Goal: Transaction & Acquisition: Purchase product/service

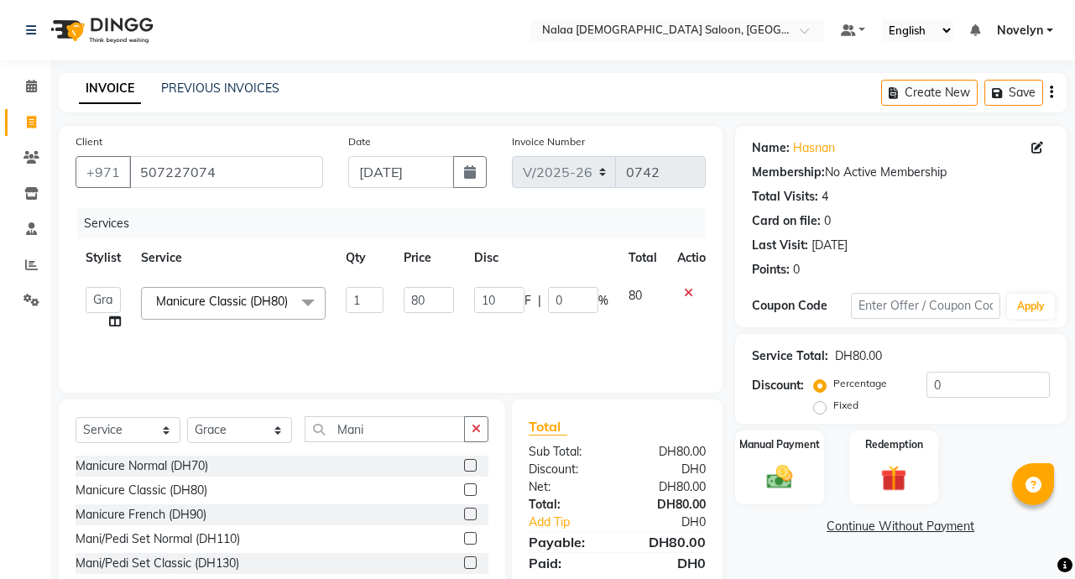
select select "7528"
select select "service"
select select "90523"
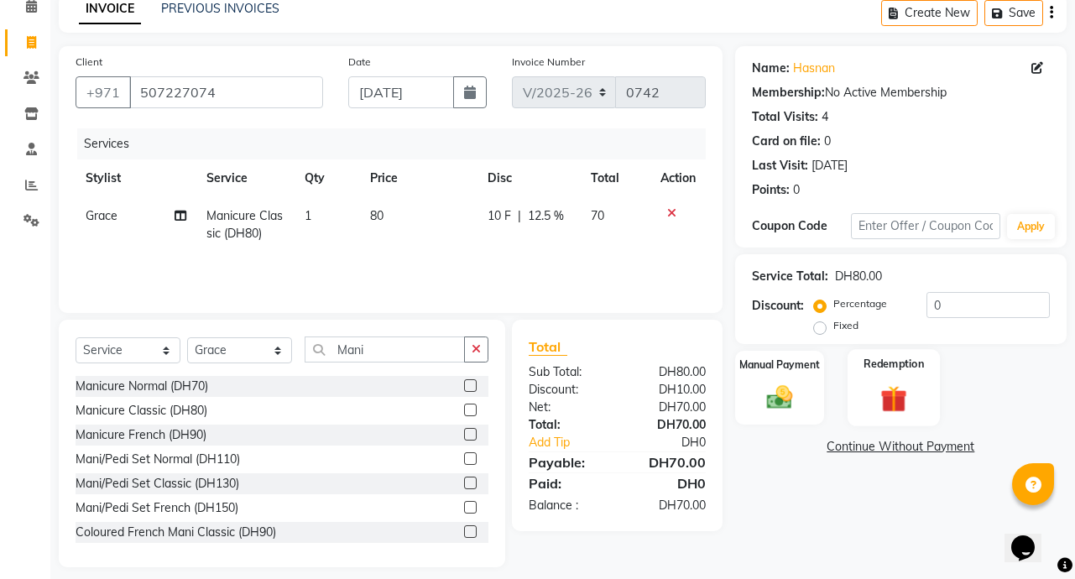
click at [929, 354] on div "Redemption" at bounding box center [894, 387] width 93 height 77
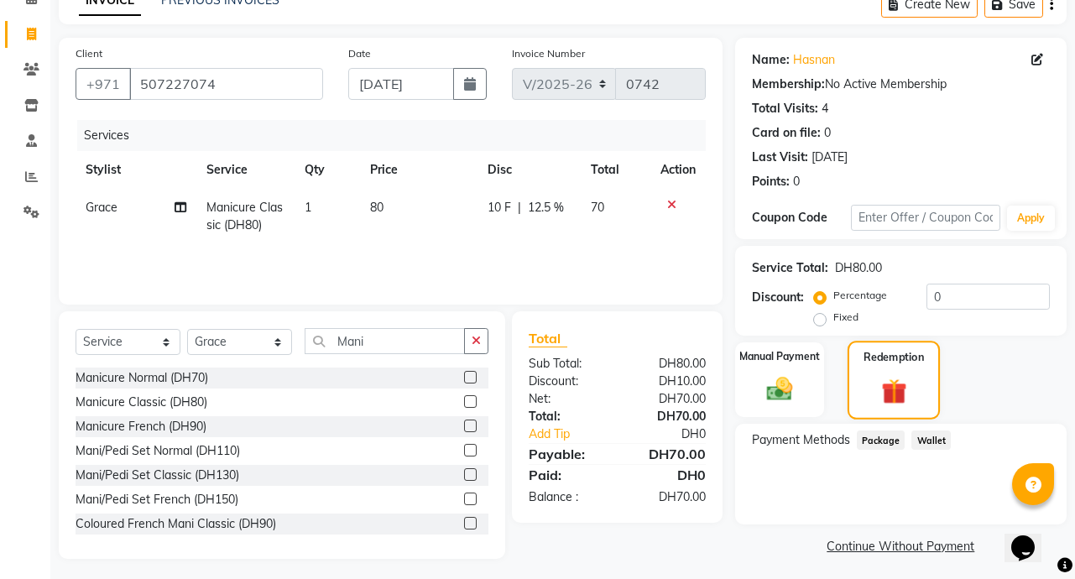
scroll to position [93, 0]
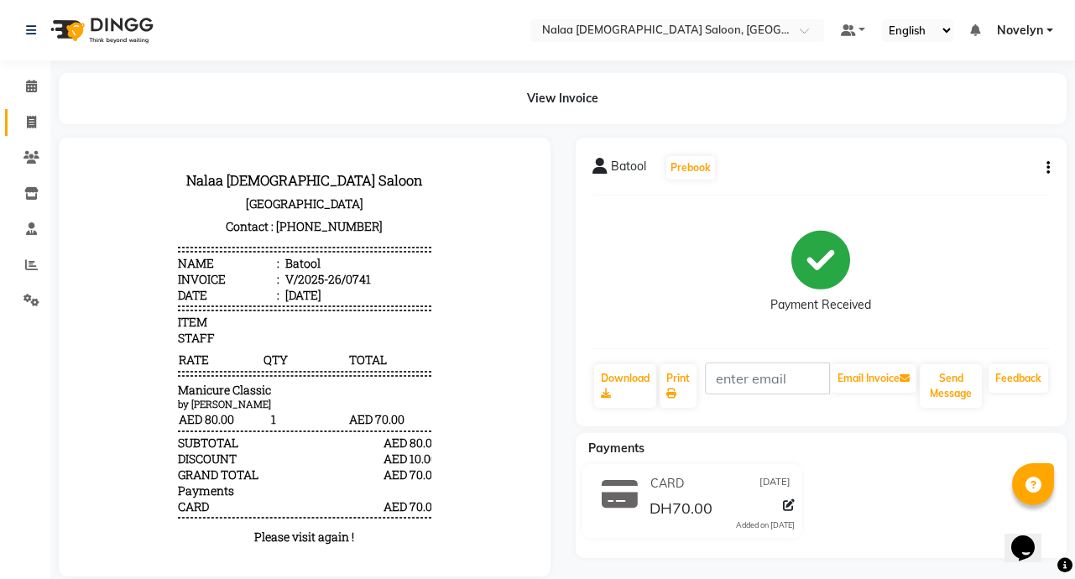
click at [33, 124] on icon at bounding box center [31, 122] width 9 height 13
select select "service"
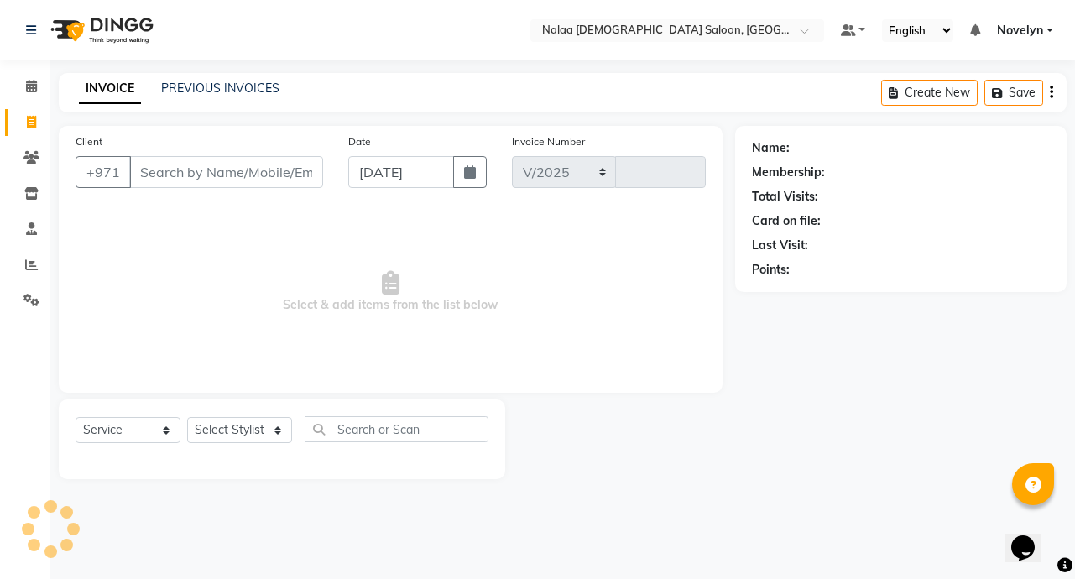
select select "7528"
type input "0742"
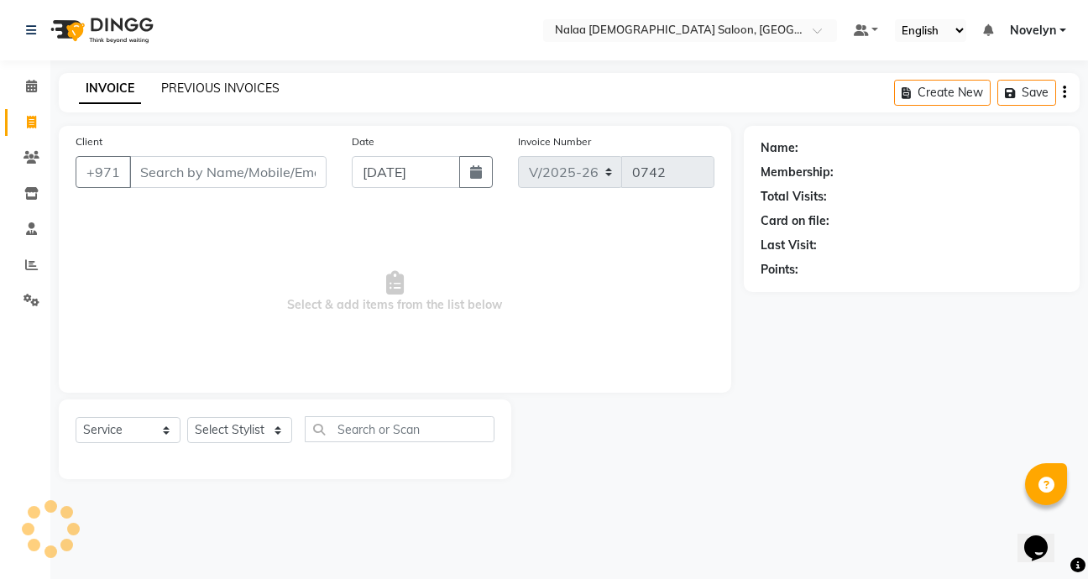
click at [244, 89] on link "PREVIOUS INVOICES" at bounding box center [220, 88] width 118 height 15
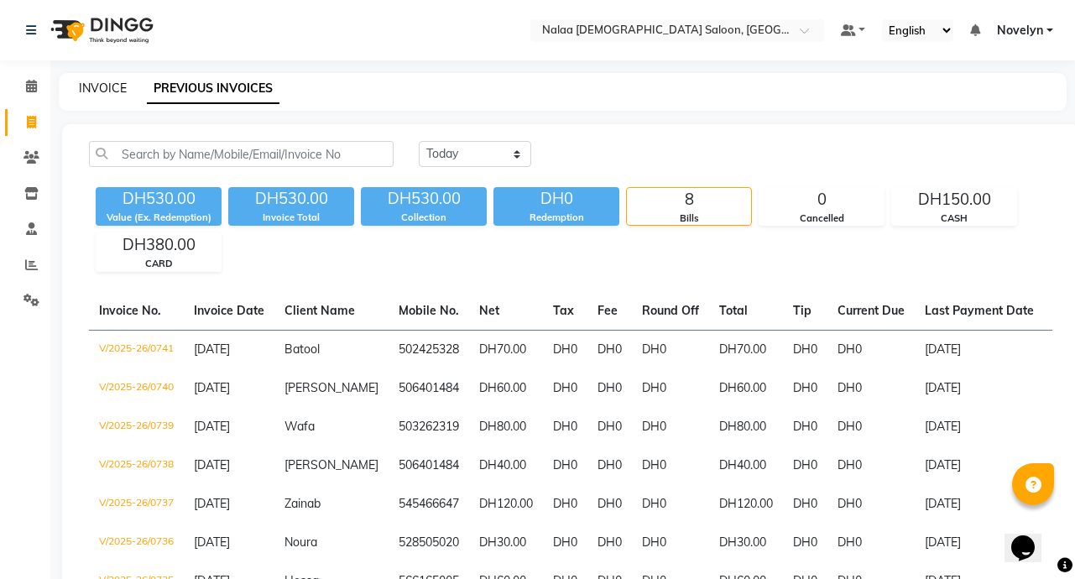
click at [120, 86] on link "INVOICE" at bounding box center [103, 88] width 48 height 15
select select "service"
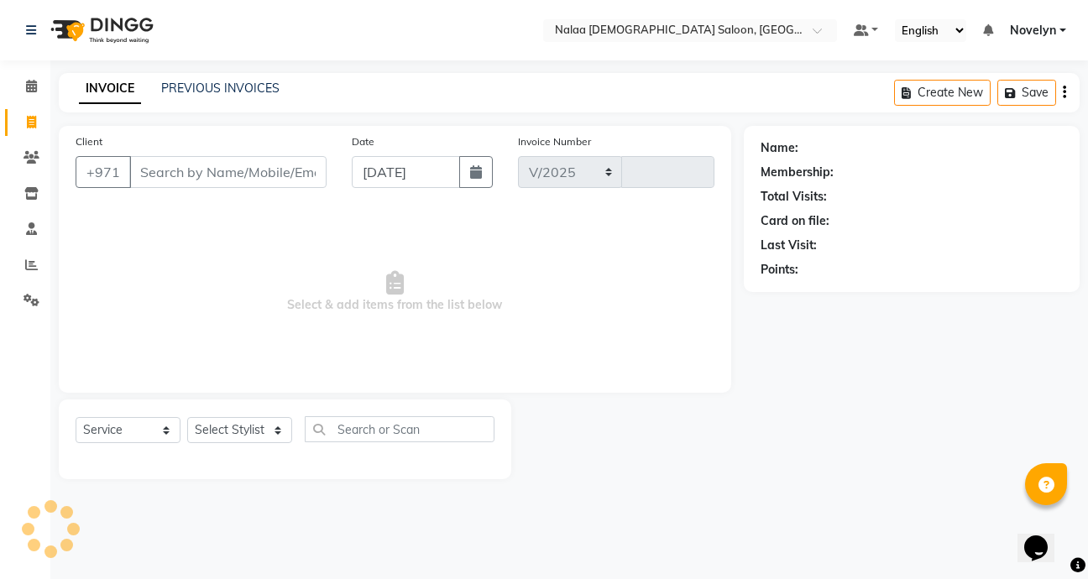
select select "7528"
type input "0742"
type input "509616829"
click at [290, 175] on span "Add Client" at bounding box center [283, 172] width 66 height 17
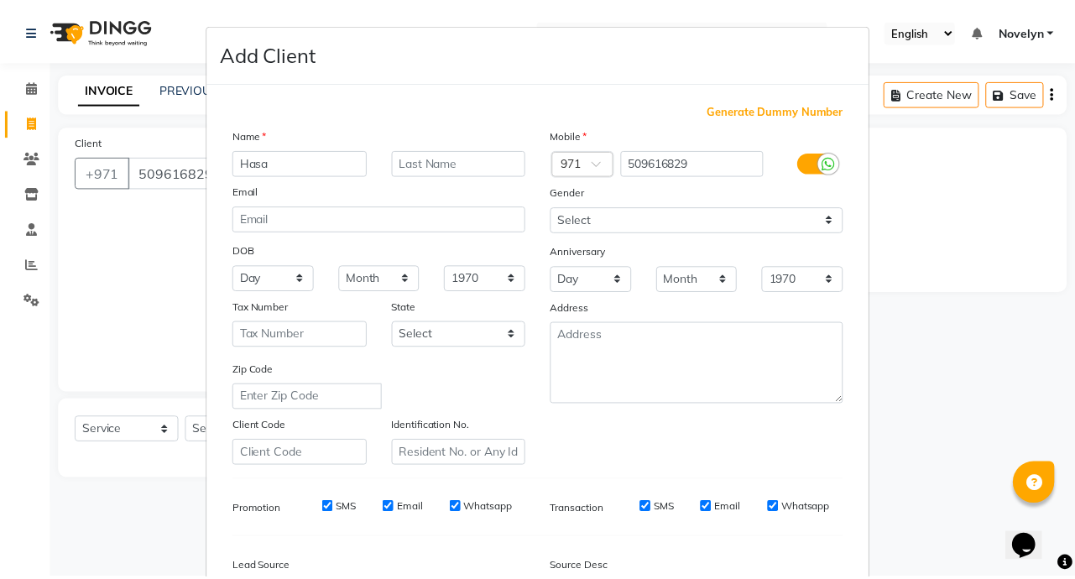
scroll to position [196, 0]
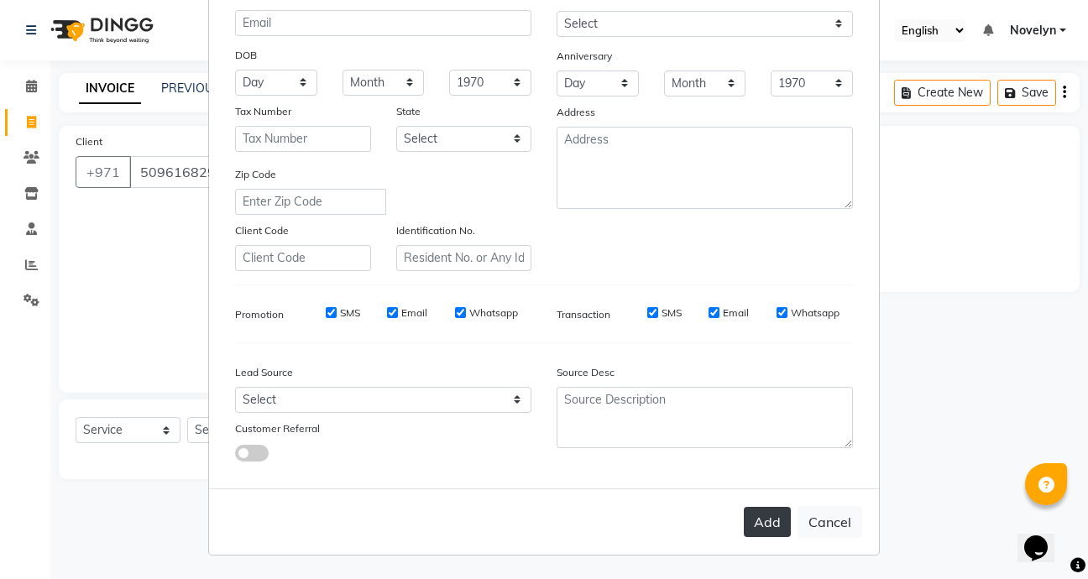
type input "Hasa"
click at [767, 533] on button "Add" at bounding box center [767, 522] width 47 height 30
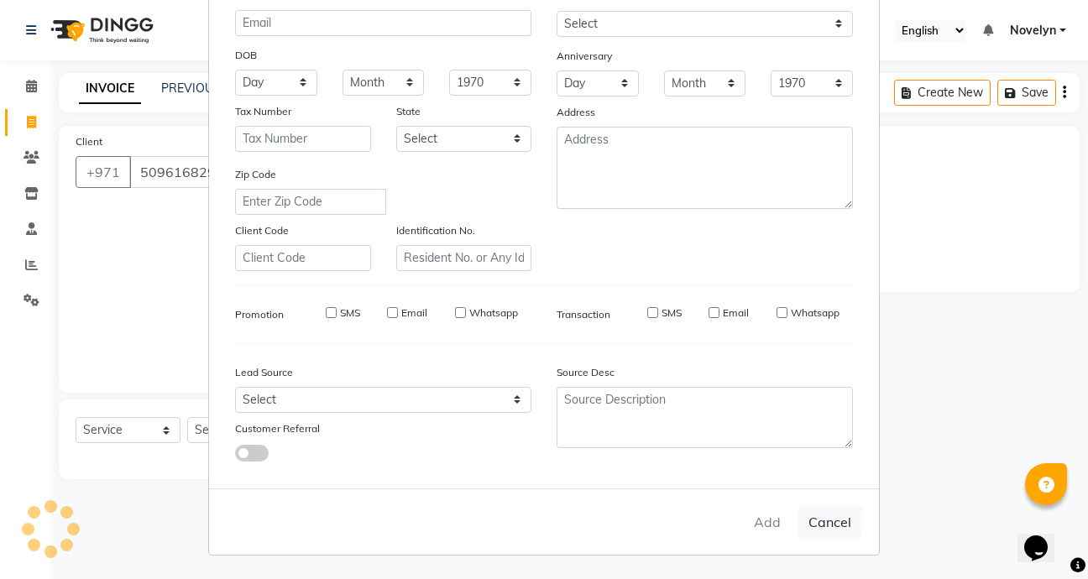
select select
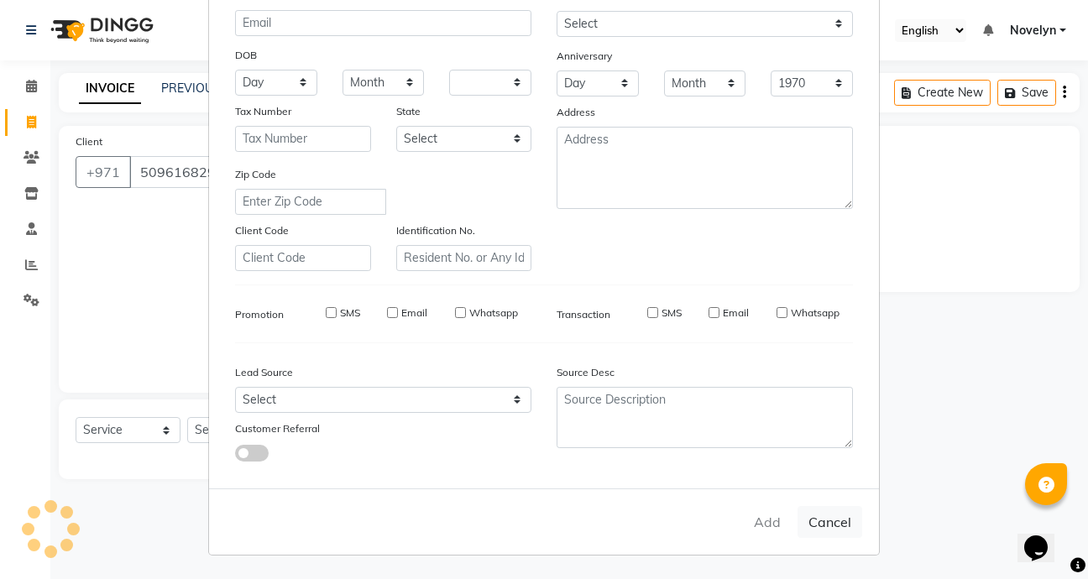
select select
checkbox input "false"
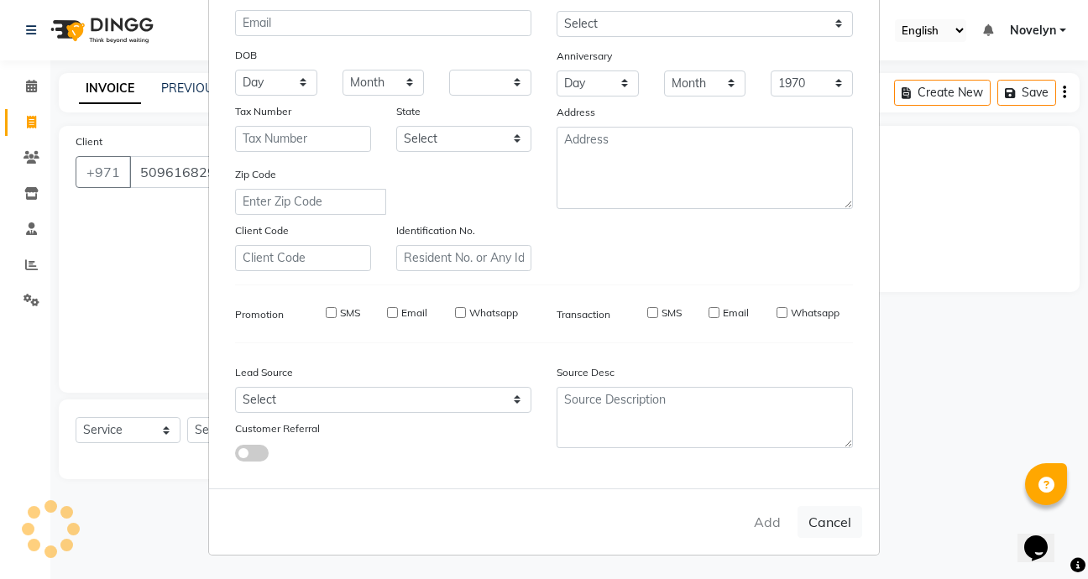
checkbox input "false"
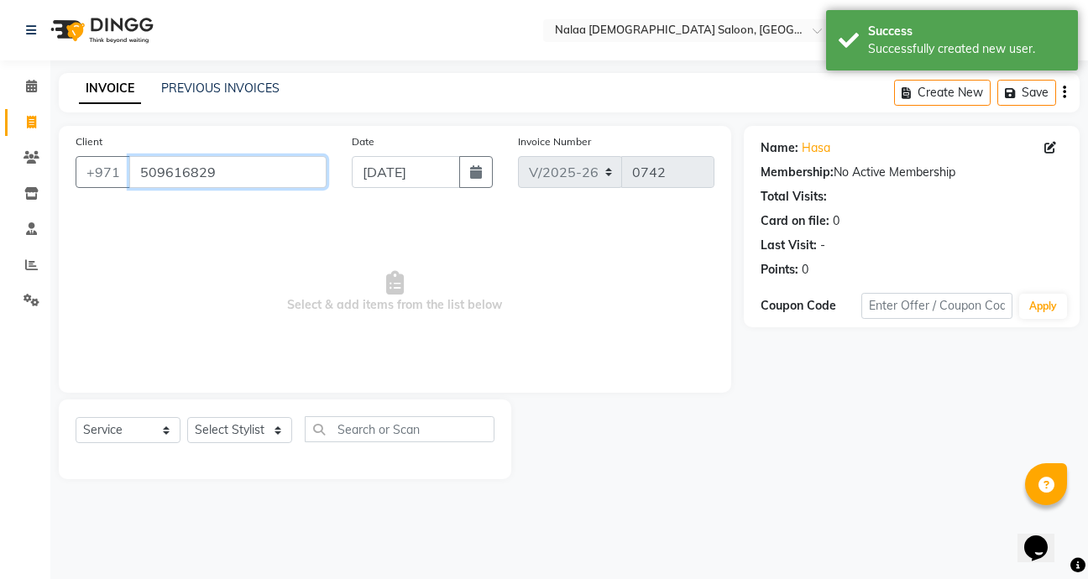
click at [248, 175] on input "509616829" at bounding box center [227, 172] width 197 height 32
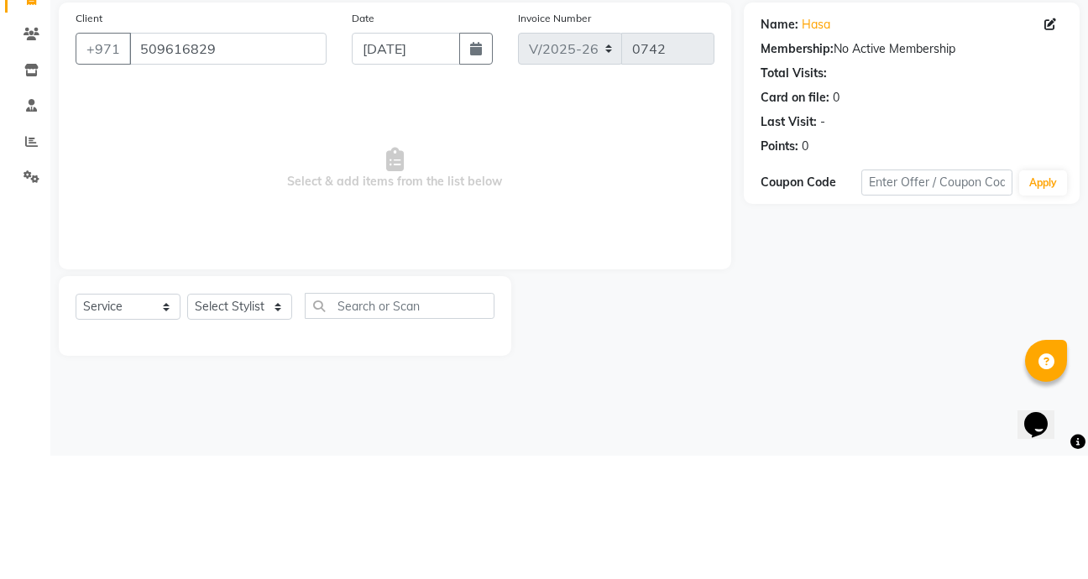
click at [621, 363] on span "Select & add items from the list below" at bounding box center [395, 292] width 639 height 168
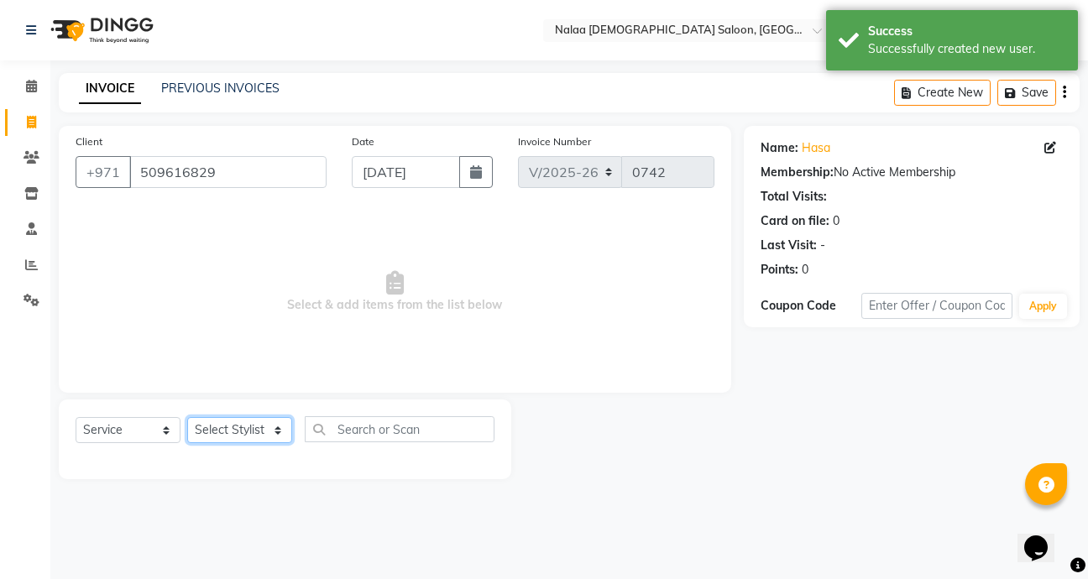
click at [280, 438] on select "Select Stylist Abby Chatty Grace Hina [PERSON_NAME] [PERSON_NAME] Stylist 1" at bounding box center [239, 430] width 105 height 26
click at [187, 417] on select "Select Stylist Abby Chatty Grace Hina [PERSON_NAME] [PERSON_NAME] Stylist 1" at bounding box center [239, 430] width 105 height 26
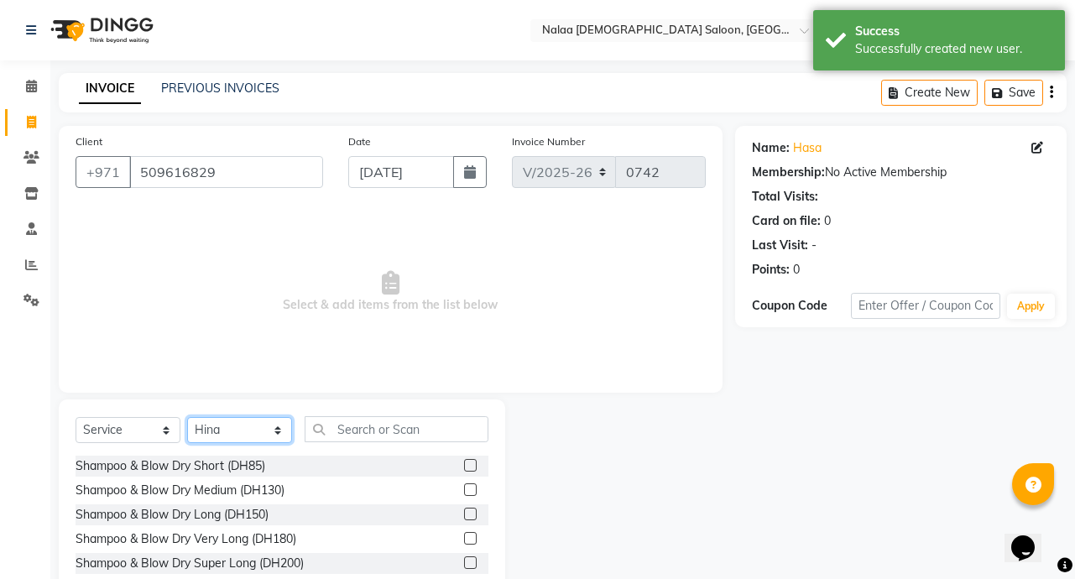
click at [254, 436] on select "Select Stylist Abby Chatty Grace Hina [PERSON_NAME] [PERSON_NAME] Stylist 1" at bounding box center [239, 430] width 105 height 26
select select "90523"
click at [187, 417] on select "Select Stylist Abby Chatty Grace Hina [PERSON_NAME] [PERSON_NAME] Stylist 1" at bounding box center [239, 430] width 105 height 26
click at [386, 435] on input "text" at bounding box center [397, 429] width 184 height 26
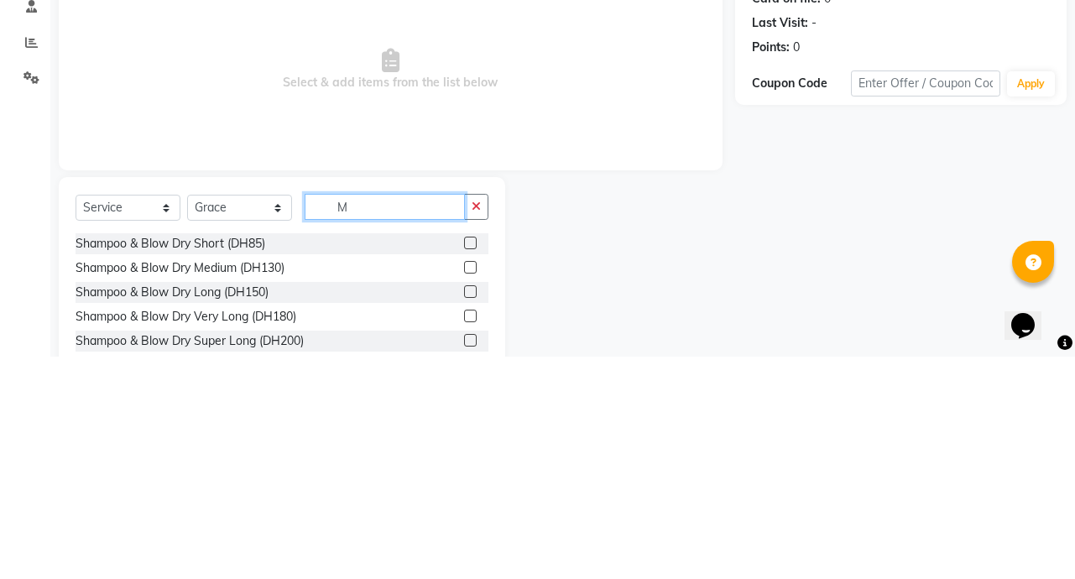
scroll to position [4, 0]
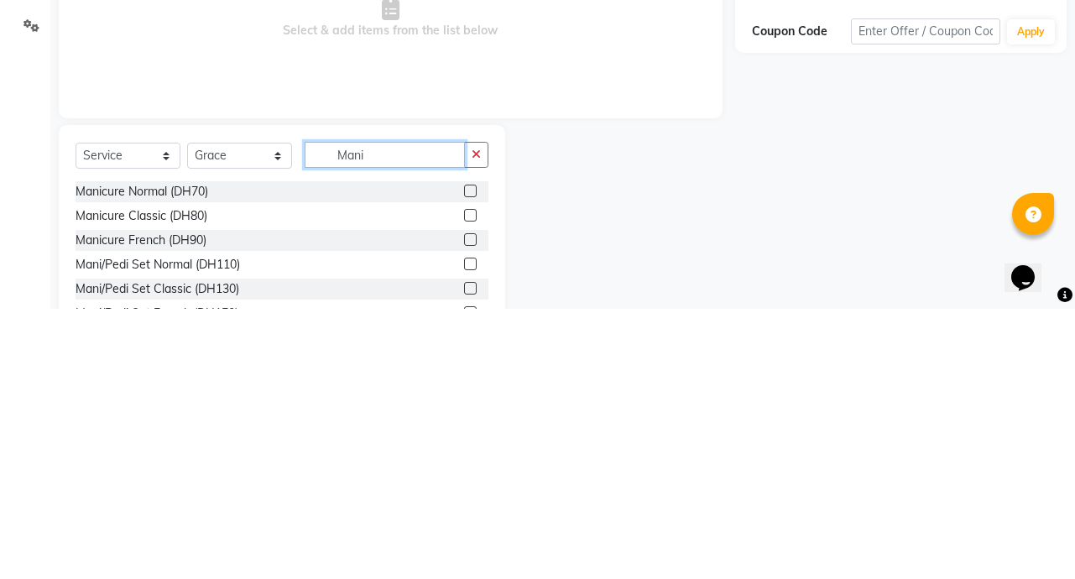
type input "Mani"
click at [464, 486] on label at bounding box center [470, 485] width 13 height 13
click at [464, 486] on input "checkbox" at bounding box center [469, 486] width 11 height 11
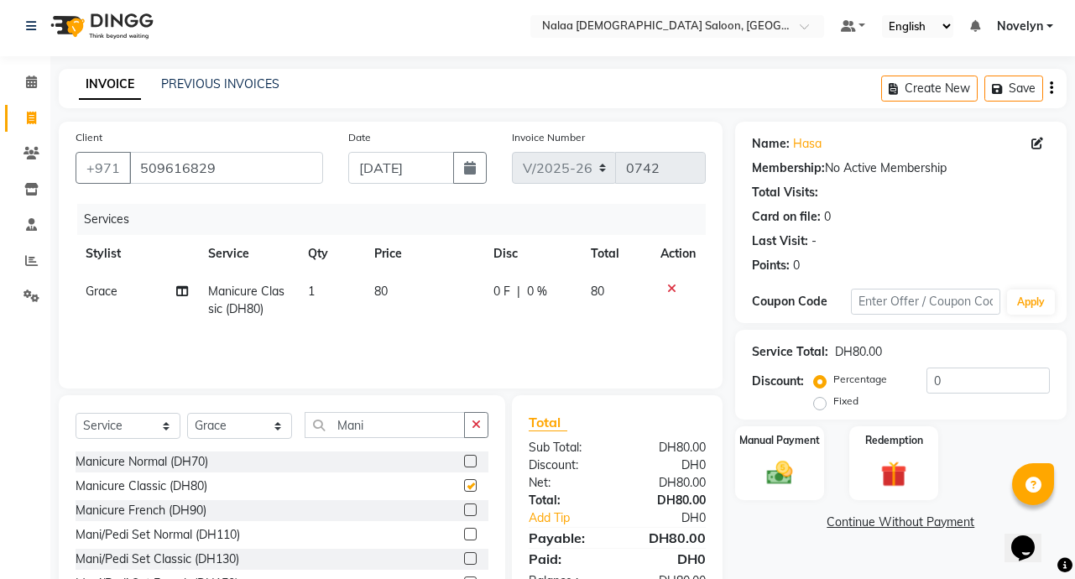
checkbox input "false"
click at [512, 297] on div "0 F | 0 %" at bounding box center [532, 292] width 76 height 18
select select "90523"
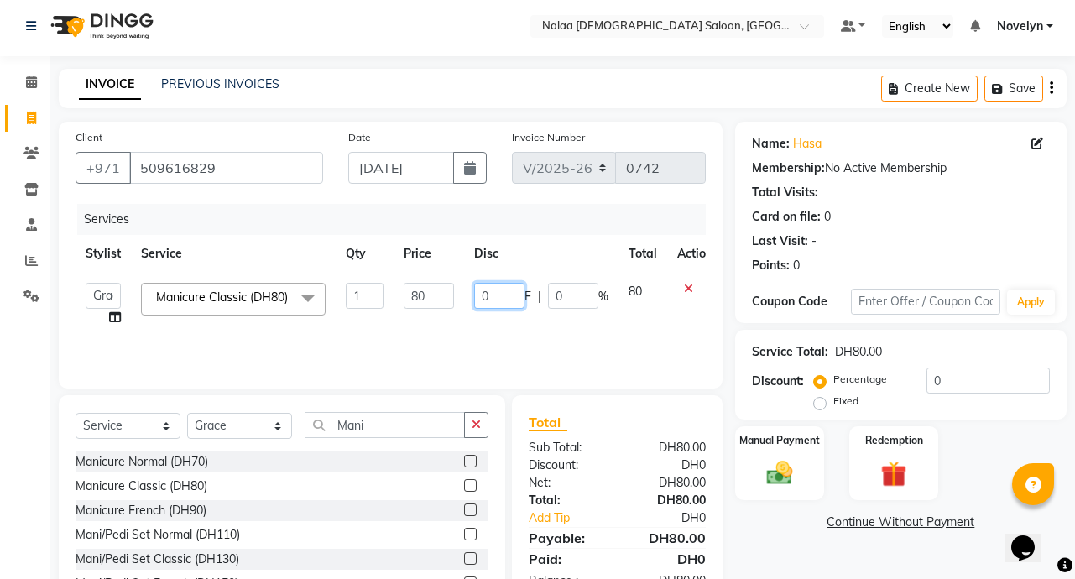
click at [493, 296] on input "0" at bounding box center [499, 296] width 50 height 26
type input "10"
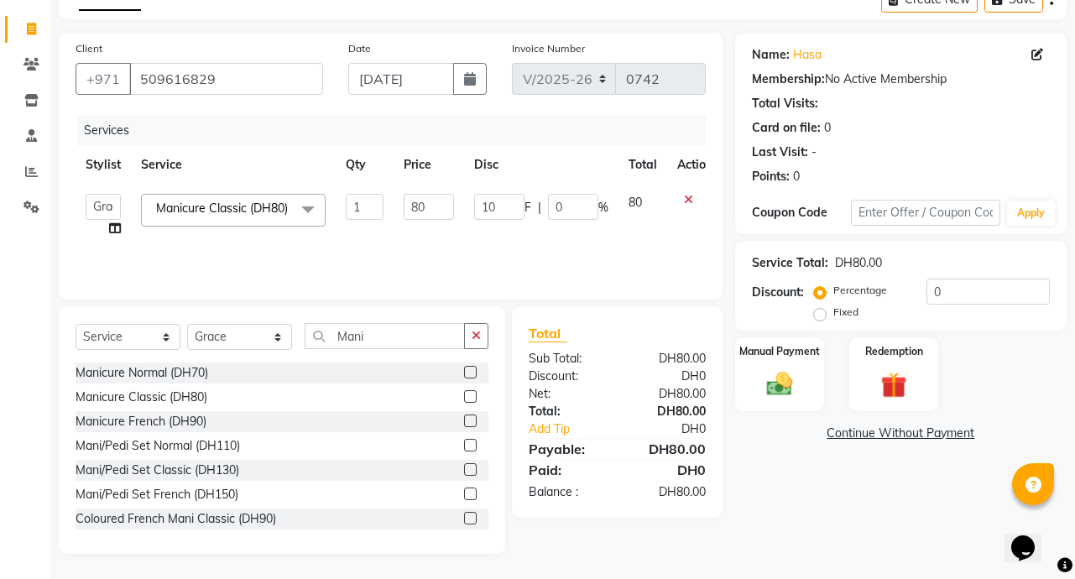
click at [809, 519] on div "Name: Hasa Membership: No Active Membership Total Visits: Card on file: 0 Last …" at bounding box center [907, 293] width 344 height 521
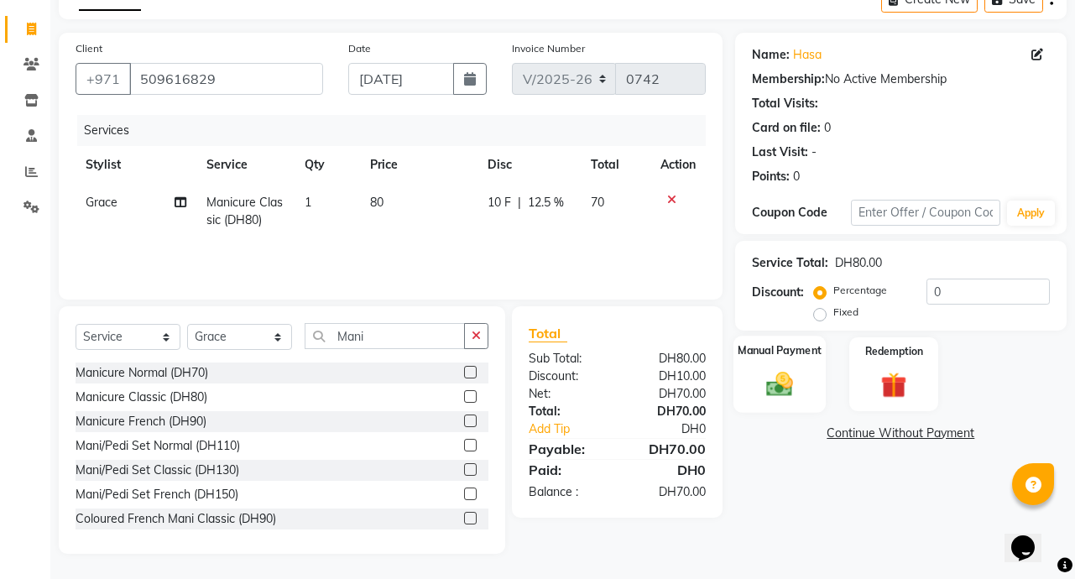
click at [792, 390] on img at bounding box center [780, 384] width 44 height 31
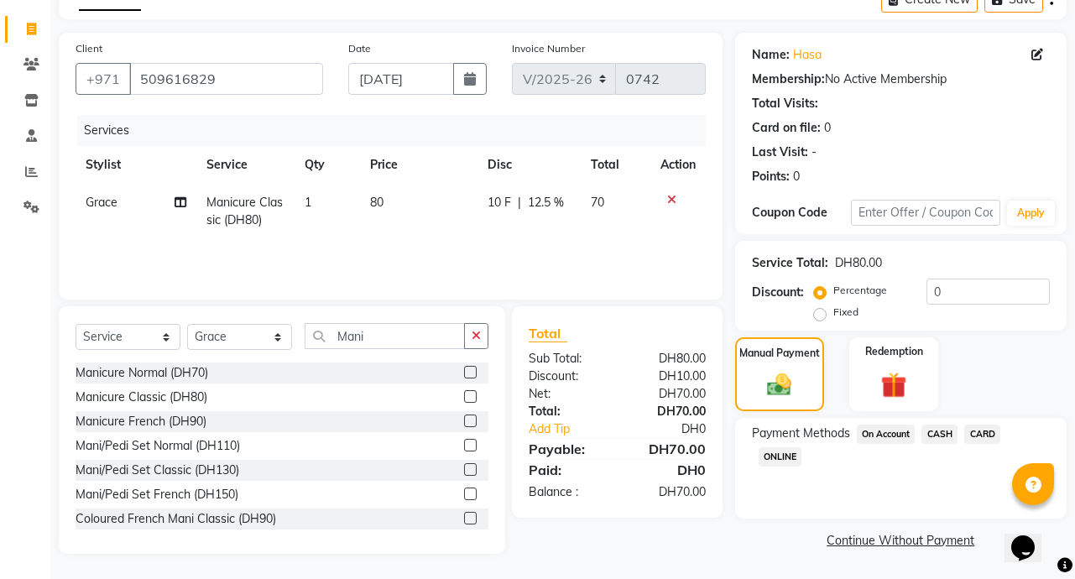
click at [992, 437] on span "CARD" at bounding box center [982, 434] width 36 height 19
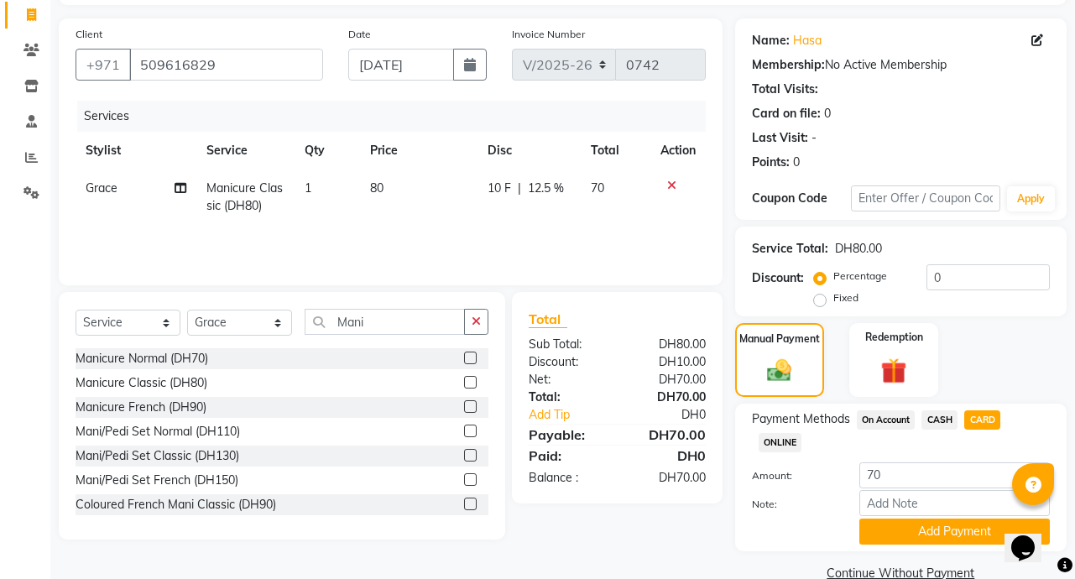
scroll to position [139, 0]
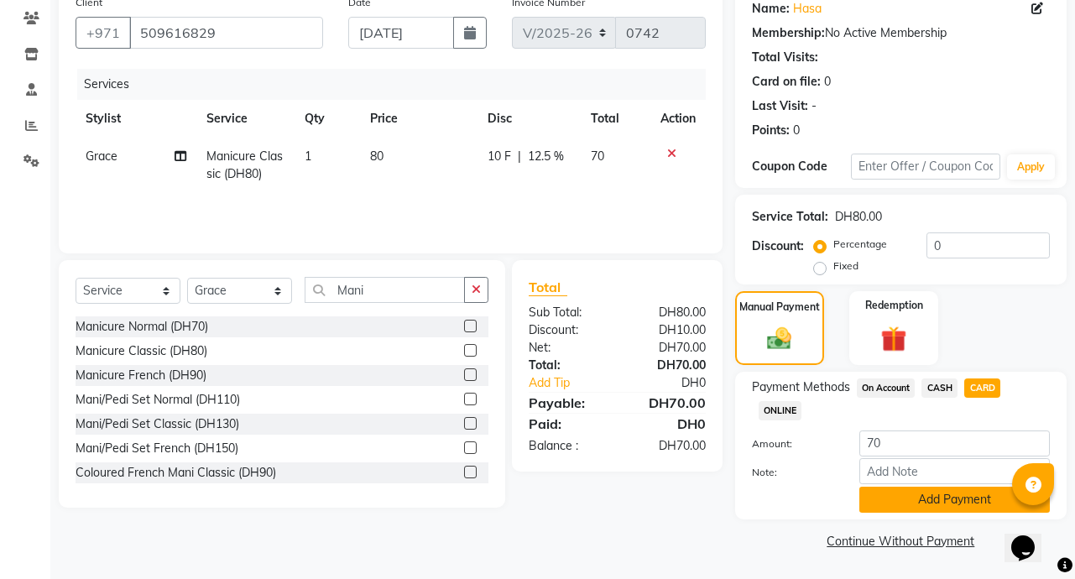
click at [966, 500] on button "Add Payment" at bounding box center [955, 500] width 191 height 26
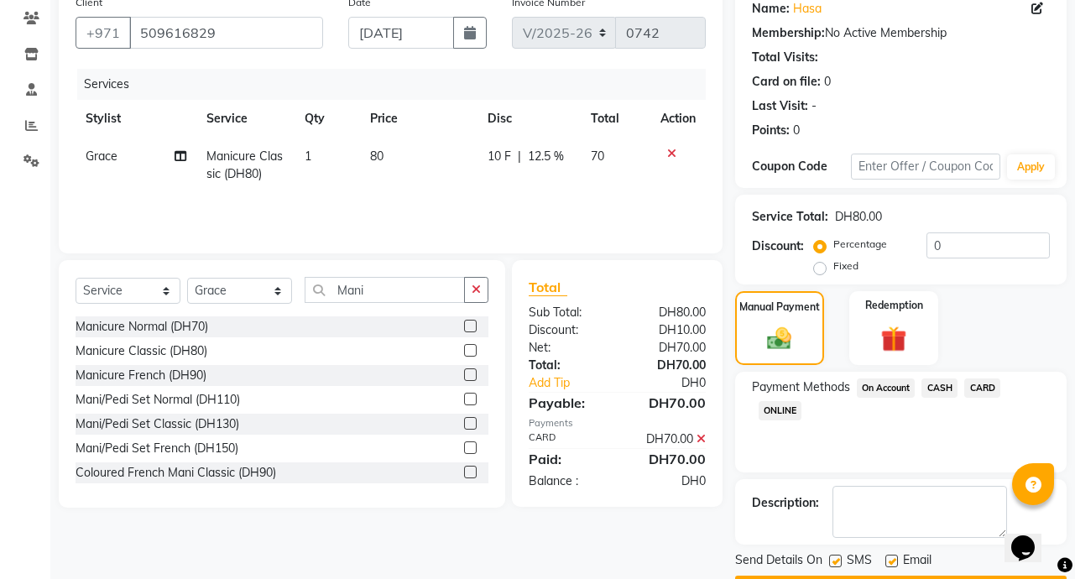
scroll to position [187, 0]
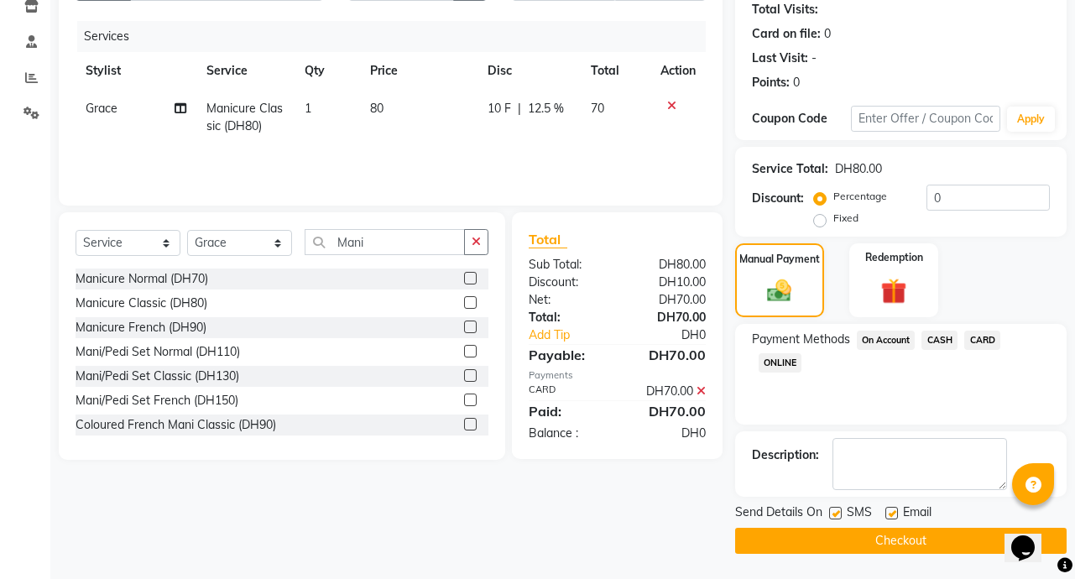
click at [931, 534] on button "Checkout" at bounding box center [901, 541] width 332 height 26
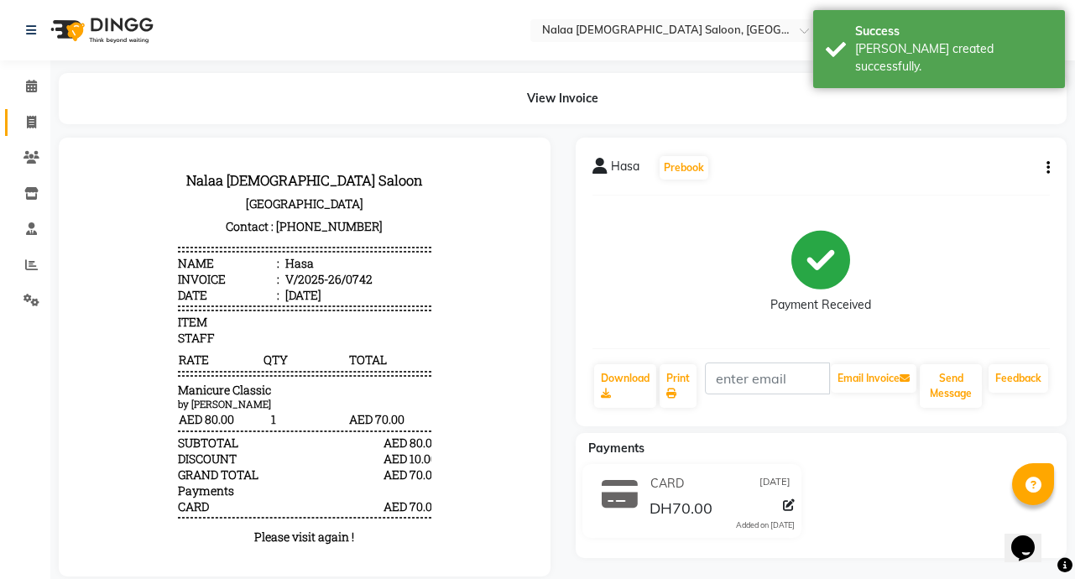
click at [31, 122] on icon at bounding box center [31, 122] width 9 height 13
select select "service"
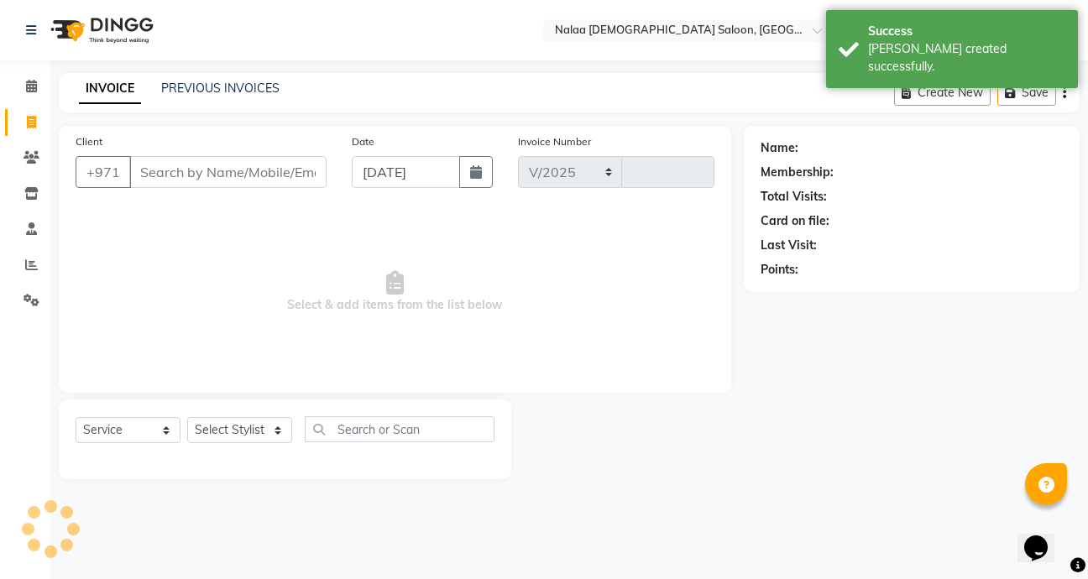
select select "7528"
type input "0743"
click at [254, 86] on link "PREVIOUS INVOICES" at bounding box center [220, 88] width 118 height 15
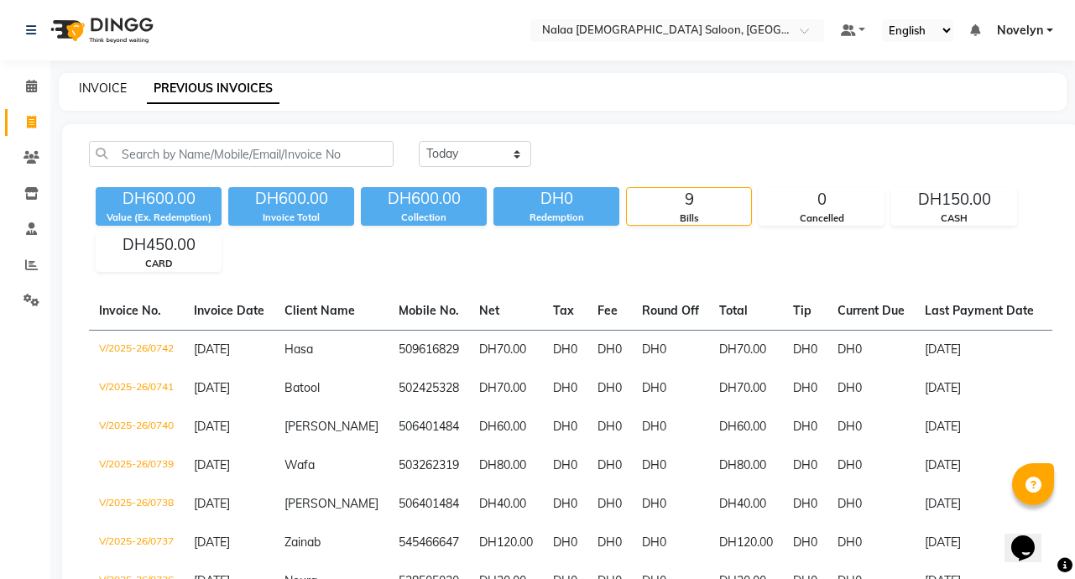
click at [113, 91] on link "INVOICE" at bounding box center [103, 88] width 48 height 15
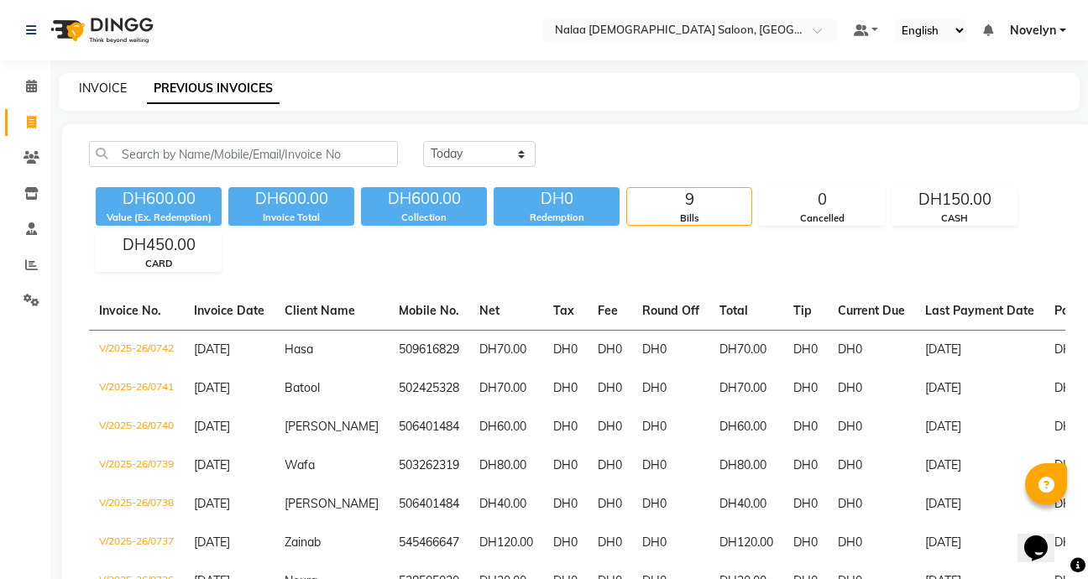
select select "service"
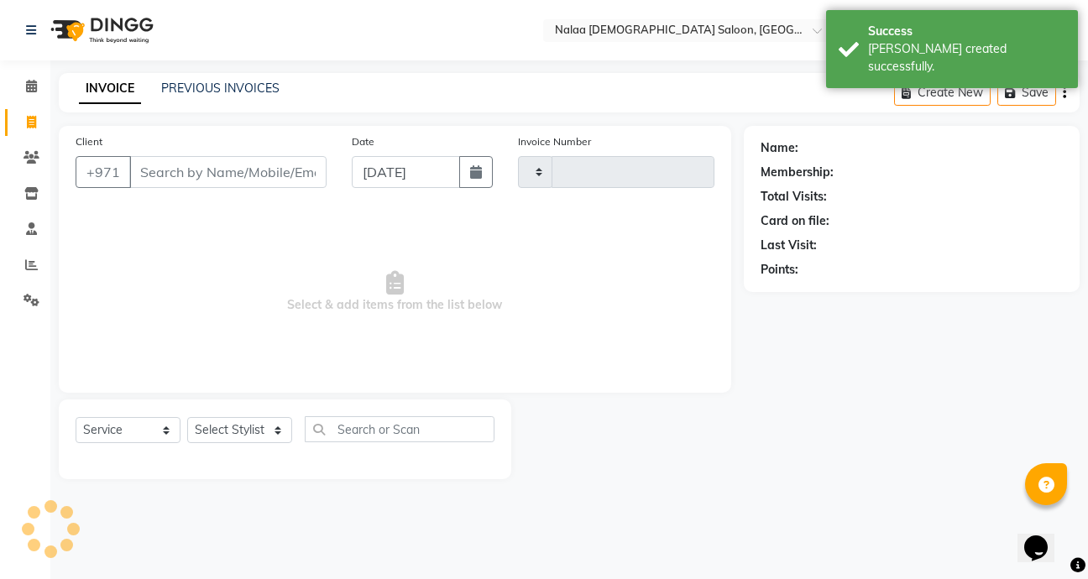
type input "0743"
select select "7528"
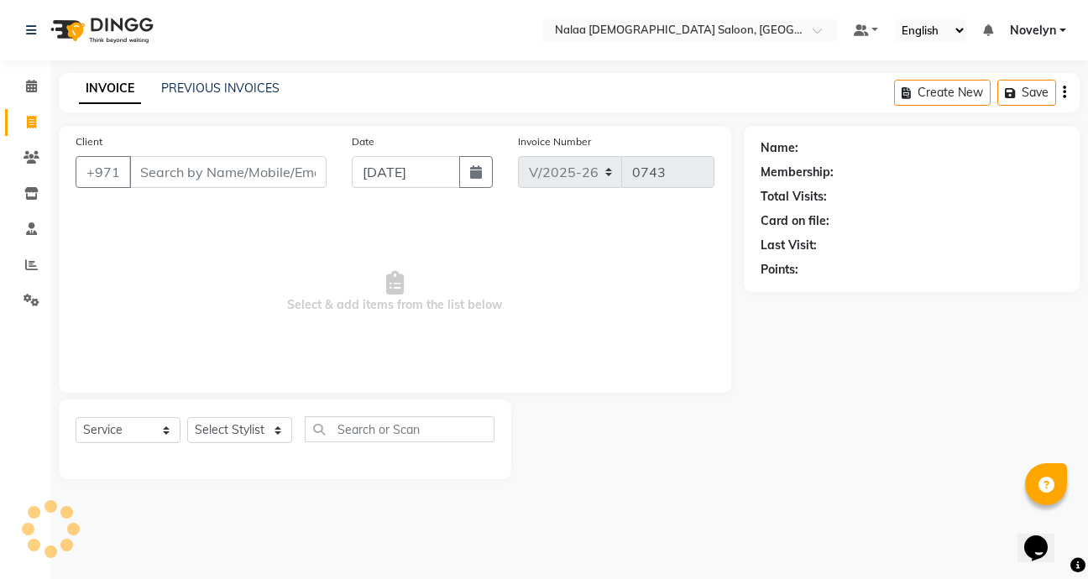
click at [251, 174] on input "Client" at bounding box center [227, 172] width 197 height 32
type input "505772575"
click at [296, 172] on span "Add Client" at bounding box center [283, 172] width 66 height 17
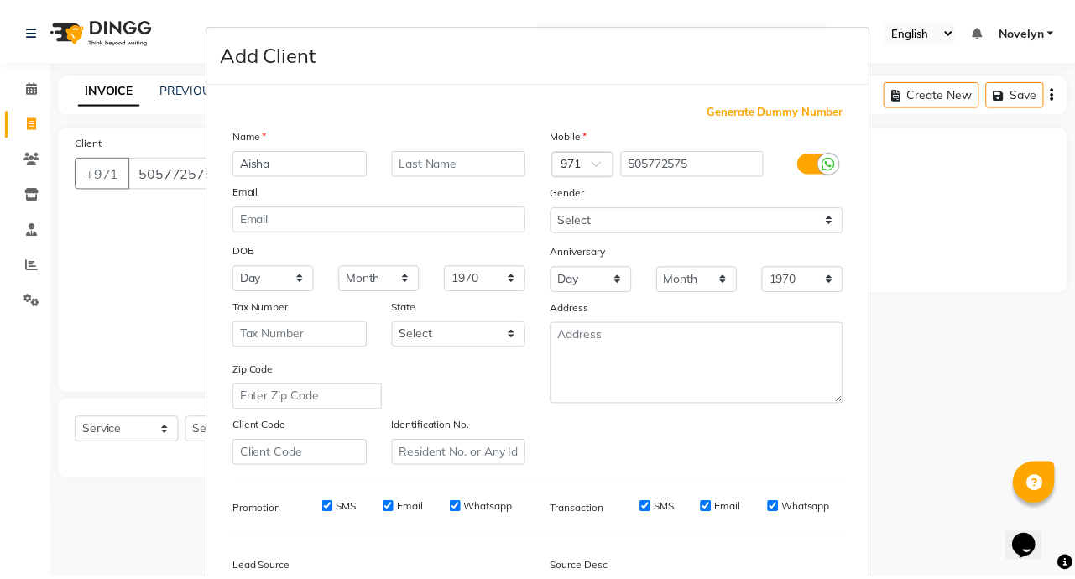
scroll to position [196, 0]
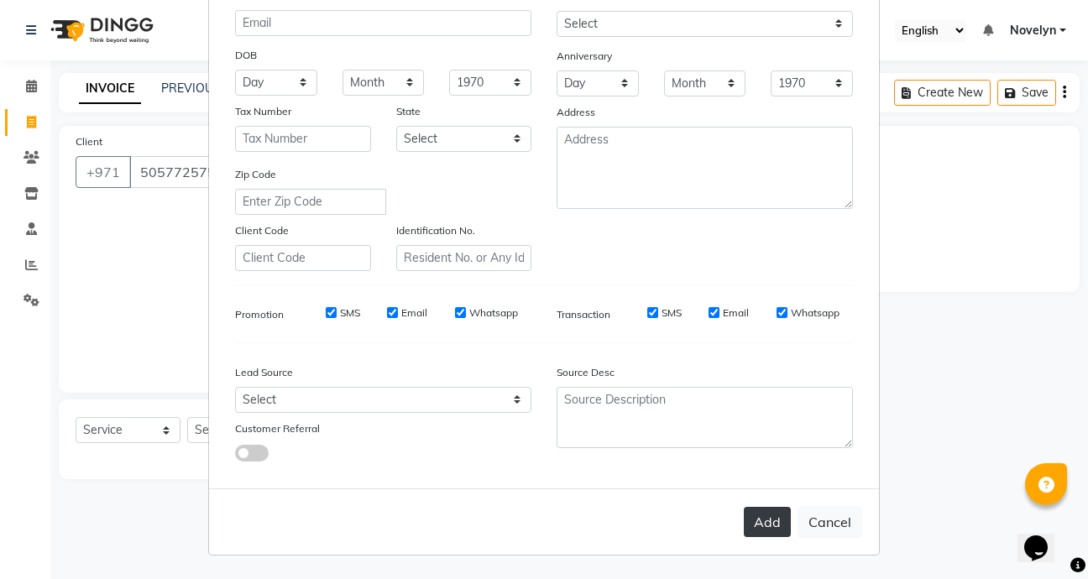
type input "Aisha"
click at [766, 522] on button "Add" at bounding box center [767, 522] width 47 height 30
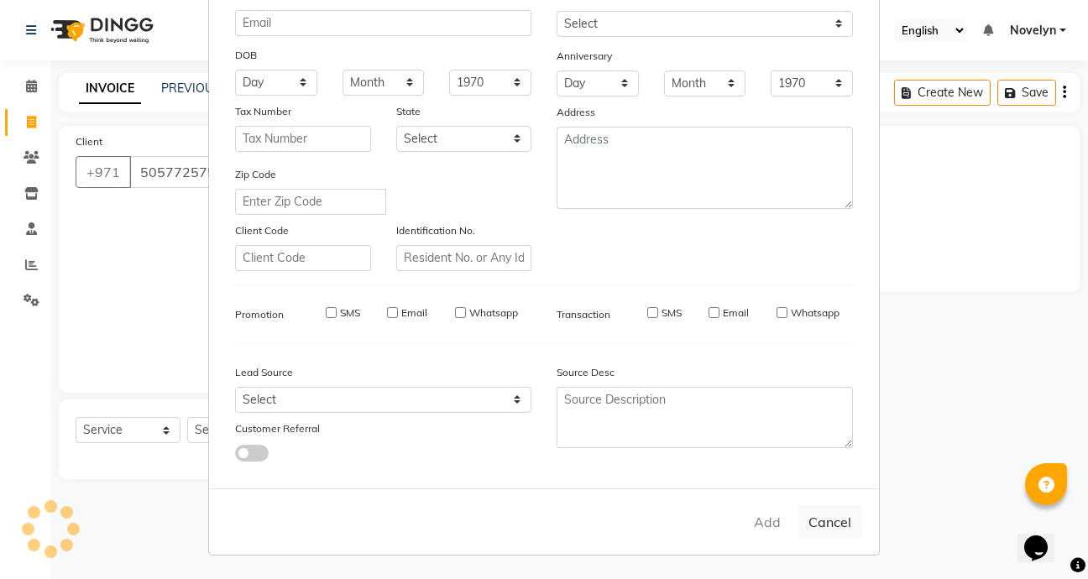
select select
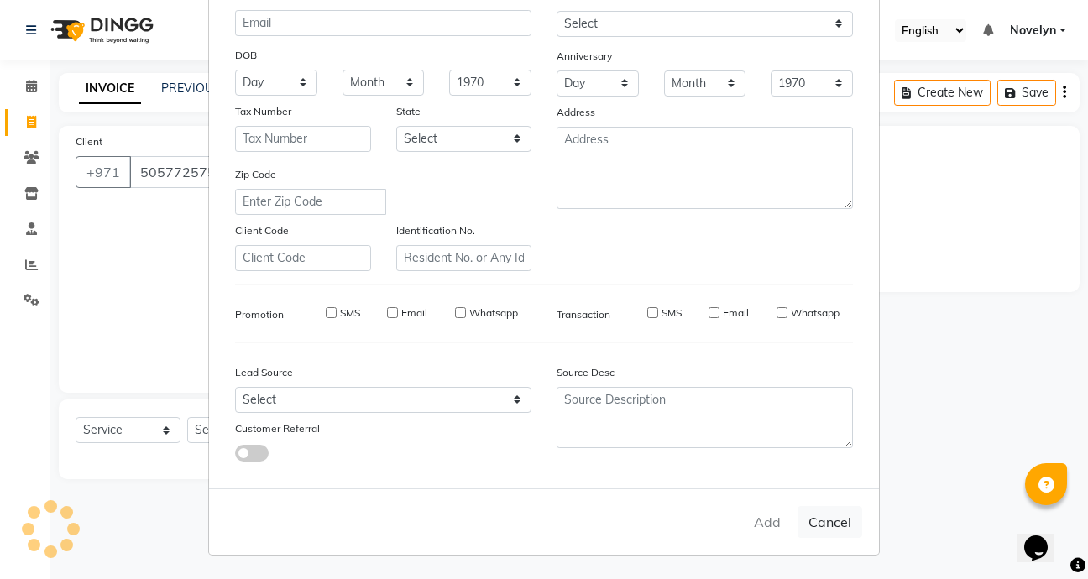
select select
checkbox input "false"
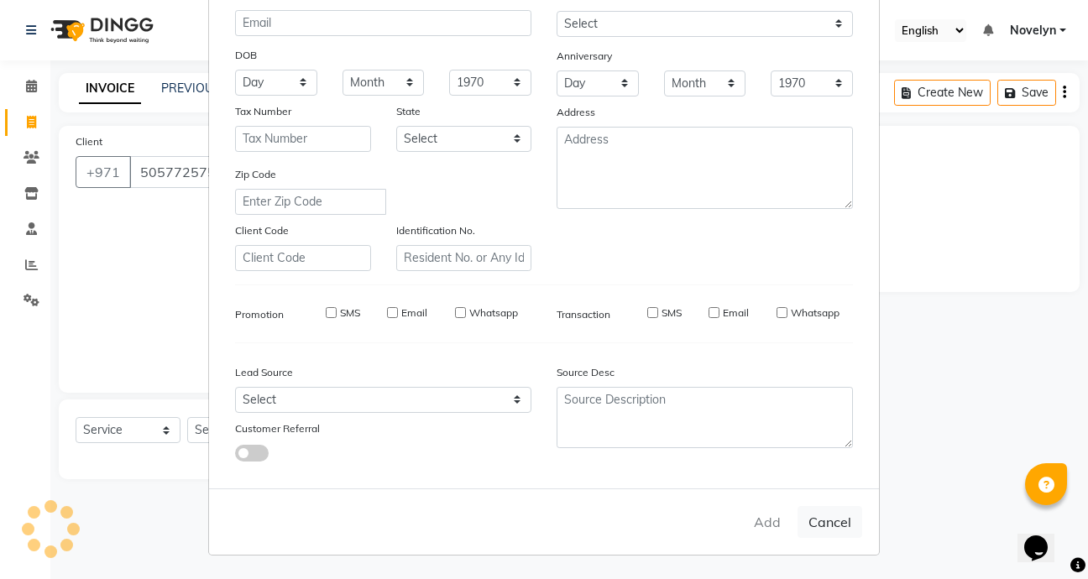
checkbox input "false"
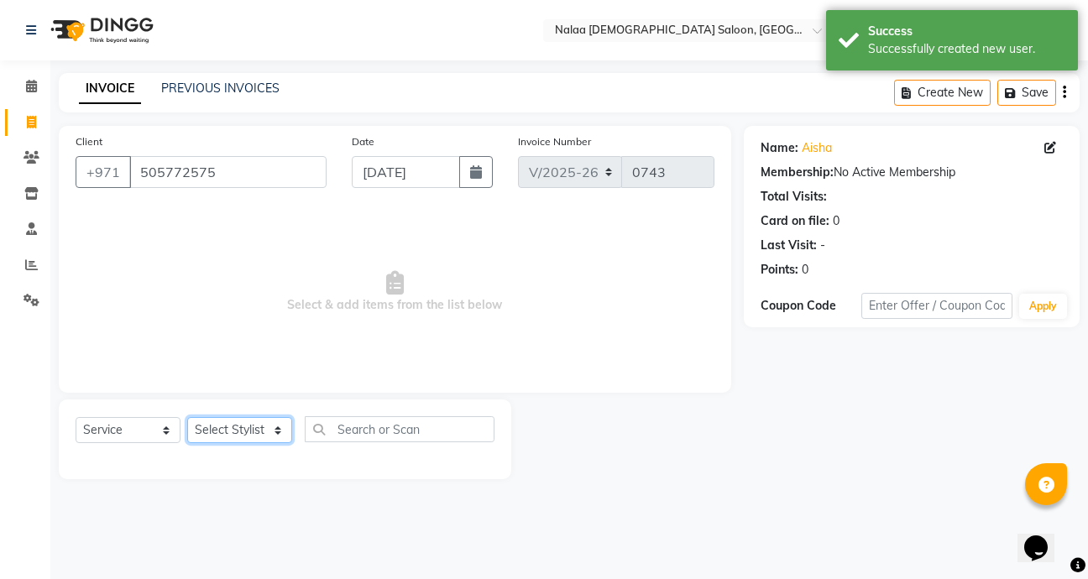
click at [276, 441] on select "Select Stylist Abby Chatty Grace Hina [PERSON_NAME] [PERSON_NAME] Stylist 1" at bounding box center [239, 430] width 105 height 26
select select "90523"
click at [187, 417] on select "Select Stylist Abby Chatty Grace Hina [PERSON_NAME] [PERSON_NAME] Stylist 1" at bounding box center [239, 430] width 105 height 26
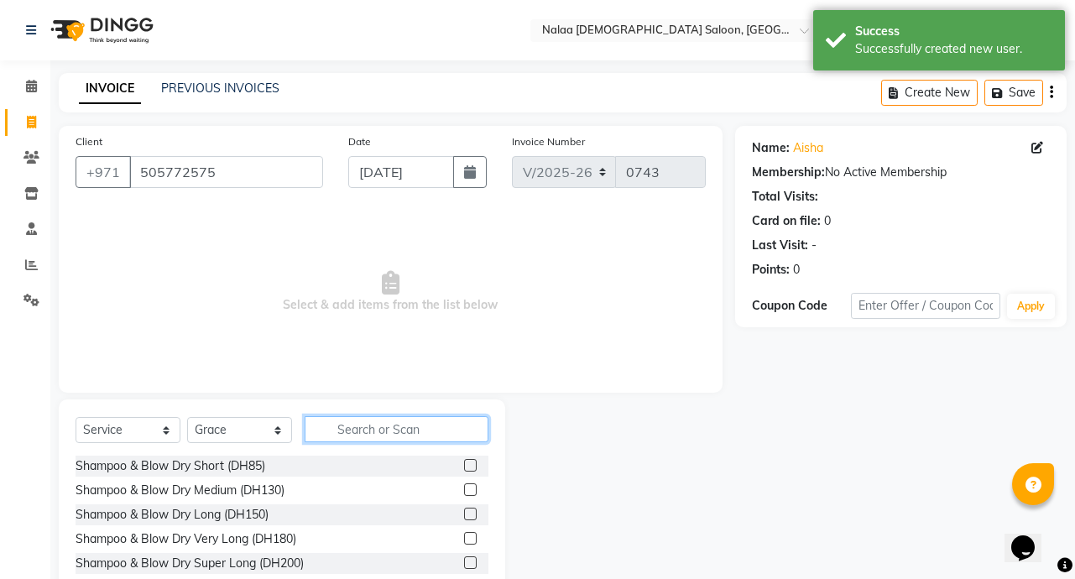
click at [370, 435] on input "text" at bounding box center [397, 429] width 184 height 26
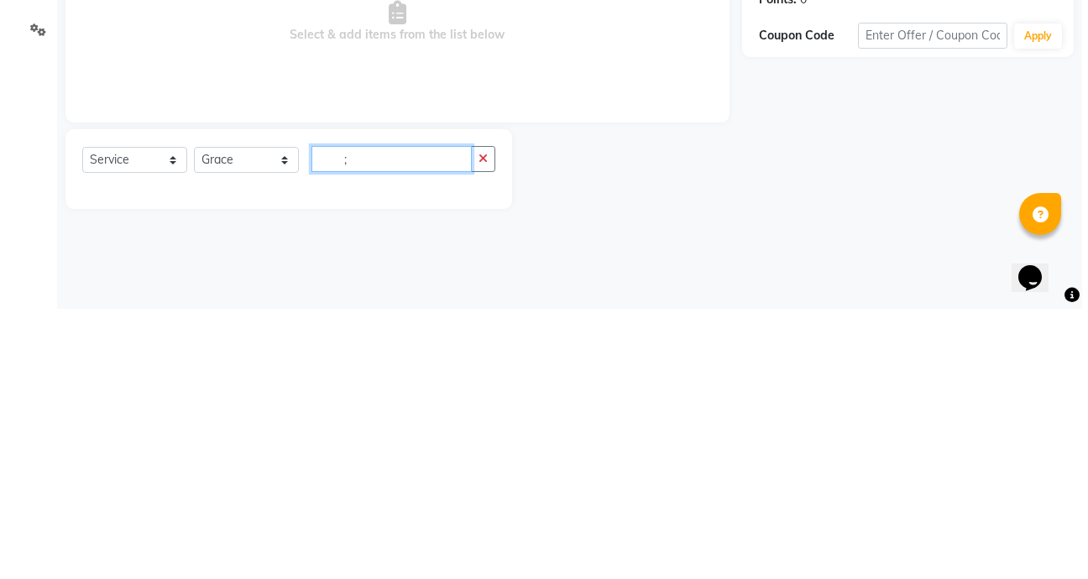
scroll to position [0, 0]
type input ";"
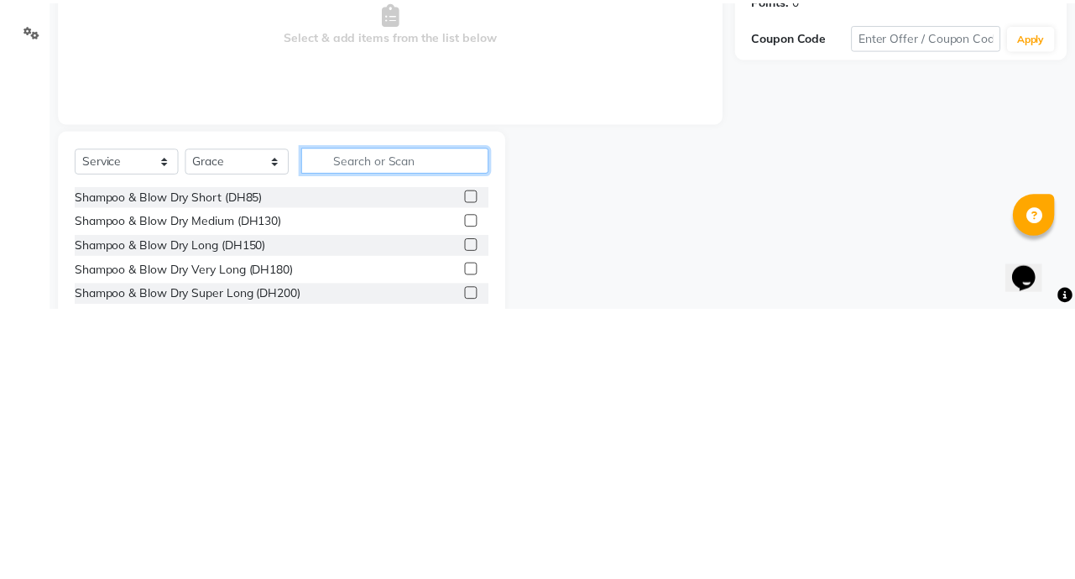
scroll to position [4, 0]
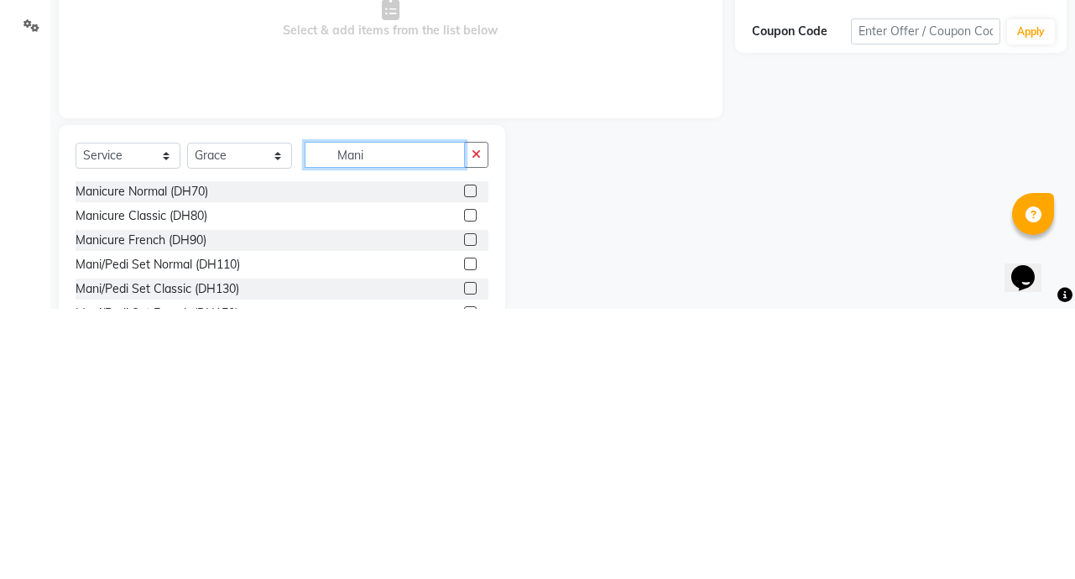
type input "Mani"
click at [464, 489] on label at bounding box center [470, 485] width 13 height 13
click at [464, 489] on input "checkbox" at bounding box center [469, 486] width 11 height 11
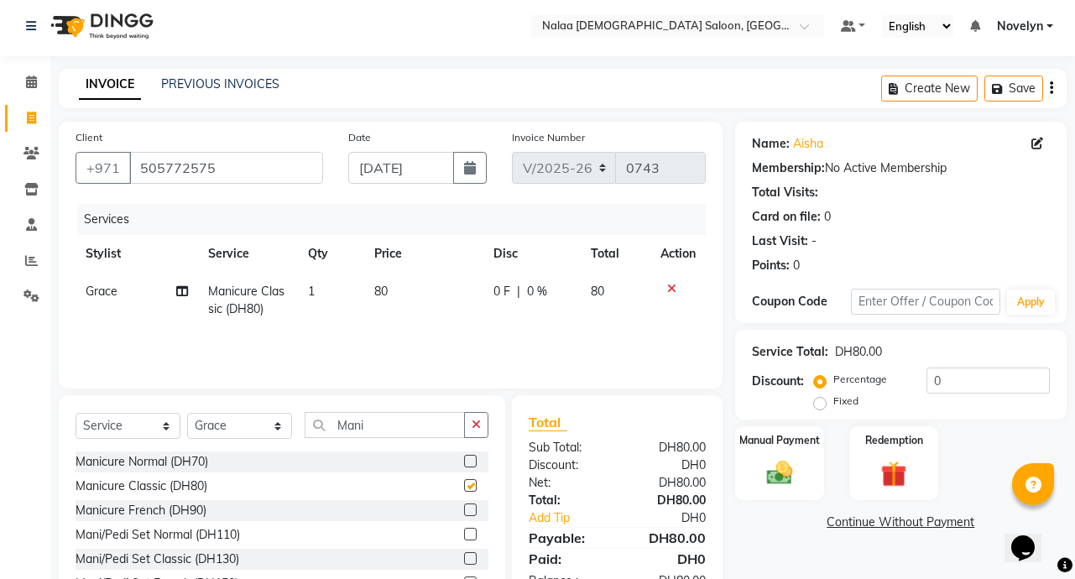
checkbox input "false"
click at [494, 297] on span "0 F" at bounding box center [502, 292] width 17 height 18
select select "90523"
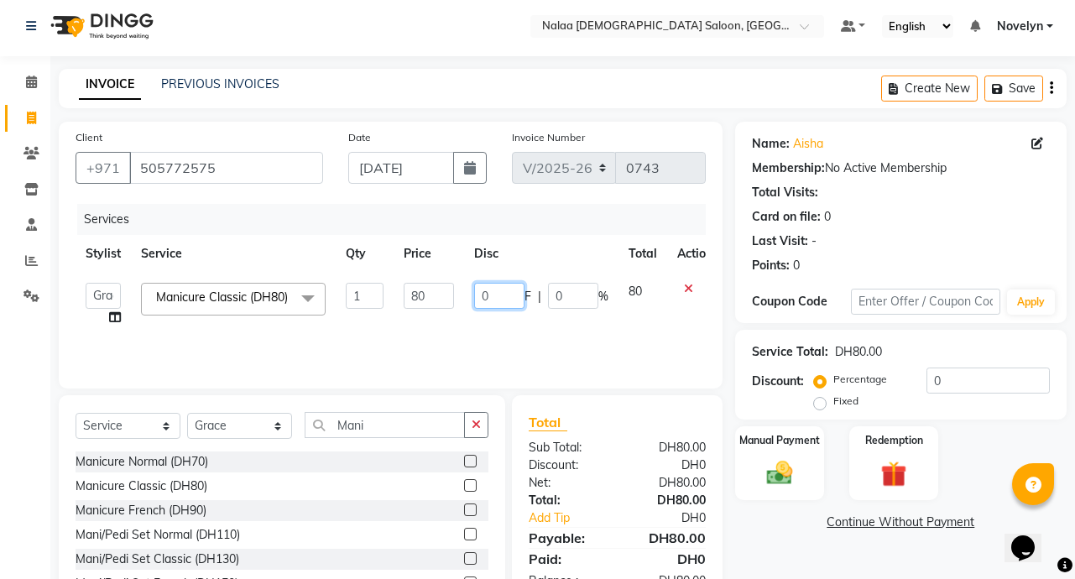
click at [510, 303] on input "0" at bounding box center [499, 296] width 50 height 26
type input "10"
click at [626, 391] on div "Client [PHONE_NUMBER] Date [DATE] Invoice Number V/2025 V/[PHONE_NUMBER] Servic…" at bounding box center [390, 382] width 689 height 521
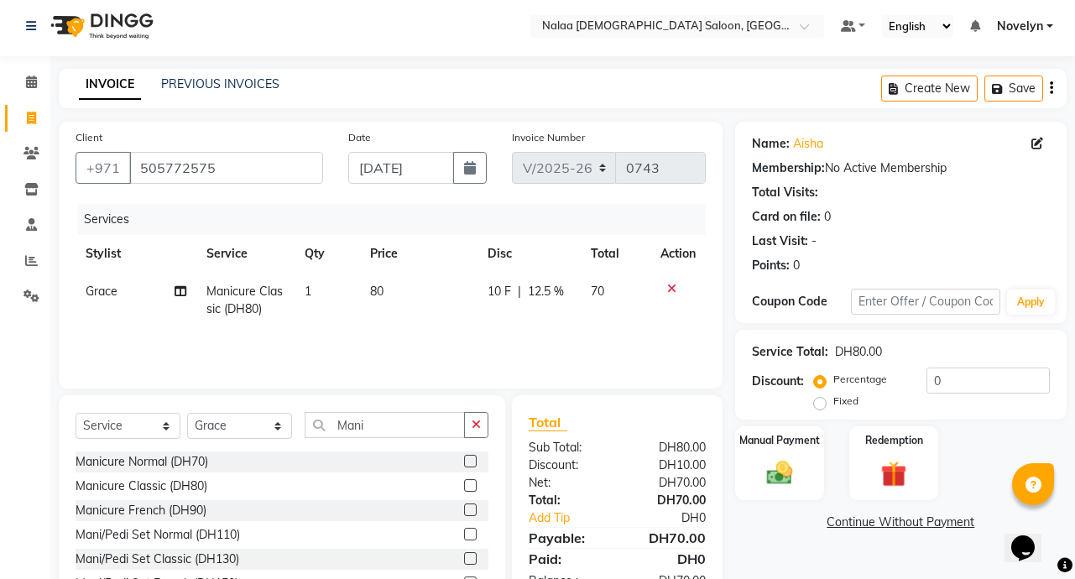
scroll to position [93, 0]
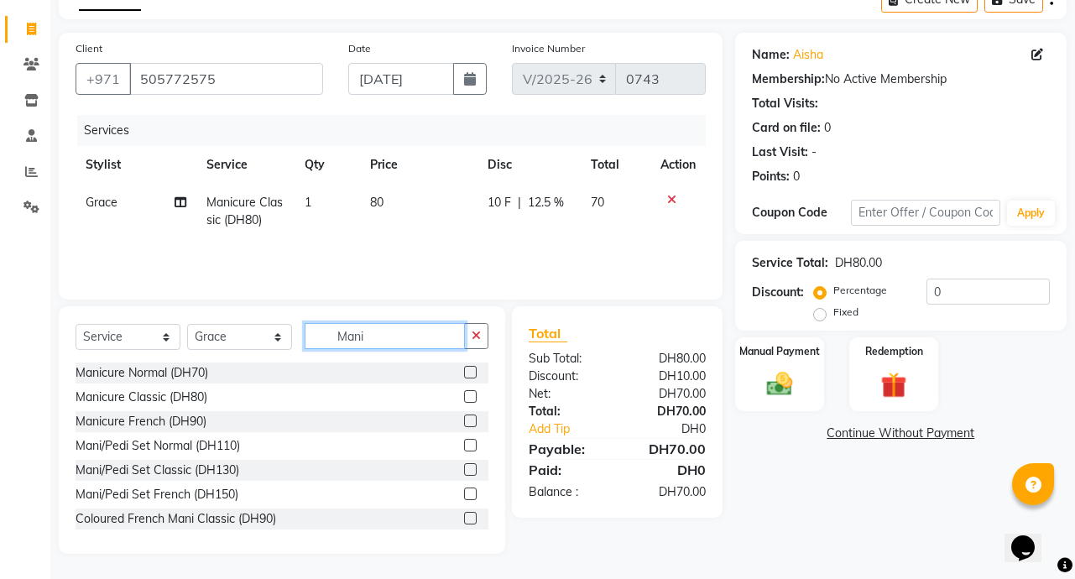
click at [384, 337] on input "Mani" at bounding box center [385, 336] width 160 height 26
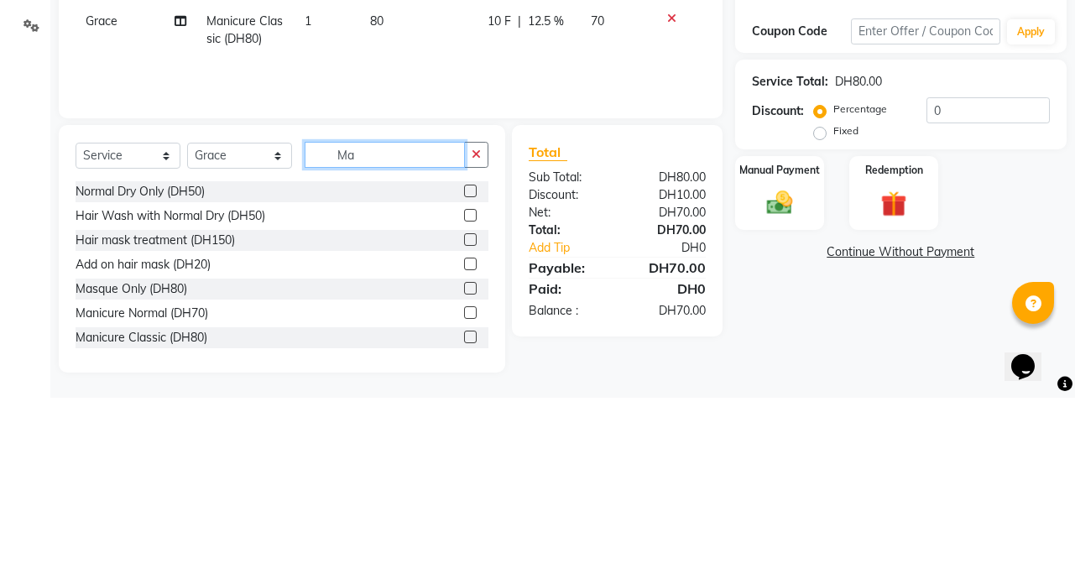
type input "M"
type input "Thre"
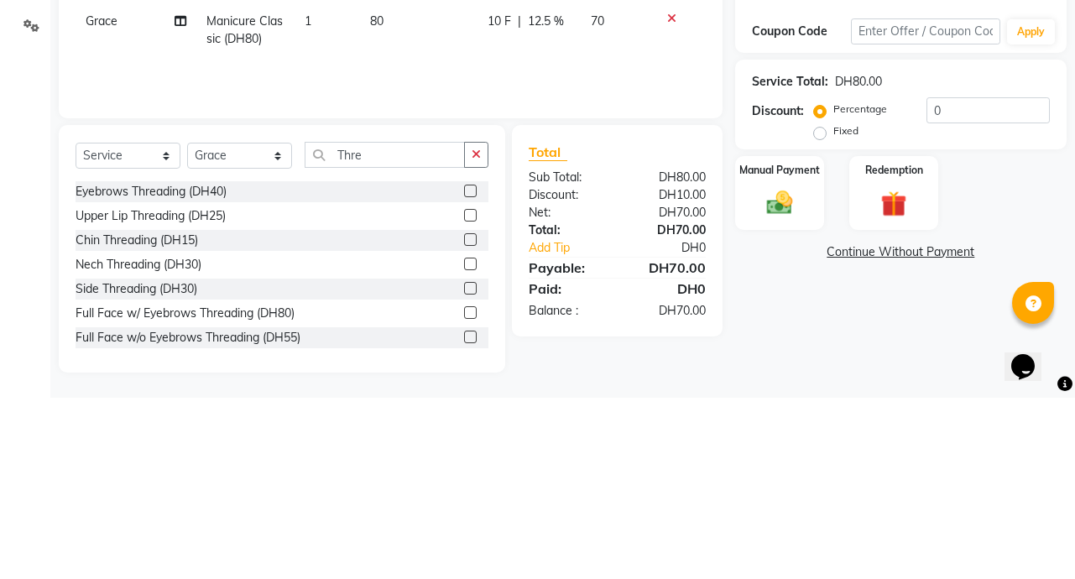
click at [429, 367] on div "Eyebrows Threading (DH40)" at bounding box center [282, 373] width 413 height 21
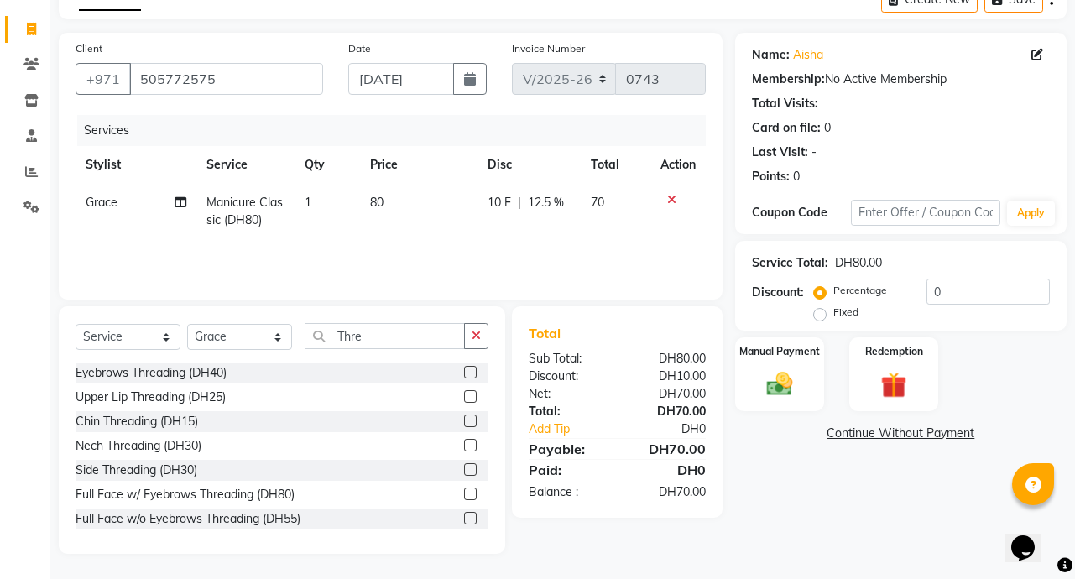
click at [464, 373] on label at bounding box center [470, 372] width 13 height 13
click at [464, 373] on input "checkbox" at bounding box center [469, 373] width 11 height 11
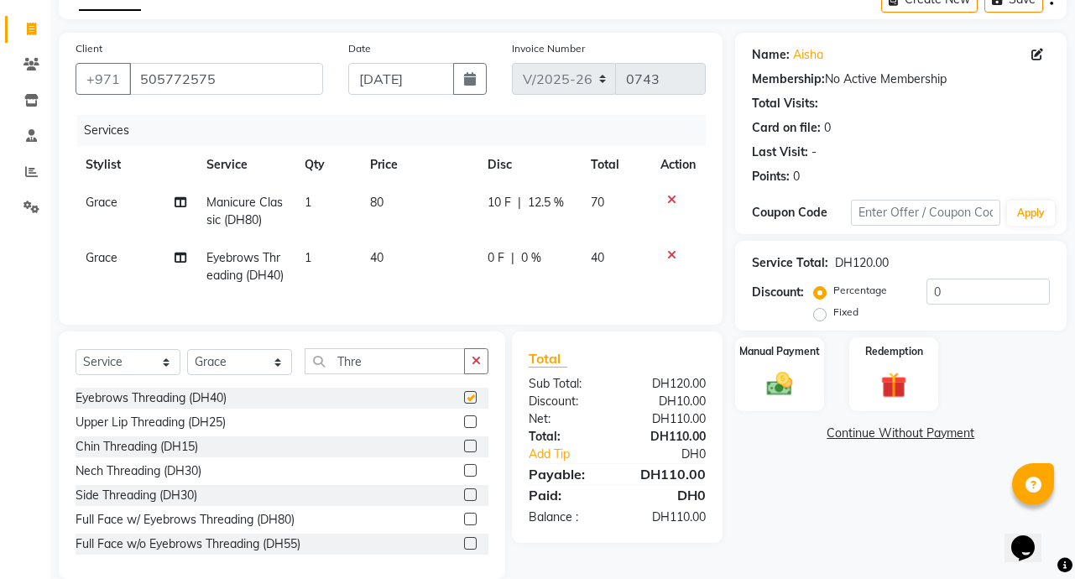
checkbox input "false"
click at [496, 260] on span "0 F" at bounding box center [496, 258] width 17 height 18
select select "90523"
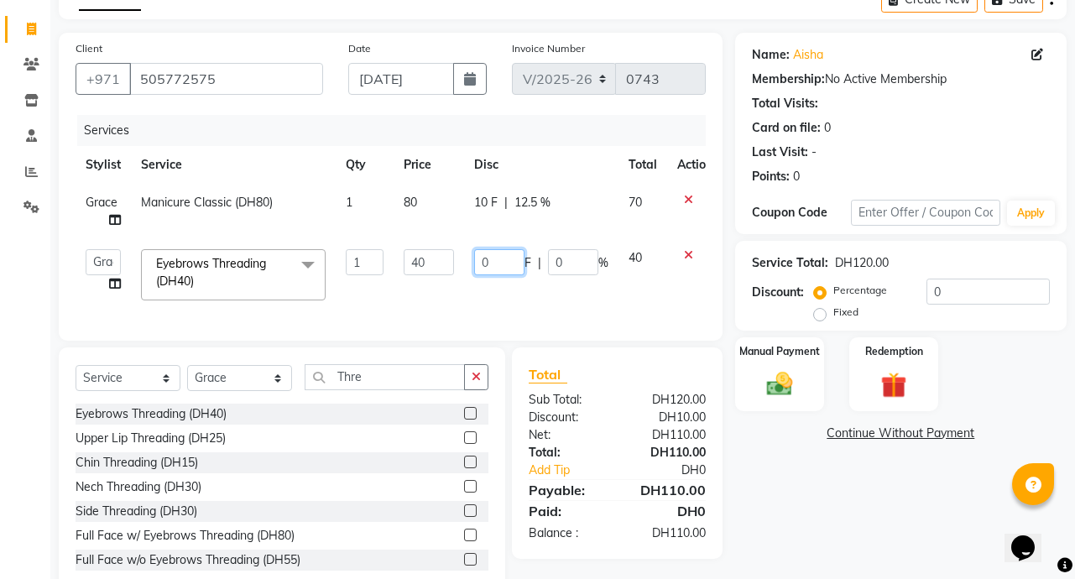
click at [499, 268] on input "0" at bounding box center [499, 262] width 50 height 26
type input "10"
click at [775, 518] on div "Name: Aisha Membership: No Active Membership Total Visits: Card on file: 0 Last…" at bounding box center [907, 314] width 344 height 562
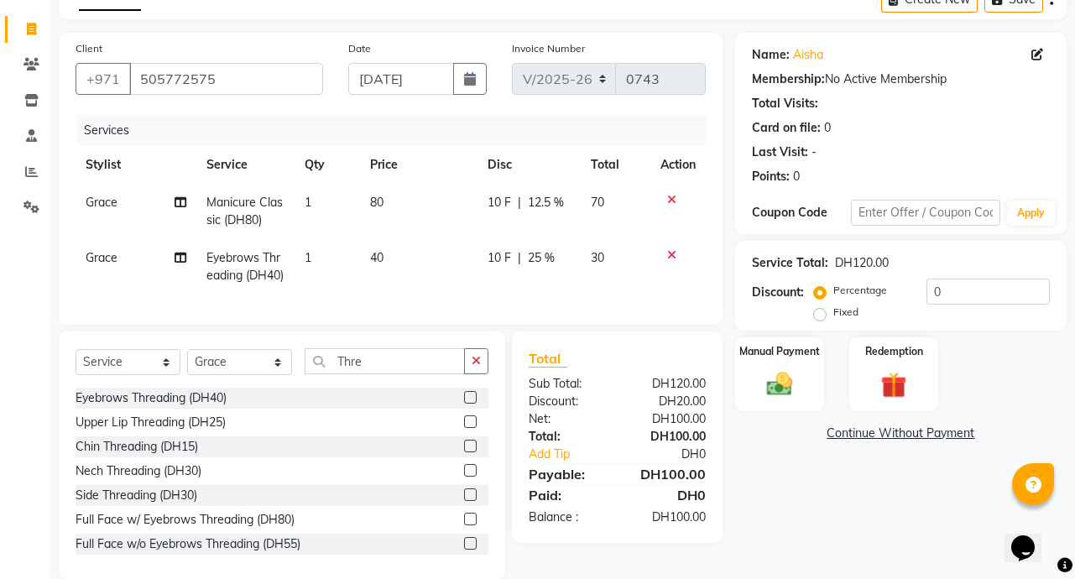
scroll to position [149, 0]
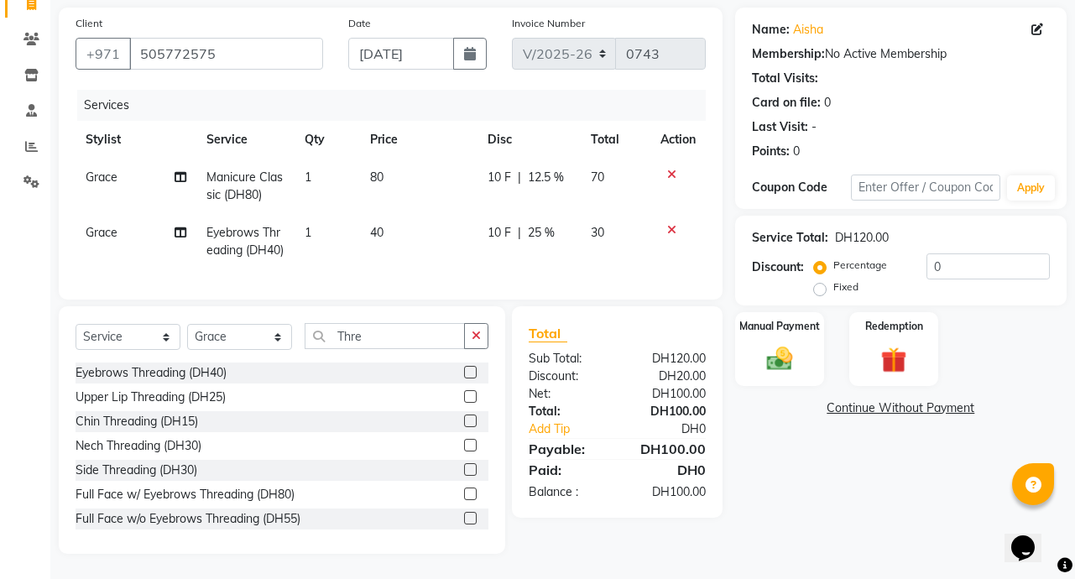
click at [222, 214] on td "Eyebrows Threading (DH40)" at bounding box center [245, 241] width 99 height 55
select select "90523"
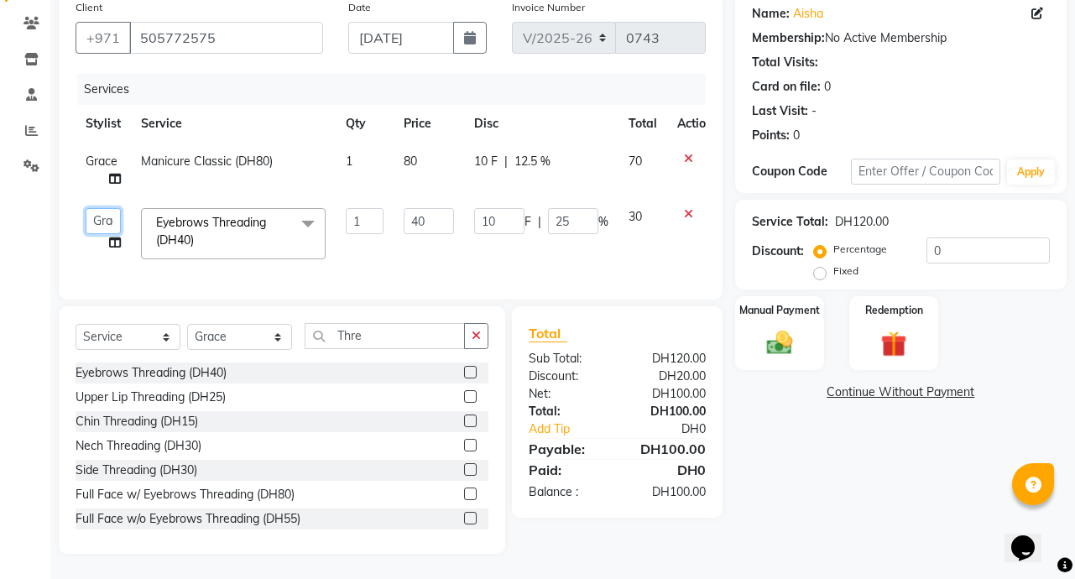
click at [103, 208] on select "Abby Chatty [PERSON_NAME] [PERSON_NAME] [PERSON_NAME] Stylist 1" at bounding box center [103, 221] width 35 height 26
select select "90550"
click at [794, 337] on img at bounding box center [780, 342] width 44 height 31
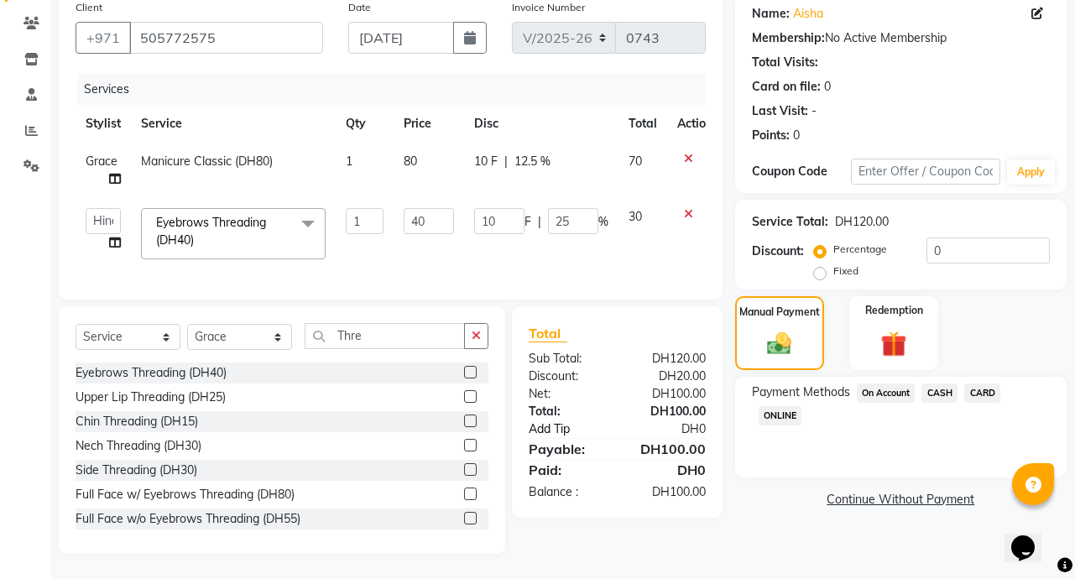
click at [626, 433] on link "Add Tip" at bounding box center [575, 430] width 118 height 18
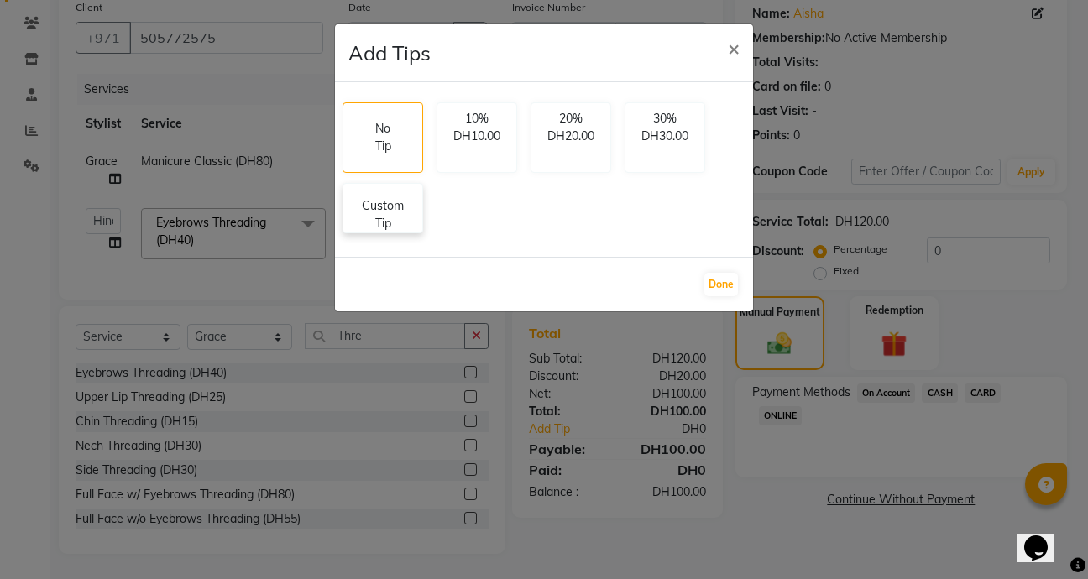
click at [393, 225] on p "Custom Tip" at bounding box center [382, 214] width 59 height 35
select select "90523"
select select "90550"
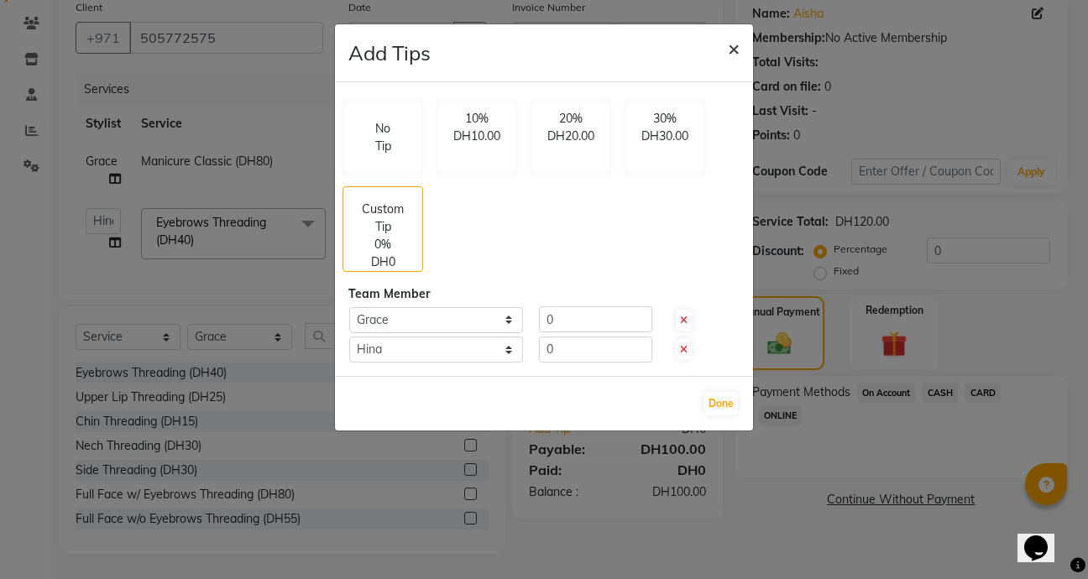
click at [739, 42] on span "×" at bounding box center [734, 47] width 12 height 25
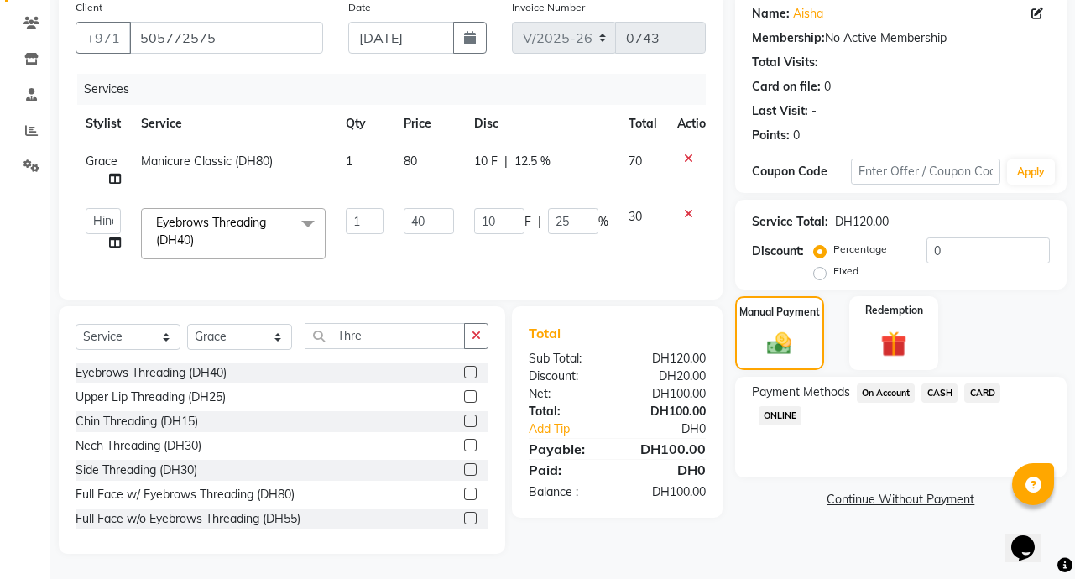
click at [996, 384] on span "CARD" at bounding box center [982, 393] width 36 height 19
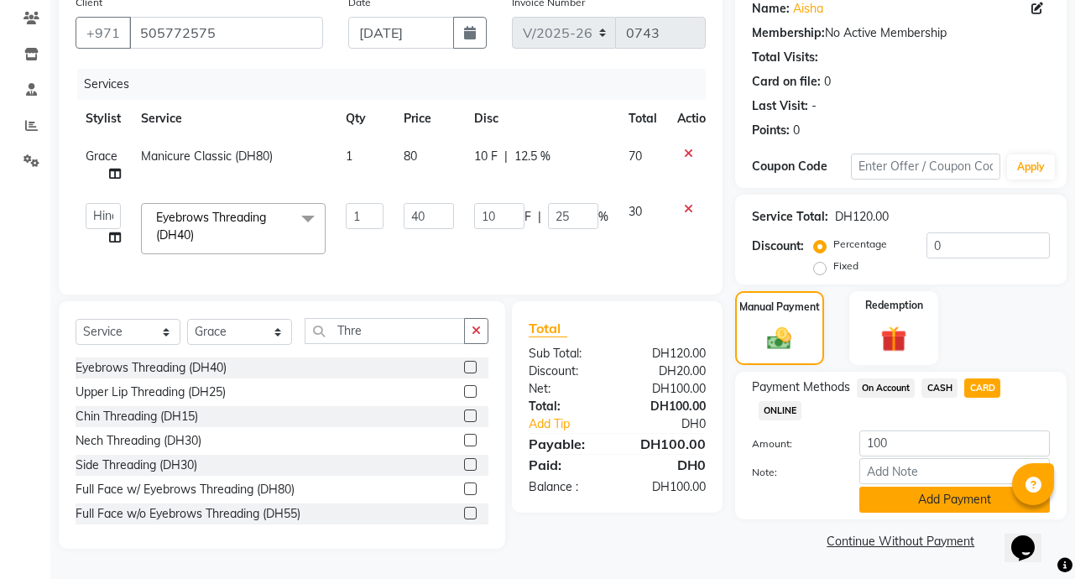
click at [960, 494] on button "Add Payment" at bounding box center [955, 500] width 191 height 26
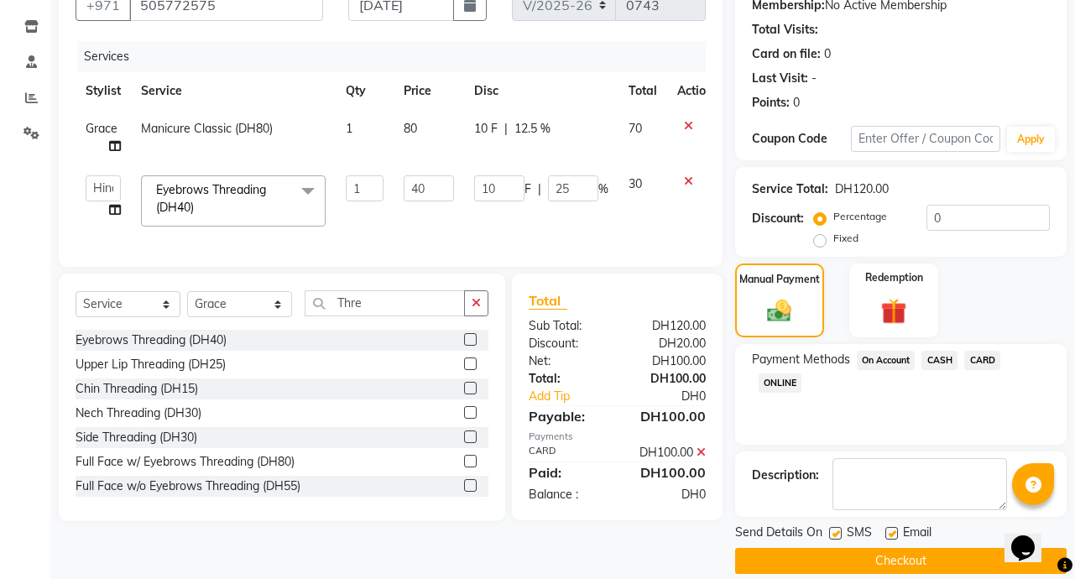
scroll to position [187, 0]
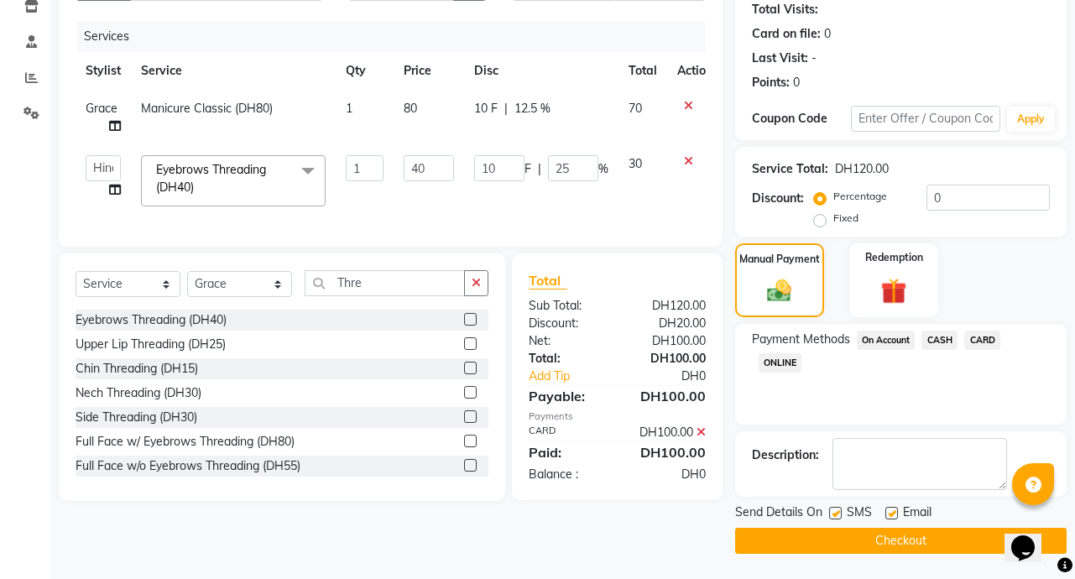
click at [922, 545] on button "Checkout" at bounding box center [901, 541] width 332 height 26
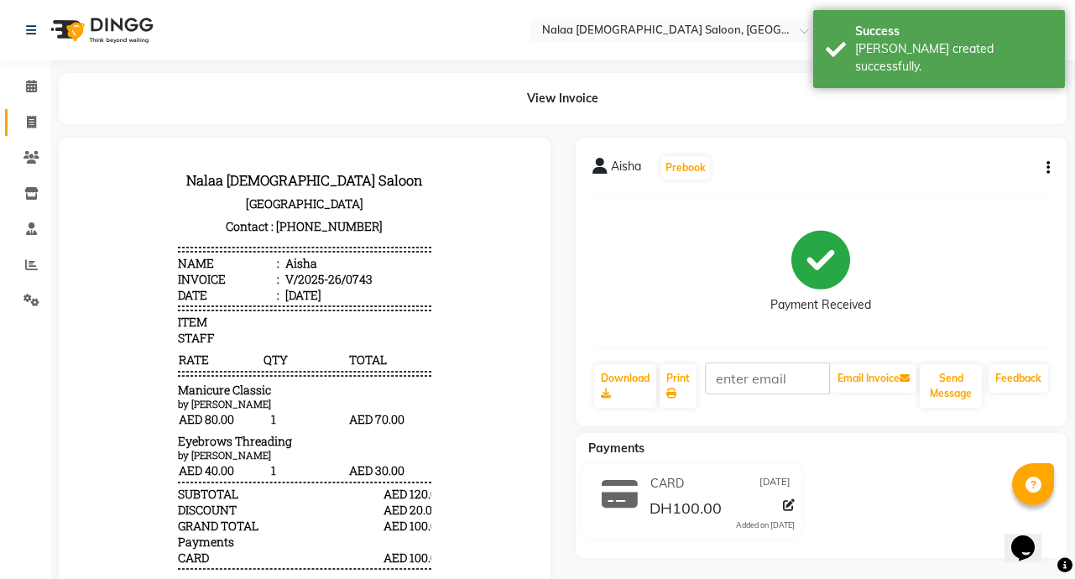
click at [32, 122] on icon at bounding box center [31, 122] width 9 height 13
select select "service"
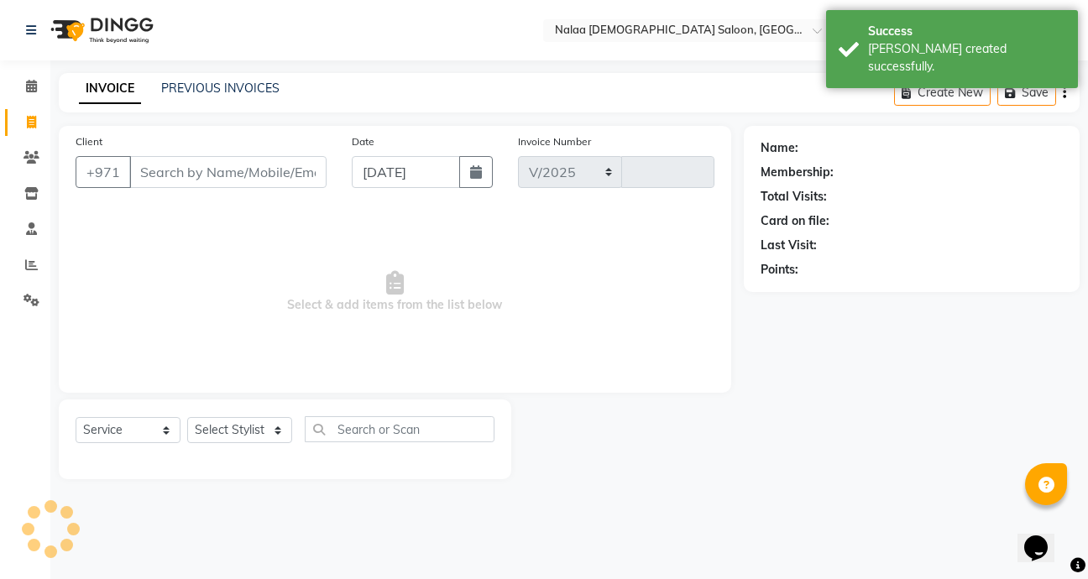
select select "7528"
type input "0744"
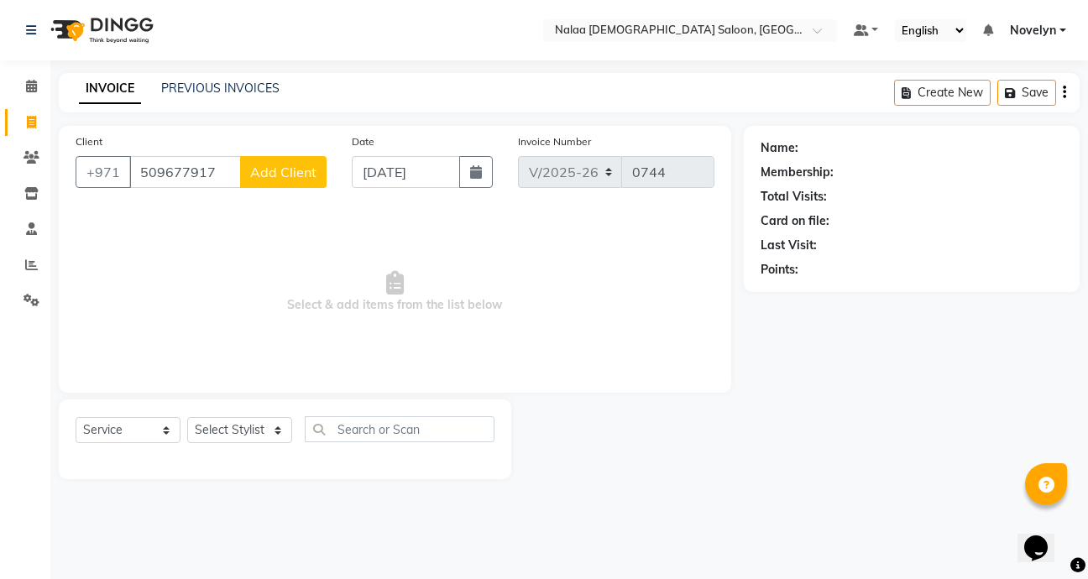
type input "509677917"
click at [302, 177] on span "Add Client" at bounding box center [283, 172] width 66 height 17
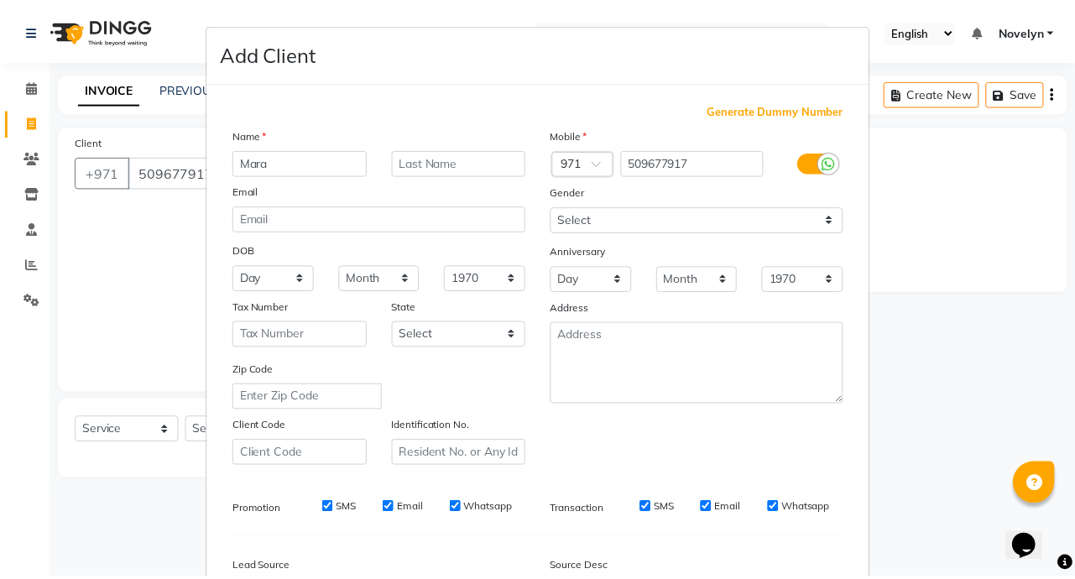
scroll to position [196, 0]
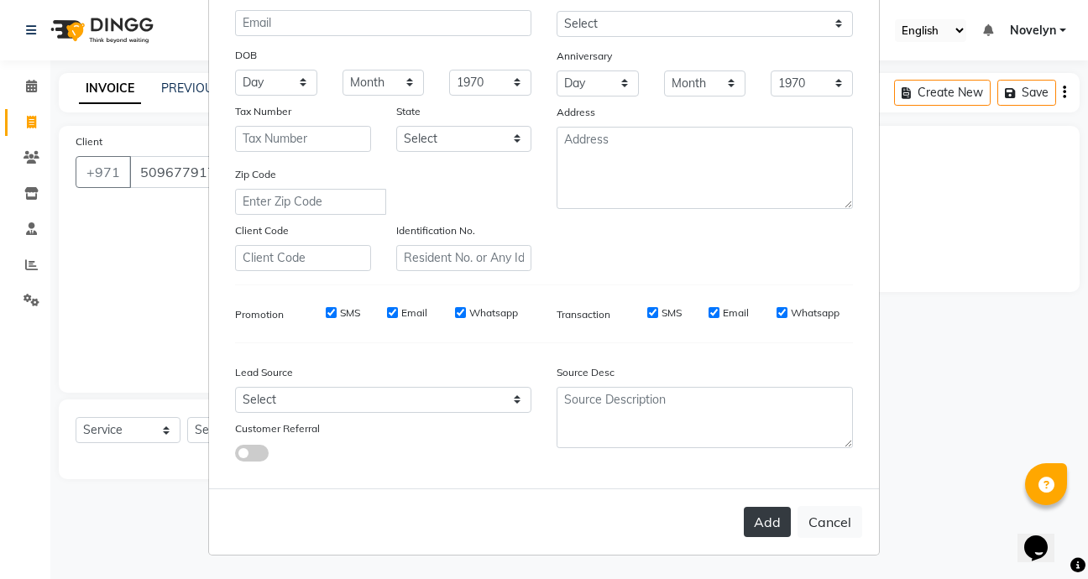
type input "Mara"
click at [758, 523] on button "Add" at bounding box center [767, 522] width 47 height 30
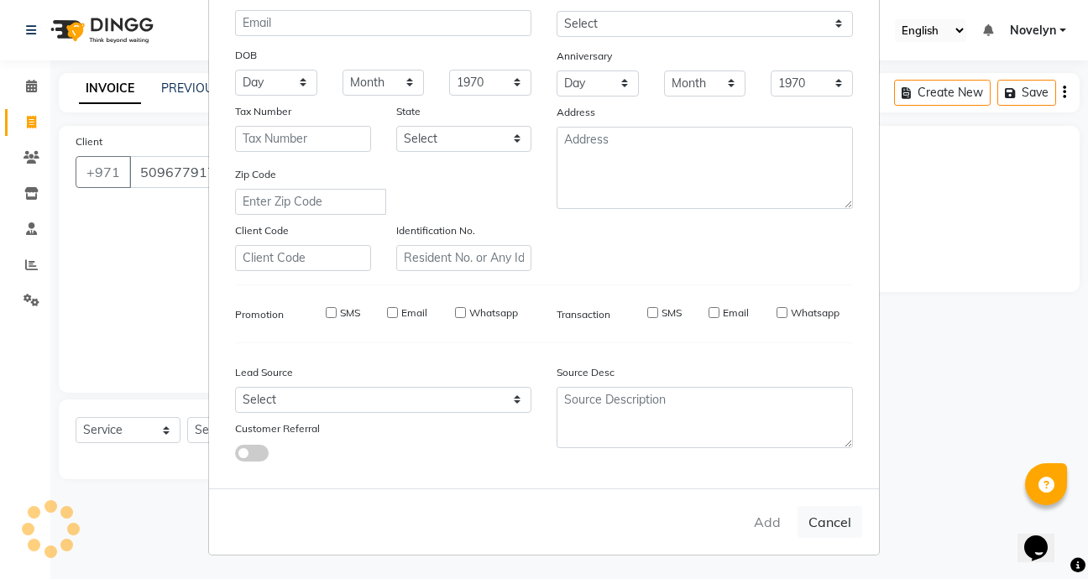
select select
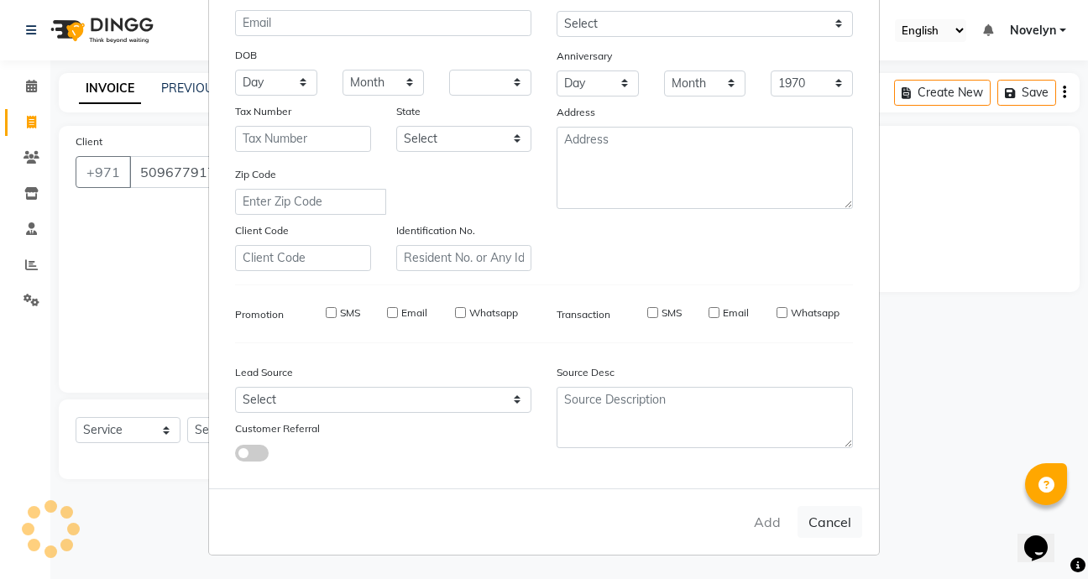
select select
checkbox input "false"
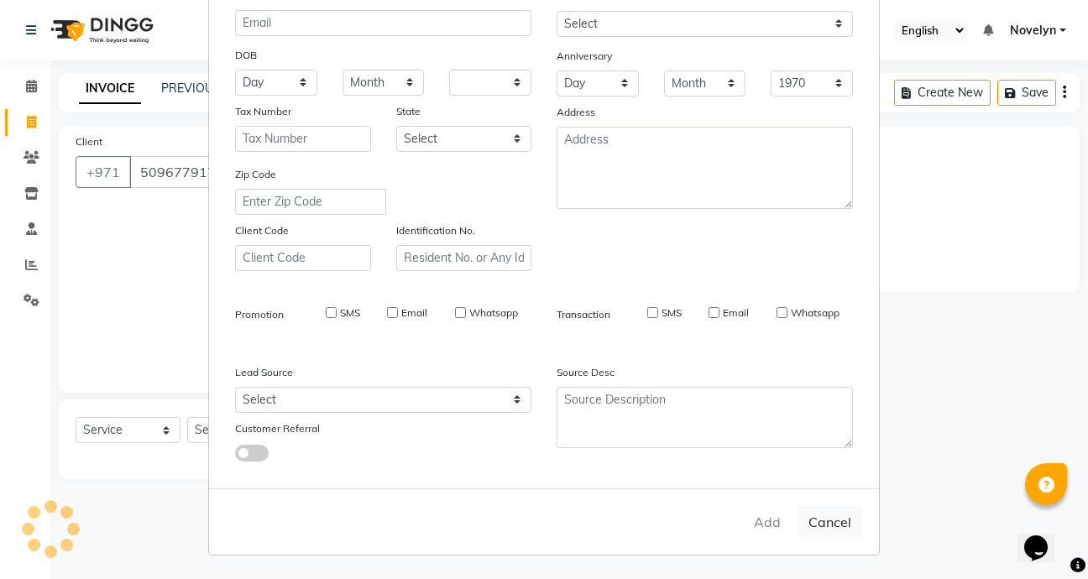
checkbox input "false"
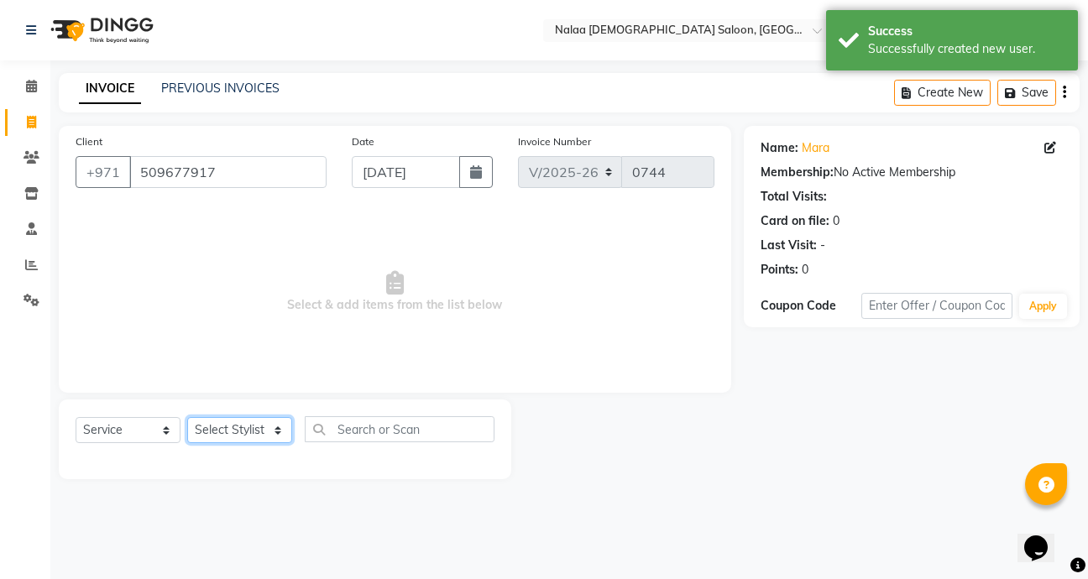
click at [275, 438] on select "Select Stylist Abby Chatty Grace Hina [PERSON_NAME] [PERSON_NAME] Stylist 1" at bounding box center [239, 430] width 105 height 26
select select "90550"
click at [187, 417] on select "Select Stylist Abby Chatty Grace Hina [PERSON_NAME] [PERSON_NAME] Stylist 1" at bounding box center [239, 430] width 105 height 26
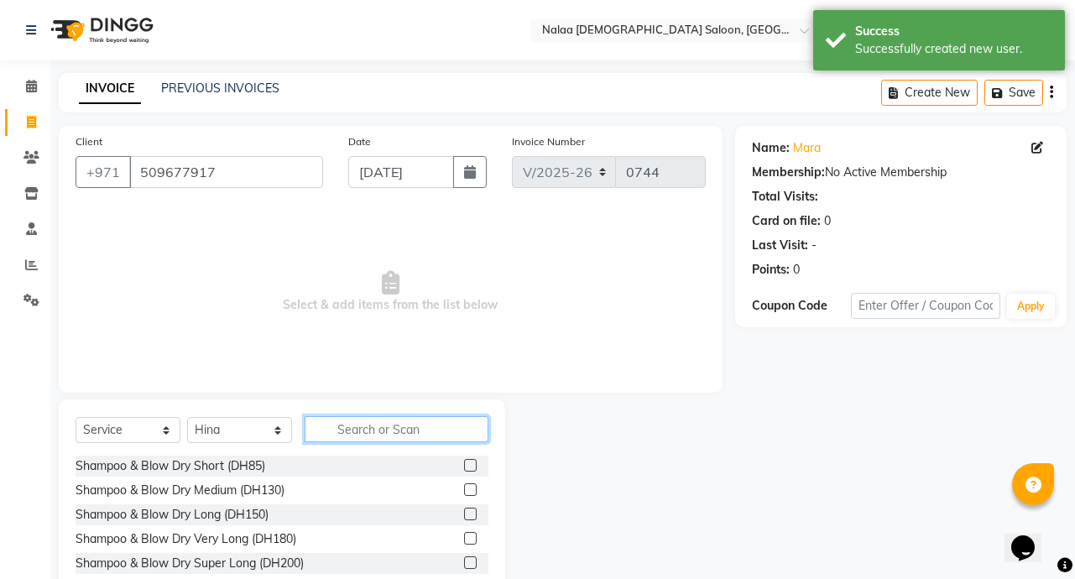
click at [390, 435] on input "text" at bounding box center [397, 429] width 184 height 26
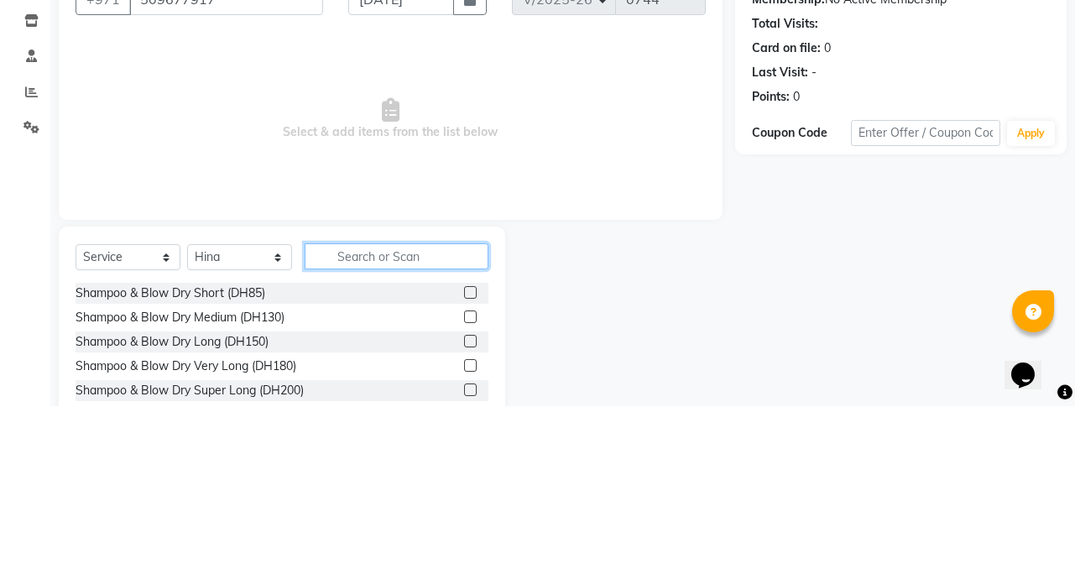
scroll to position [4, 0]
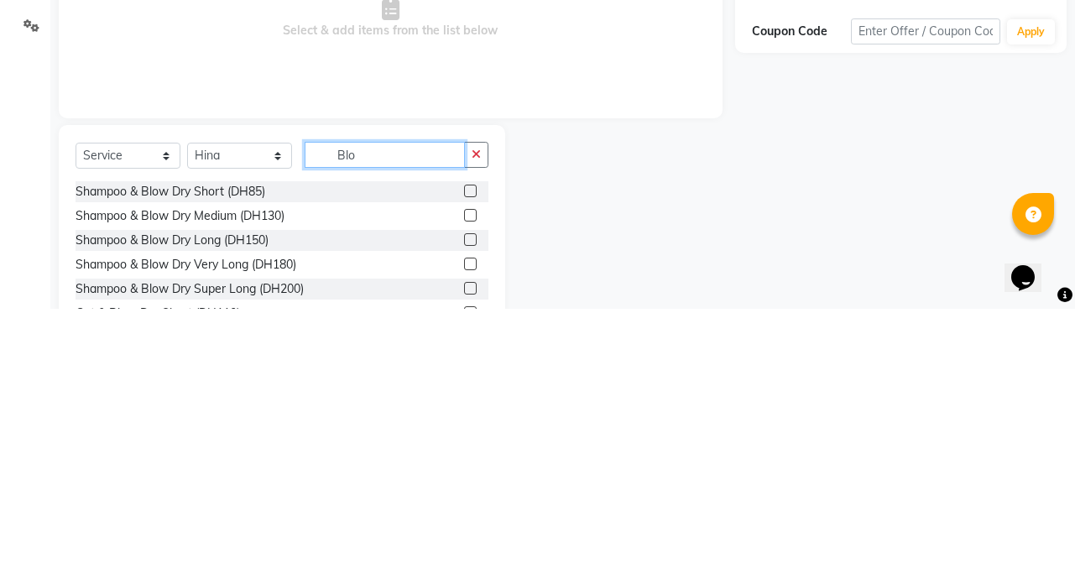
type input "Blo"
click at [464, 462] on label at bounding box center [470, 461] width 13 height 13
click at [464, 462] on input "checkbox" at bounding box center [469, 462] width 11 height 11
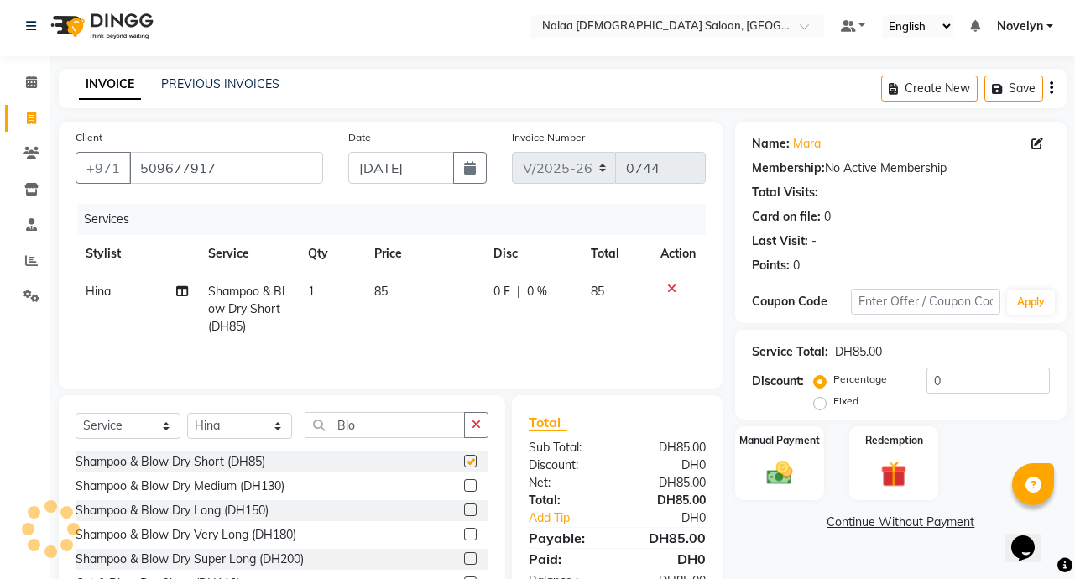
checkbox input "false"
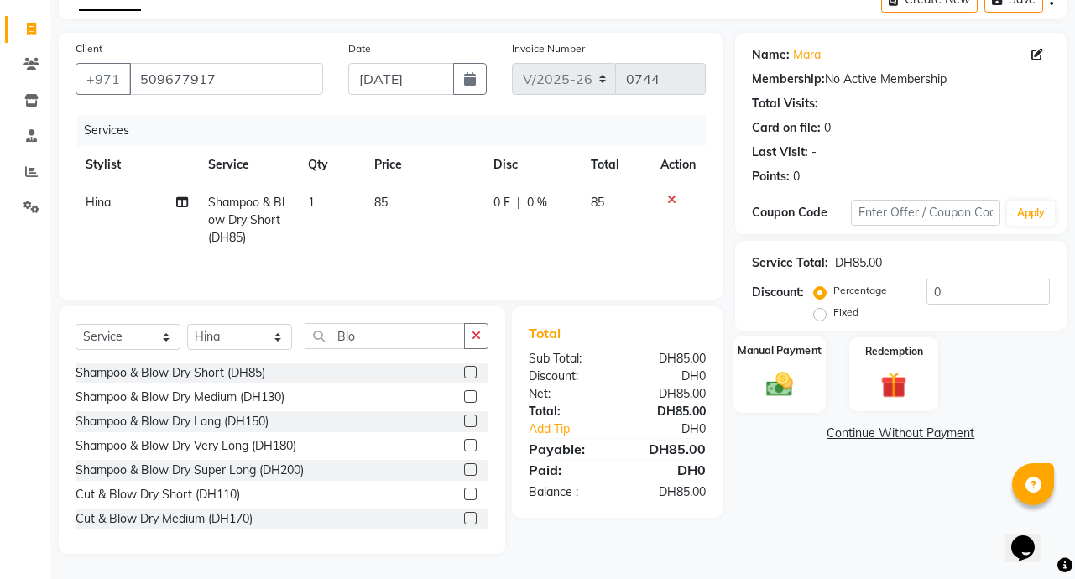
click at [782, 395] on img at bounding box center [780, 384] width 44 height 31
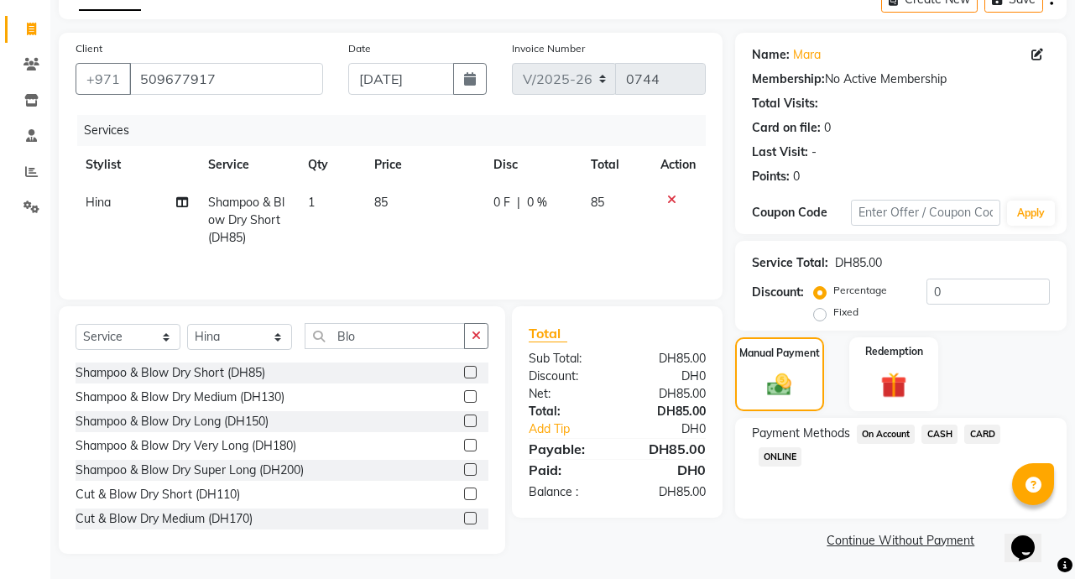
click at [942, 436] on span "CASH" at bounding box center [940, 434] width 36 height 19
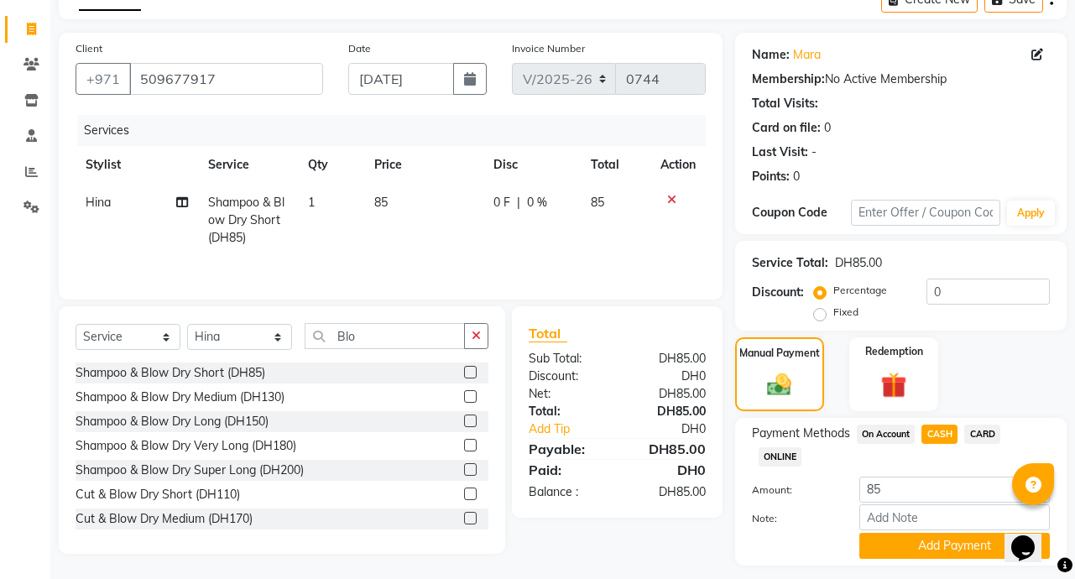
scroll to position [139, 0]
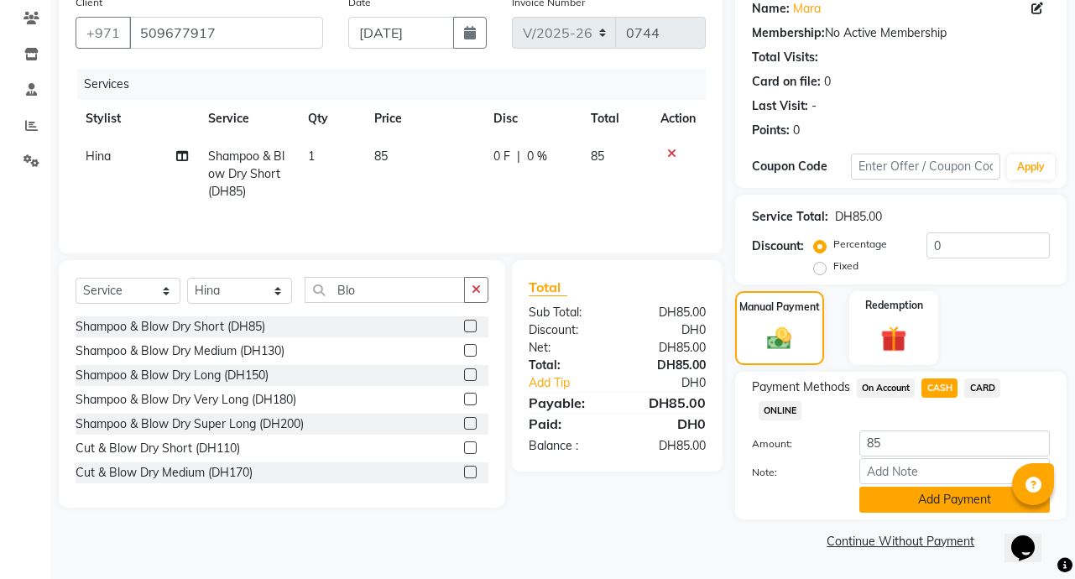
click at [971, 500] on button "Add Payment" at bounding box center [955, 500] width 191 height 26
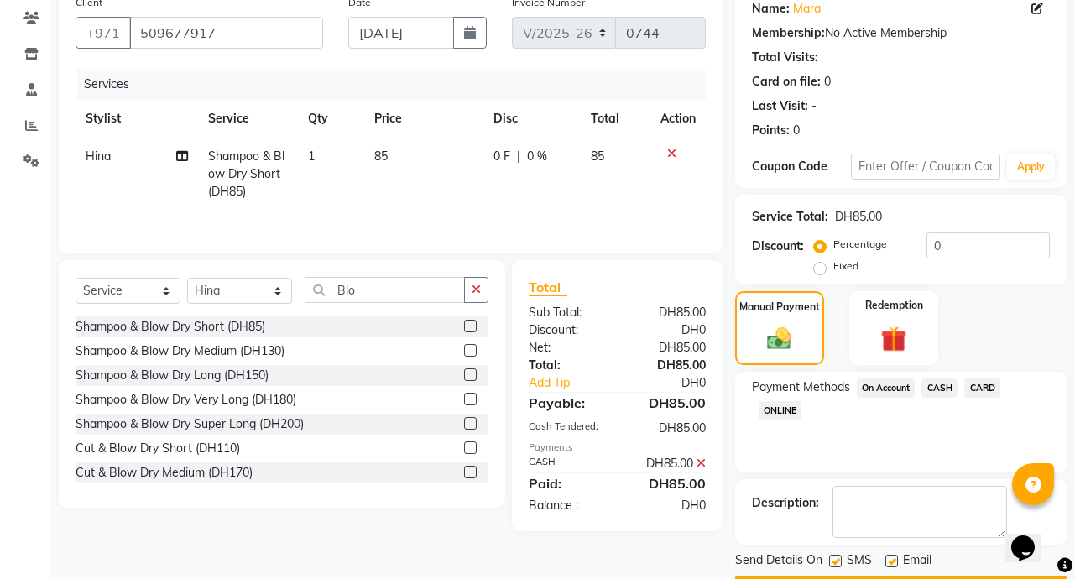
scroll to position [187, 0]
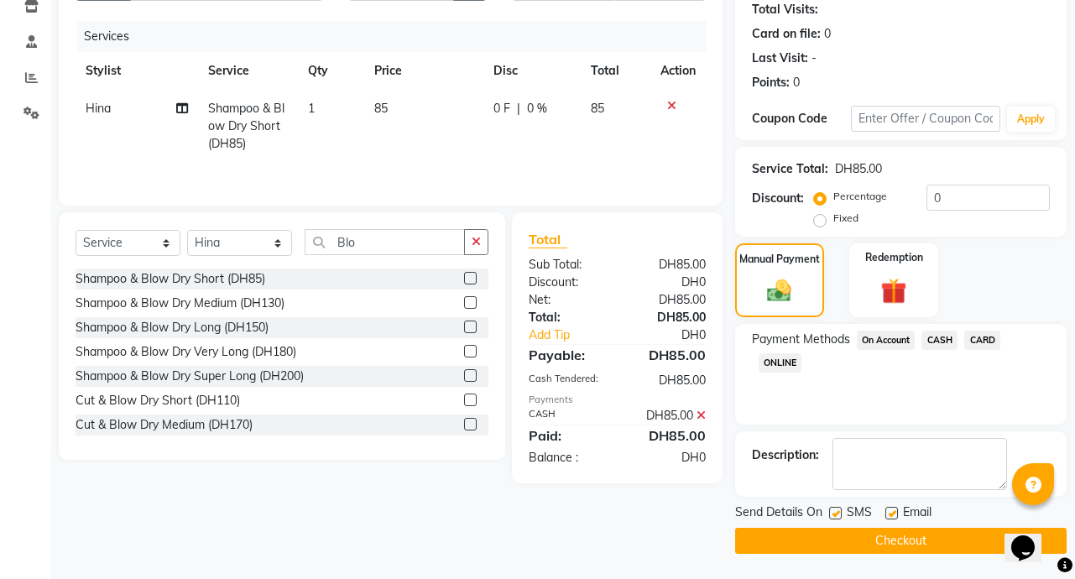
click at [959, 548] on button "Checkout" at bounding box center [901, 541] width 332 height 26
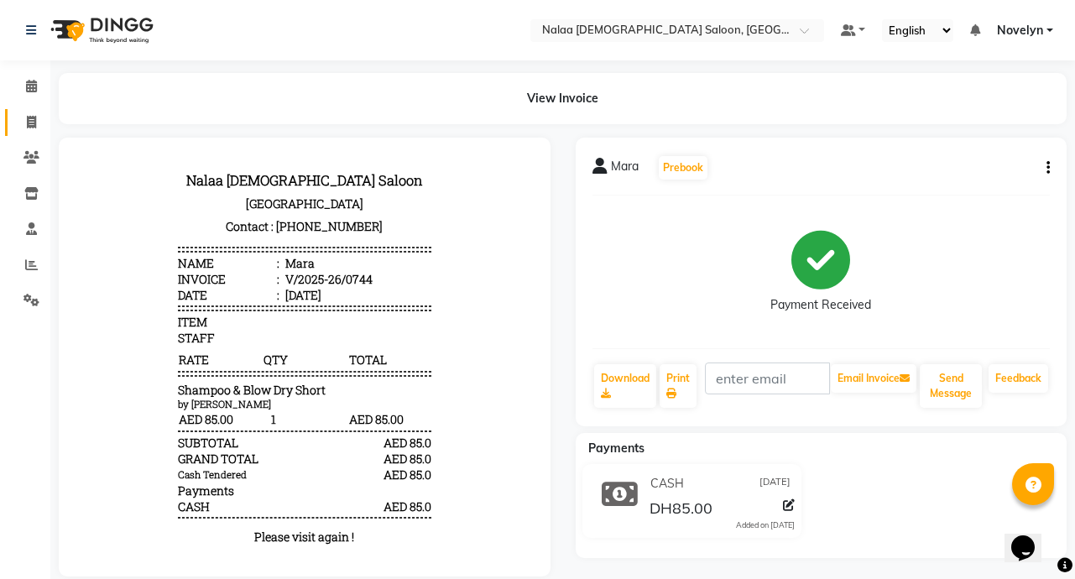
click at [33, 120] on icon at bounding box center [31, 122] width 9 height 13
select select "service"
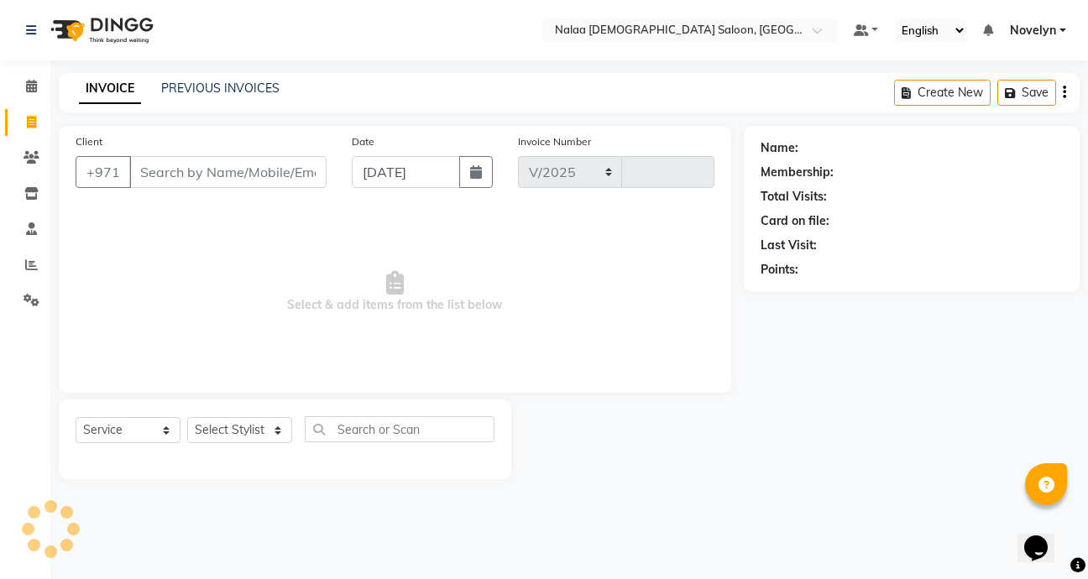
select select "7528"
type input "0745"
type input "0"
type input "50381238"
click at [295, 179] on span "Add Client" at bounding box center [283, 172] width 66 height 17
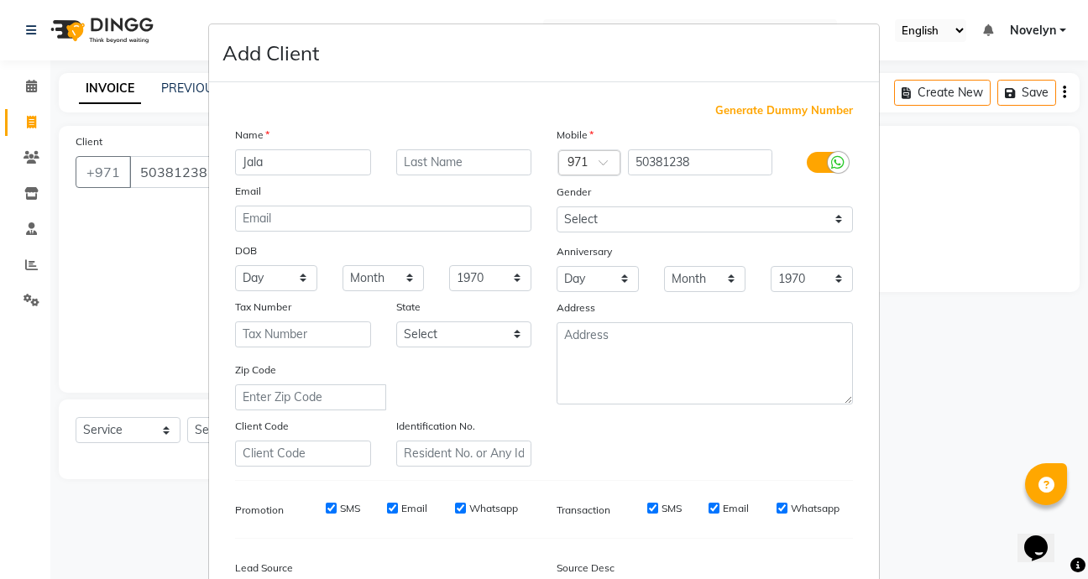
type input "Jala"
click at [945, 235] on ngb-modal-window "Add Client Generate Dummy Number Name Jala Email DOB Day 01 02 03 04 05 06 07 0…" at bounding box center [544, 289] width 1088 height 579
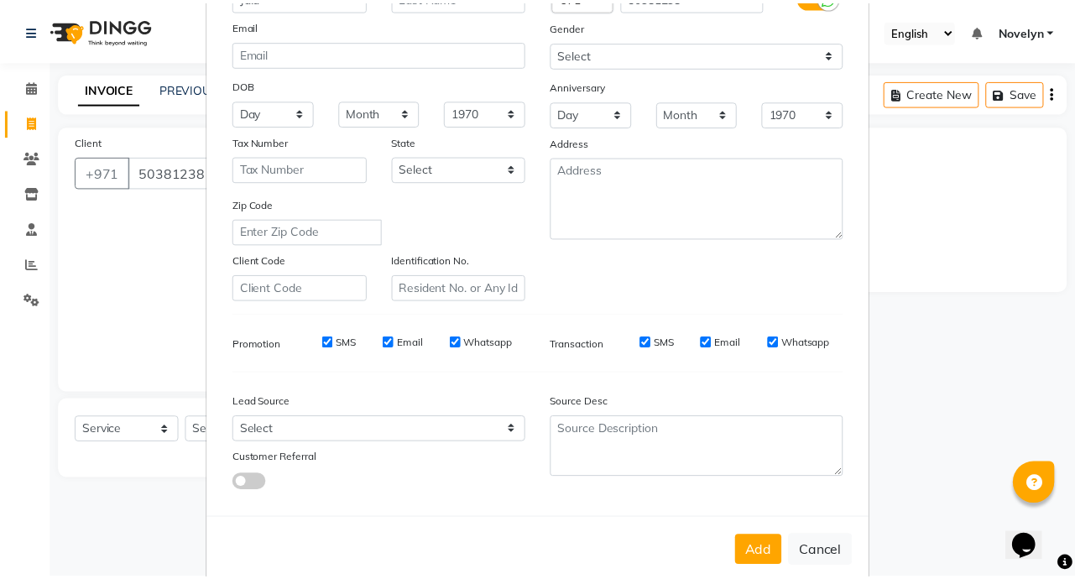
scroll to position [196, 0]
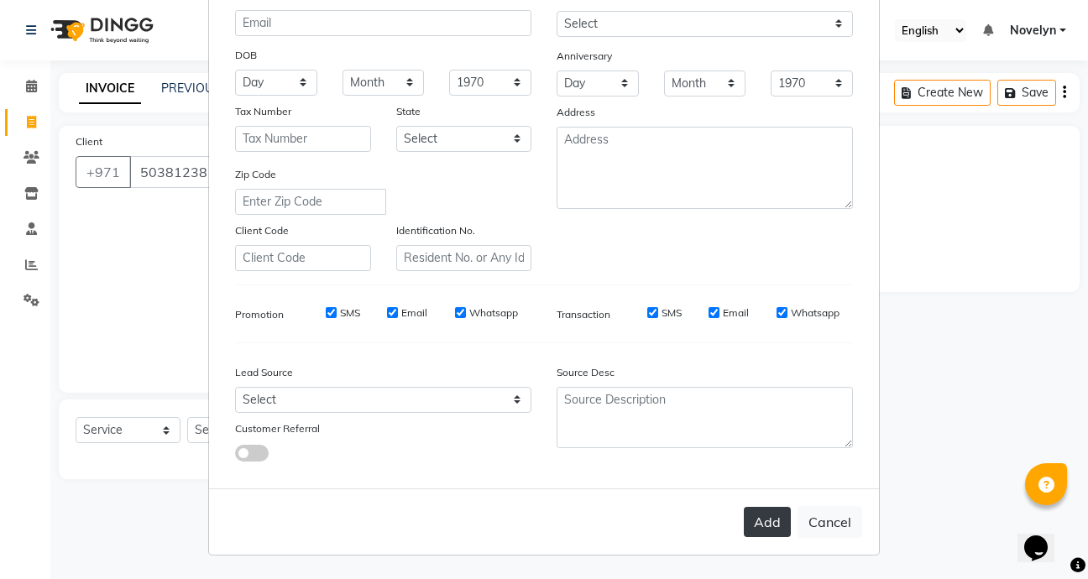
click at [761, 531] on button "Add" at bounding box center [767, 522] width 47 height 30
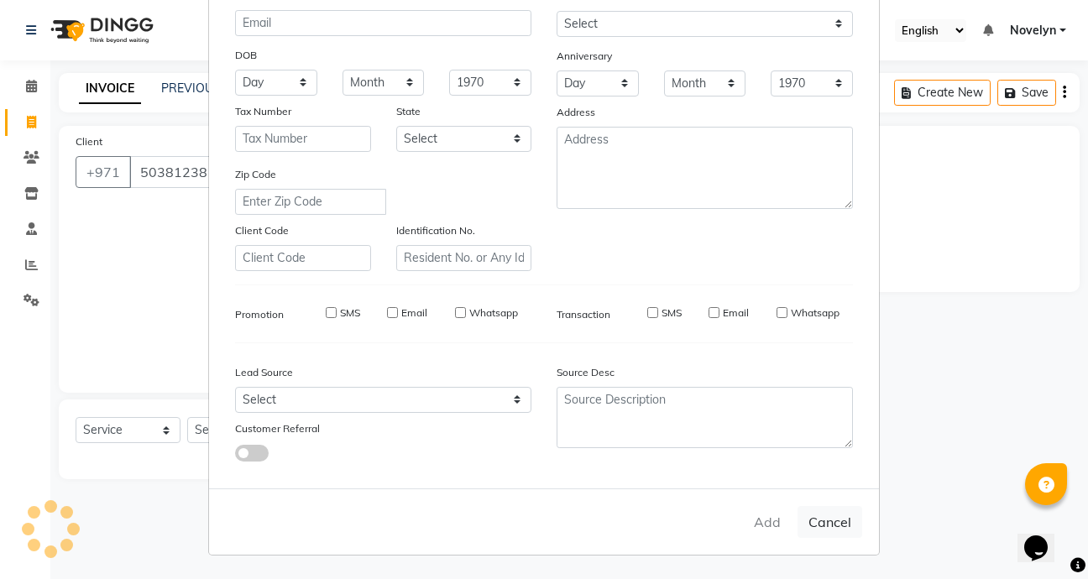
select select
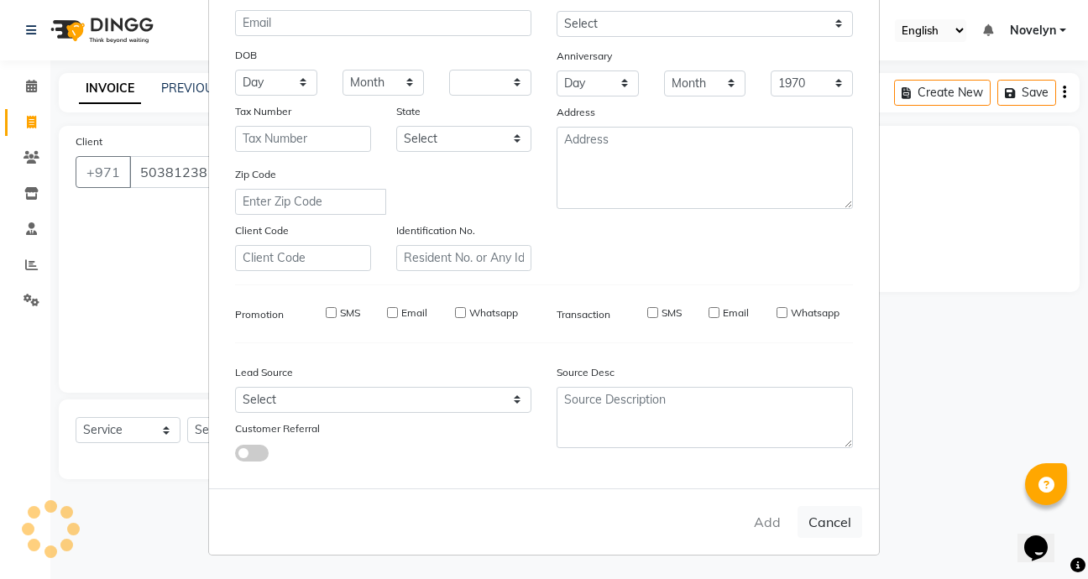
select select
checkbox input "false"
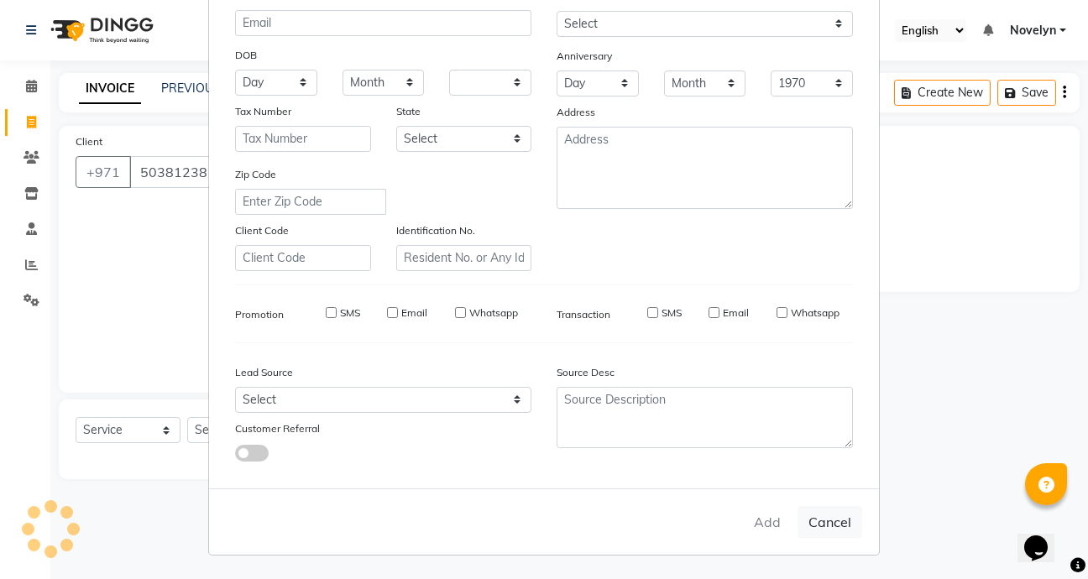
checkbox input "false"
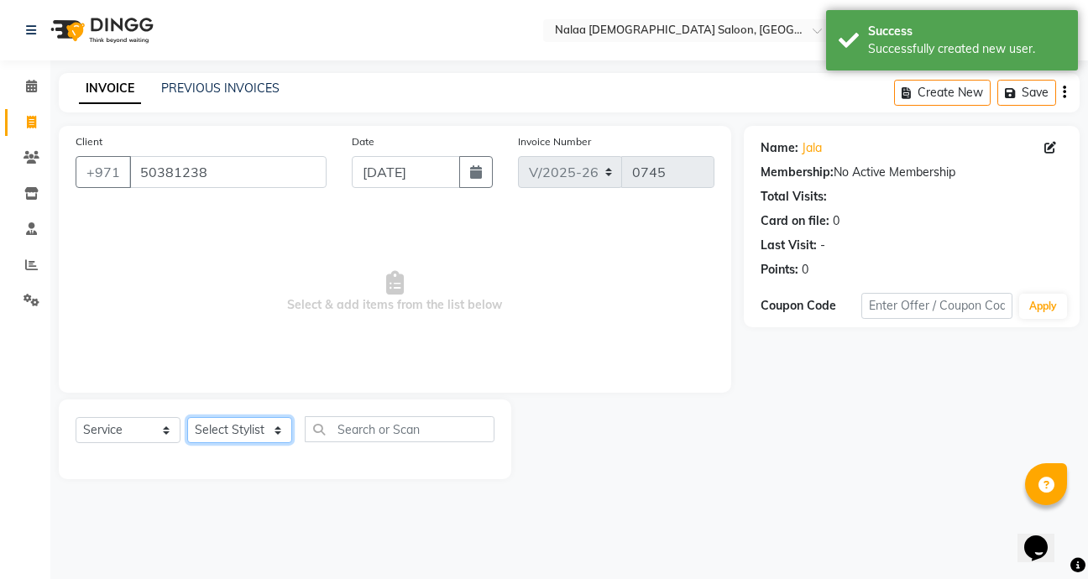
click at [285, 427] on select "Select Stylist Abby Chatty Grace Hina [PERSON_NAME] [PERSON_NAME] Stylist 1" at bounding box center [239, 430] width 105 height 26
select select "90677"
click at [187, 417] on select "Select Stylist Abby Chatty Grace Hina [PERSON_NAME] [PERSON_NAME] Stylist 1" at bounding box center [239, 430] width 105 height 26
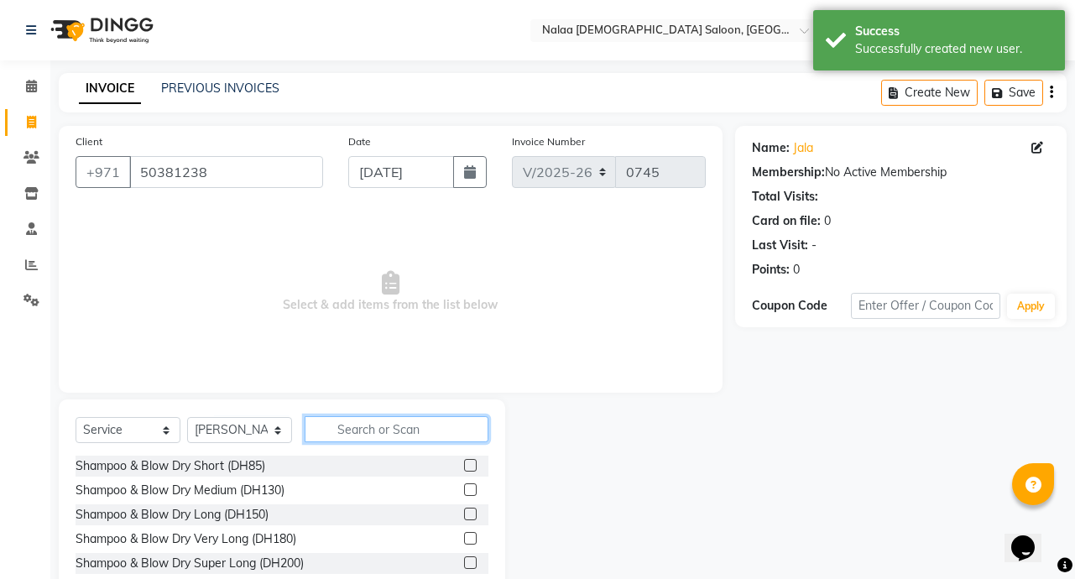
click at [402, 433] on input "text" at bounding box center [397, 429] width 184 height 26
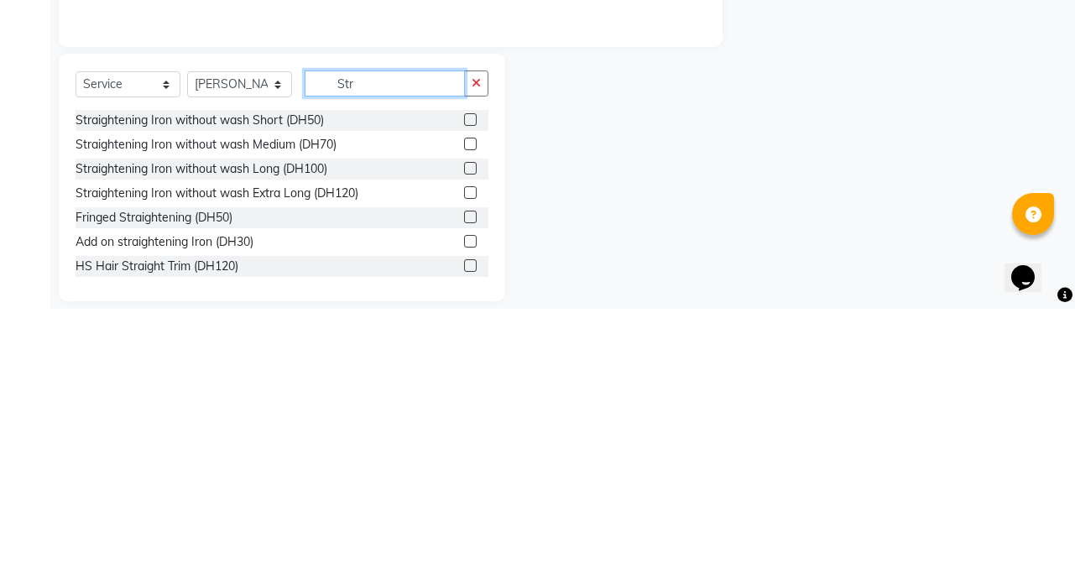
scroll to position [81, 0]
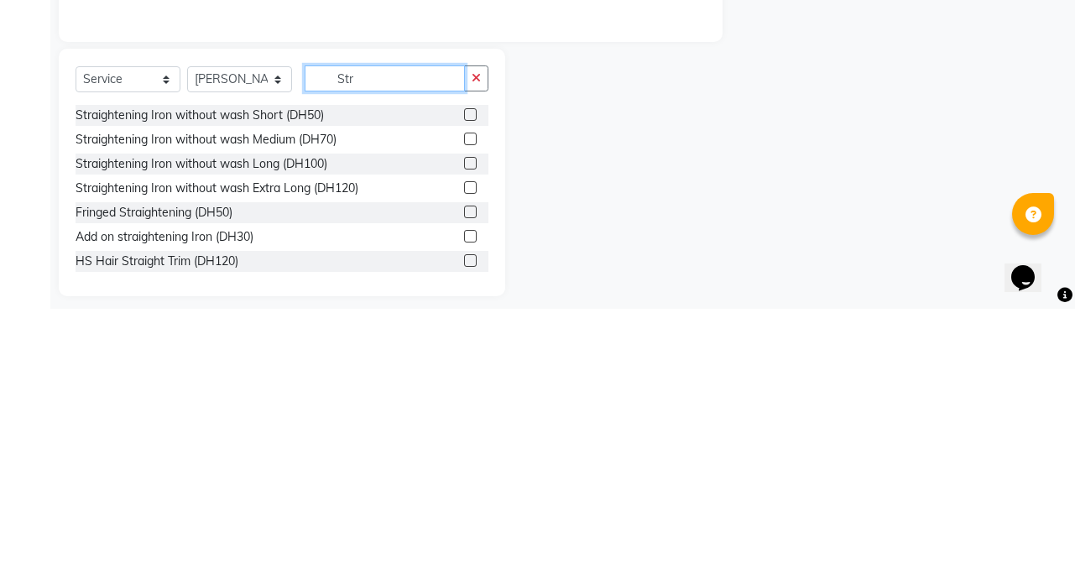
type input "Str"
click at [464, 458] on label at bounding box center [470, 458] width 13 height 13
click at [464, 458] on input "checkbox" at bounding box center [469, 458] width 11 height 11
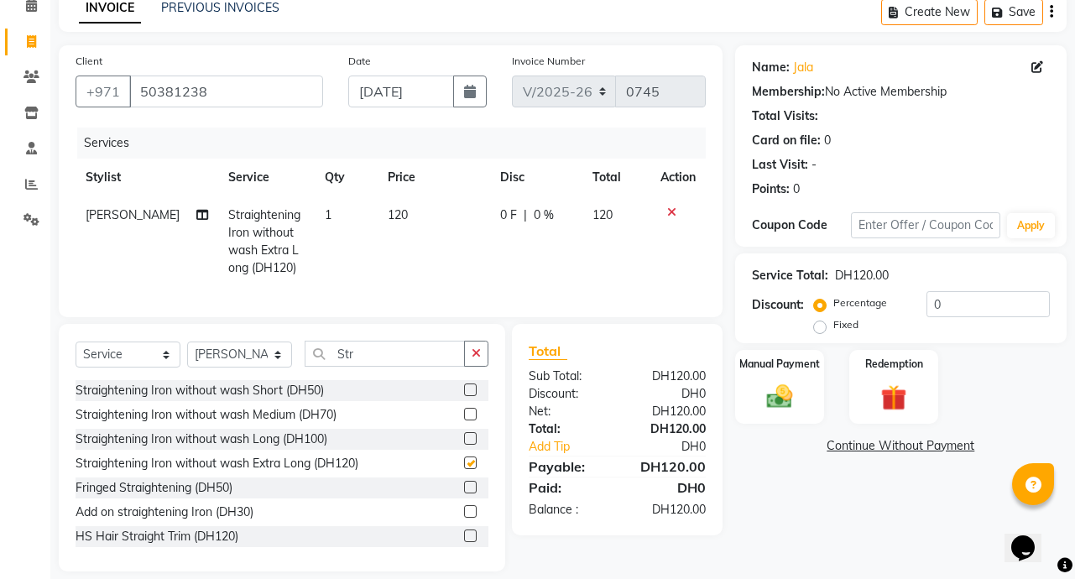
checkbox input "false"
click at [401, 367] on input "Str" at bounding box center [385, 354] width 160 height 26
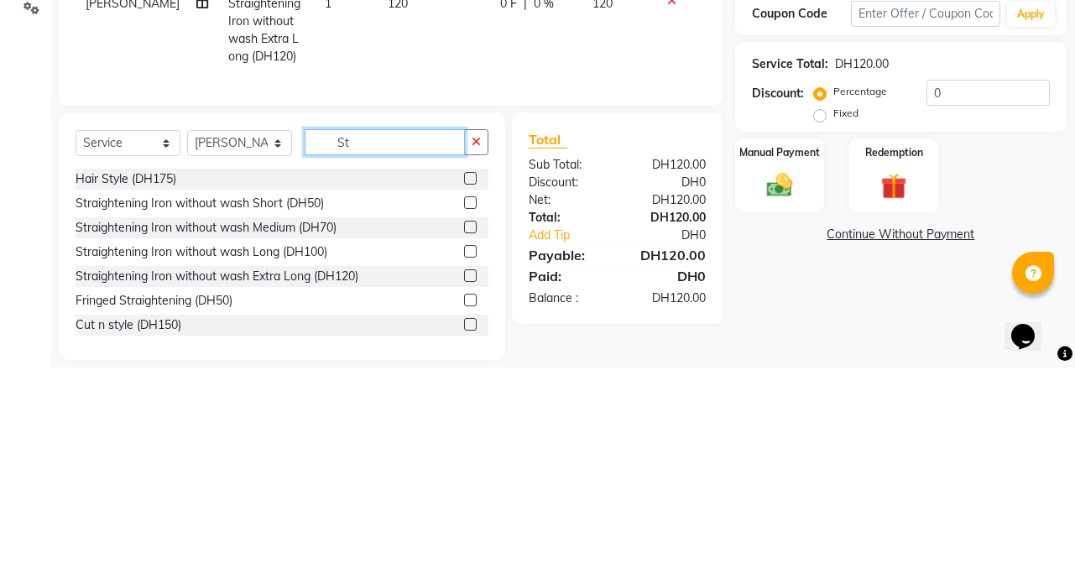
type input "S"
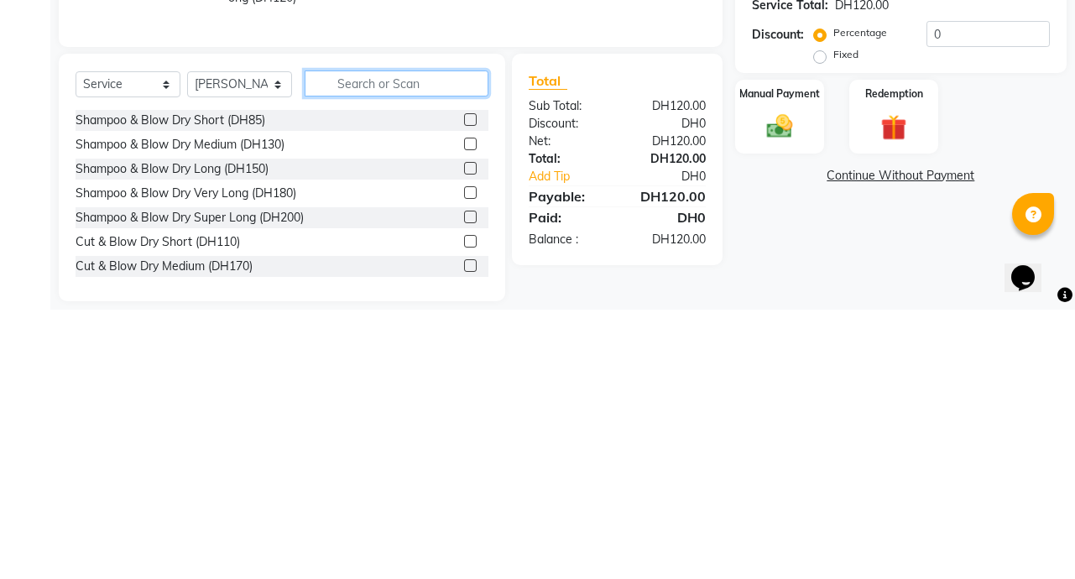
scroll to position [83, 0]
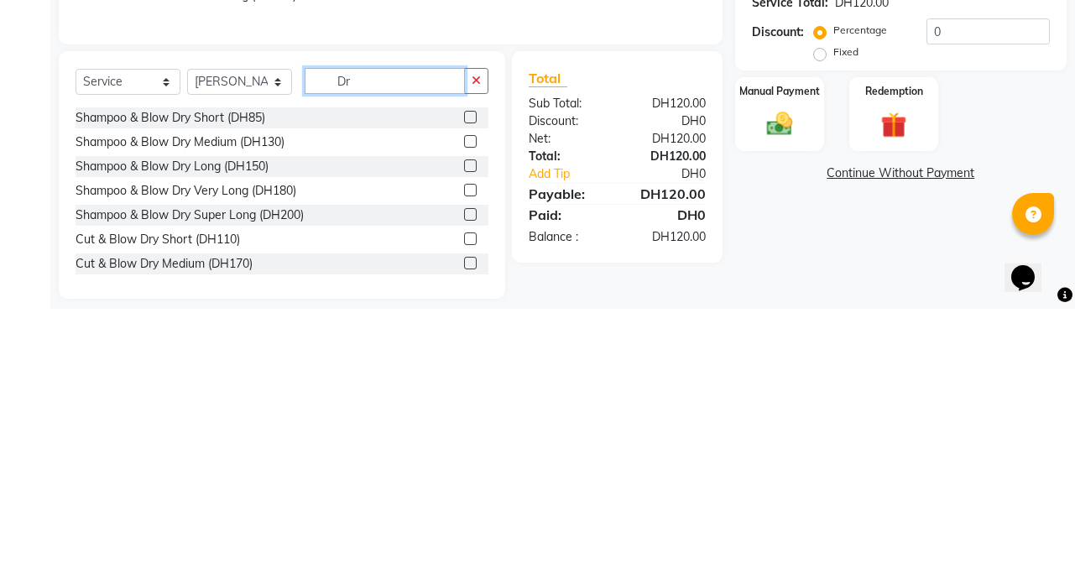
type input "D"
type input "C"
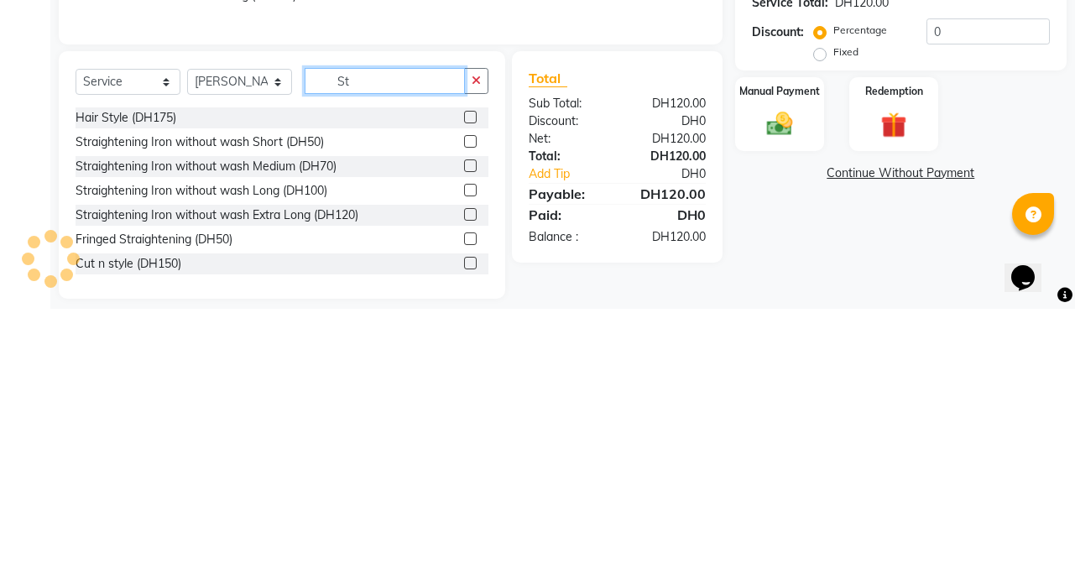
type input "St"
click at [464, 491] on label at bounding box center [470, 484] width 13 height 13
click at [464, 491] on input "checkbox" at bounding box center [469, 485] width 11 height 11
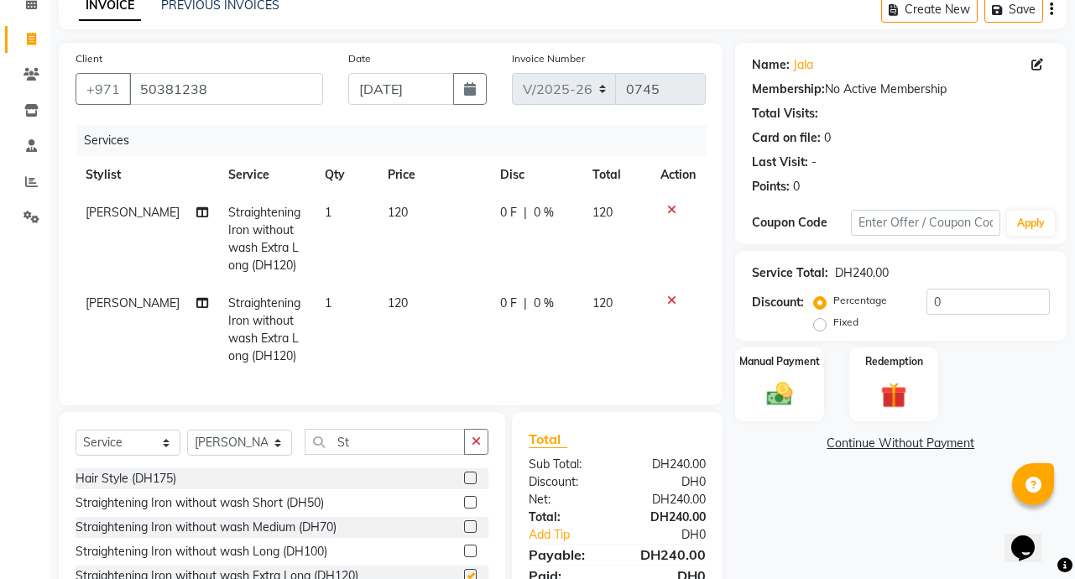
checkbox input "false"
click at [645, 212] on td "120" at bounding box center [617, 239] width 68 height 91
select select "90677"
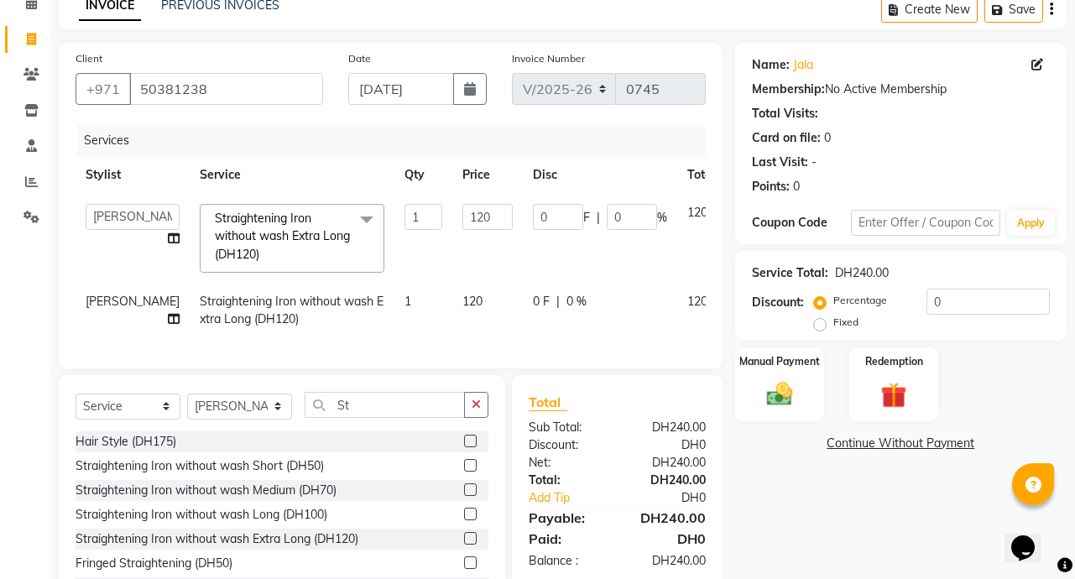
click at [743, 210] on icon at bounding box center [747, 210] width 9 height 12
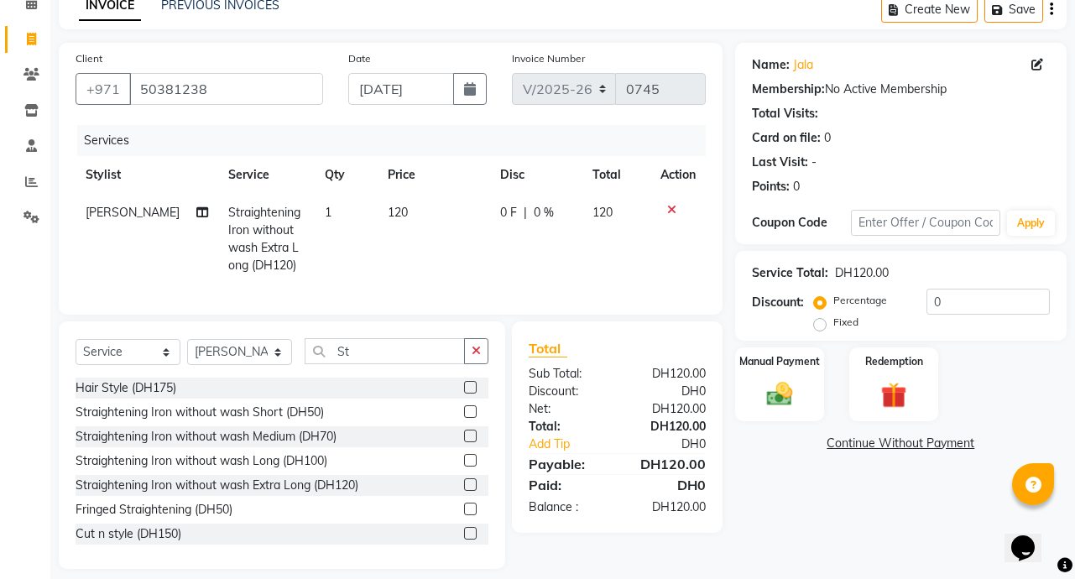
click at [670, 209] on icon at bounding box center [671, 210] width 9 height 12
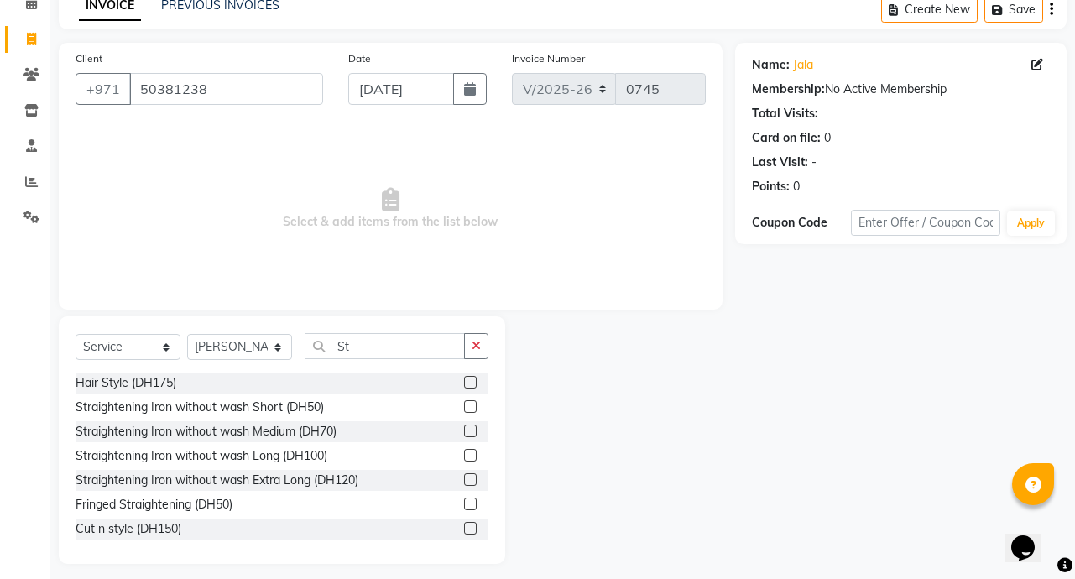
click at [464, 455] on label at bounding box center [470, 455] width 13 height 13
click at [464, 455] on input "checkbox" at bounding box center [469, 456] width 11 height 11
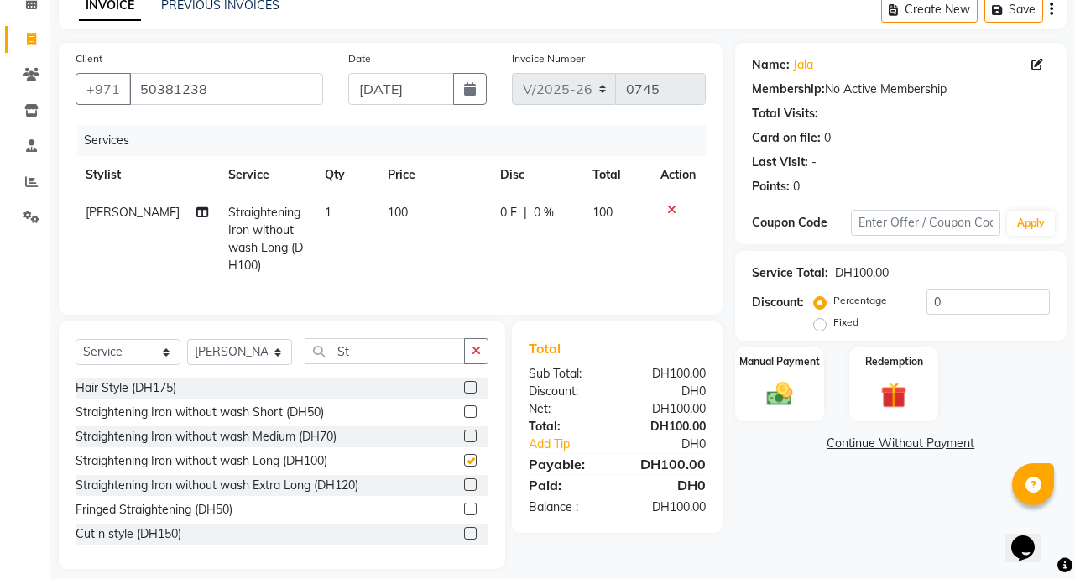
checkbox input "false"
click at [372, 364] on input "St" at bounding box center [385, 351] width 160 height 26
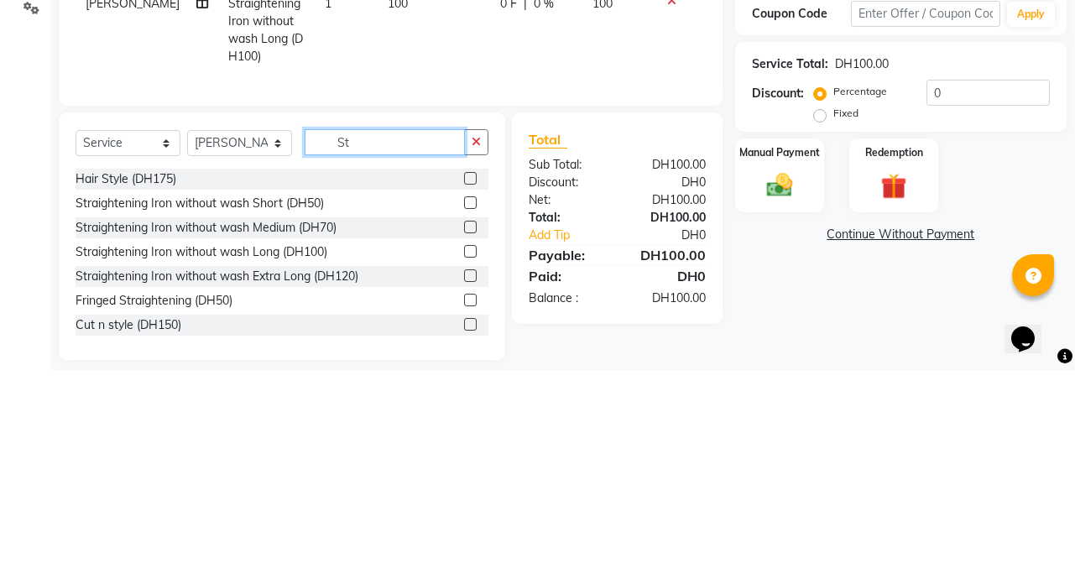
type input "S"
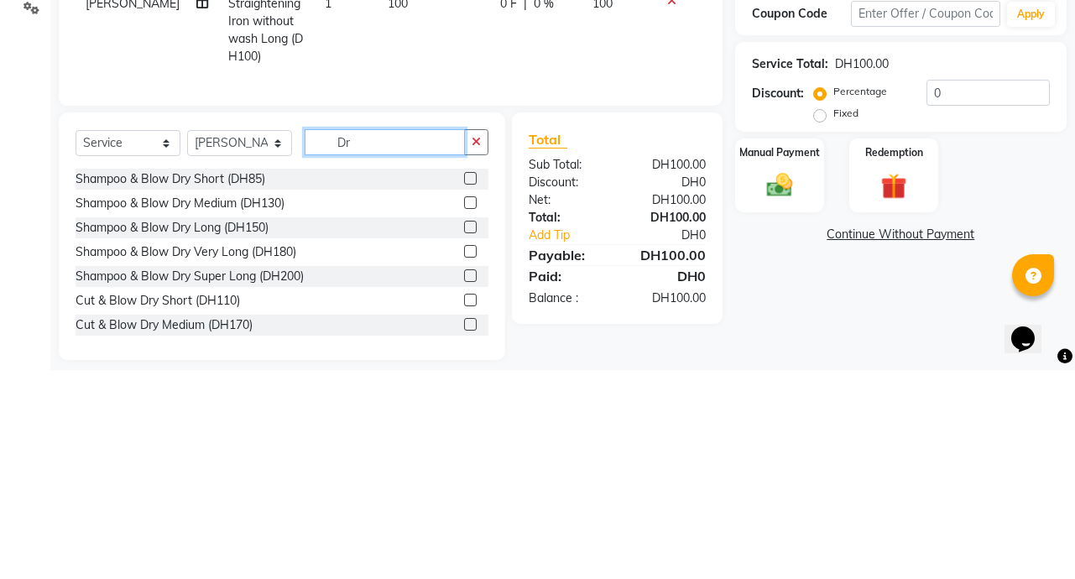
type input "D"
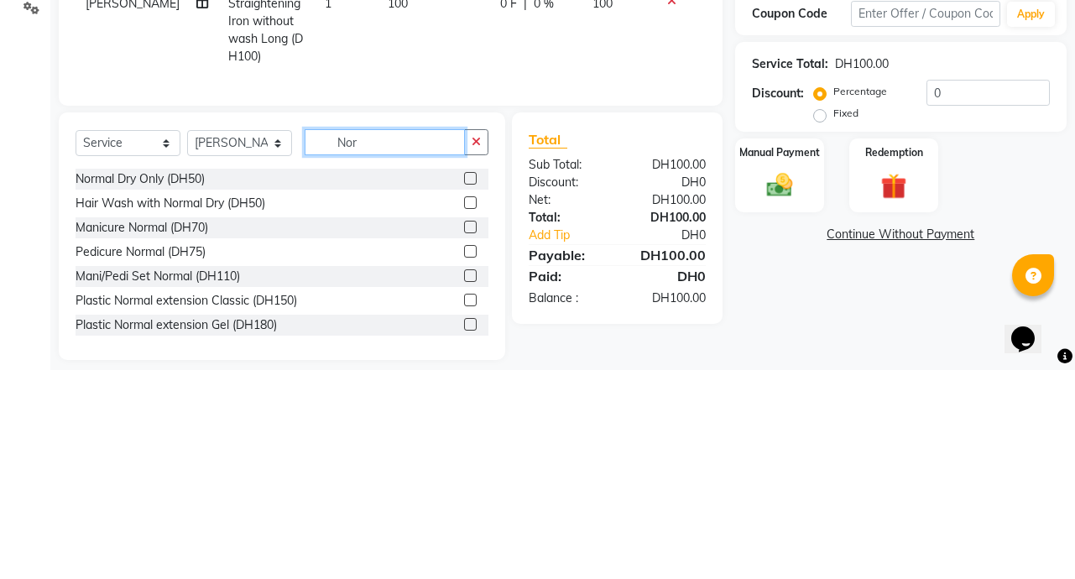
type input "Nor"
click at [464, 394] on label at bounding box center [470, 387] width 13 height 13
click at [464, 394] on input "checkbox" at bounding box center [469, 388] width 11 height 11
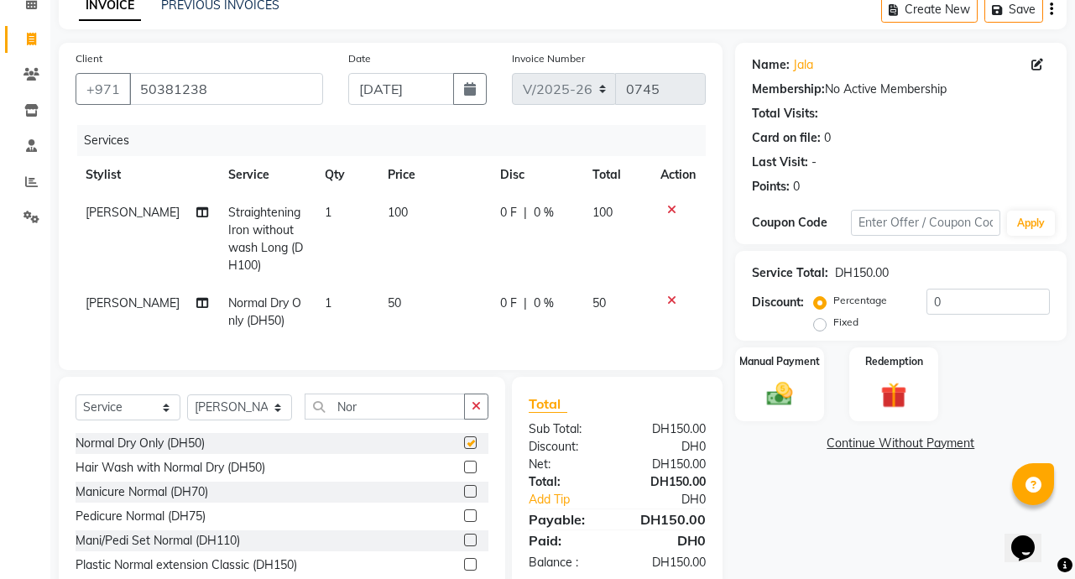
checkbox input "false"
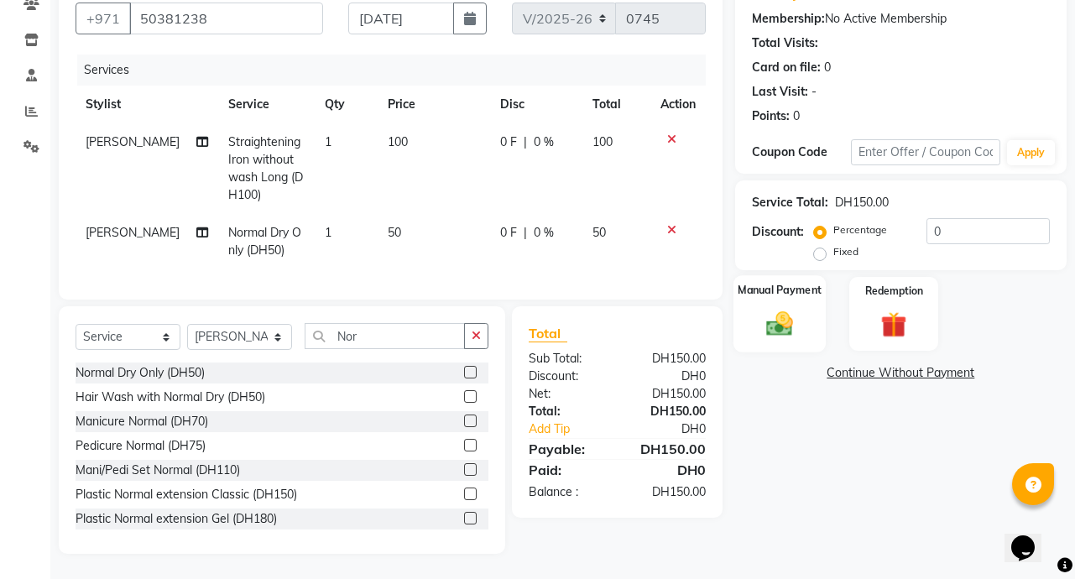
click at [791, 311] on img at bounding box center [780, 323] width 44 height 31
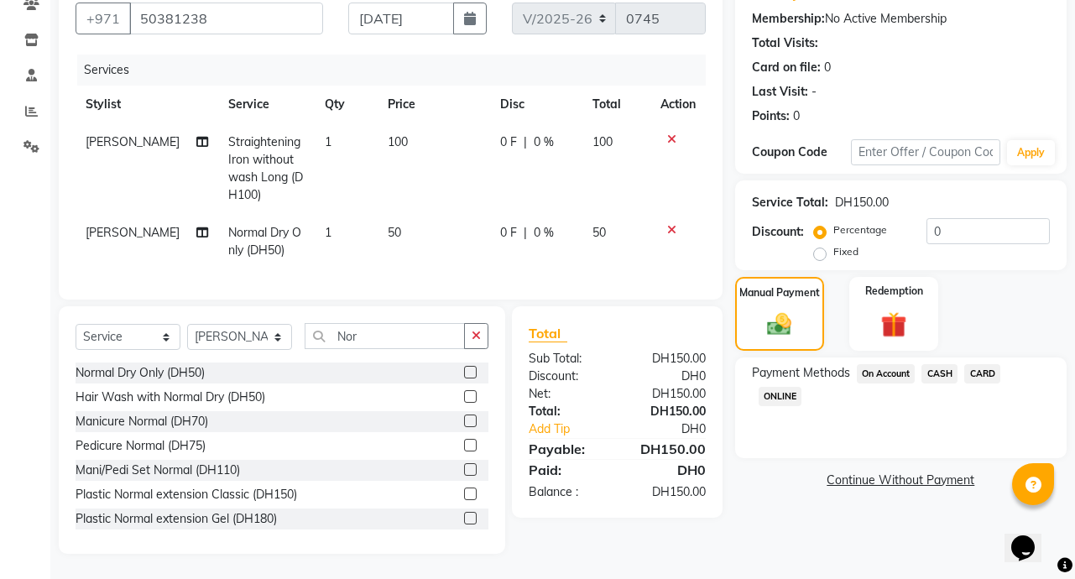
click at [992, 365] on span "CARD" at bounding box center [982, 373] width 36 height 19
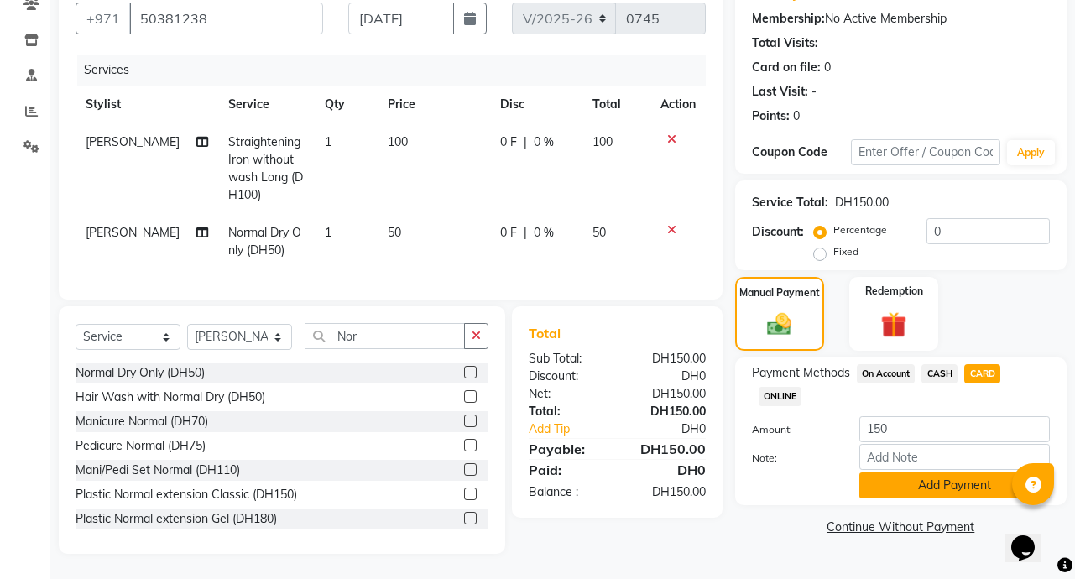
click at [976, 476] on button "Add Payment" at bounding box center [955, 486] width 191 height 26
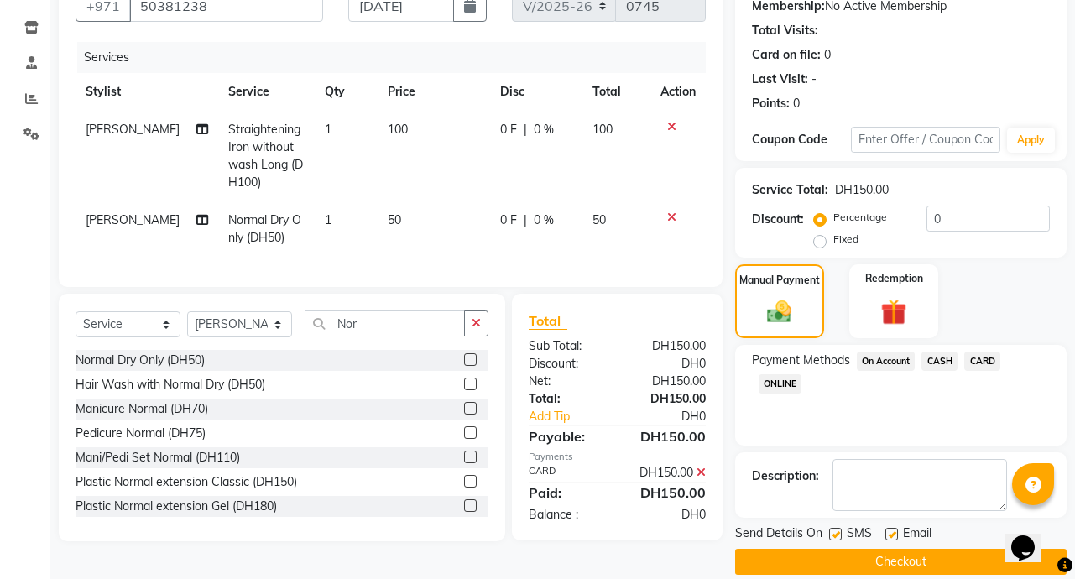
scroll to position [187, 0]
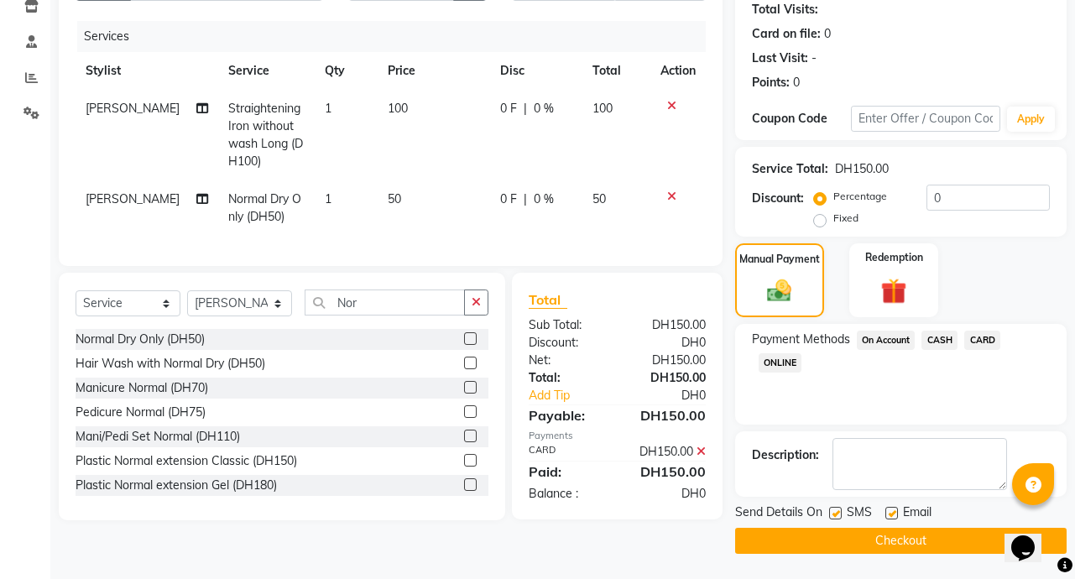
click at [915, 553] on button "Checkout" at bounding box center [901, 541] width 332 height 26
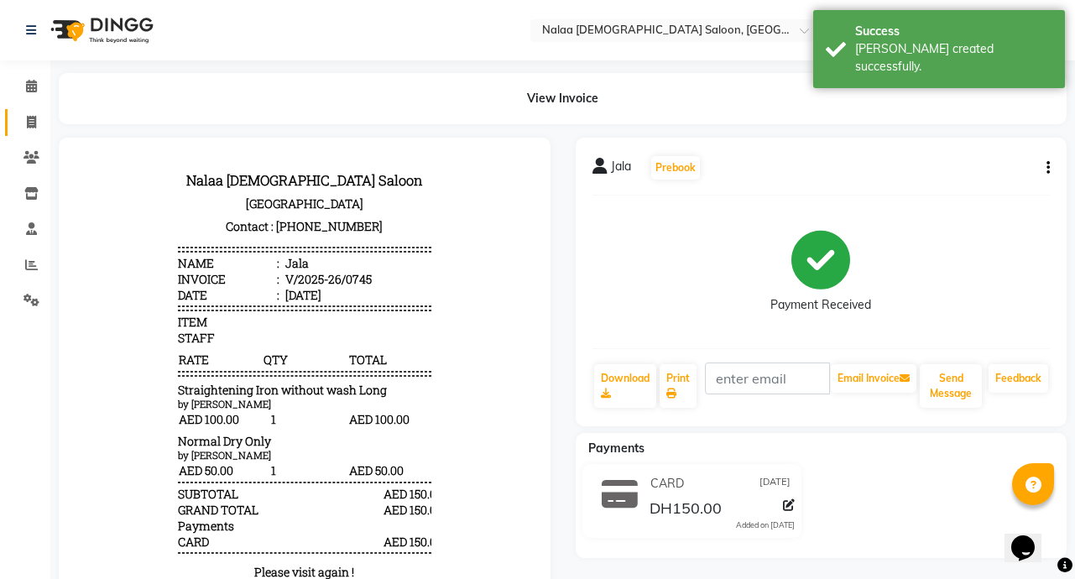
click at [34, 123] on icon at bounding box center [31, 122] width 9 height 13
select select "service"
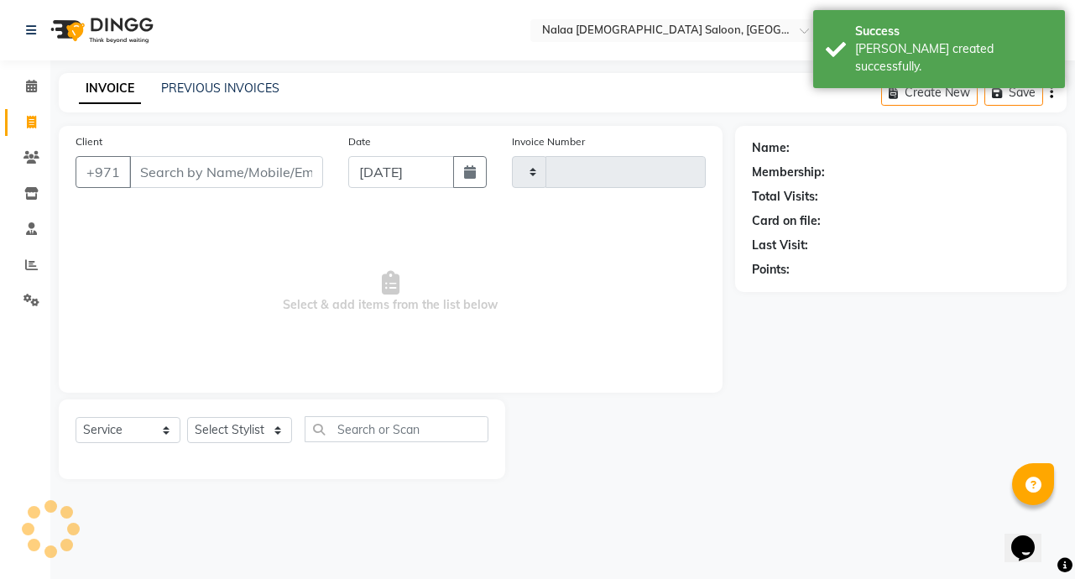
type input "0746"
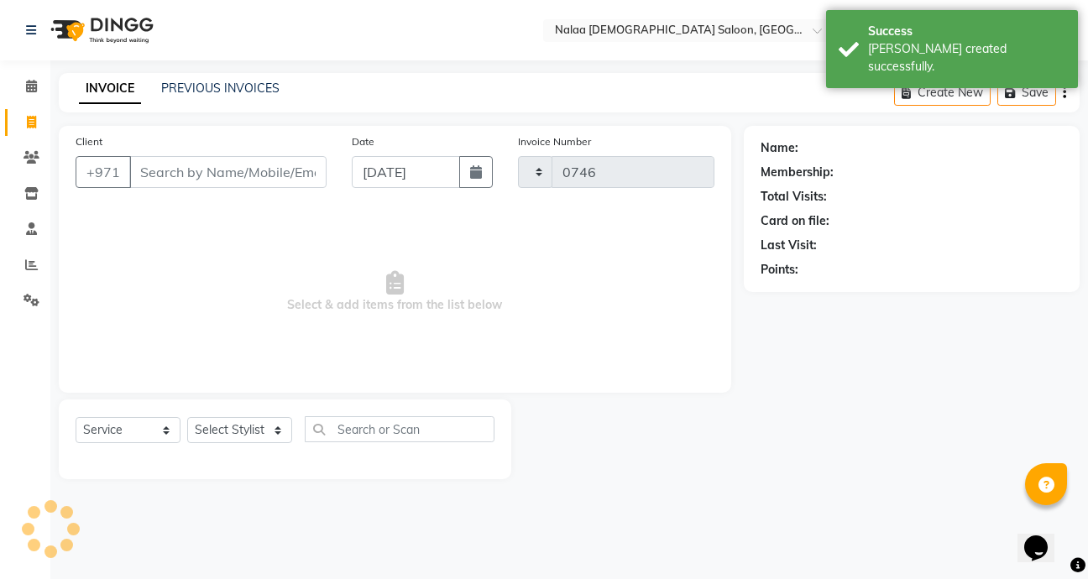
select select "7528"
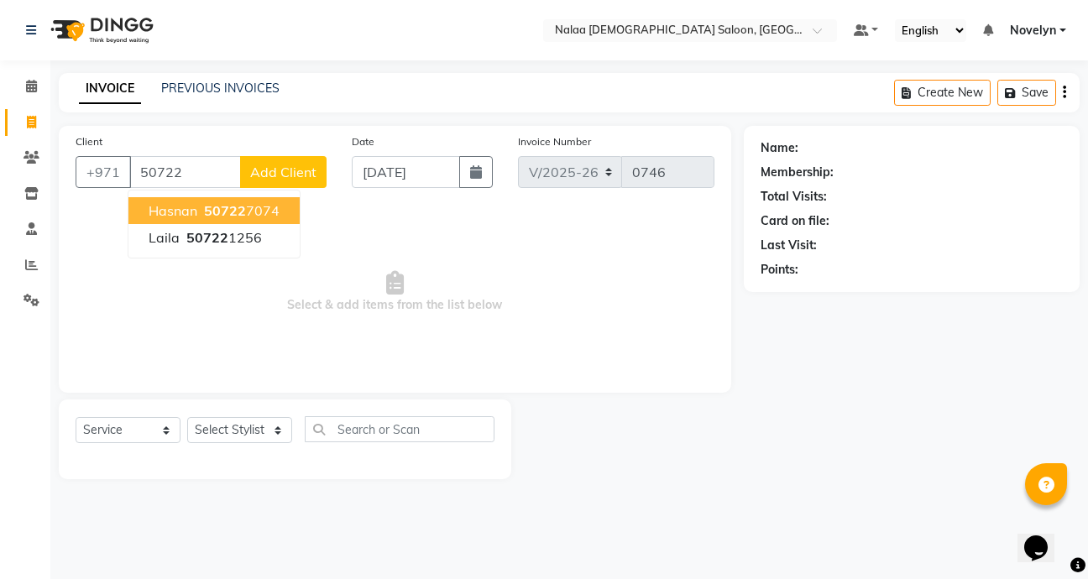
click at [273, 222] on button "Hasnan 50722 7074" at bounding box center [213, 210] width 171 height 27
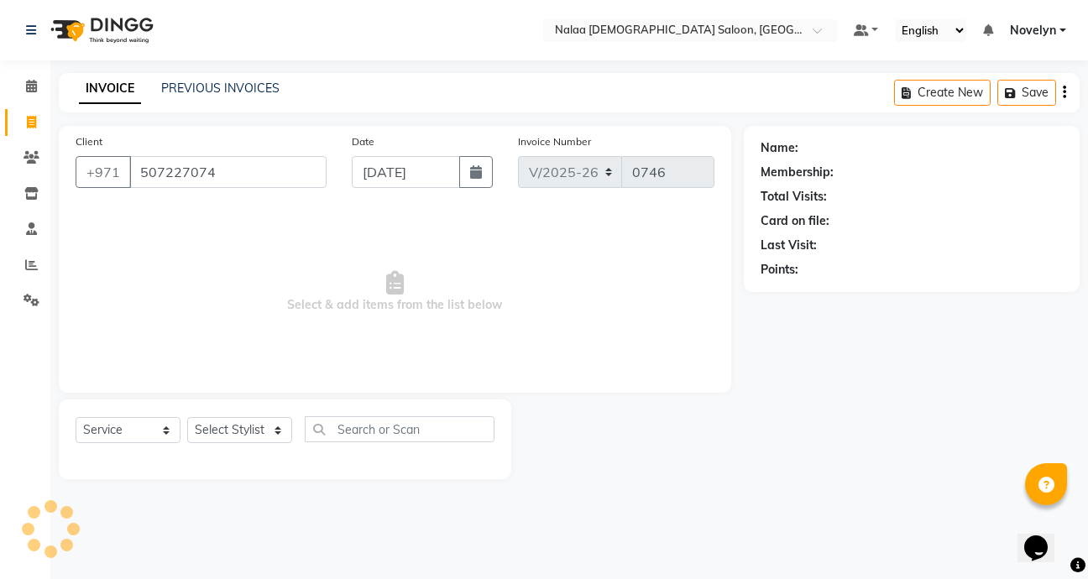
type input "507227074"
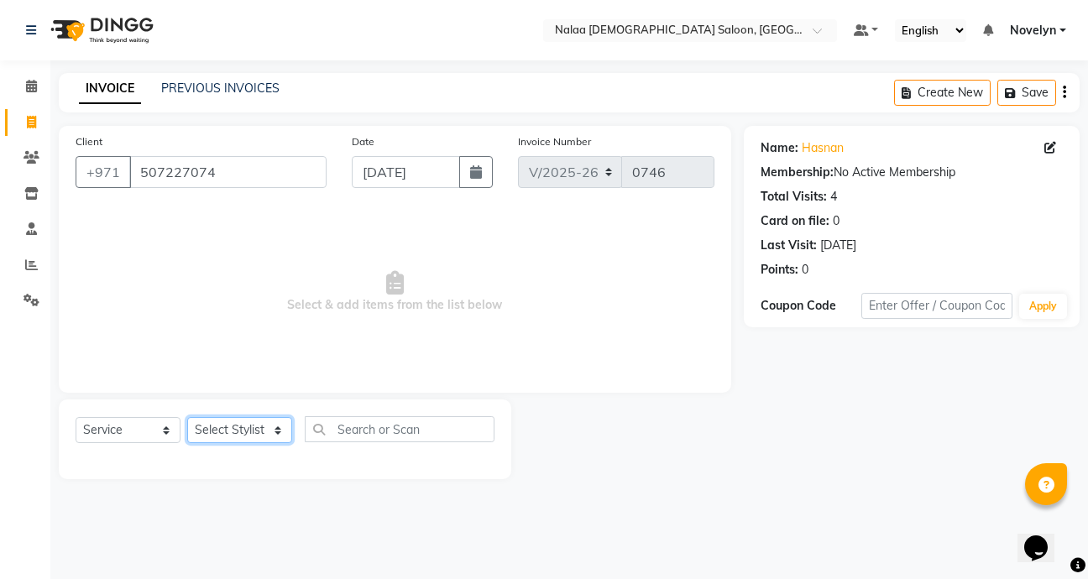
click at [280, 443] on select "Select Stylist Abby Chatty Grace Hina [PERSON_NAME] [PERSON_NAME] Stylist 1" at bounding box center [239, 430] width 105 height 26
select select "90521"
click at [187, 417] on select "Select Stylist Abby Chatty Grace Hina [PERSON_NAME] [PERSON_NAME] Stylist 1" at bounding box center [239, 430] width 105 height 26
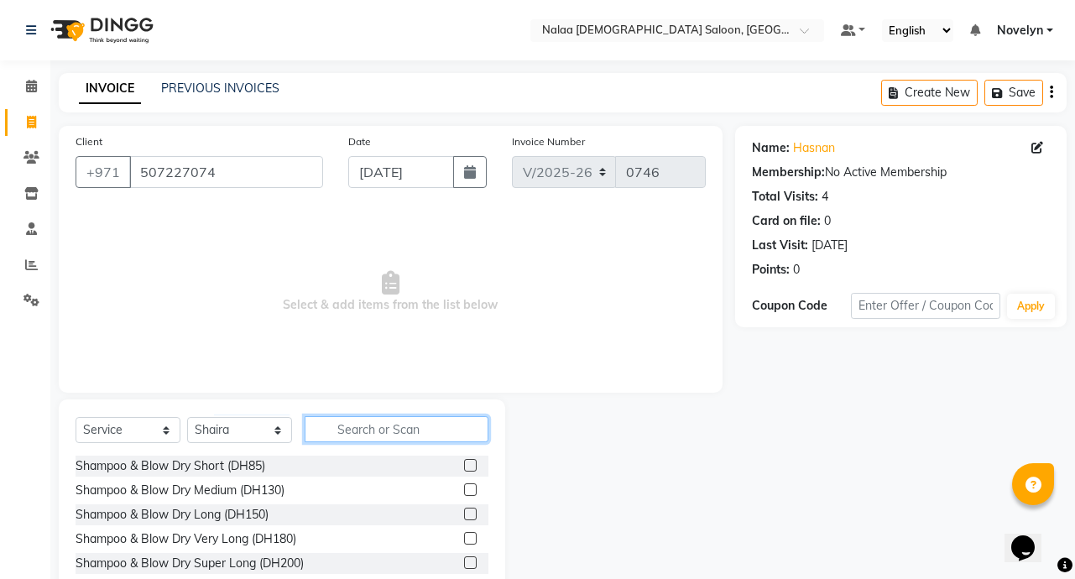
click at [405, 431] on input "text" at bounding box center [397, 429] width 184 height 26
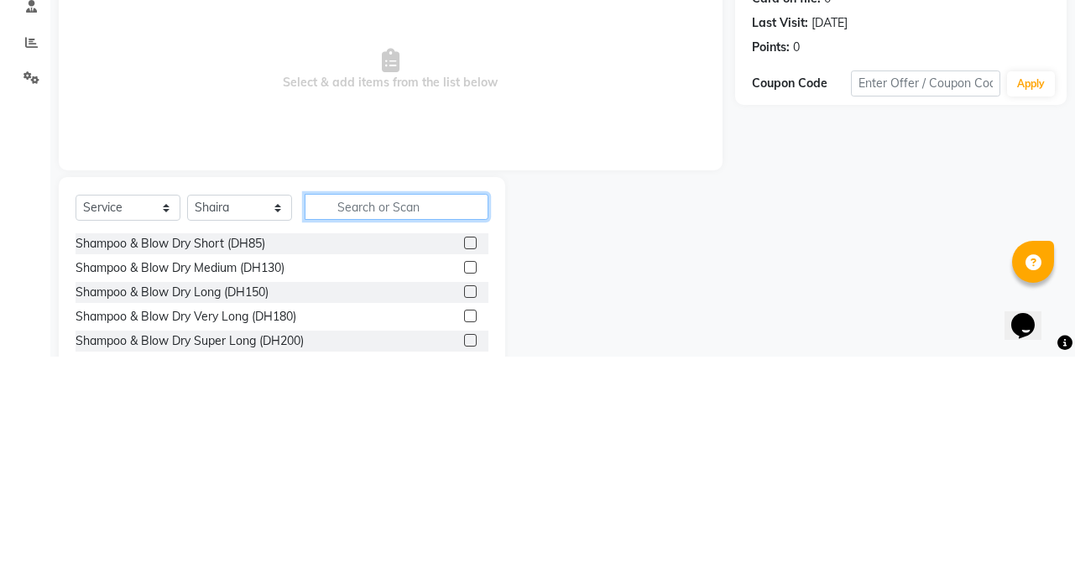
scroll to position [4, 0]
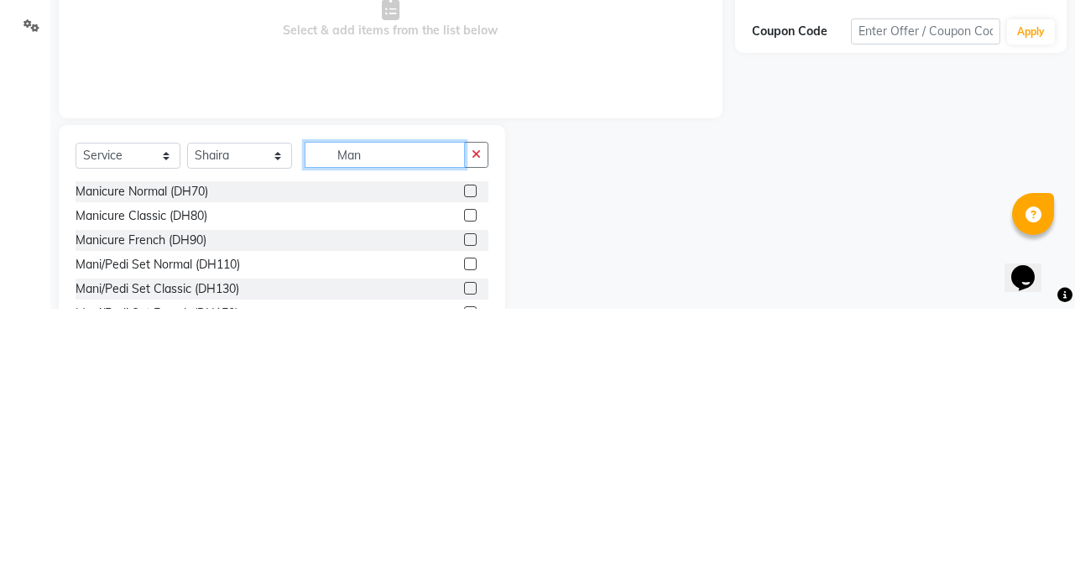
type input "Man"
click at [464, 461] on label at bounding box center [470, 461] width 13 height 13
click at [464, 461] on input "checkbox" at bounding box center [469, 462] width 11 height 11
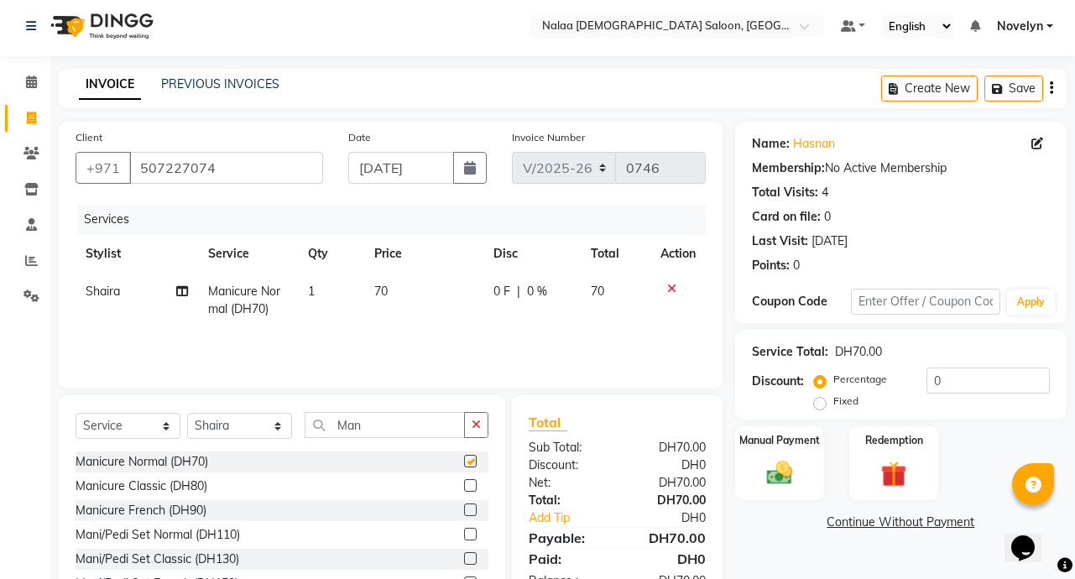
checkbox input "false"
click at [394, 294] on td "70" at bounding box center [423, 300] width 119 height 55
select select "90521"
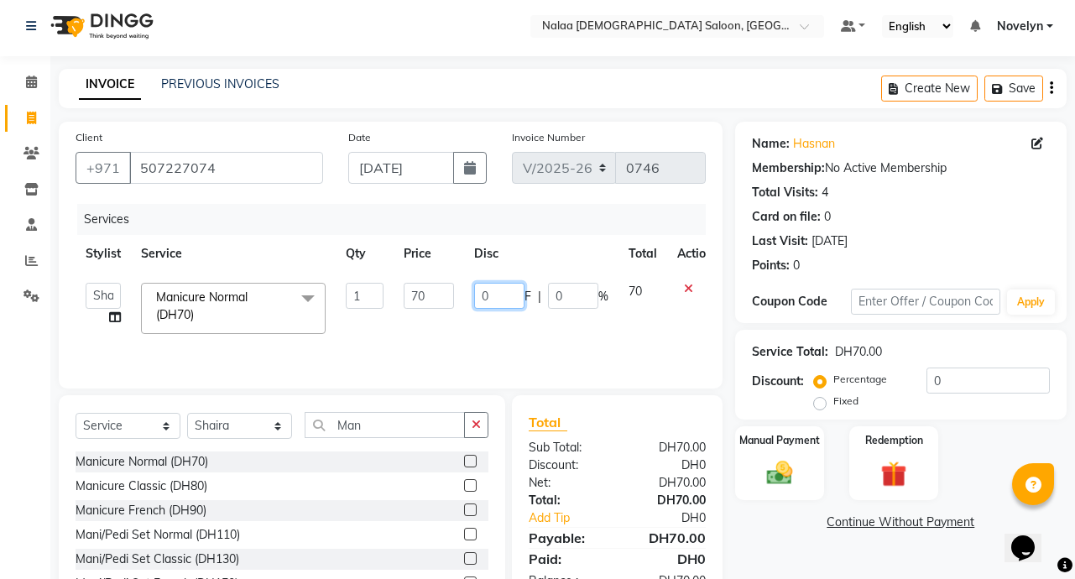
click at [504, 297] on input "0" at bounding box center [499, 296] width 50 height 26
type input "10"
click at [808, 557] on div "Name: Hasnan Membership: No Active Membership Total Visits: 4 Card on file: 0 L…" at bounding box center [907, 382] width 344 height 521
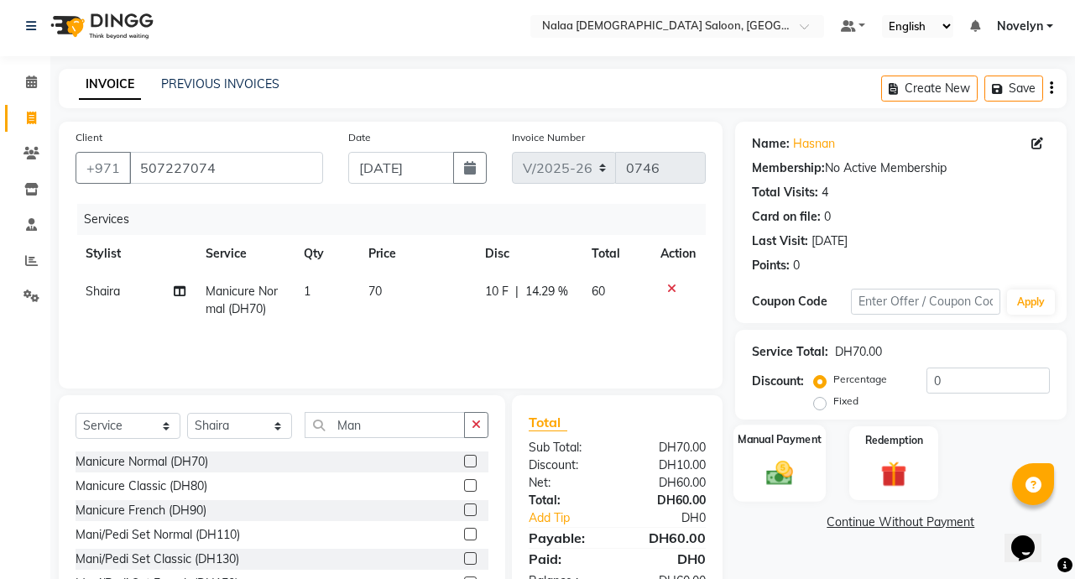
click at [772, 465] on img at bounding box center [780, 472] width 44 height 31
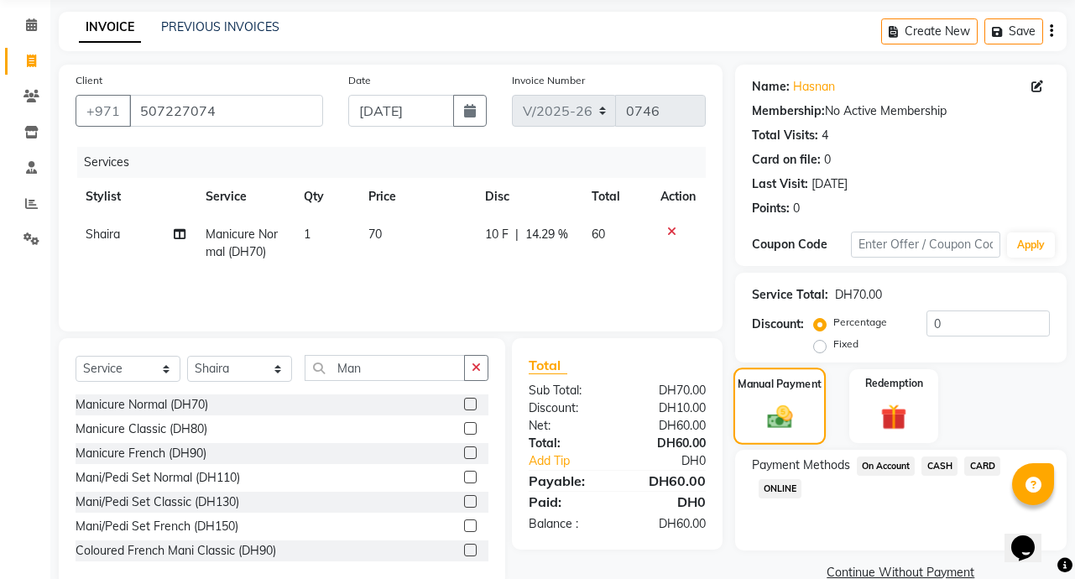
scroll to position [93, 0]
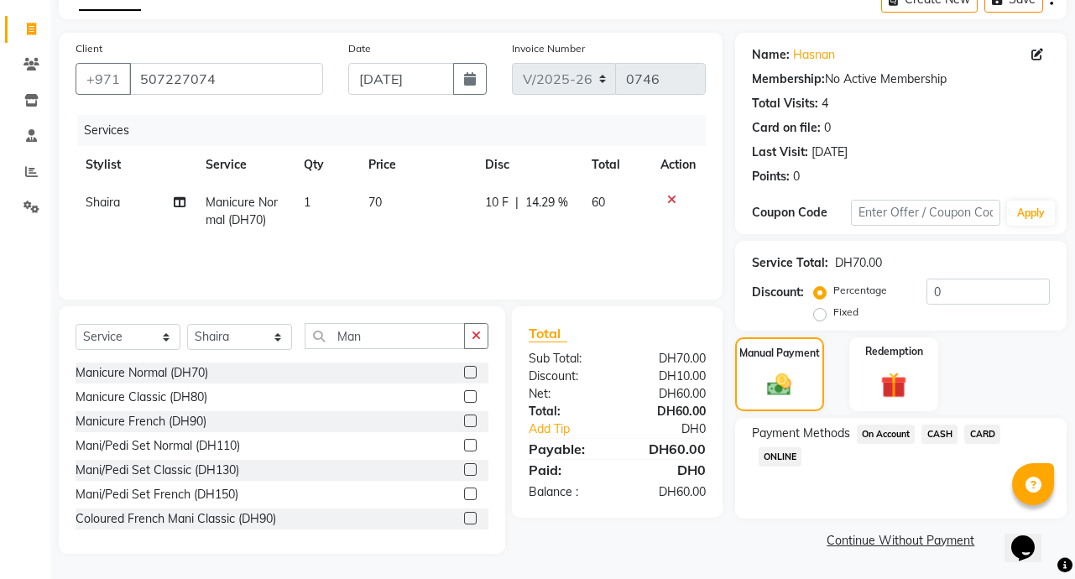
click at [993, 438] on span "CARD" at bounding box center [982, 434] width 36 height 19
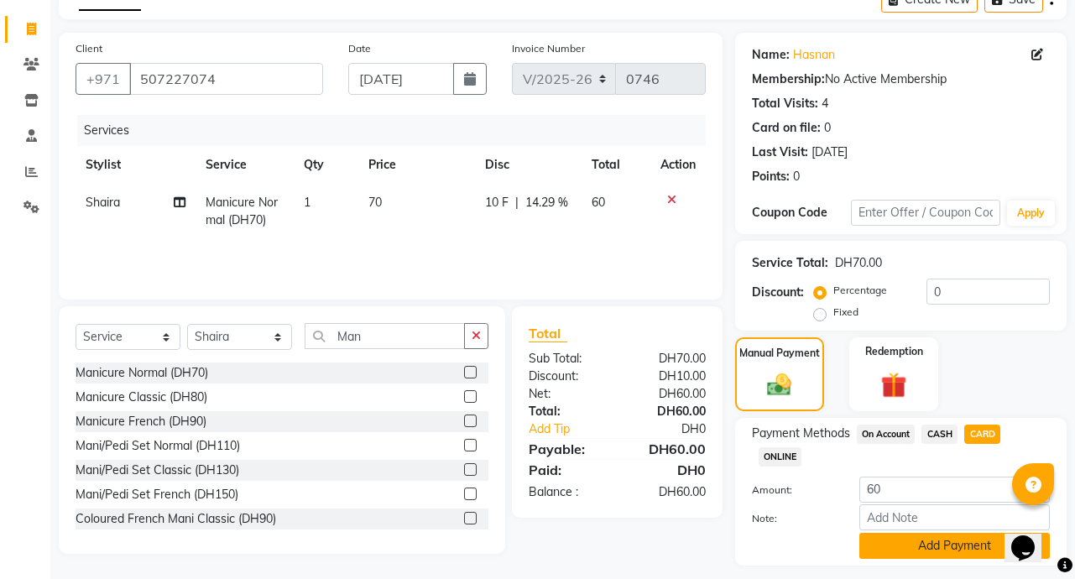
click at [997, 549] on button "Add Payment" at bounding box center [955, 546] width 191 height 26
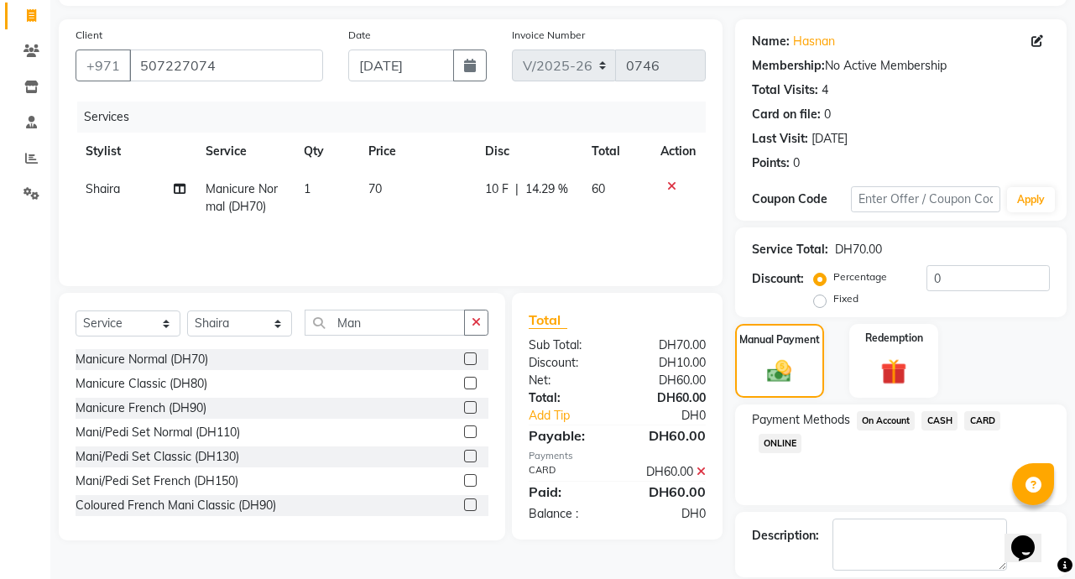
scroll to position [187, 0]
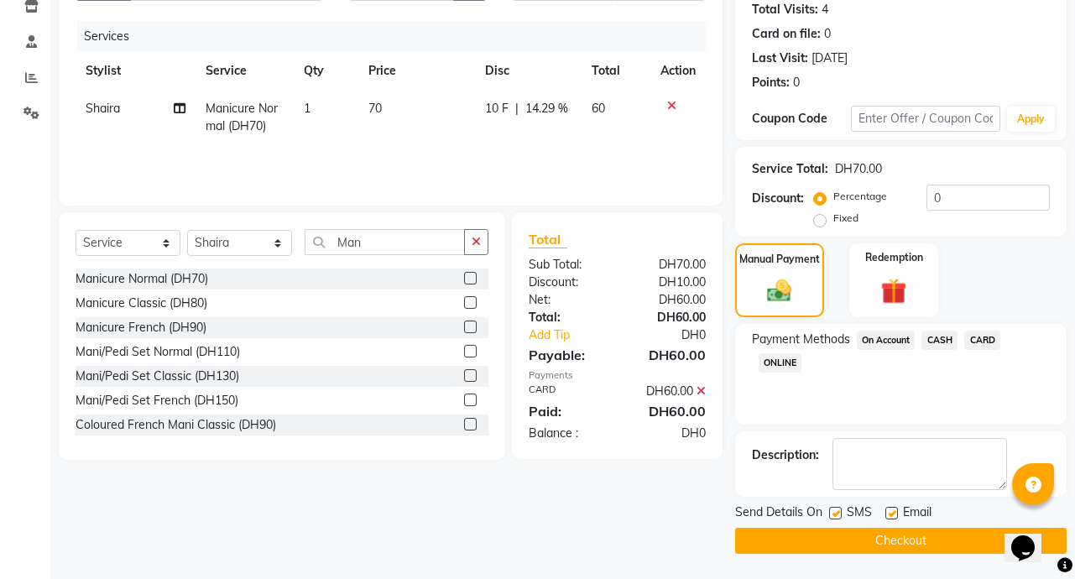
click at [928, 548] on button "Checkout" at bounding box center [901, 541] width 332 height 26
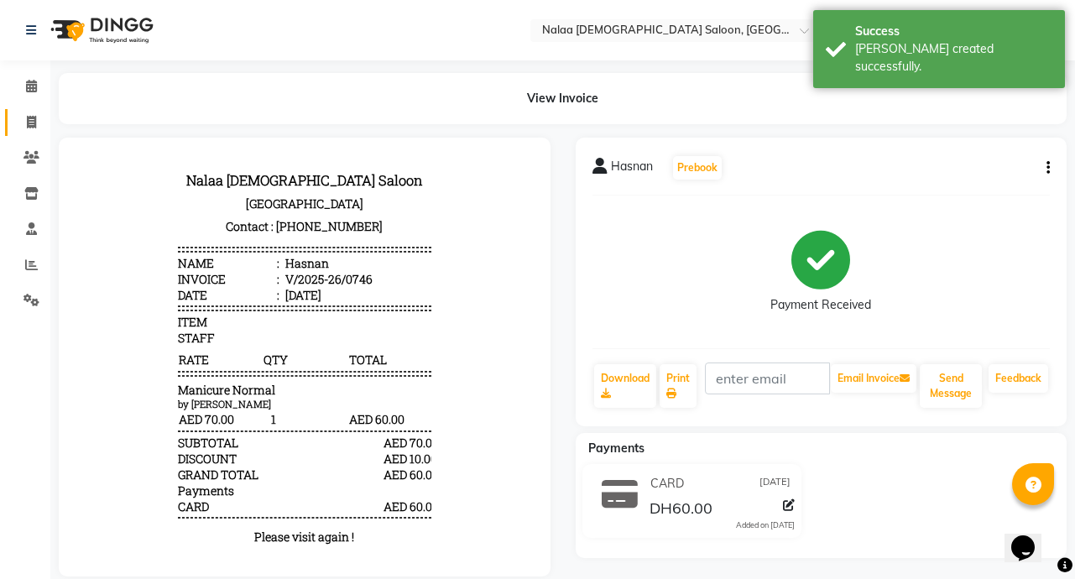
click at [31, 123] on icon at bounding box center [31, 122] width 9 height 13
select select "service"
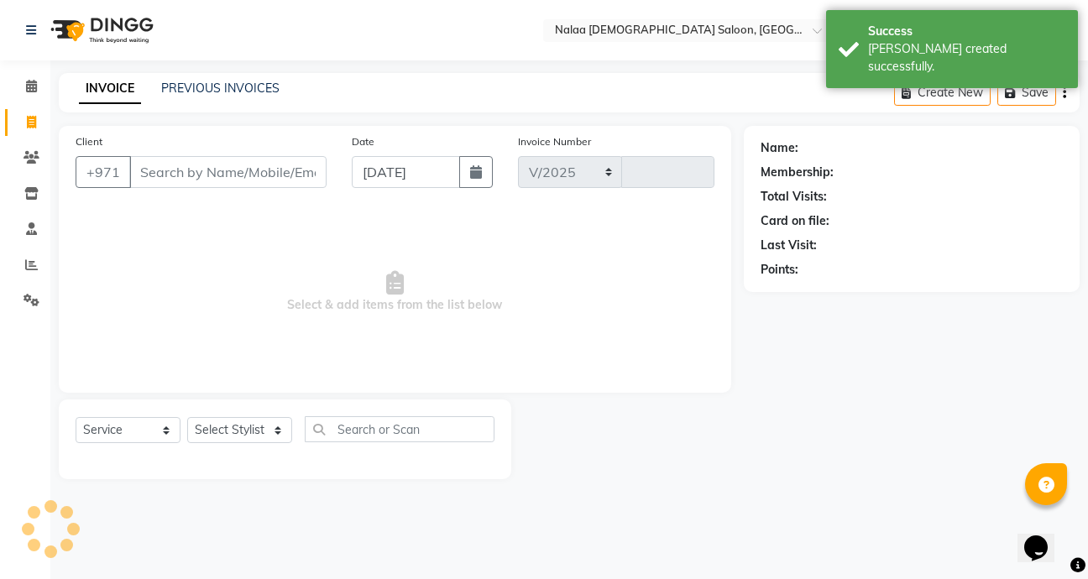
select select "7528"
type input "0747"
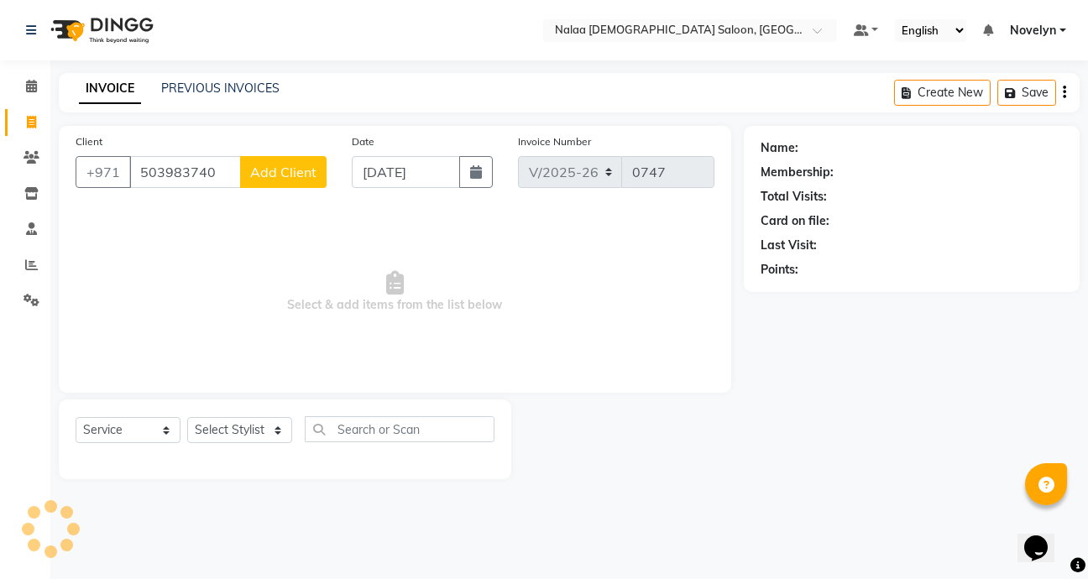
type input "503983740"
click at [281, 171] on span "Add Client" at bounding box center [283, 172] width 66 height 17
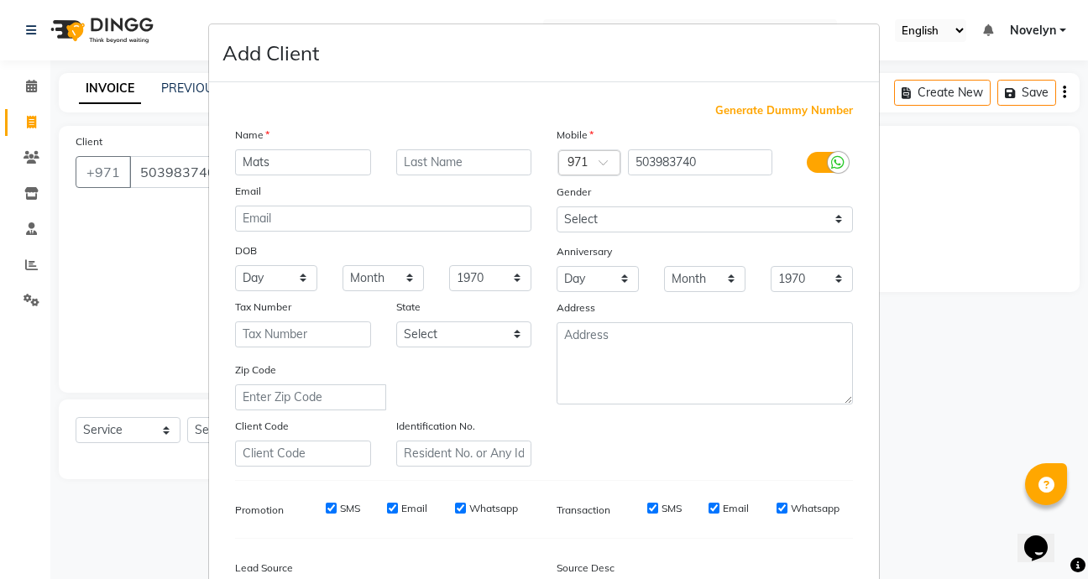
click at [286, 158] on input "Mats" at bounding box center [303, 162] width 136 height 26
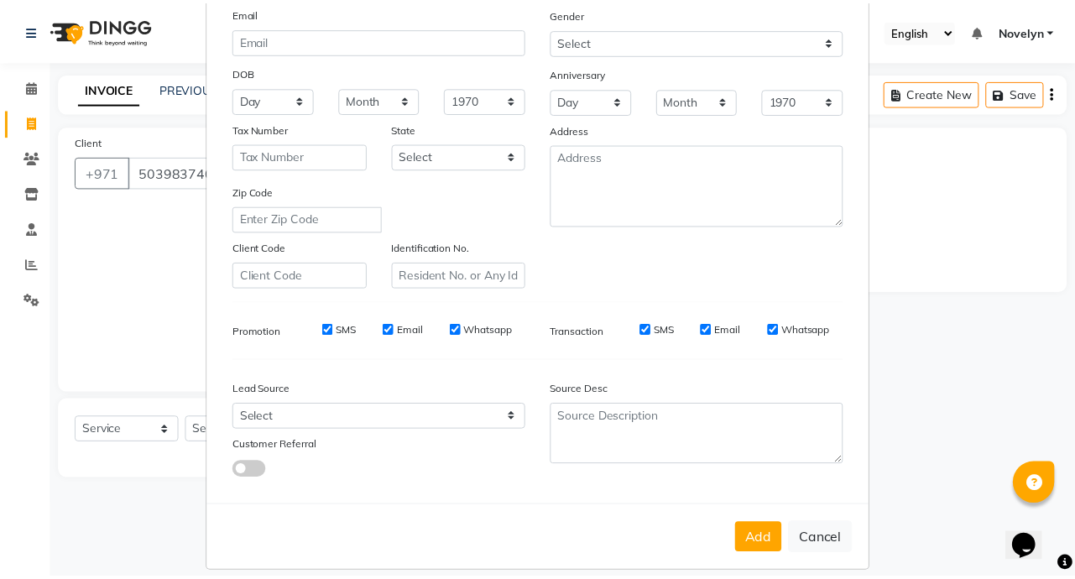
scroll to position [196, 0]
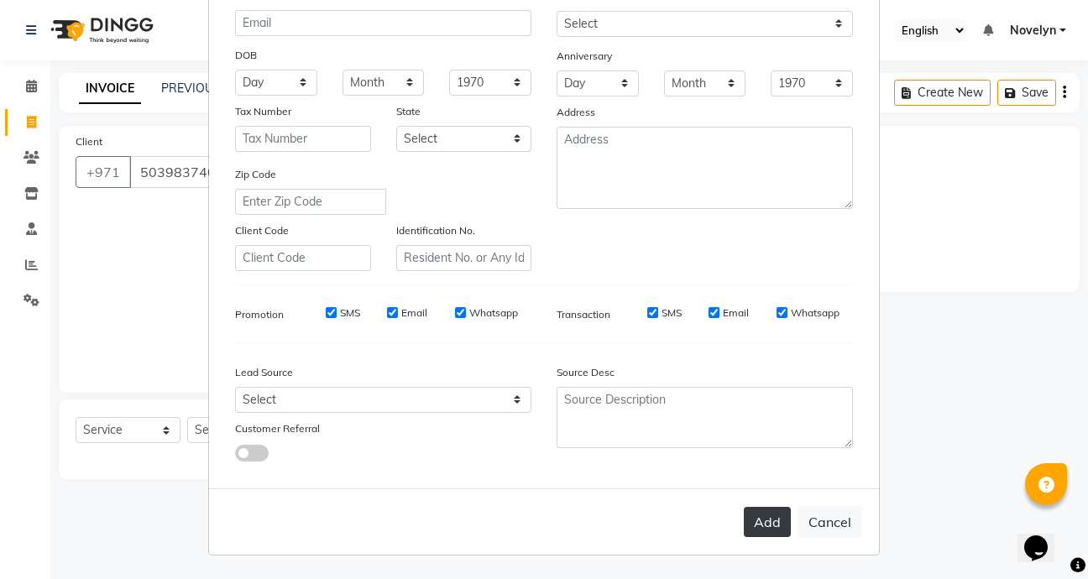
type input "Maita"
click at [766, 534] on button "Add" at bounding box center [767, 522] width 47 height 30
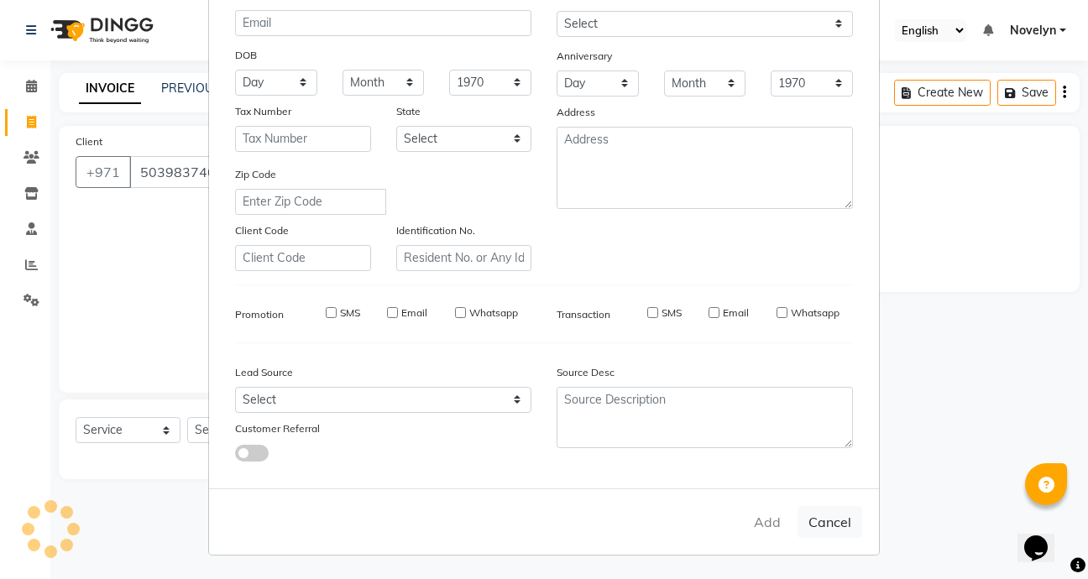
select select
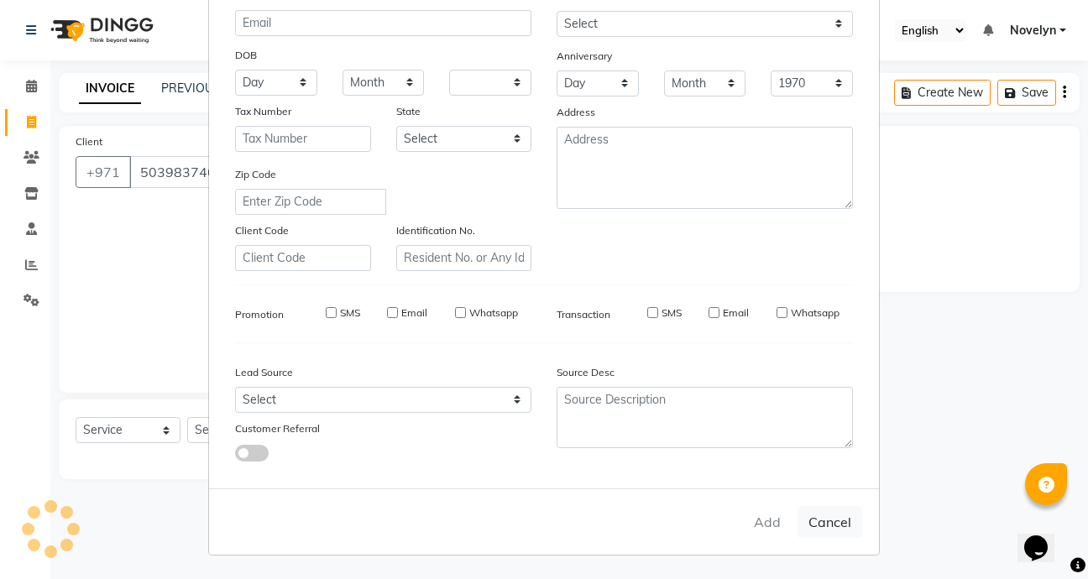
select select
checkbox input "false"
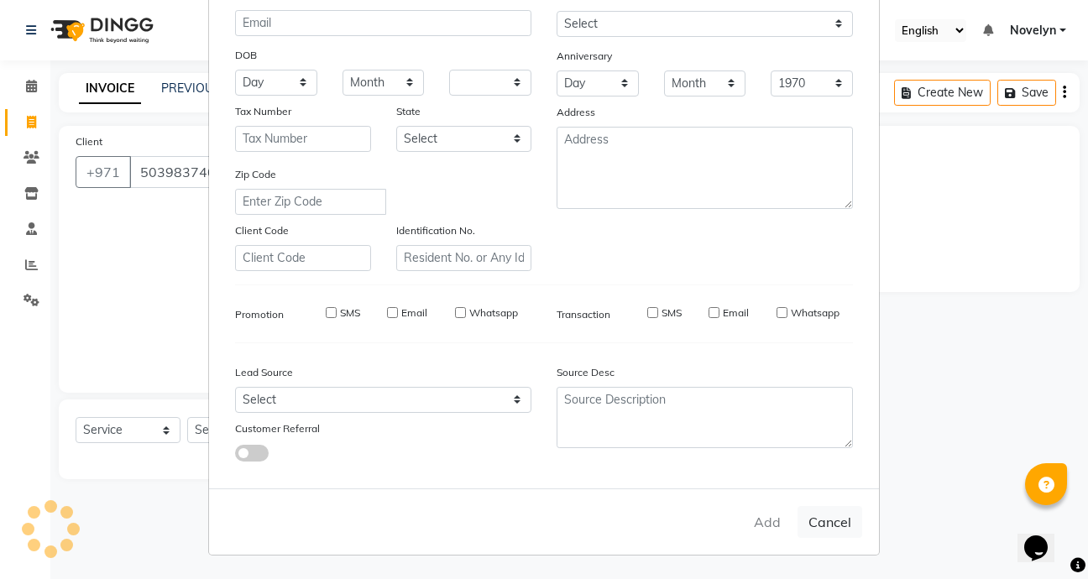
checkbox input "false"
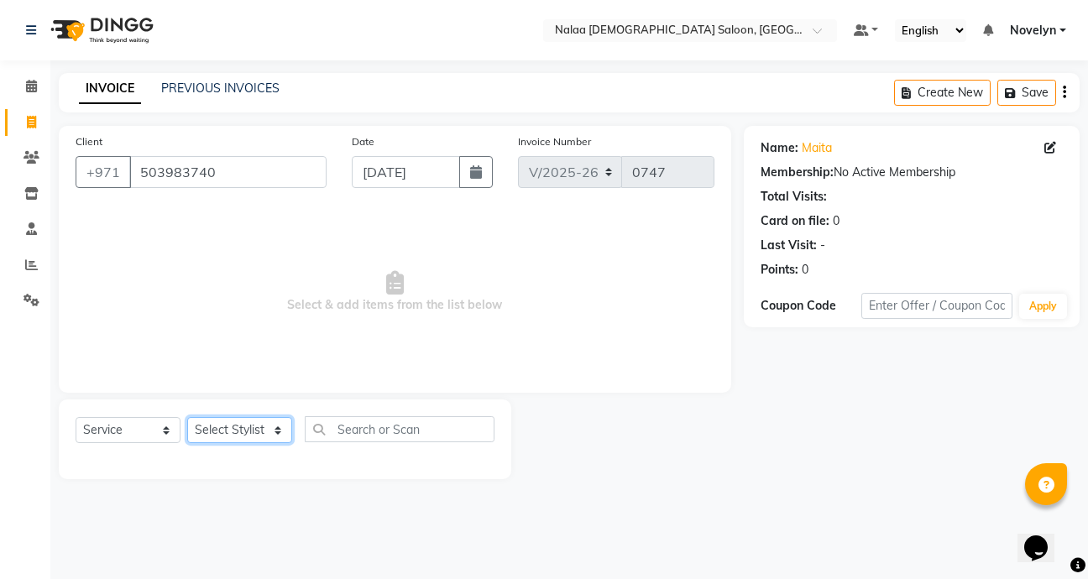
click at [269, 427] on select "Select Stylist Abby Chatty Grace Hina [PERSON_NAME] [PERSON_NAME] Stylist 1" at bounding box center [239, 430] width 105 height 26
select select "90523"
click at [187, 417] on select "Select Stylist Abby Chatty Grace Hina [PERSON_NAME] [PERSON_NAME] Stylist 1" at bounding box center [239, 430] width 105 height 26
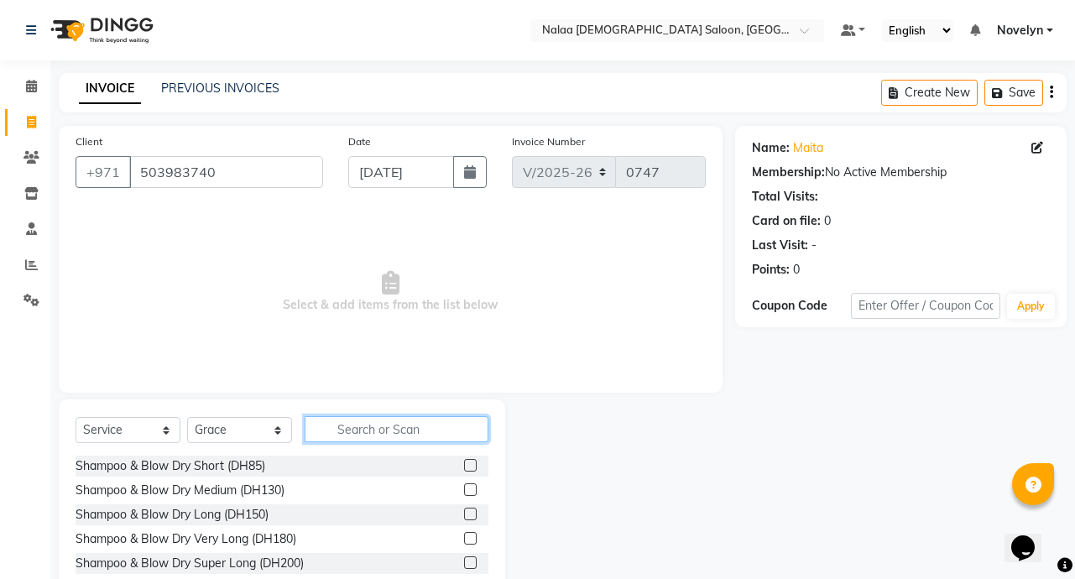
click at [376, 432] on input "text" at bounding box center [397, 429] width 184 height 26
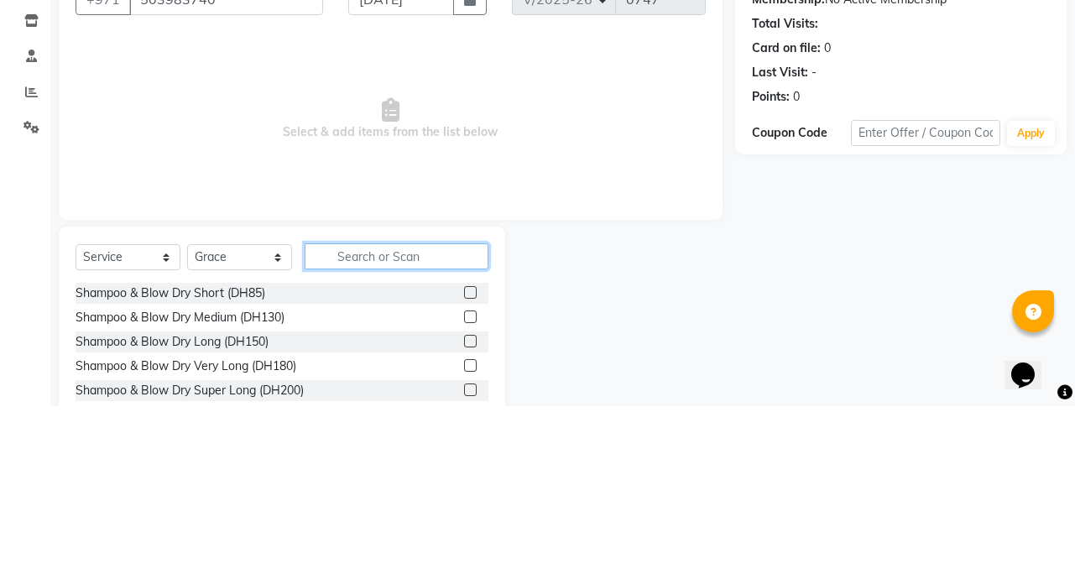
scroll to position [4, 0]
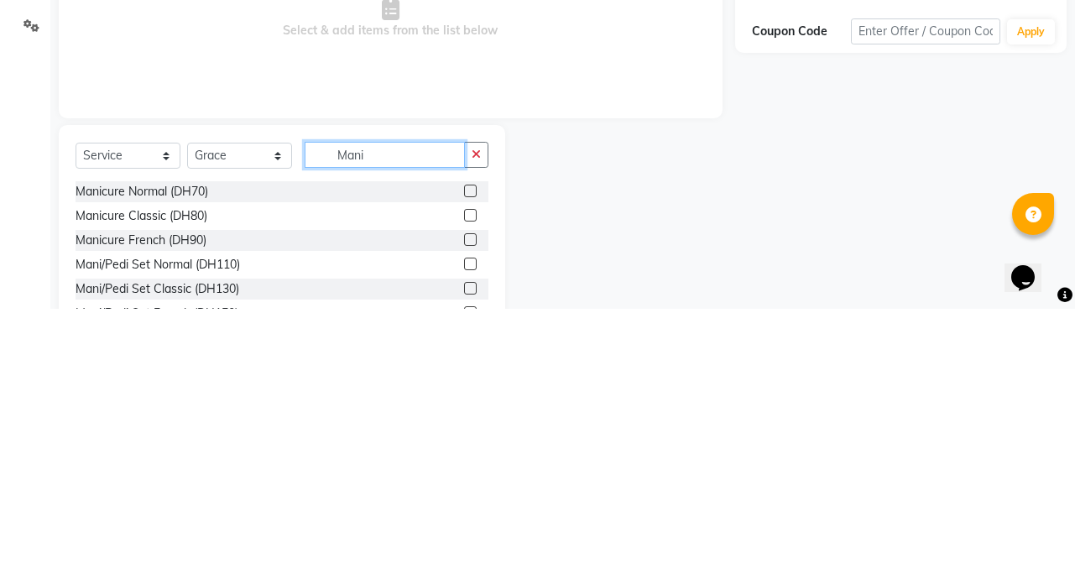
type input "Mani"
click at [464, 462] on label at bounding box center [470, 461] width 13 height 13
click at [464, 462] on input "checkbox" at bounding box center [469, 462] width 11 height 11
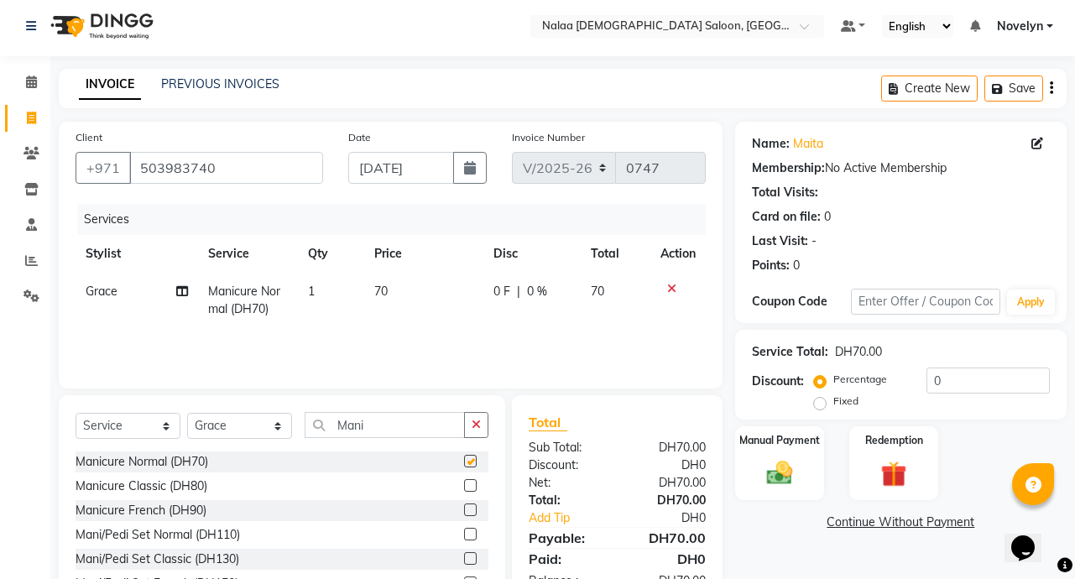
checkbox input "false"
click at [510, 305] on td "0 F | 0 %" at bounding box center [532, 300] width 97 height 55
select select "90523"
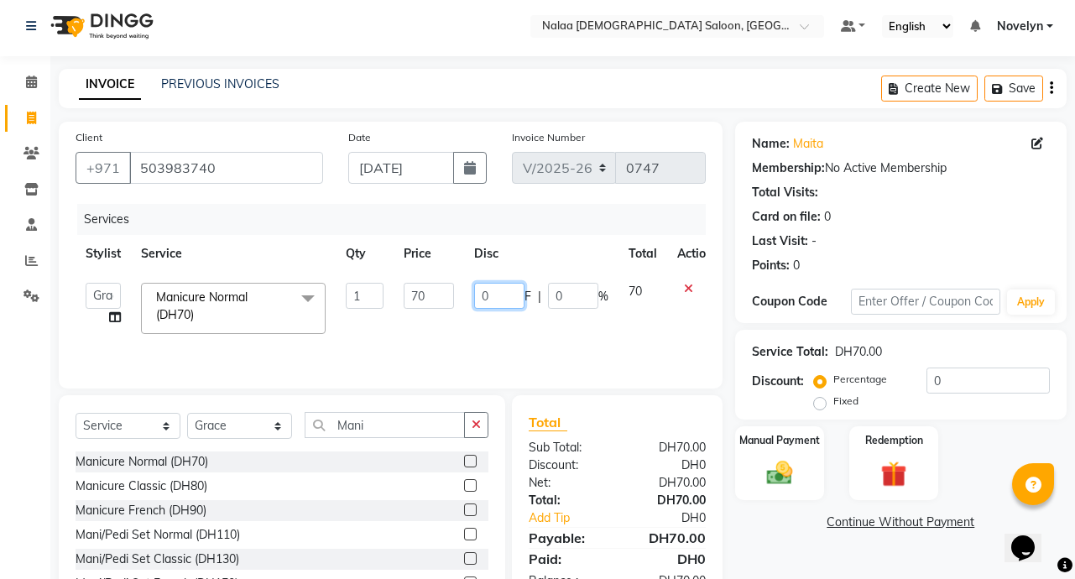
click at [489, 298] on input "0" at bounding box center [499, 296] width 50 height 26
type input "10"
click at [773, 471] on img at bounding box center [780, 472] width 44 height 31
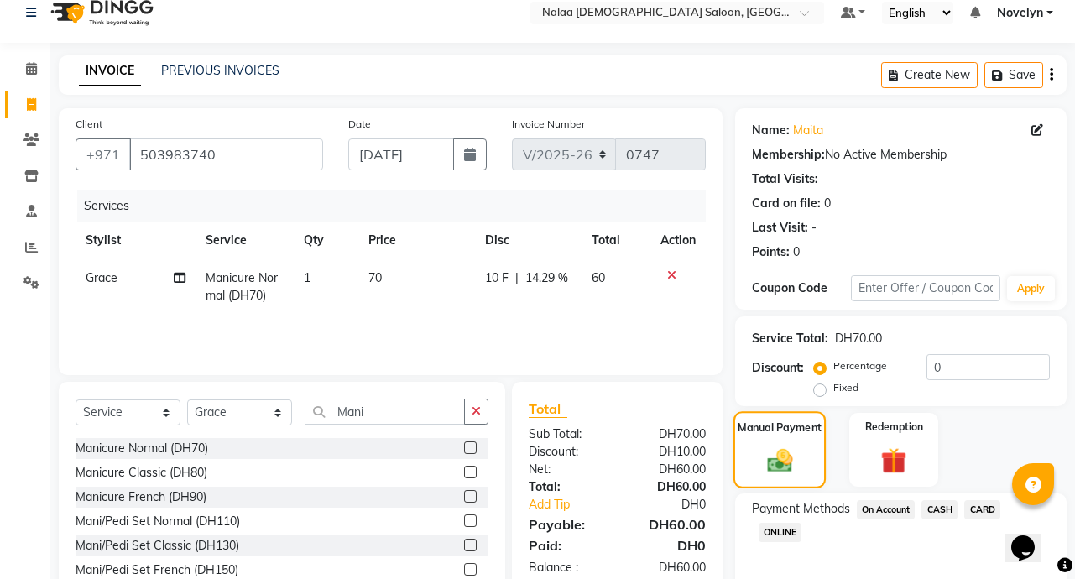
scroll to position [93, 0]
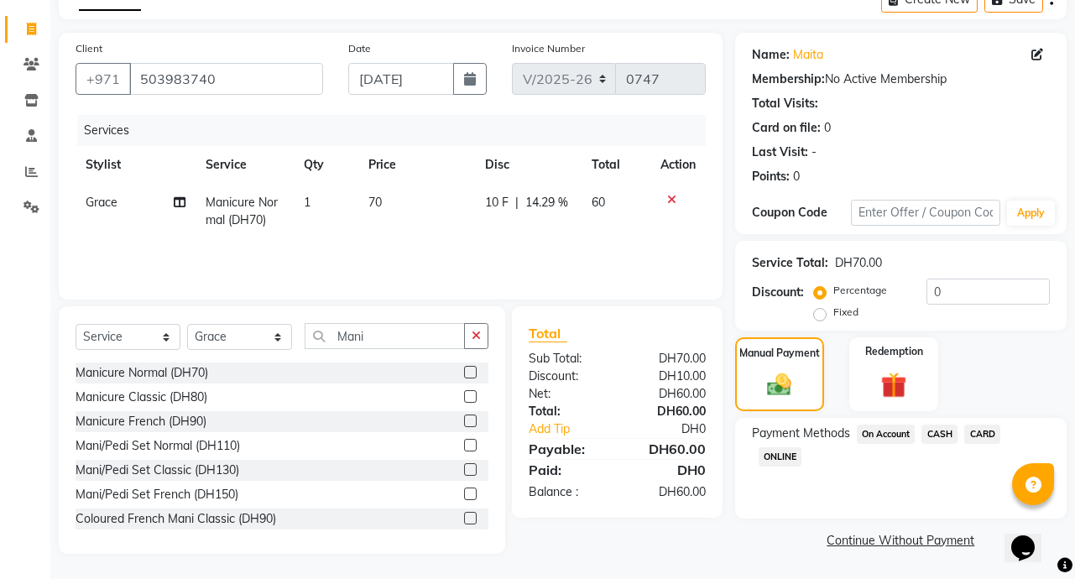
click at [980, 438] on span "CARD" at bounding box center [982, 434] width 36 height 19
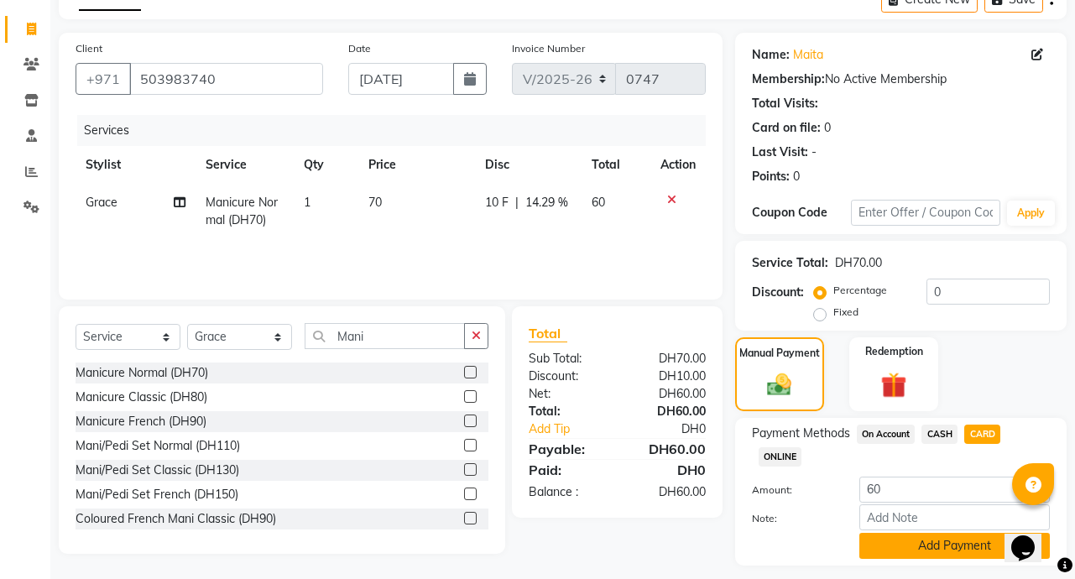
click at [964, 548] on button "Add Payment" at bounding box center [955, 546] width 191 height 26
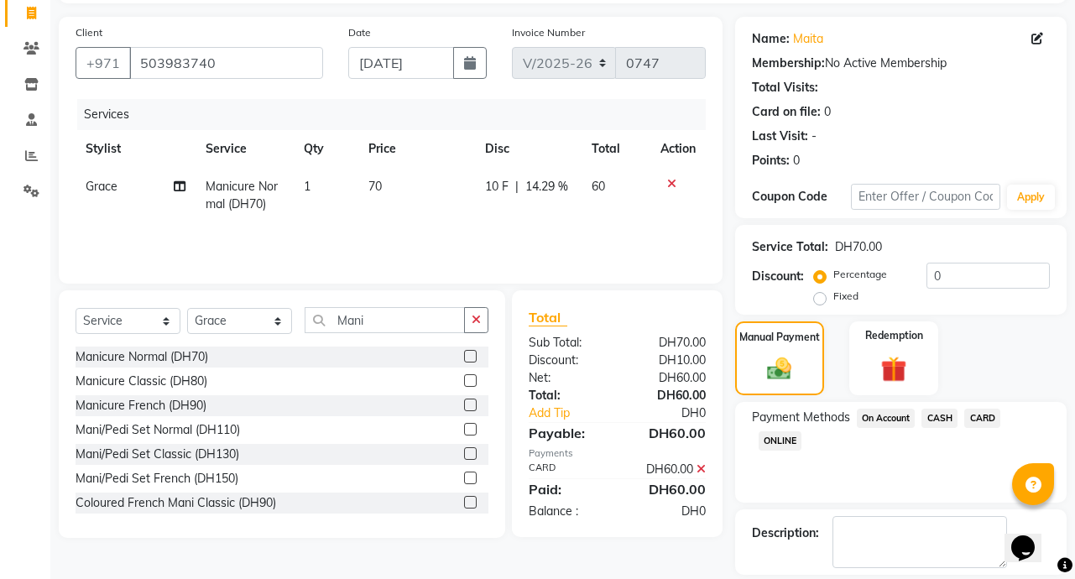
scroll to position [187, 0]
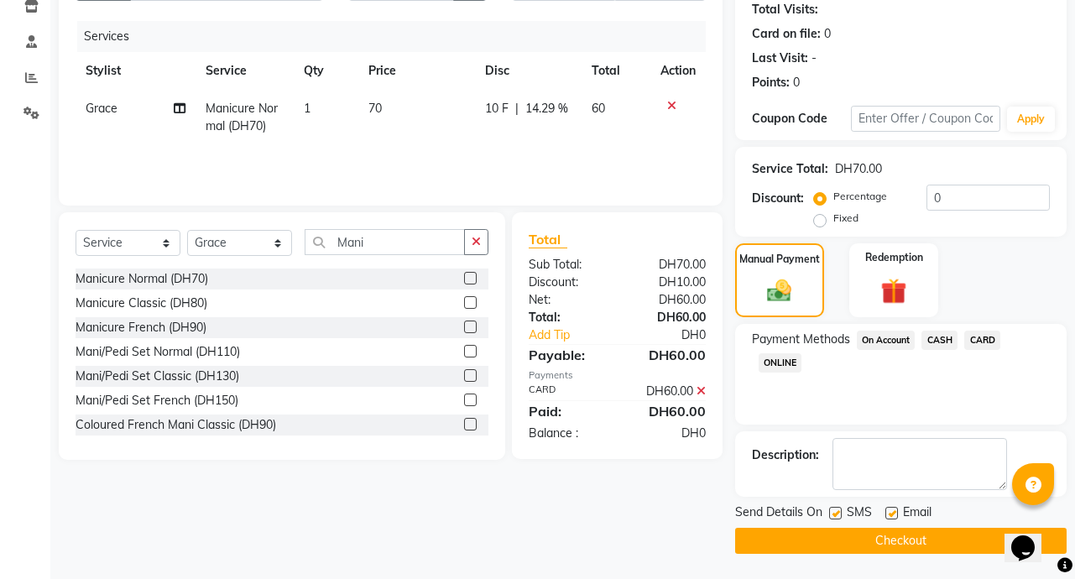
click at [930, 549] on button "Checkout" at bounding box center [901, 541] width 332 height 26
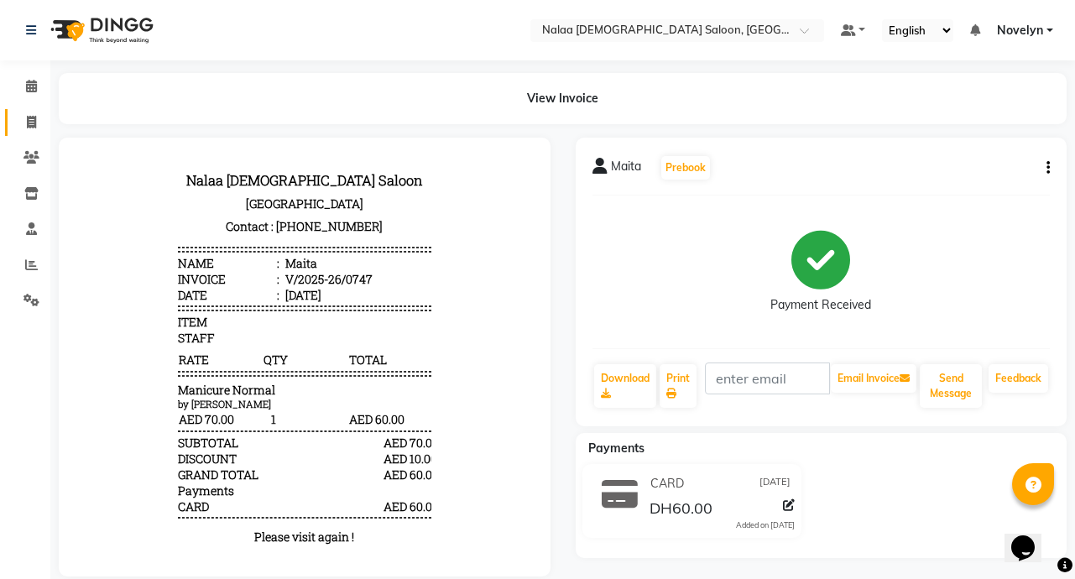
click at [34, 123] on icon at bounding box center [31, 122] width 9 height 13
select select "service"
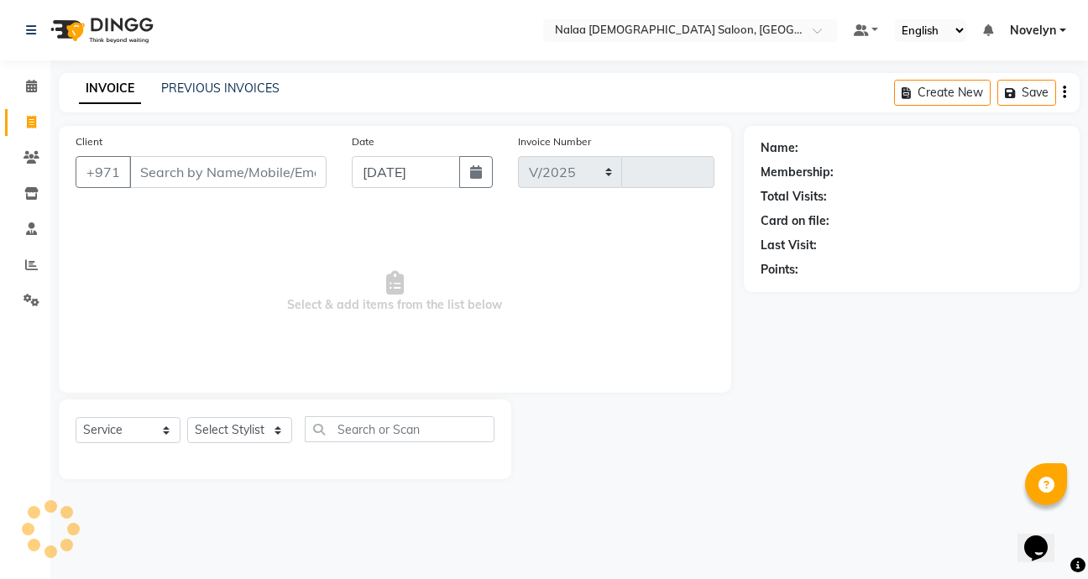
select select "7528"
type input "0748"
type input "56309"
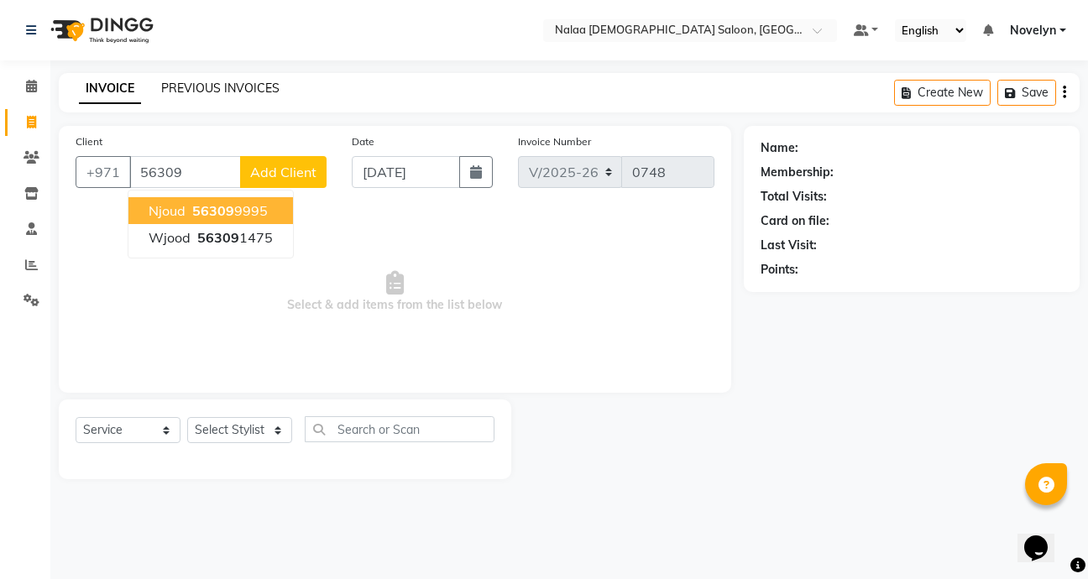
click at [203, 87] on link "PREVIOUS INVOICES" at bounding box center [220, 88] width 118 height 15
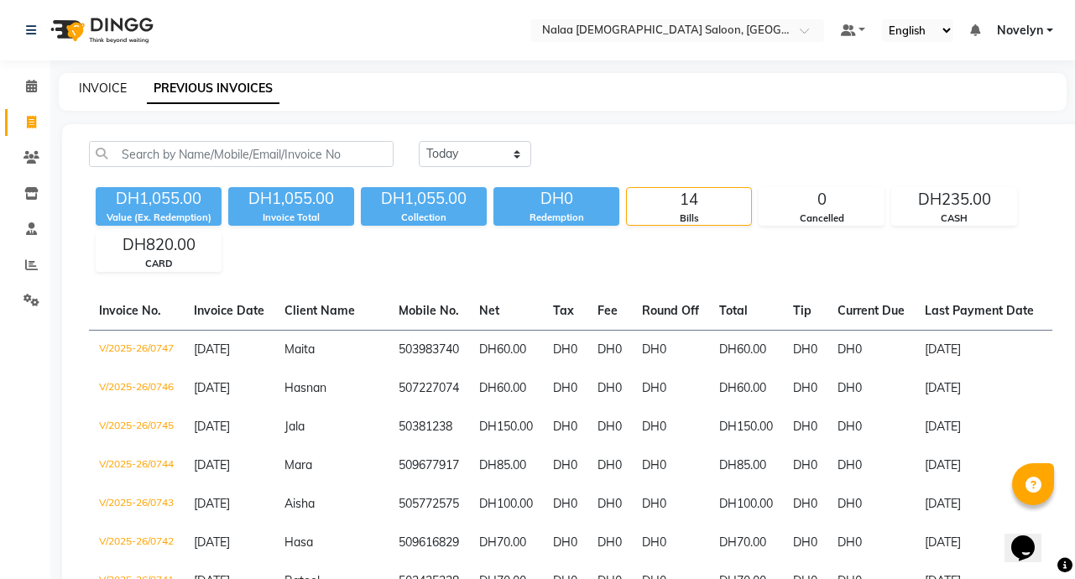
click at [94, 93] on link "INVOICE" at bounding box center [103, 88] width 48 height 15
select select "service"
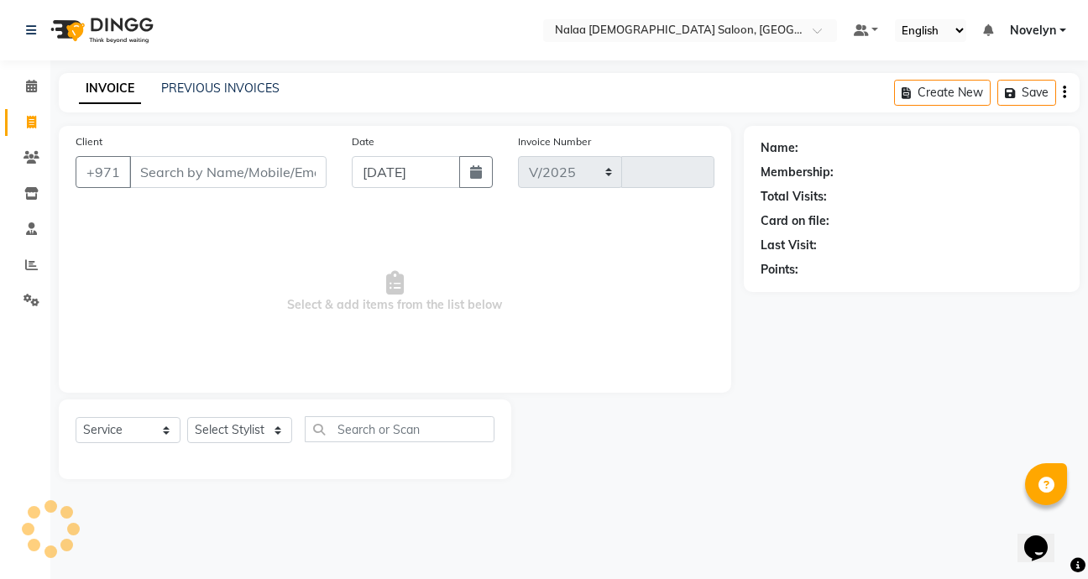
select select "7528"
type input "0748"
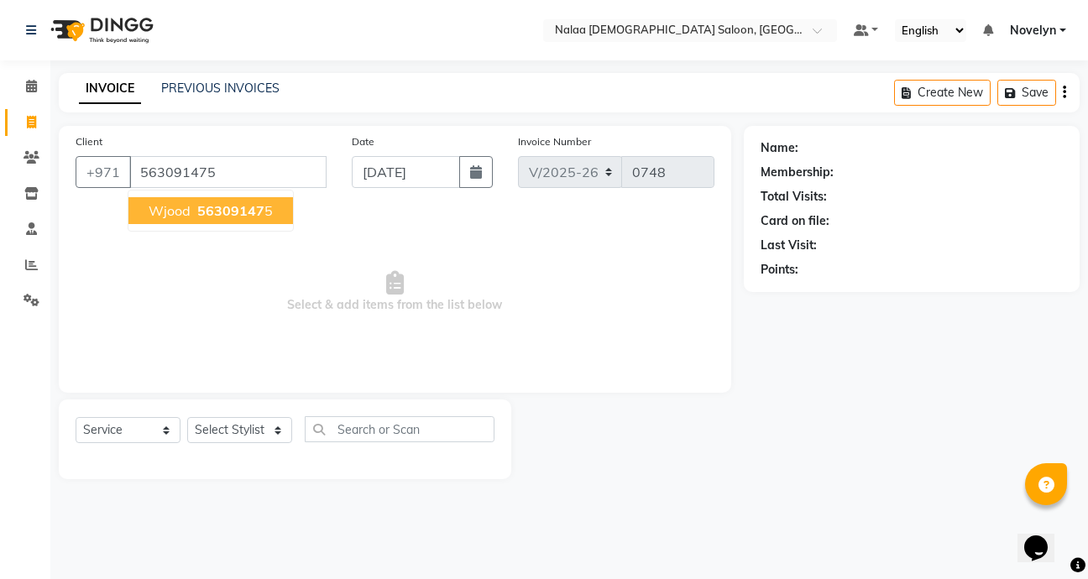
type input "563091475"
click at [235, 211] on span "56309147" at bounding box center [230, 210] width 67 height 17
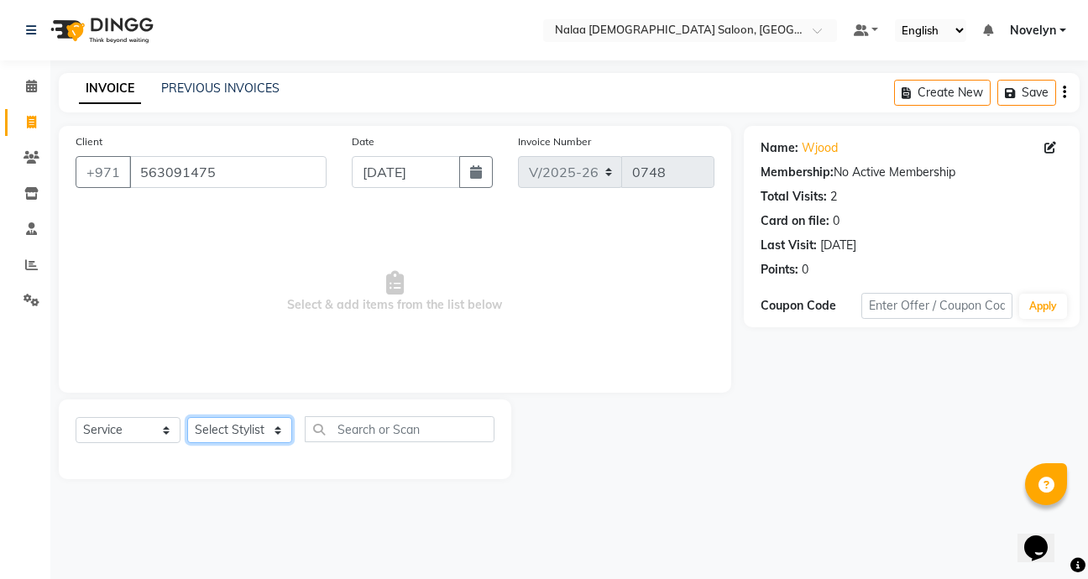
click at [276, 442] on select "Select Stylist Abby Chatty Grace Hina [PERSON_NAME] [PERSON_NAME] Stylist 1" at bounding box center [239, 430] width 105 height 26
select select "90677"
click at [187, 417] on select "Select Stylist Abby Chatty Grace Hina [PERSON_NAME] [PERSON_NAME] Stylist 1" at bounding box center [239, 430] width 105 height 26
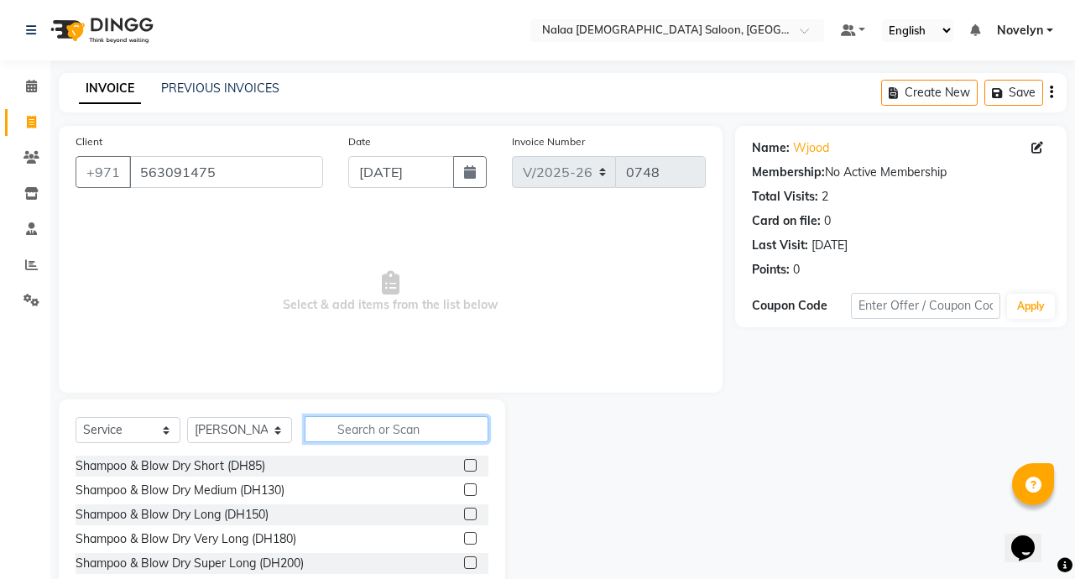
click at [426, 431] on input "text" at bounding box center [397, 429] width 184 height 26
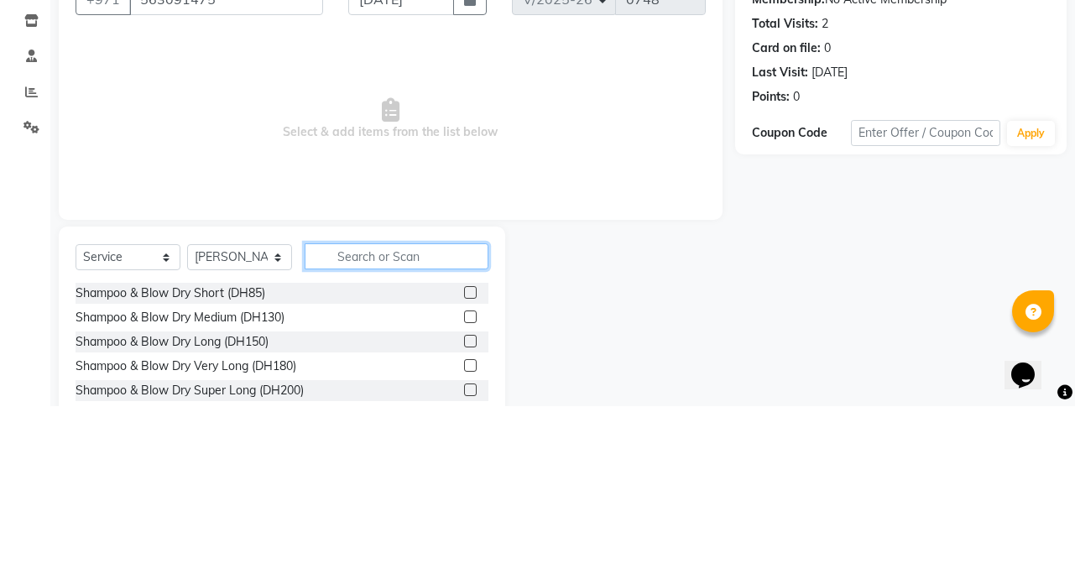
scroll to position [4, 0]
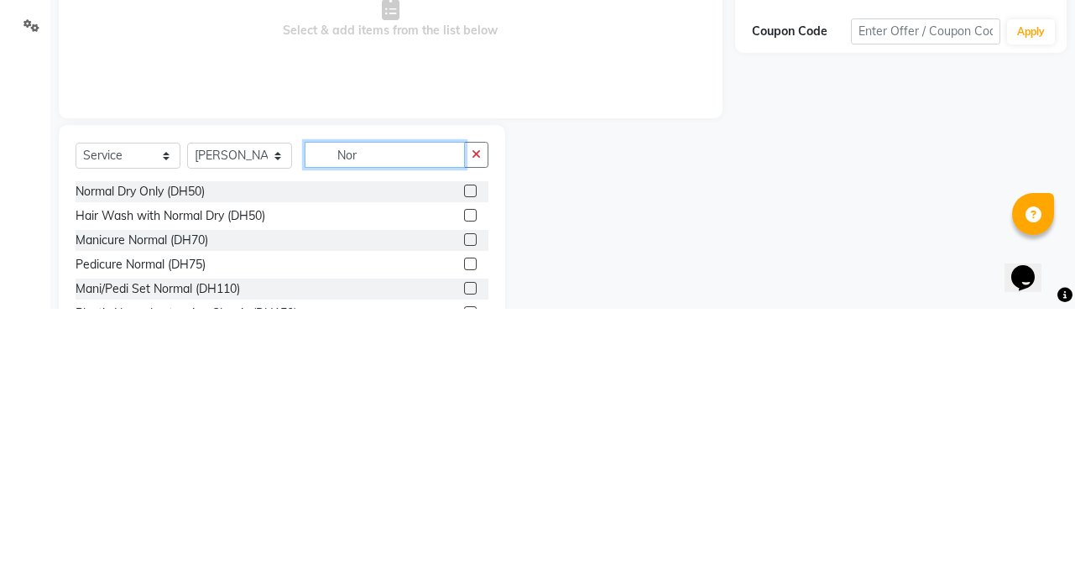
type input "Nor"
click at [464, 491] on label at bounding box center [470, 485] width 13 height 13
click at [464, 491] on input "checkbox" at bounding box center [469, 486] width 11 height 11
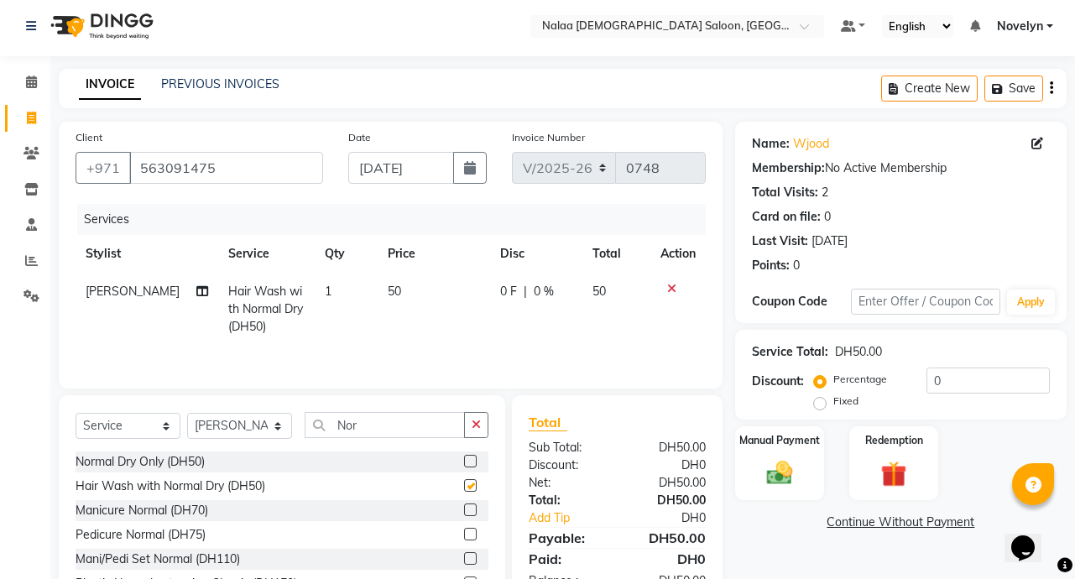
checkbox input "false"
click at [790, 497] on div "Manual Payment" at bounding box center [780, 463] width 93 height 77
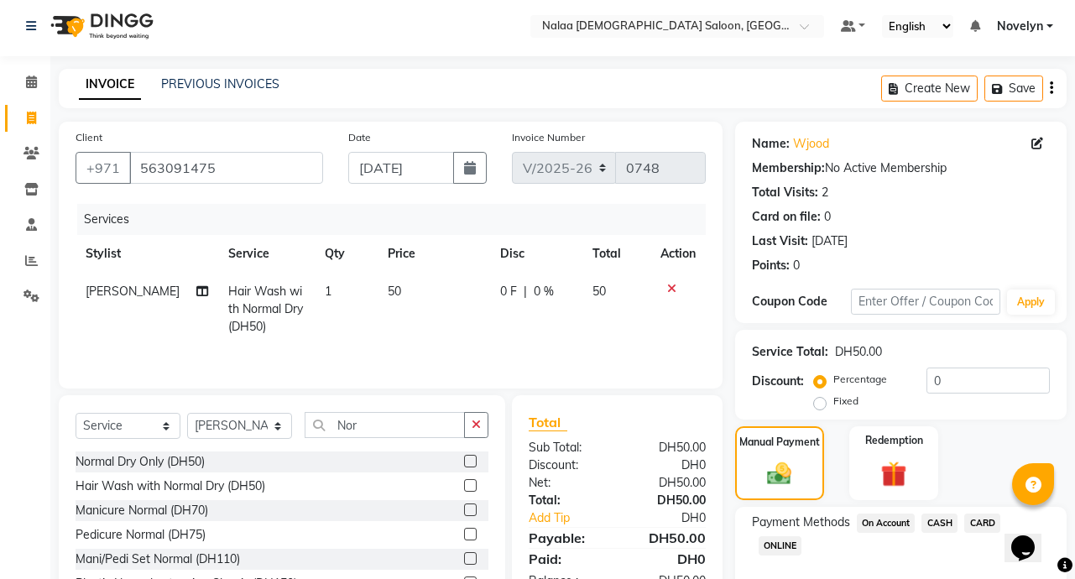
click at [986, 527] on span "CARD" at bounding box center [982, 523] width 36 height 19
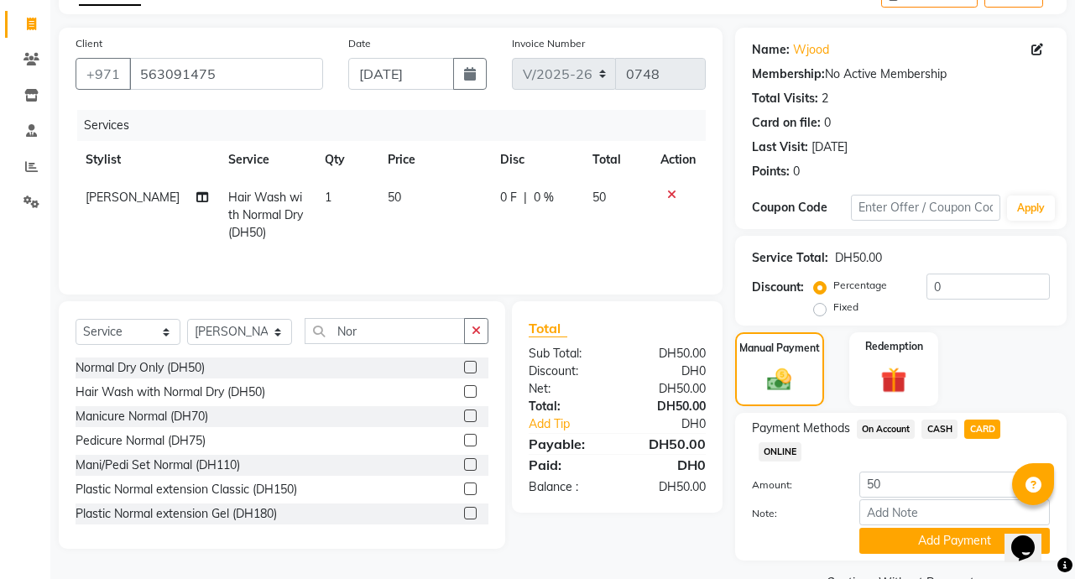
scroll to position [139, 0]
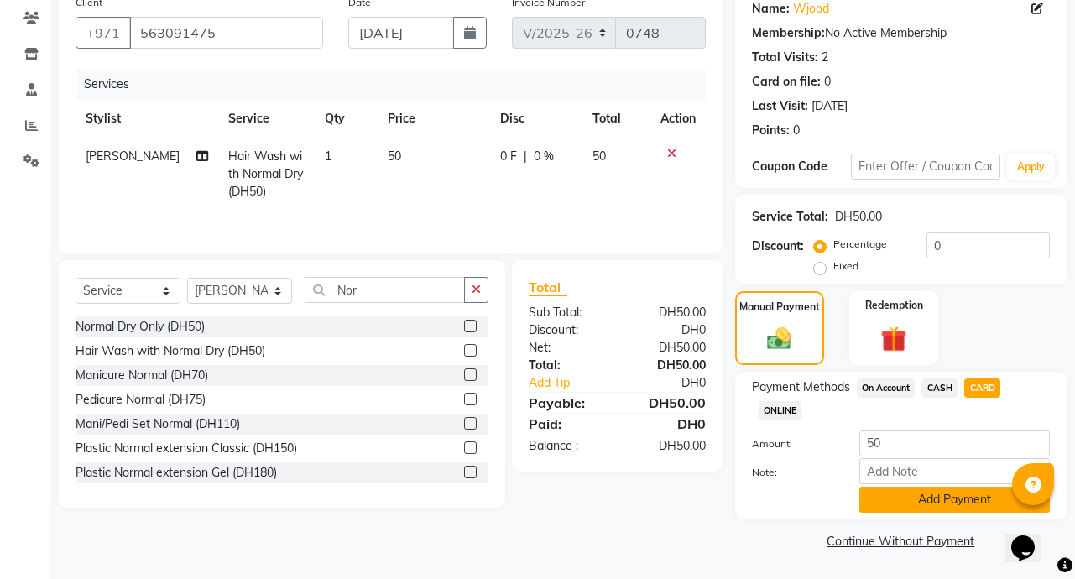
click at [977, 511] on button "Add Payment" at bounding box center [955, 500] width 191 height 26
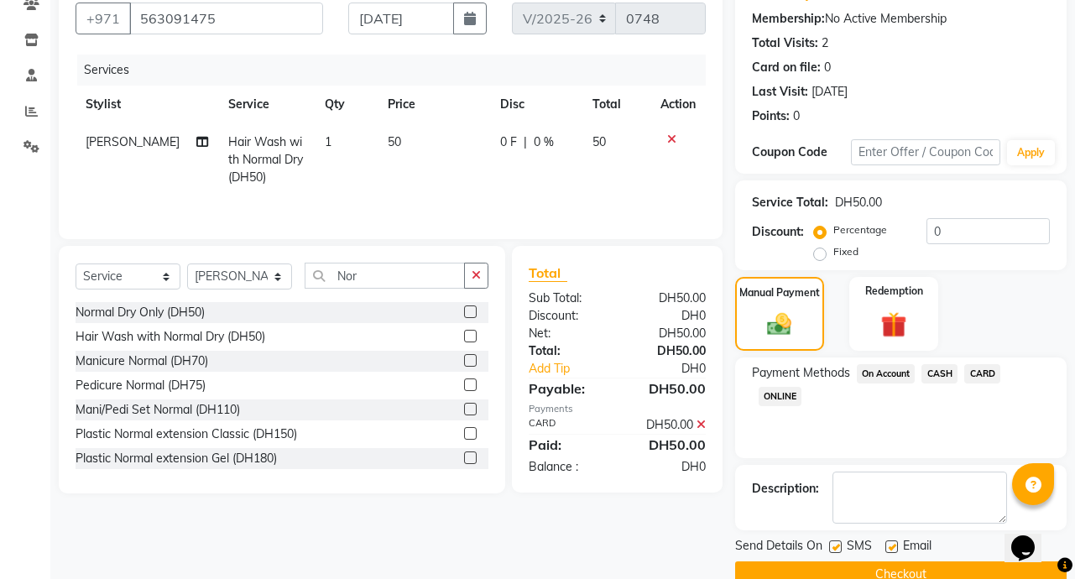
scroll to position [187, 0]
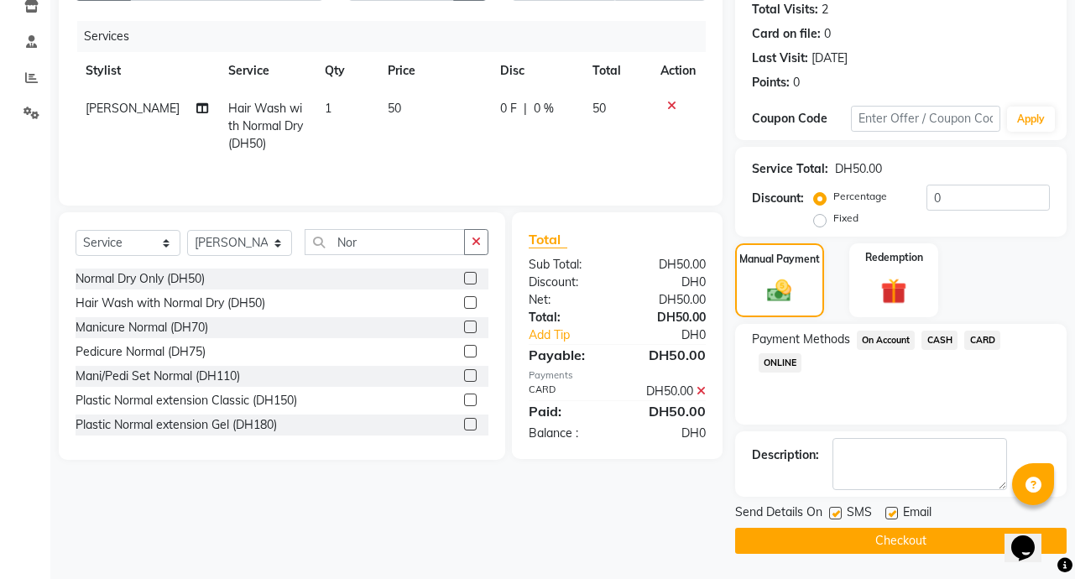
click at [940, 550] on button "Checkout" at bounding box center [901, 541] width 332 height 26
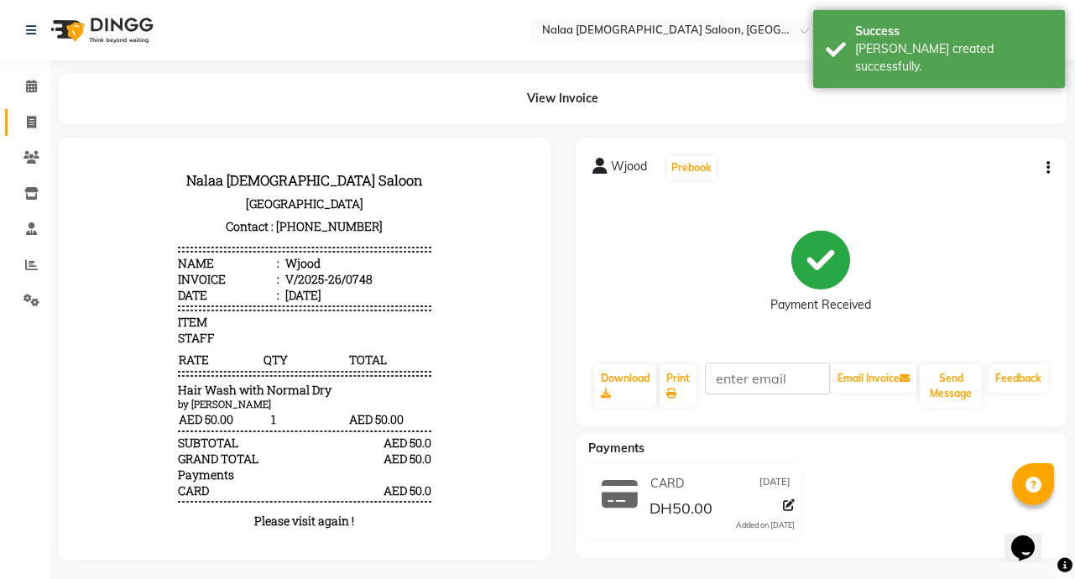
click at [33, 125] on icon at bounding box center [31, 122] width 9 height 13
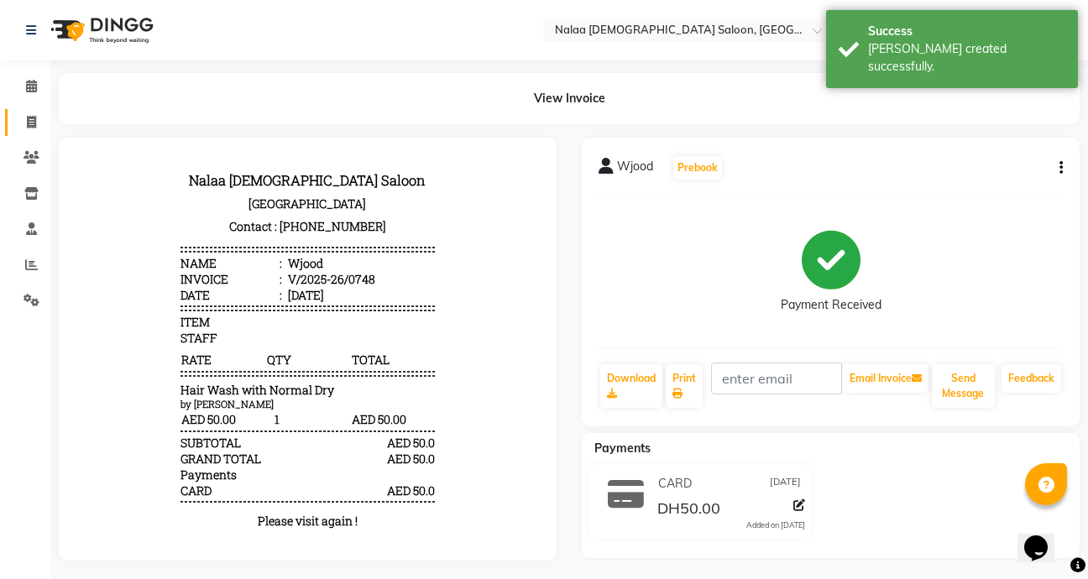
select select "service"
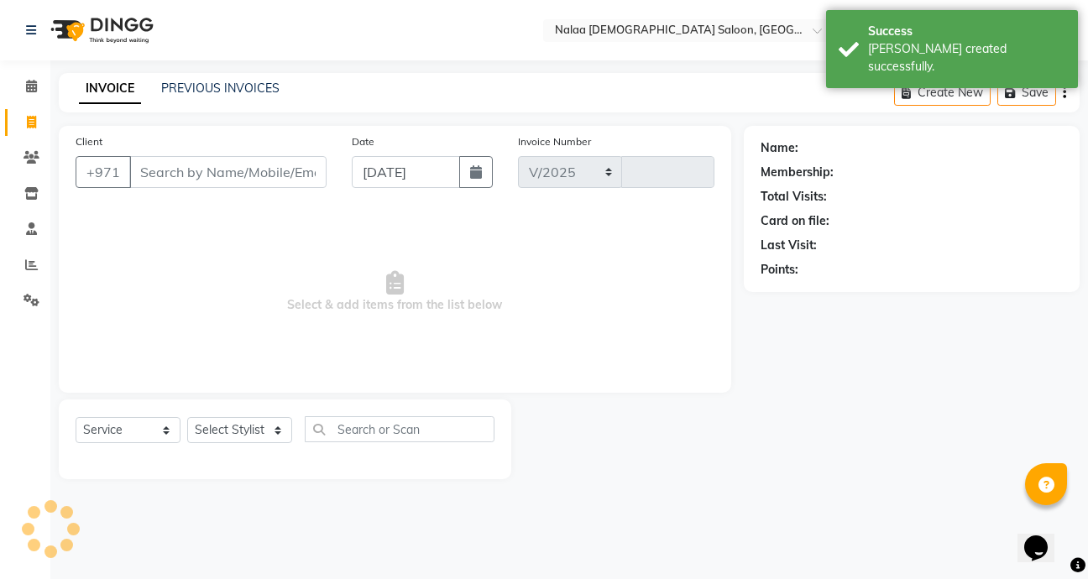
select select "7528"
type input "0749"
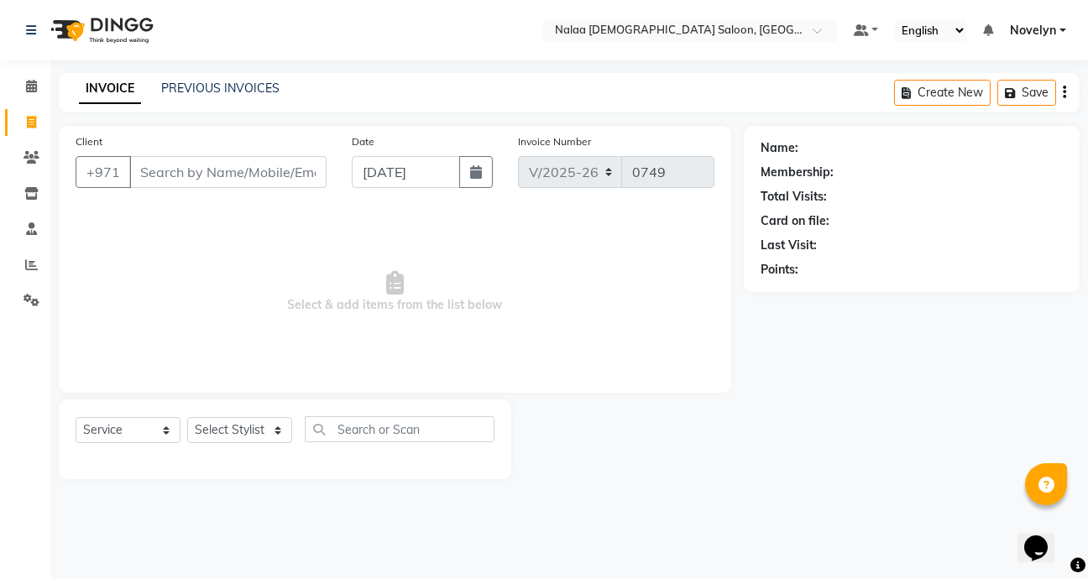
type input "0"
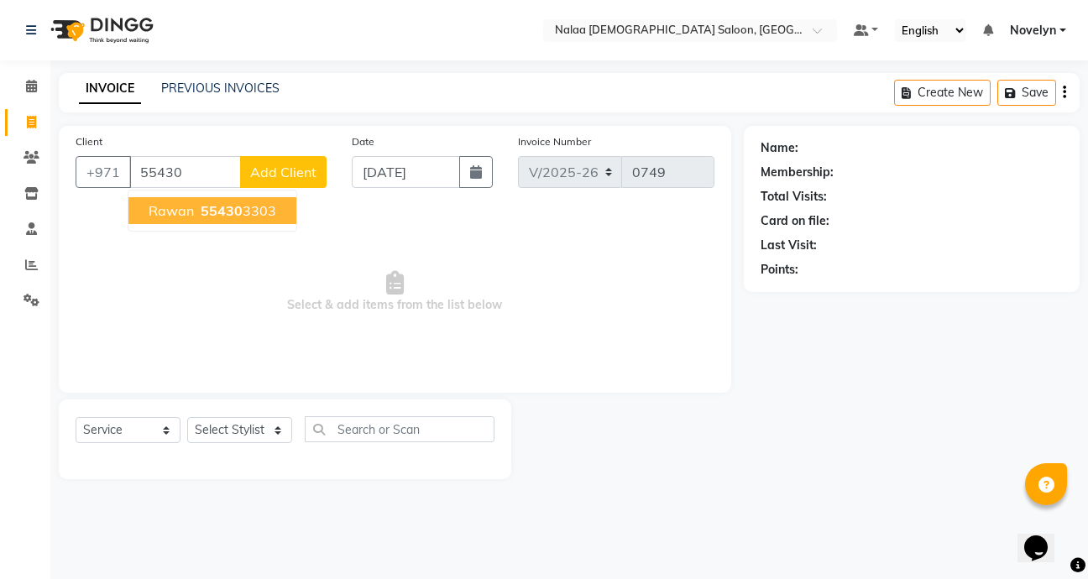
click at [260, 215] on ngb-highlight "55430 3303" at bounding box center [236, 210] width 79 height 17
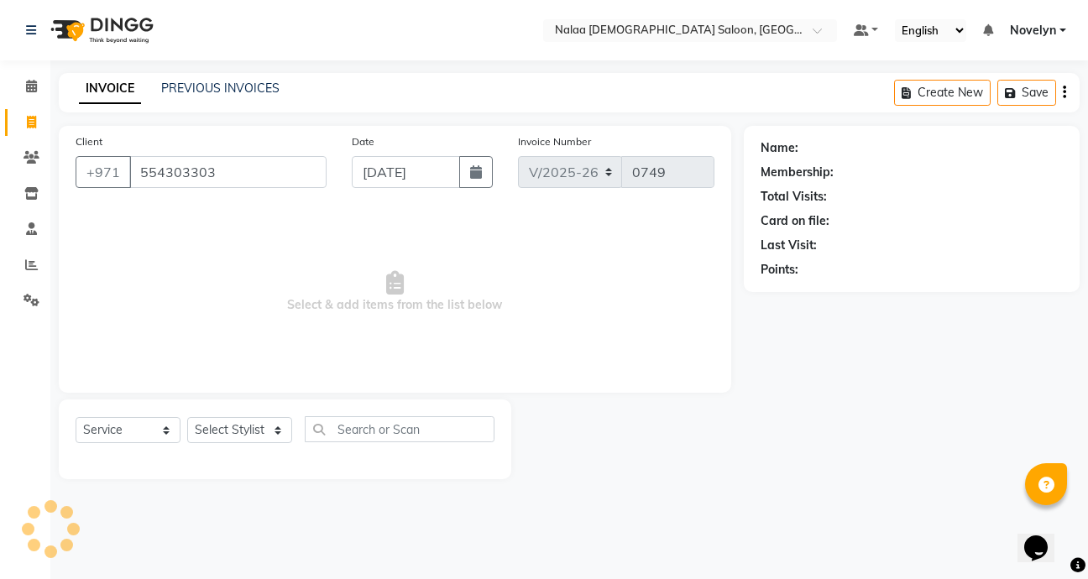
type input "554303303"
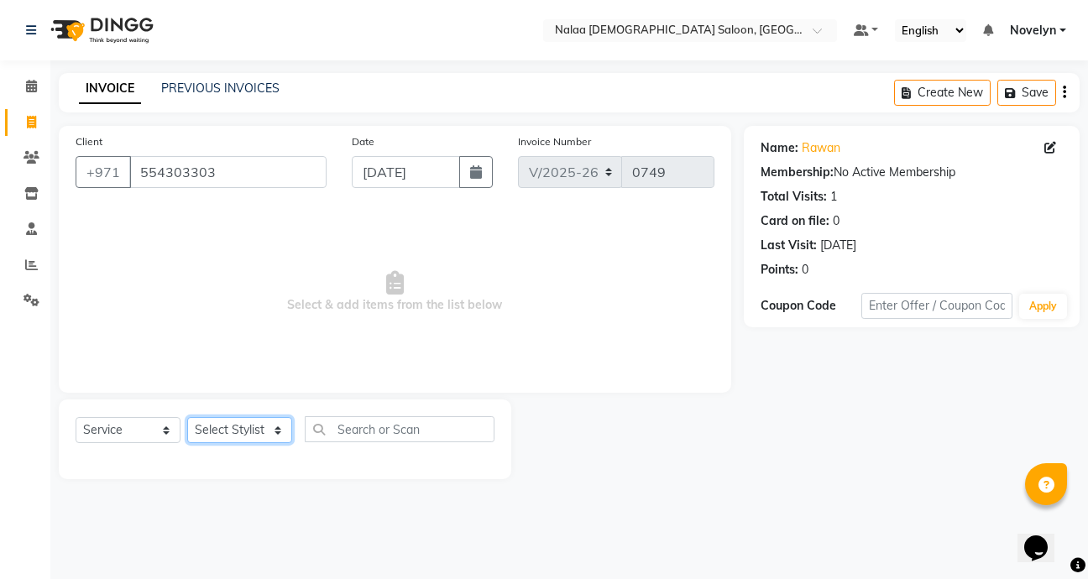
click at [281, 434] on select "Select Stylist Abby Chatty Grace Hina [PERSON_NAME] [PERSON_NAME] Stylist 1" at bounding box center [239, 430] width 105 height 26
click at [187, 417] on select "Select Stylist Abby Chatty Grace Hina [PERSON_NAME] [PERSON_NAME] Stylist 1" at bounding box center [239, 430] width 105 height 26
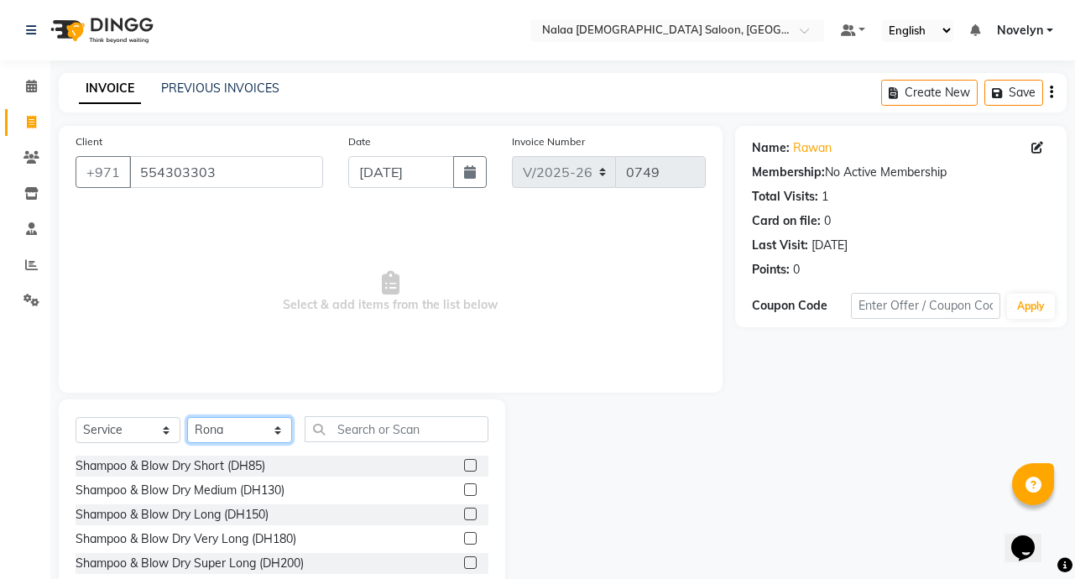
click at [279, 438] on select "Select Stylist Abby Chatty Grace Hina [PERSON_NAME] [PERSON_NAME] Stylist 1" at bounding box center [239, 430] width 105 height 26
select select "90521"
click at [187, 417] on select "Select Stylist Abby Chatty Grace Hina [PERSON_NAME] [PERSON_NAME] Stylist 1" at bounding box center [239, 430] width 105 height 26
click at [361, 433] on input "text" at bounding box center [397, 429] width 184 height 26
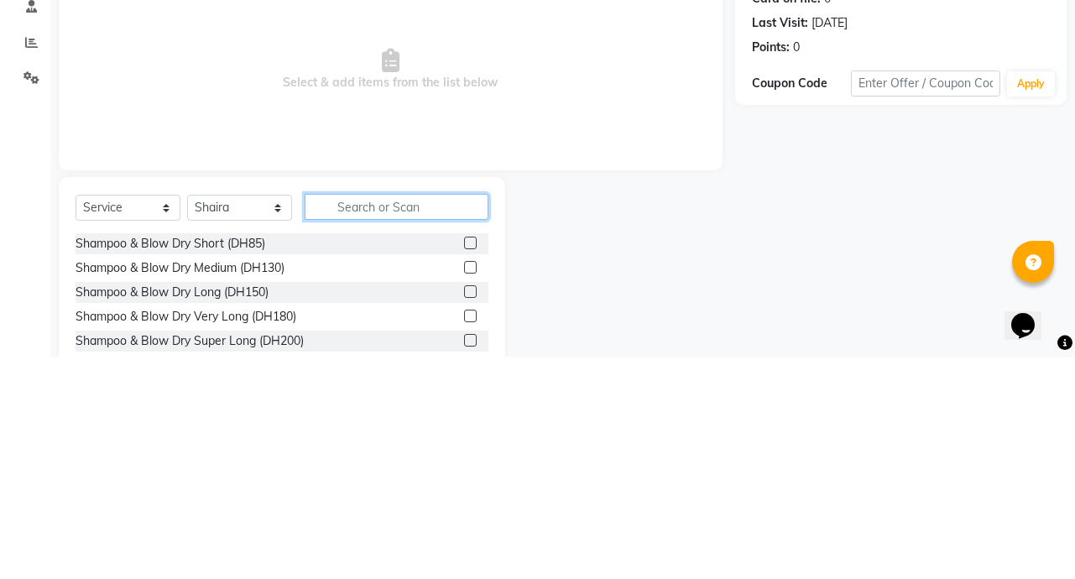
scroll to position [4, 0]
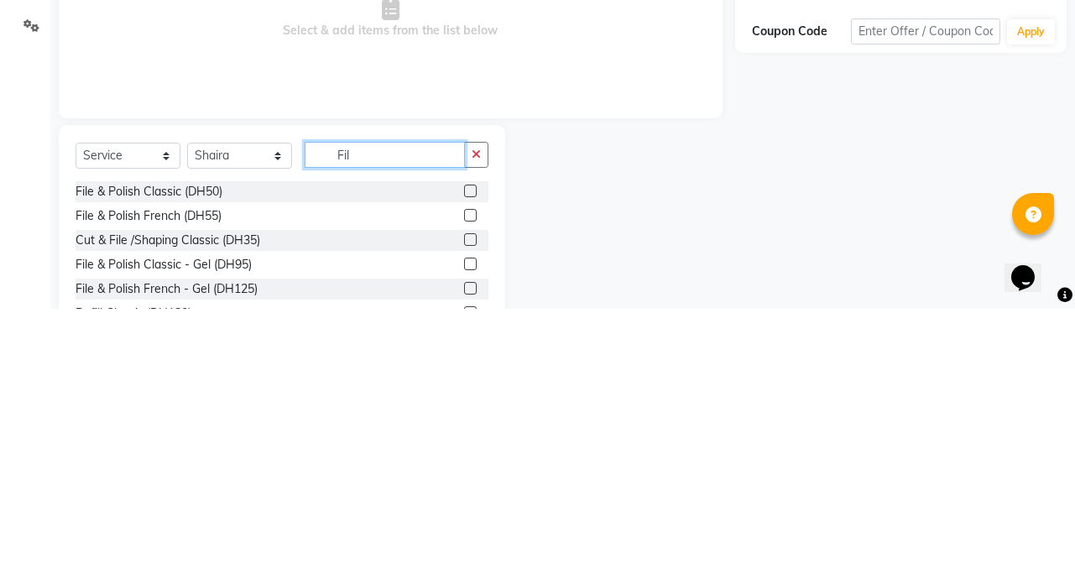
type input "Fil"
click at [464, 511] on label at bounding box center [470, 510] width 13 height 13
click at [464, 511] on input "checkbox" at bounding box center [469, 510] width 11 height 11
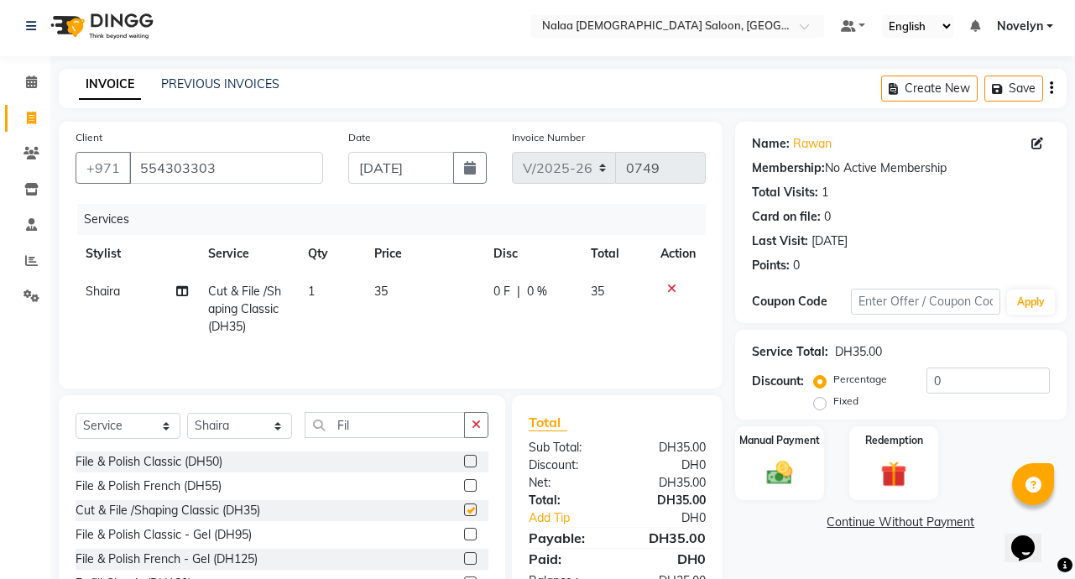
checkbox input "false"
click at [511, 298] on div "0 F | 0 %" at bounding box center [532, 292] width 76 height 18
select select "90521"
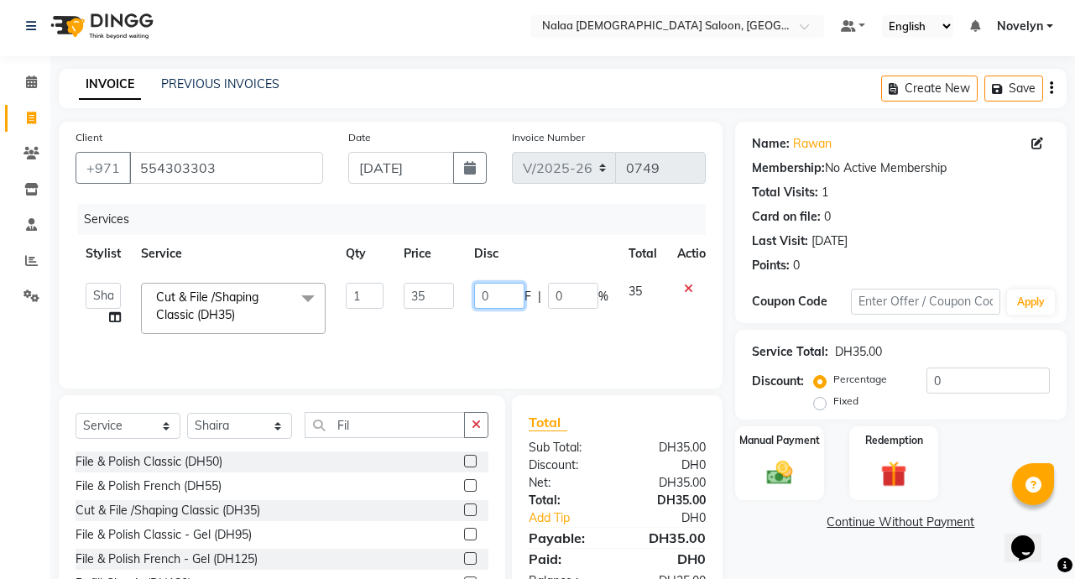
click at [488, 299] on input "0" at bounding box center [499, 296] width 50 height 26
type input "5"
click at [792, 480] on img at bounding box center [780, 472] width 44 height 31
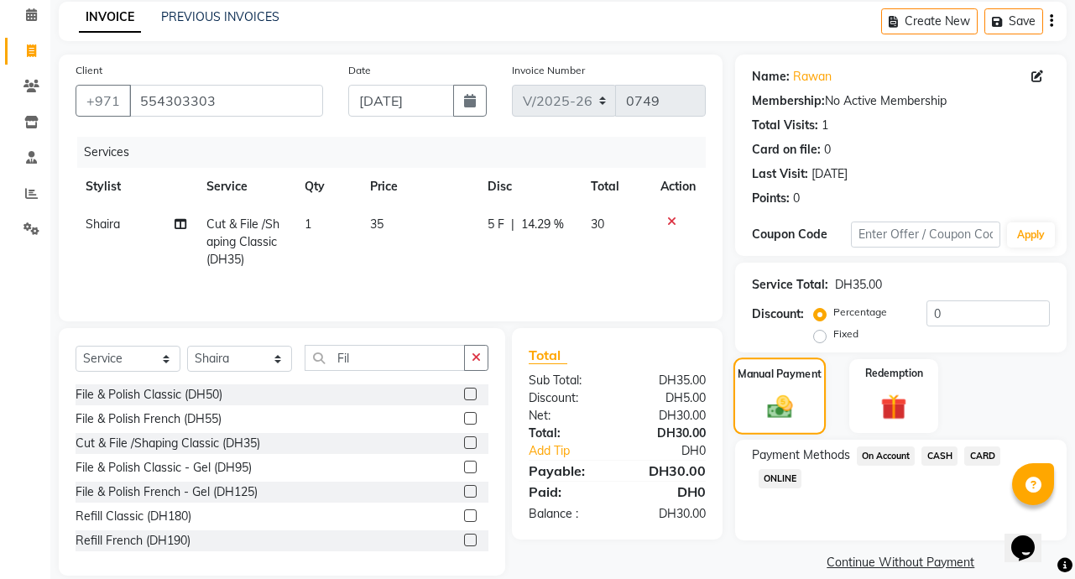
scroll to position [93, 0]
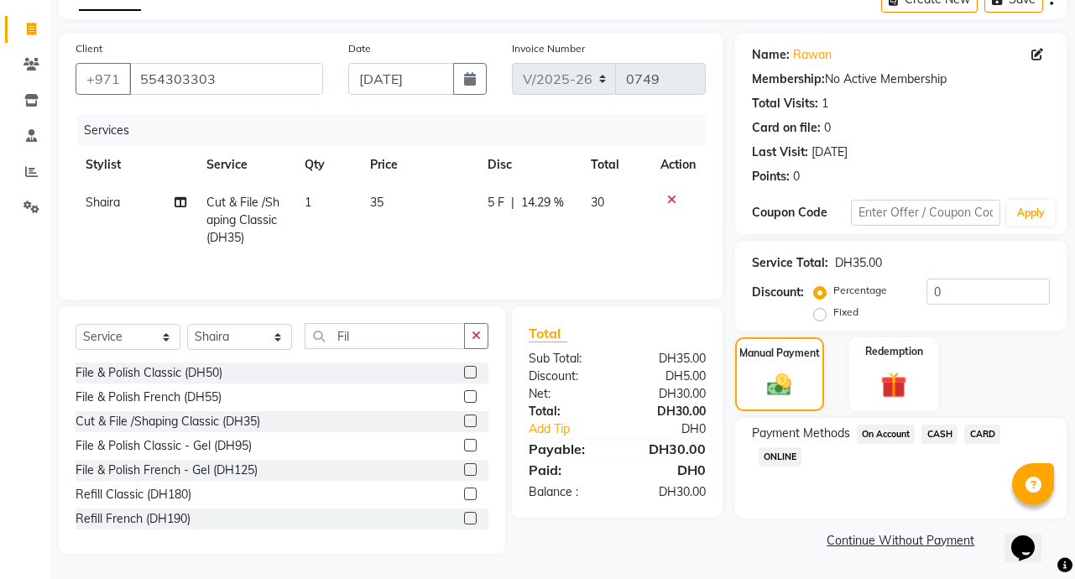
click at [984, 434] on span "CARD" at bounding box center [982, 434] width 36 height 19
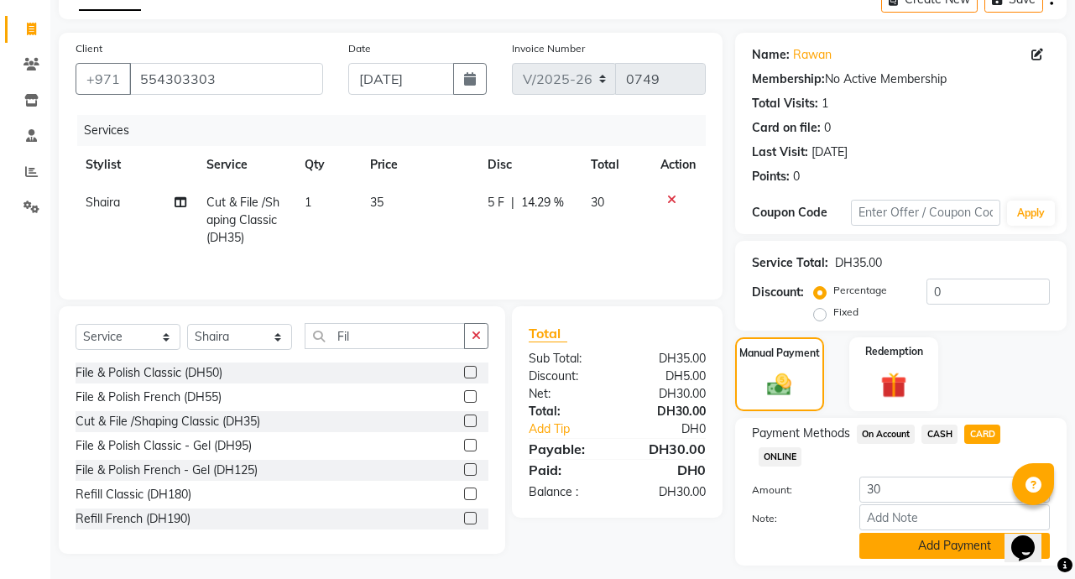
click at [970, 546] on button "Add Payment" at bounding box center [955, 546] width 191 height 26
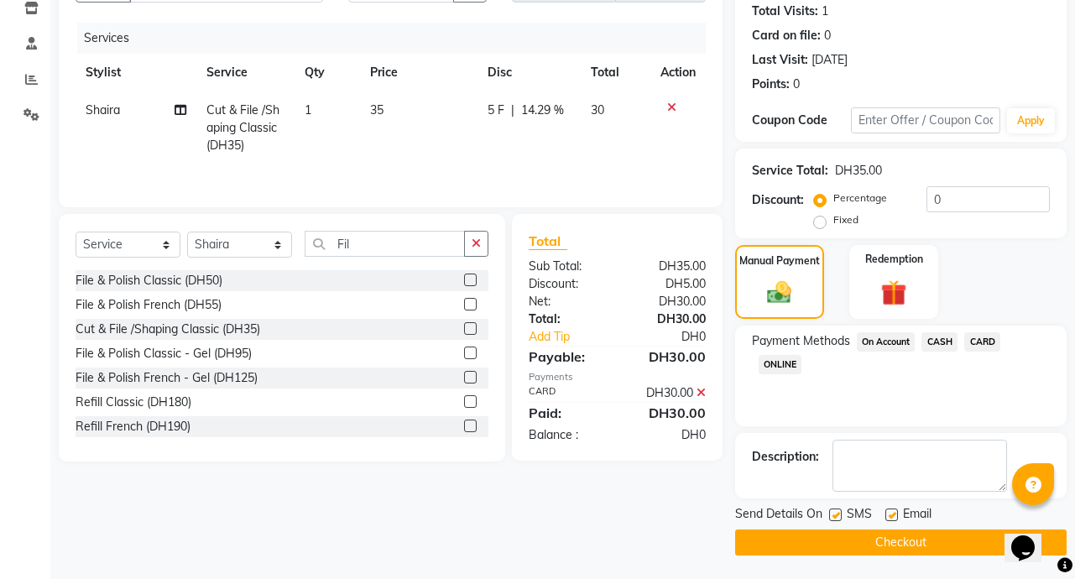
scroll to position [187, 0]
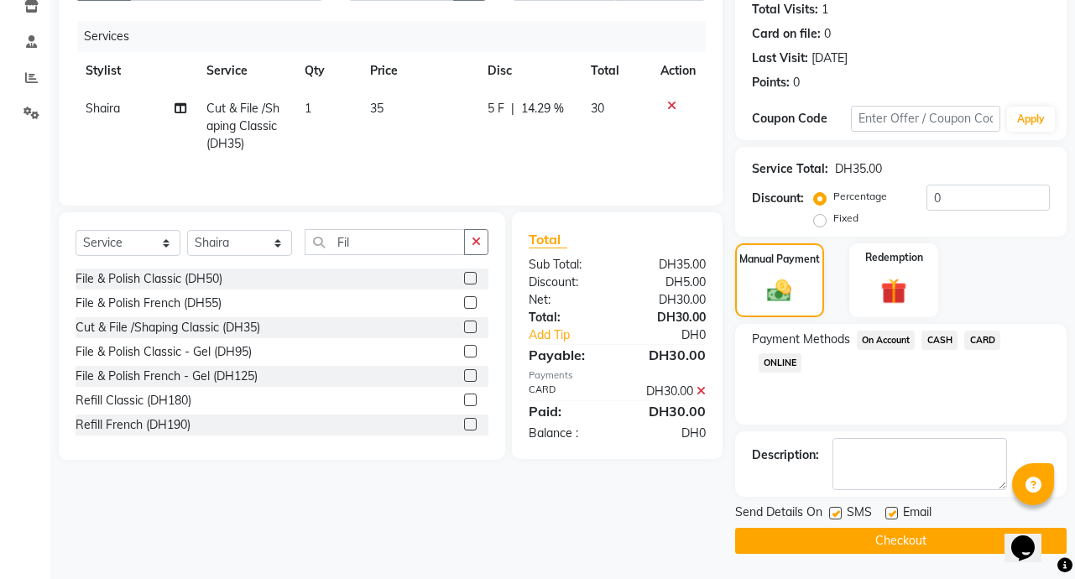
click at [928, 543] on button "Checkout" at bounding box center [901, 541] width 332 height 26
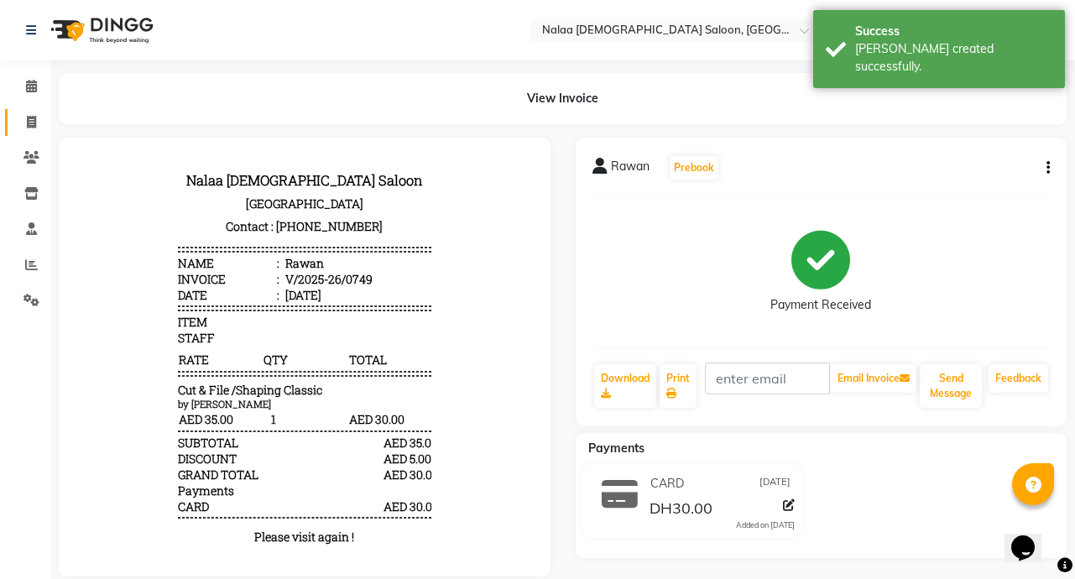
click at [27, 127] on icon at bounding box center [31, 122] width 9 height 13
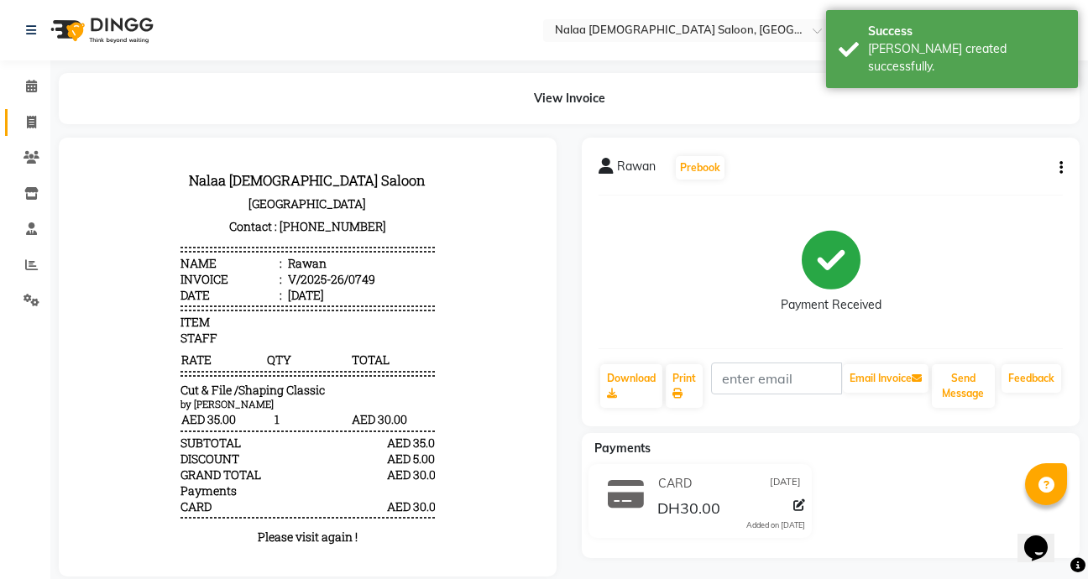
select select "service"
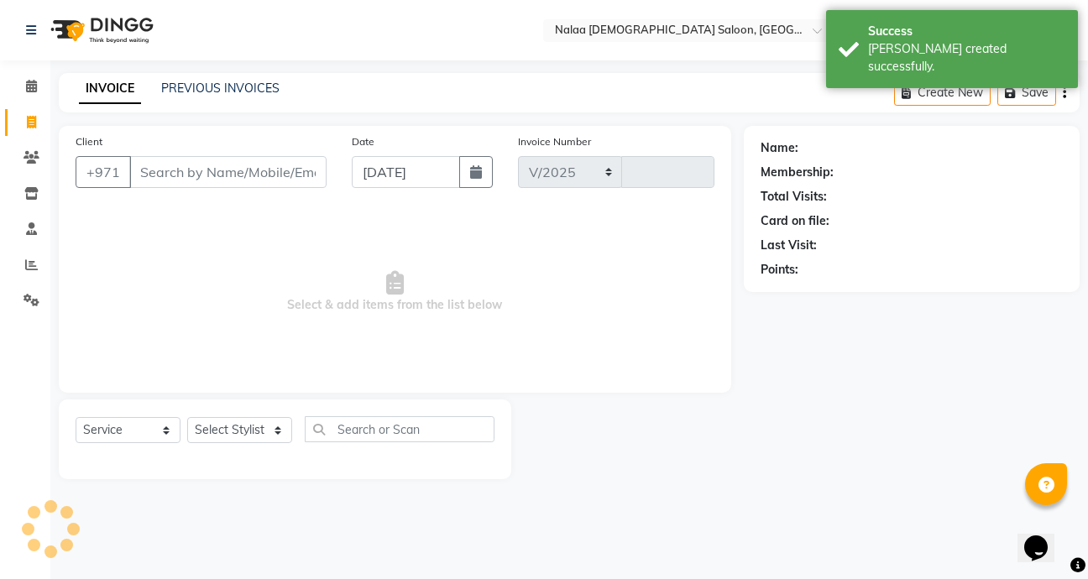
select select "7528"
type input "0750"
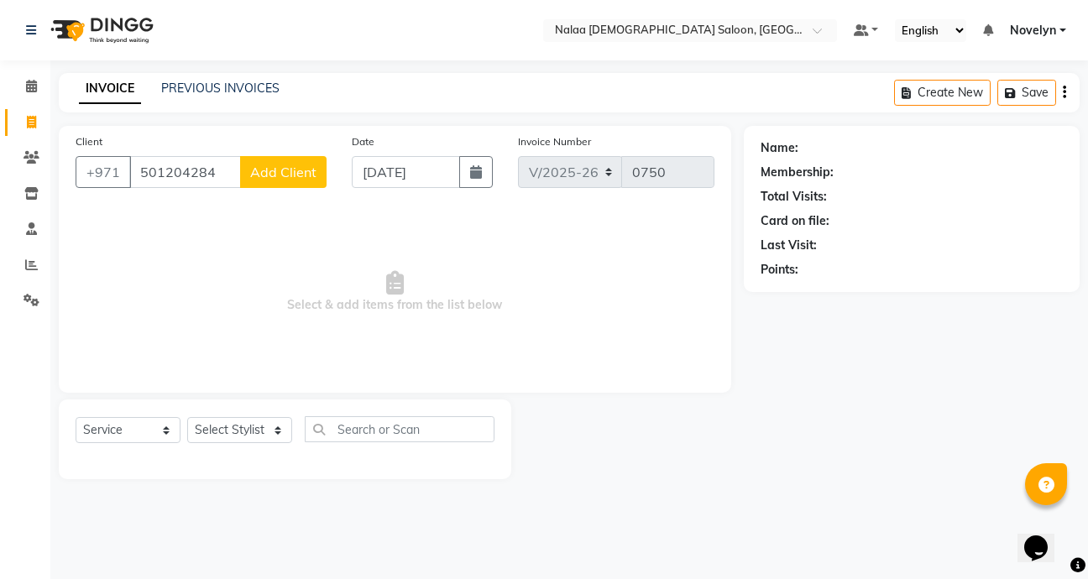
type input "501204284"
click at [285, 172] on span "Add Client" at bounding box center [283, 172] width 66 height 17
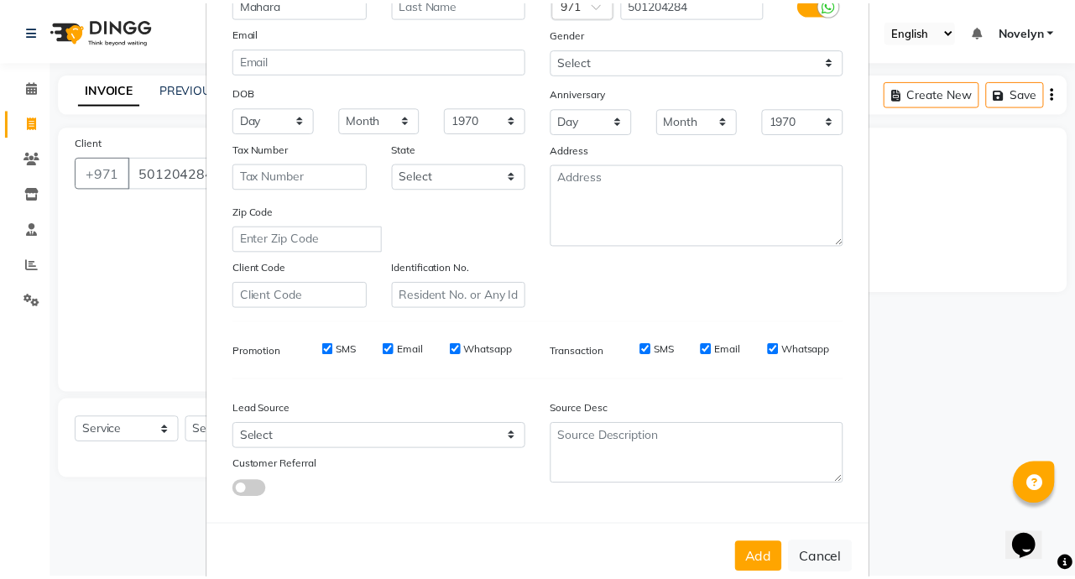
scroll to position [196, 0]
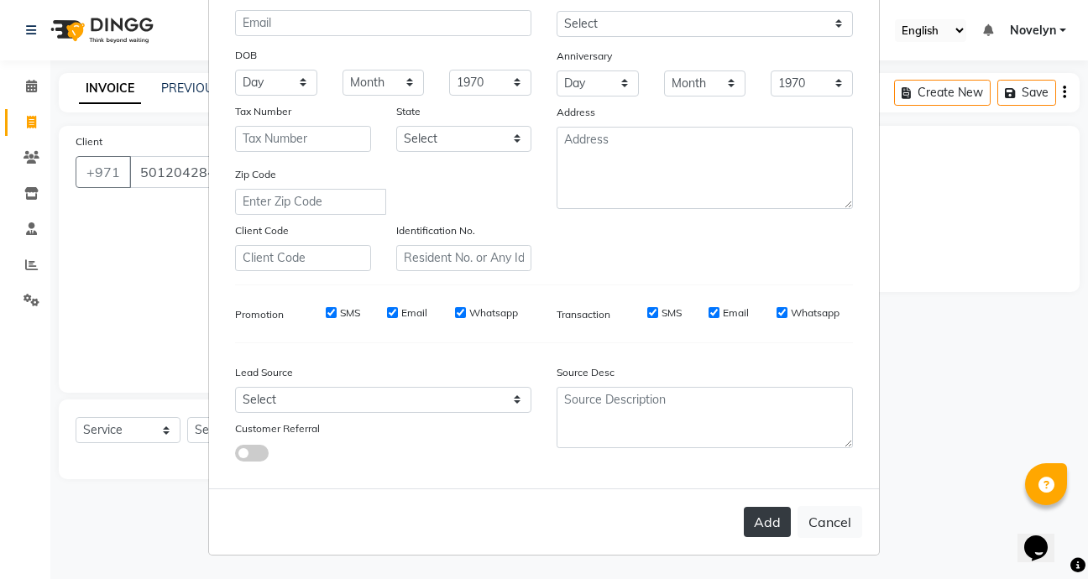
type input "Mahara"
click at [766, 525] on button "Add" at bounding box center [767, 522] width 47 height 30
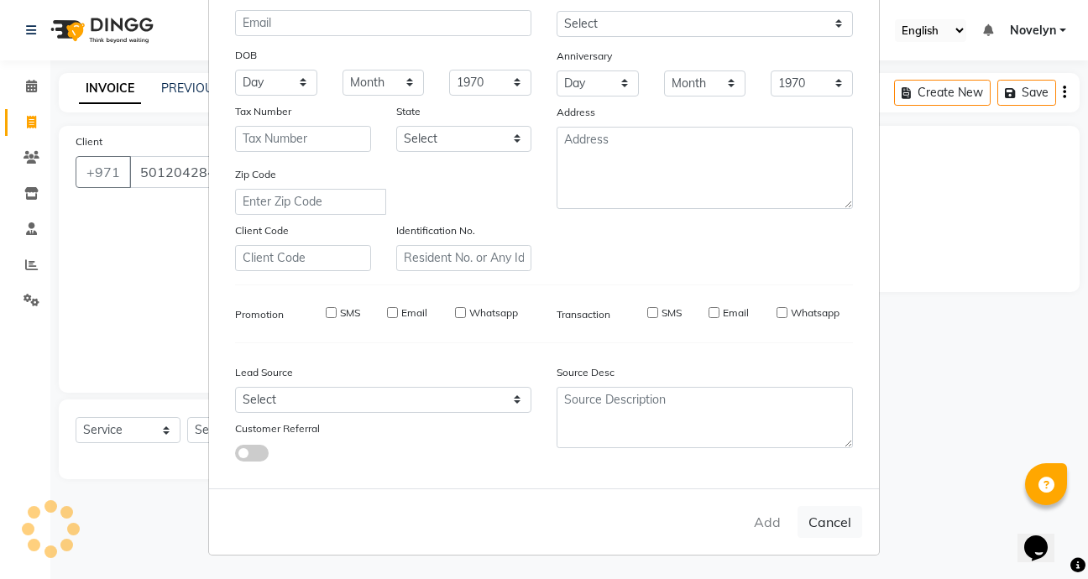
select select
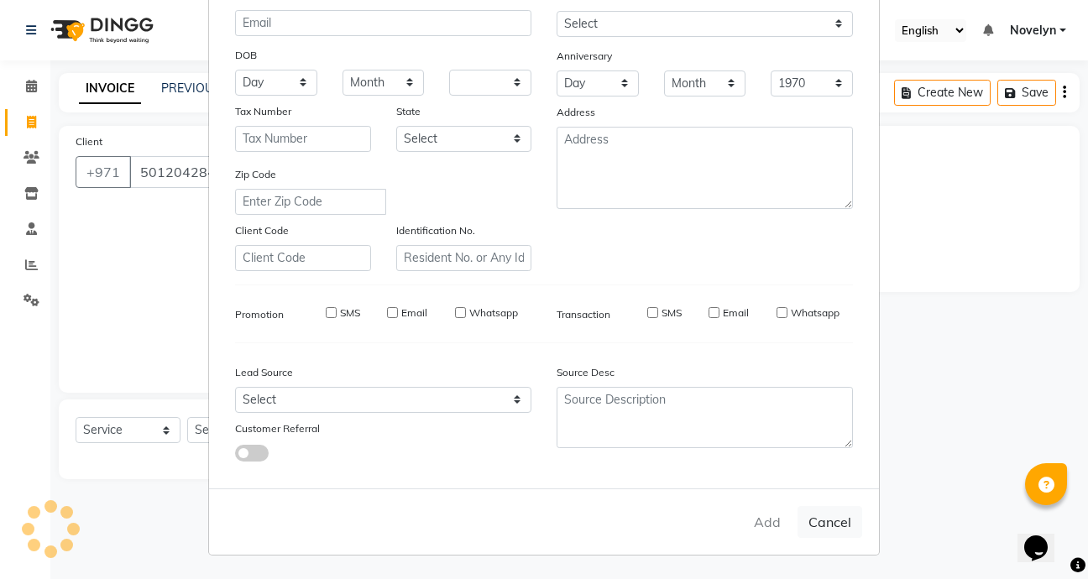
select select
checkbox input "false"
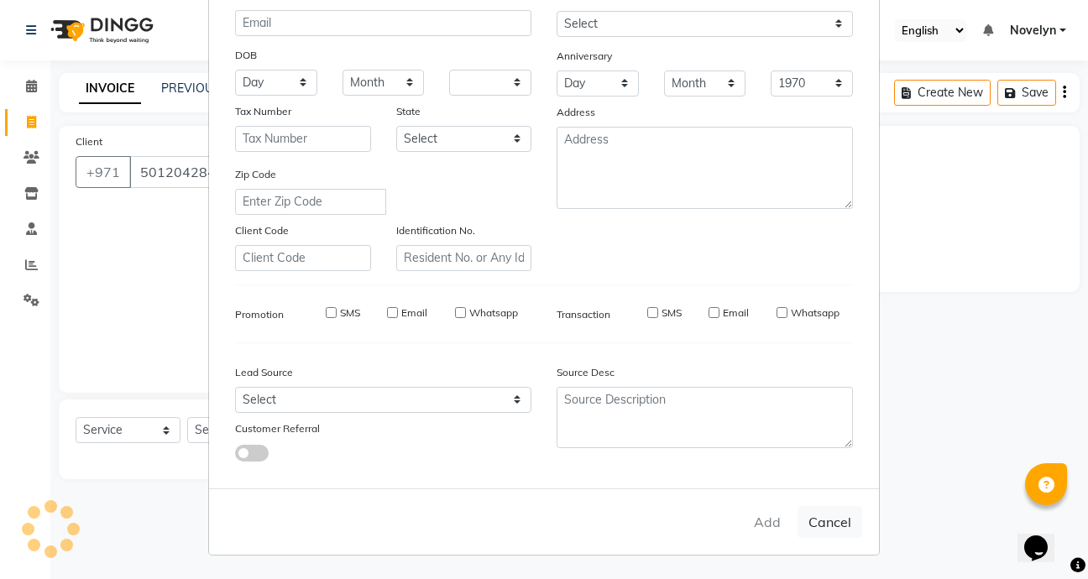
checkbox input "false"
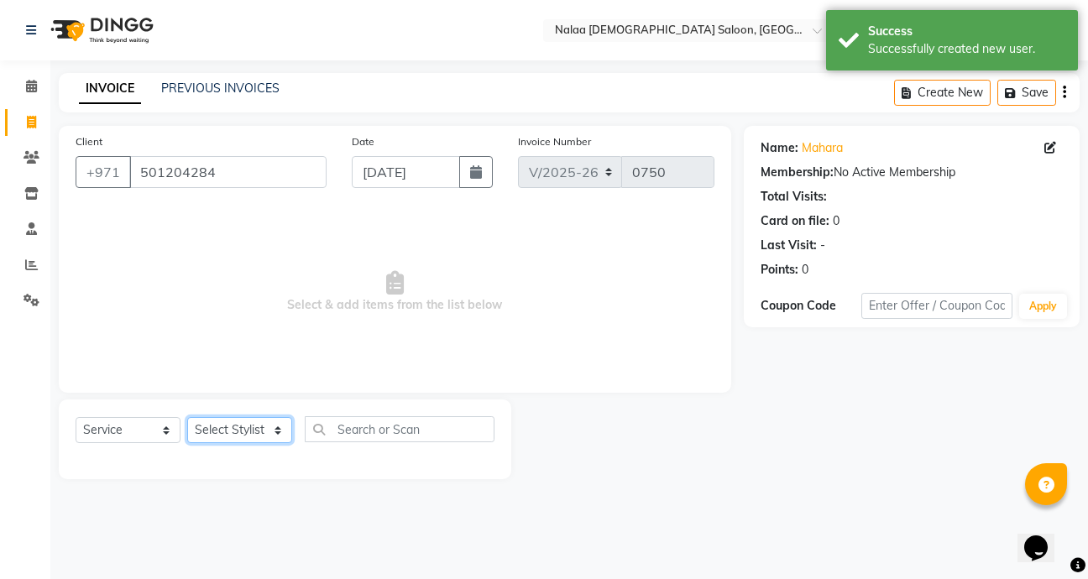
click at [270, 439] on select "Select Stylist Abby Chatty Grace Hina [PERSON_NAME] [PERSON_NAME] Stylist 1" at bounding box center [239, 430] width 105 height 26
select select "90550"
click at [187, 417] on select "Select Stylist Abby Chatty Grace Hina [PERSON_NAME] [PERSON_NAME] Stylist 1" at bounding box center [239, 430] width 105 height 26
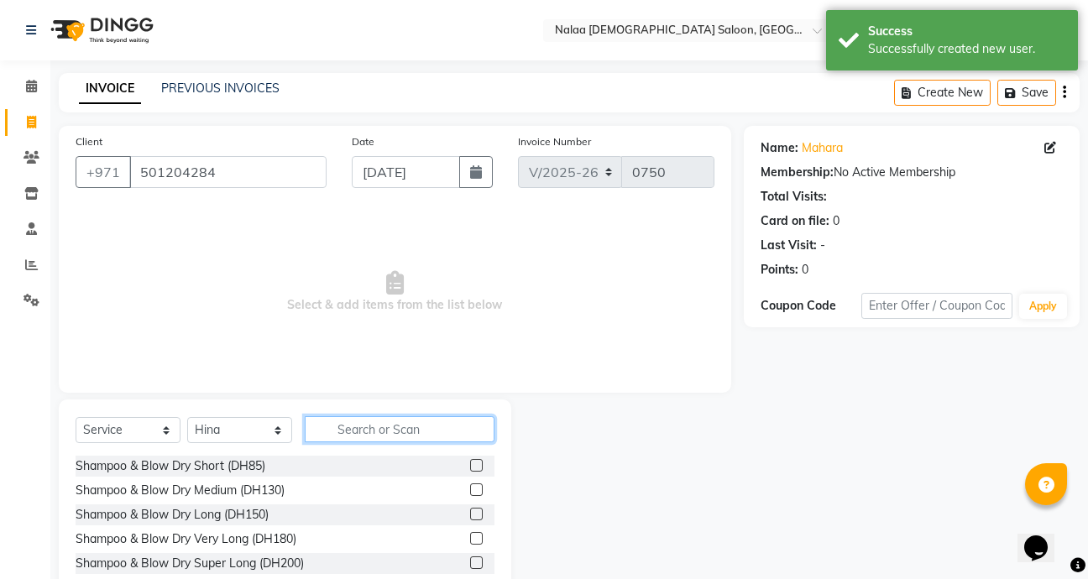
click at [438, 435] on input "text" at bounding box center [400, 429] width 190 height 26
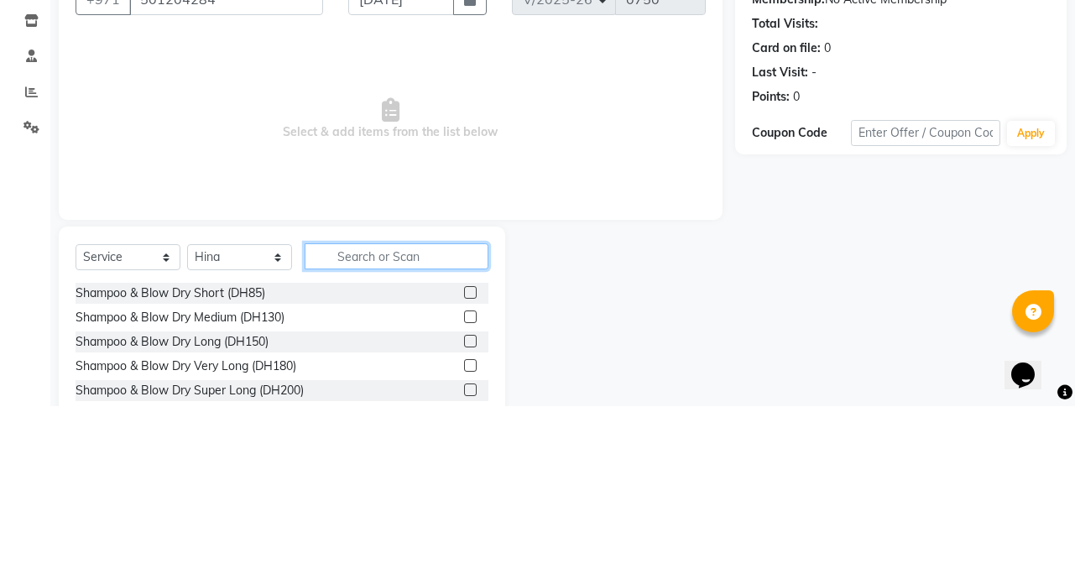
scroll to position [4, 0]
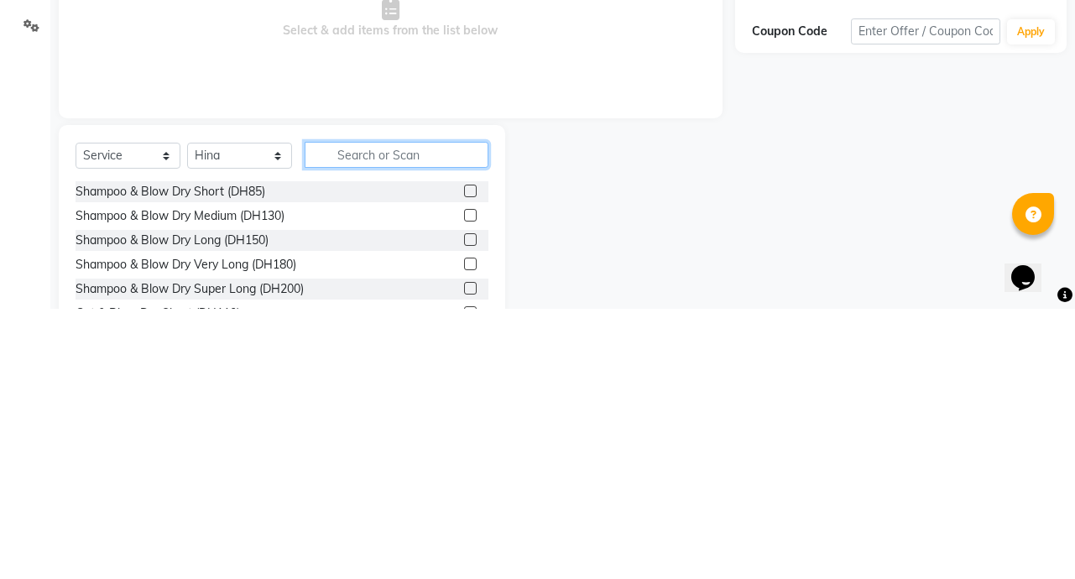
type input "M"
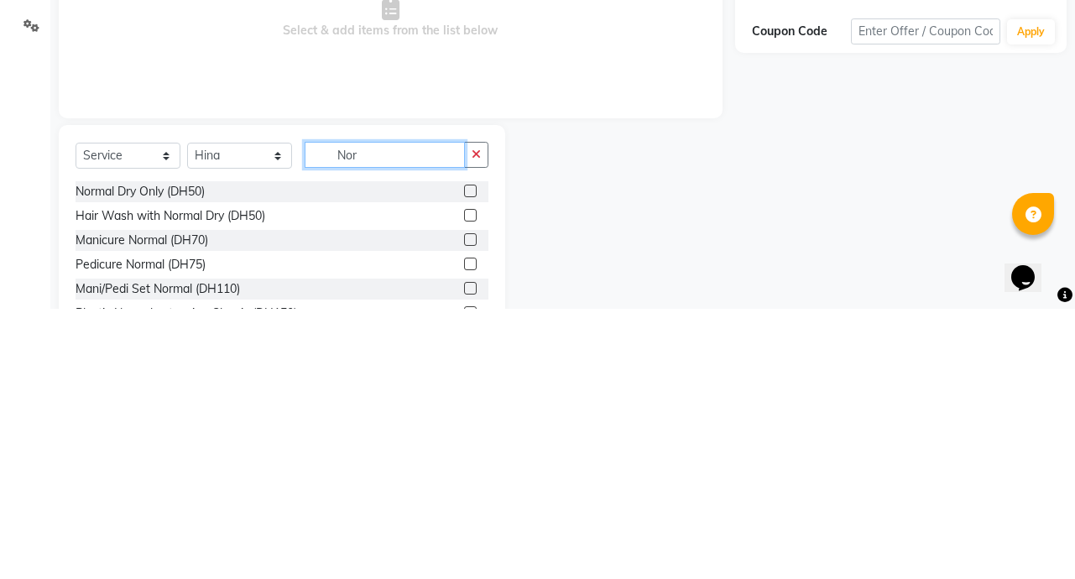
type input "Nor"
click at [464, 461] on label at bounding box center [470, 461] width 13 height 13
click at [464, 461] on input "checkbox" at bounding box center [469, 462] width 11 height 11
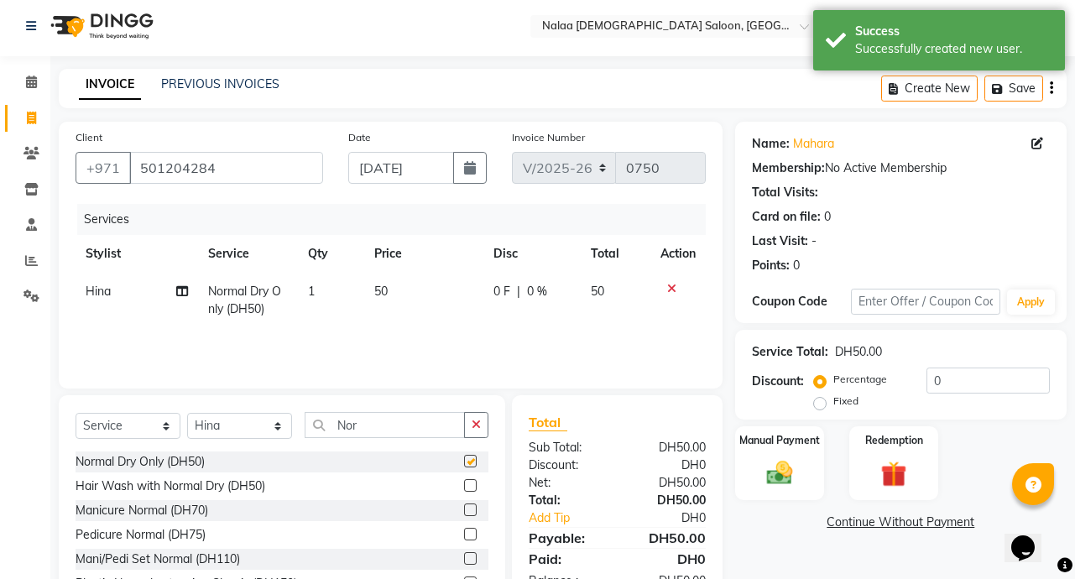
checkbox input "false"
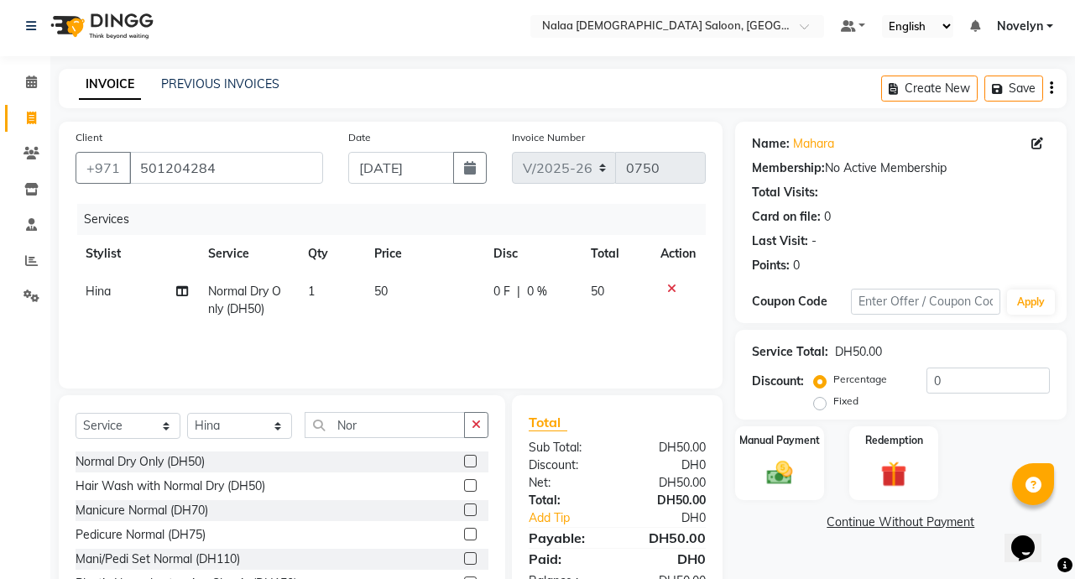
scroll to position [93, 0]
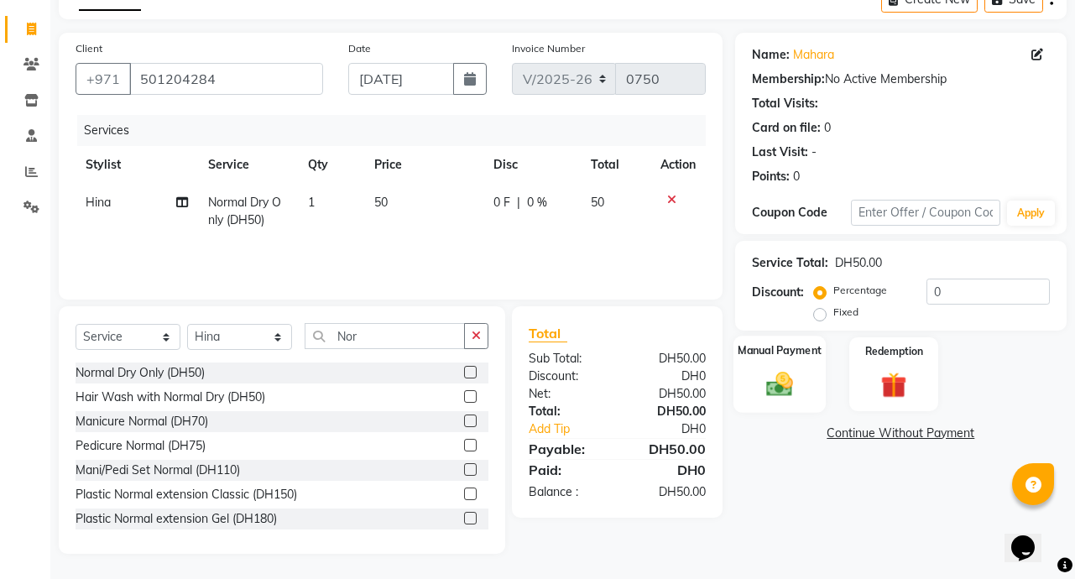
click at [771, 382] on img at bounding box center [780, 384] width 44 height 31
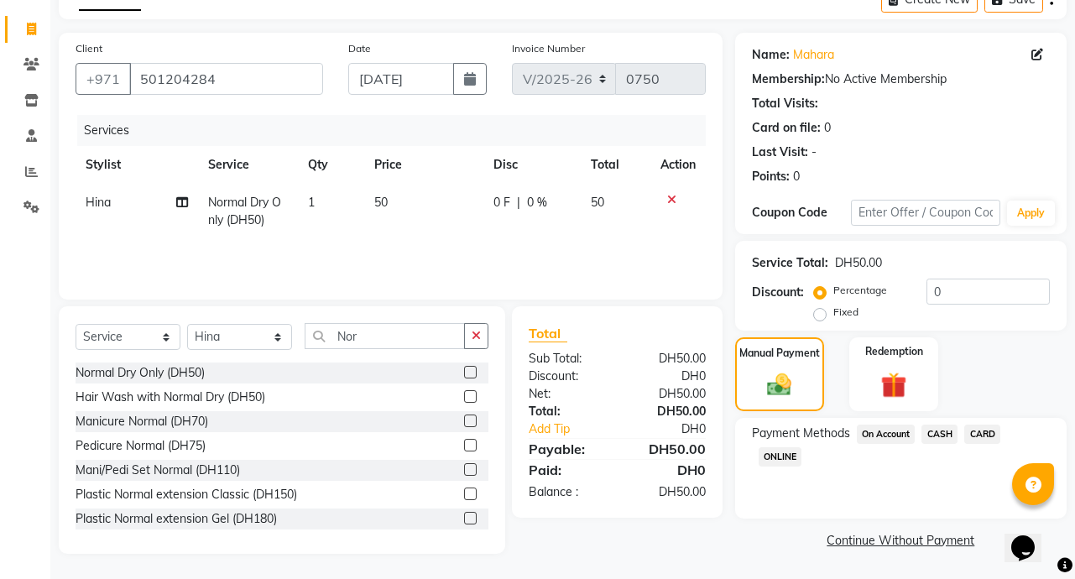
click at [986, 437] on span "CARD" at bounding box center [982, 434] width 36 height 19
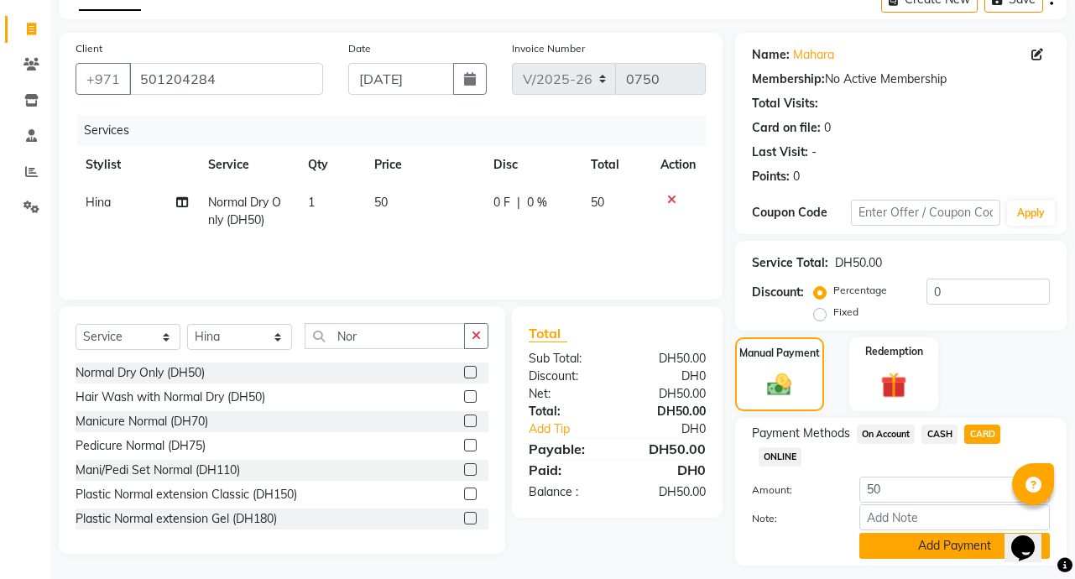
click at [964, 554] on button "Add Payment" at bounding box center [955, 546] width 191 height 26
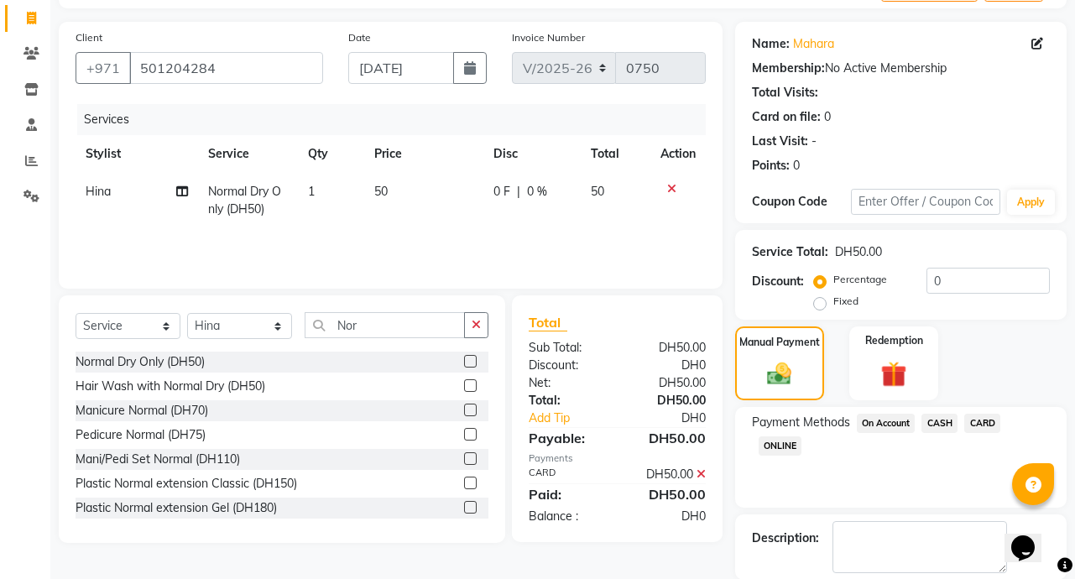
scroll to position [187, 0]
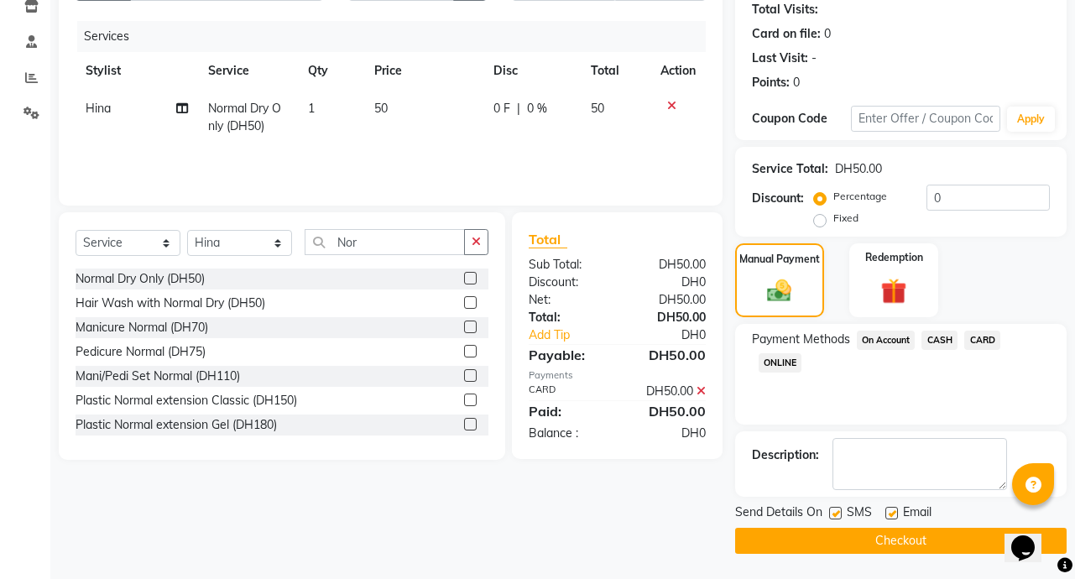
click at [928, 553] on button "Checkout" at bounding box center [901, 541] width 332 height 26
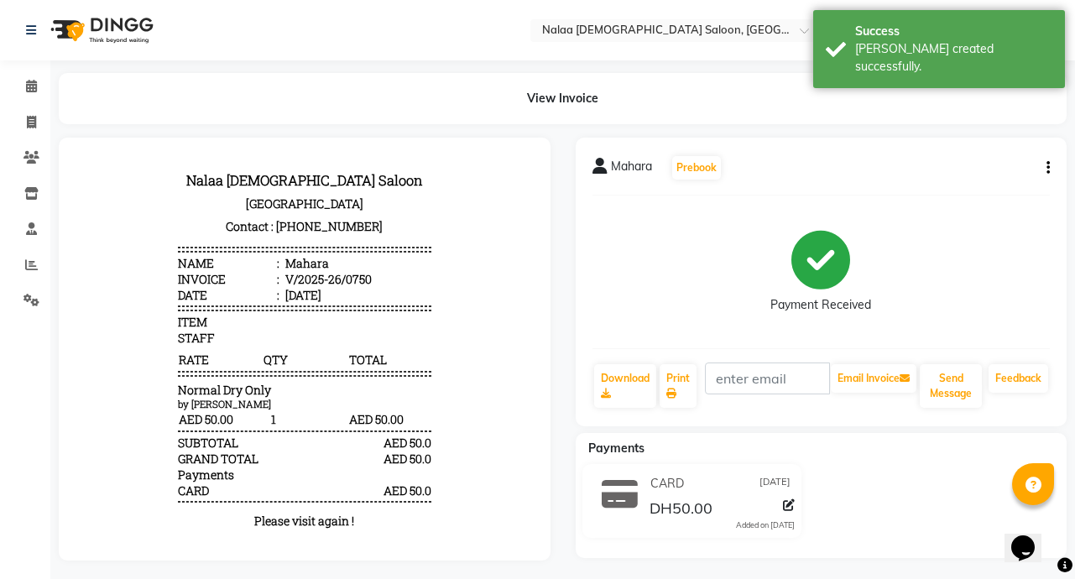
scroll to position [19, 0]
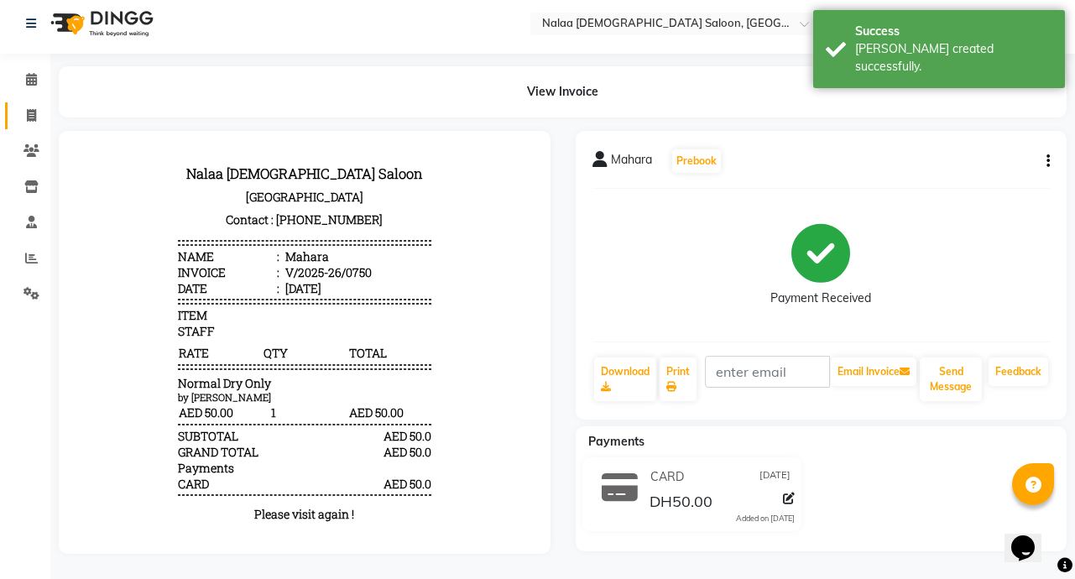
click at [31, 109] on icon at bounding box center [31, 115] width 9 height 13
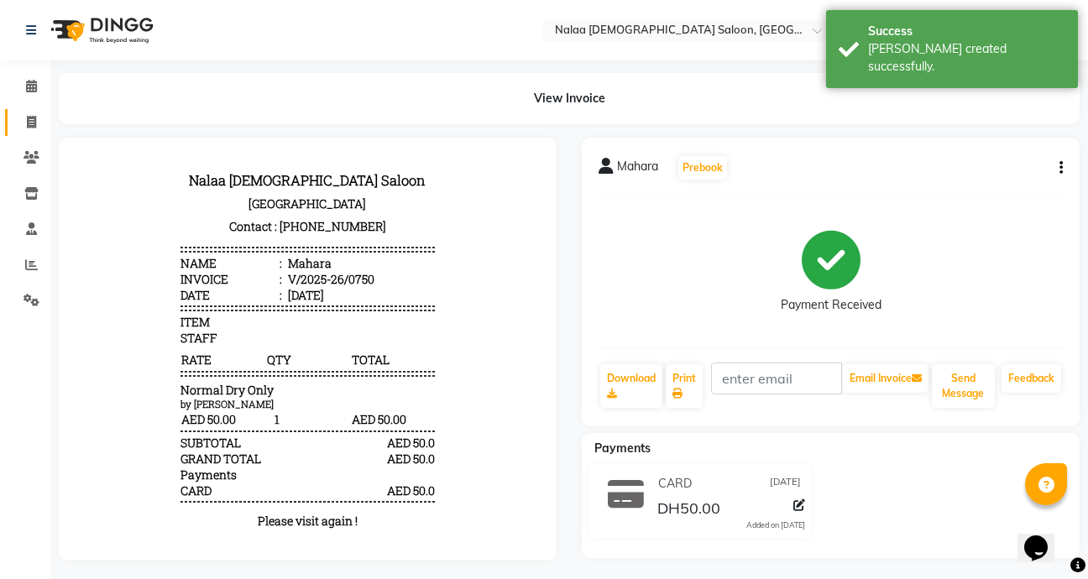
select select "service"
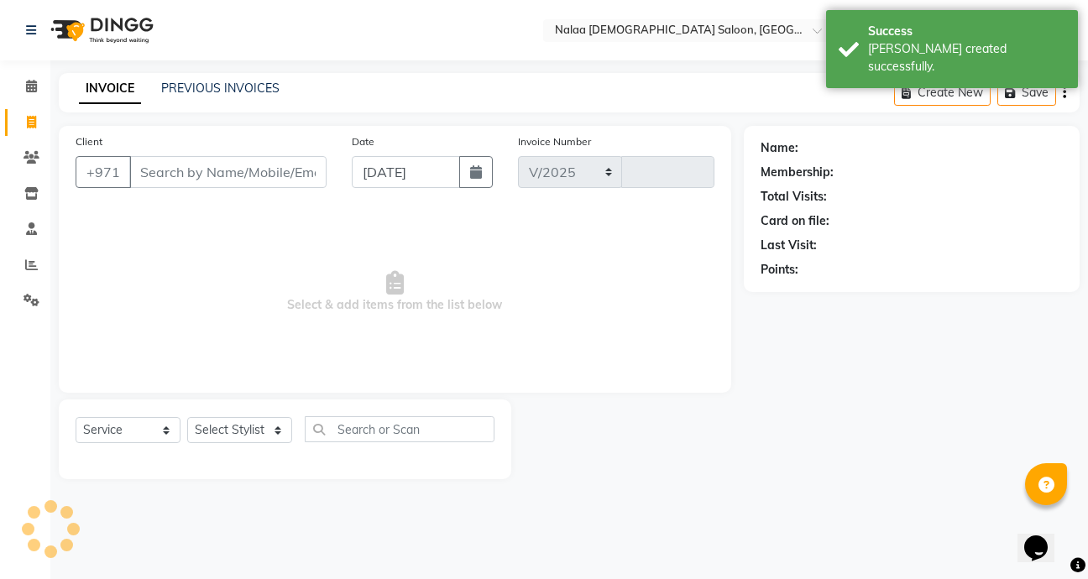
select select "7528"
type input "0751"
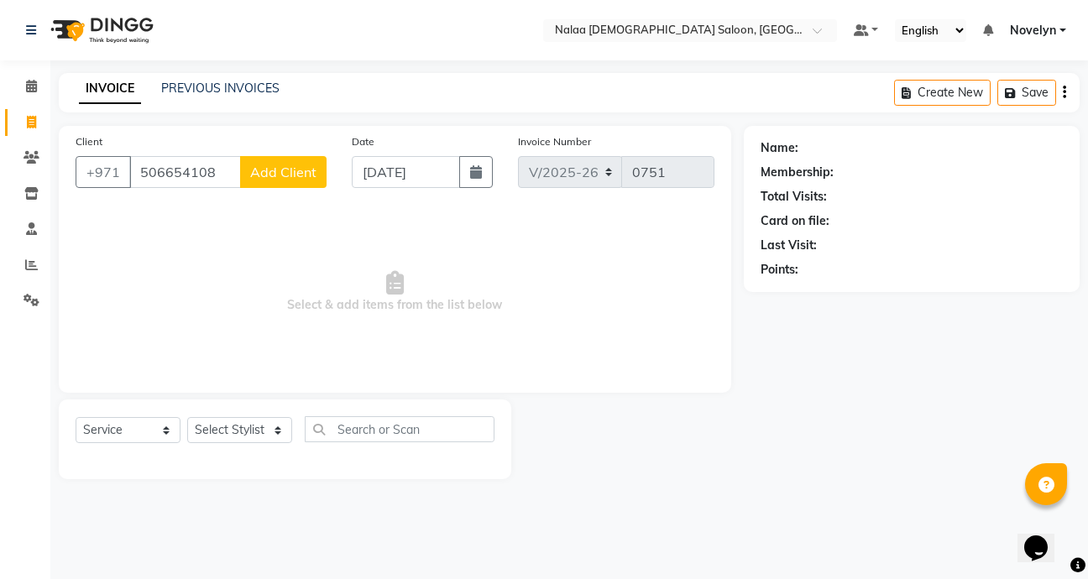
type input "506654108"
click at [259, 179] on span "Add Client" at bounding box center [283, 172] width 66 height 17
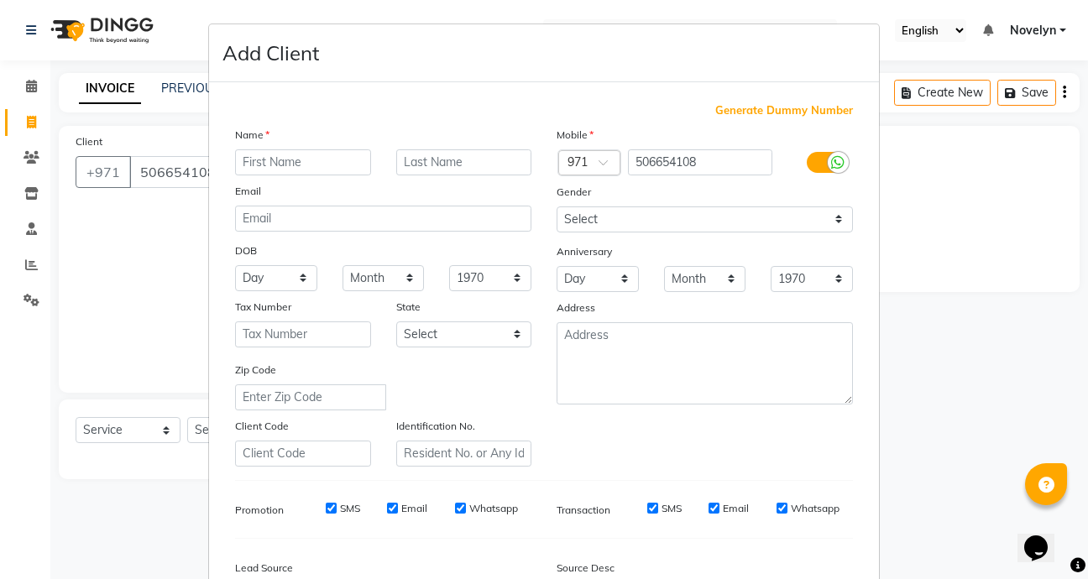
click at [290, 159] on input "text" at bounding box center [303, 162] width 136 height 26
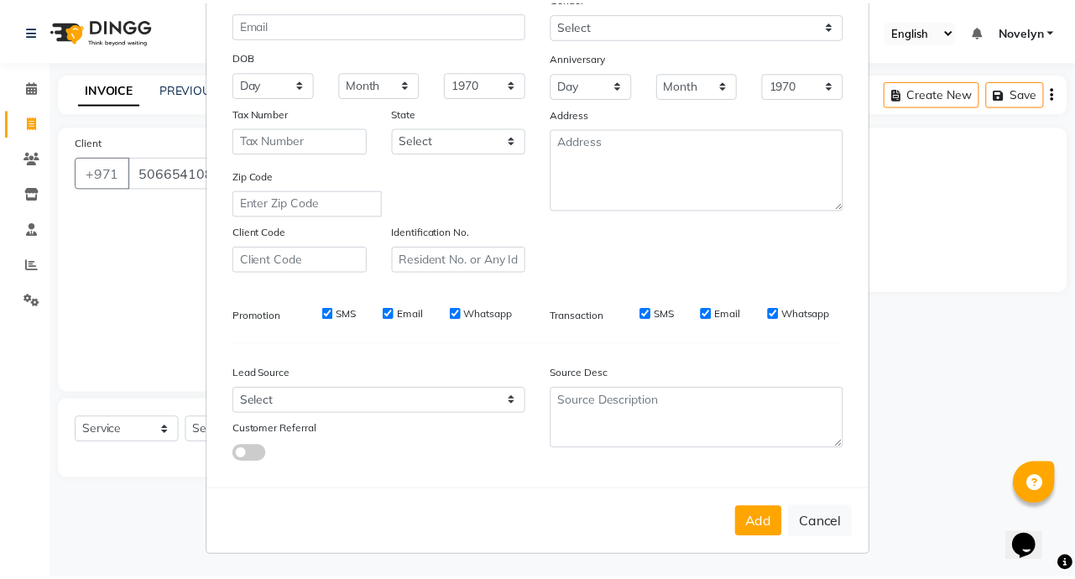
scroll to position [196, 0]
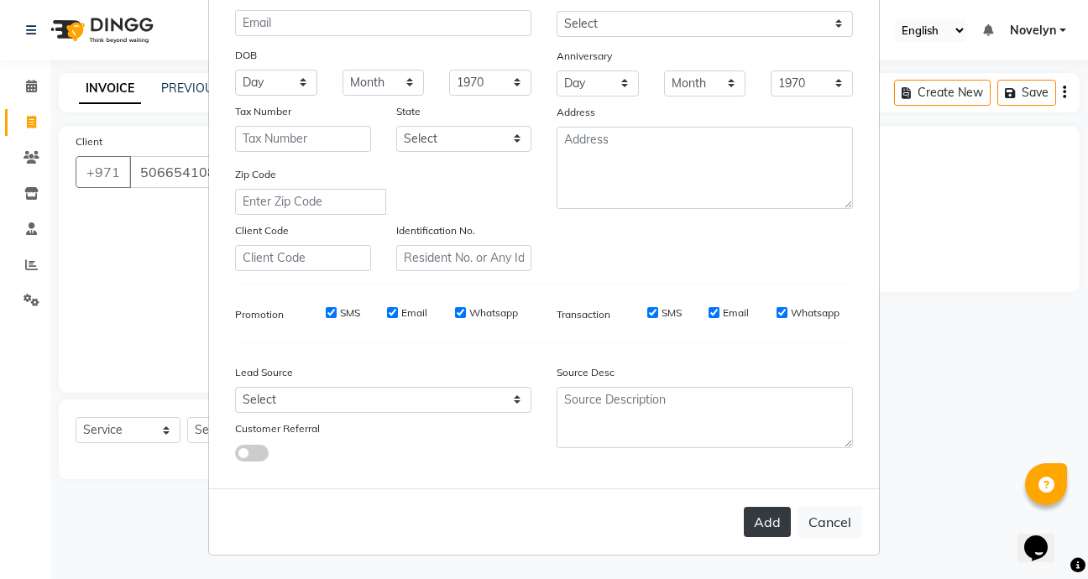
type input "[PERSON_NAME]"
click at [759, 535] on button "Add" at bounding box center [767, 522] width 47 height 30
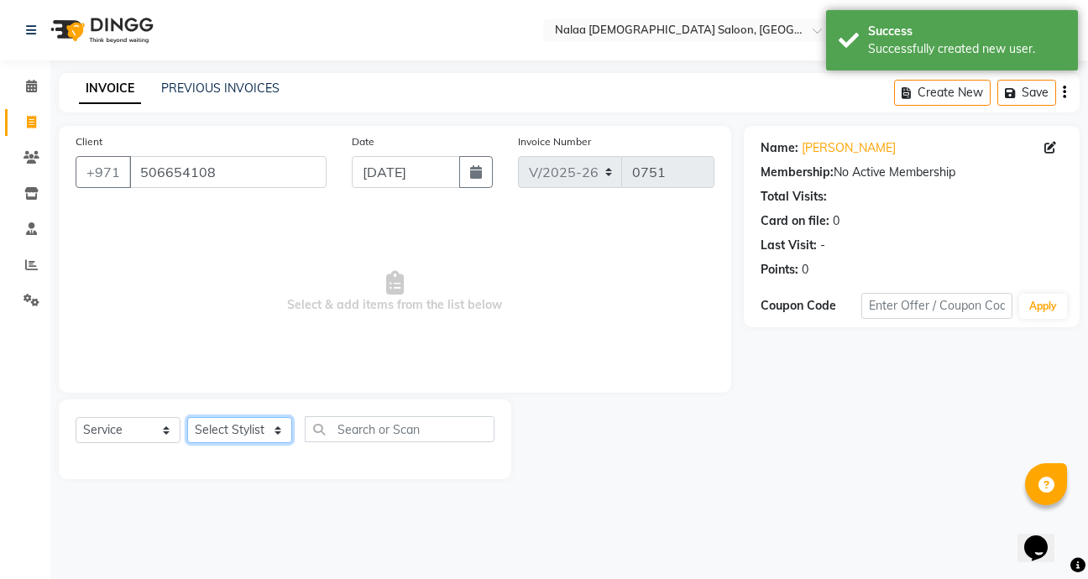
click at [274, 436] on select "Select Stylist Abby Chatty Grace Hina [PERSON_NAME] [PERSON_NAME] Stylist 1" at bounding box center [239, 430] width 105 height 26
click at [187, 417] on select "Select Stylist Abby Chatty Grace Hina [PERSON_NAME] [PERSON_NAME] Stylist 1" at bounding box center [239, 430] width 105 height 26
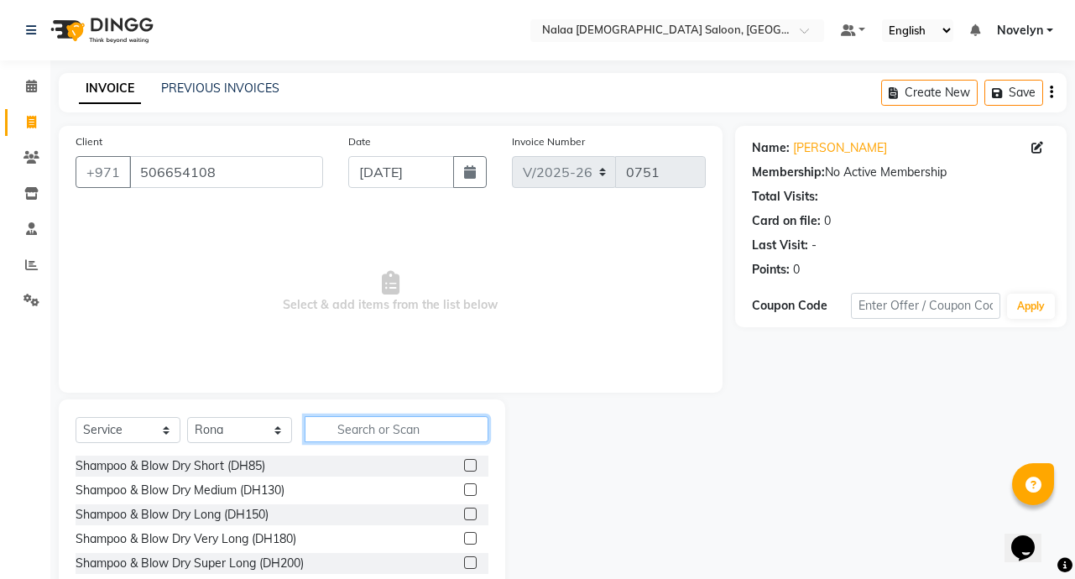
click at [383, 435] on input "text" at bounding box center [397, 429] width 184 height 26
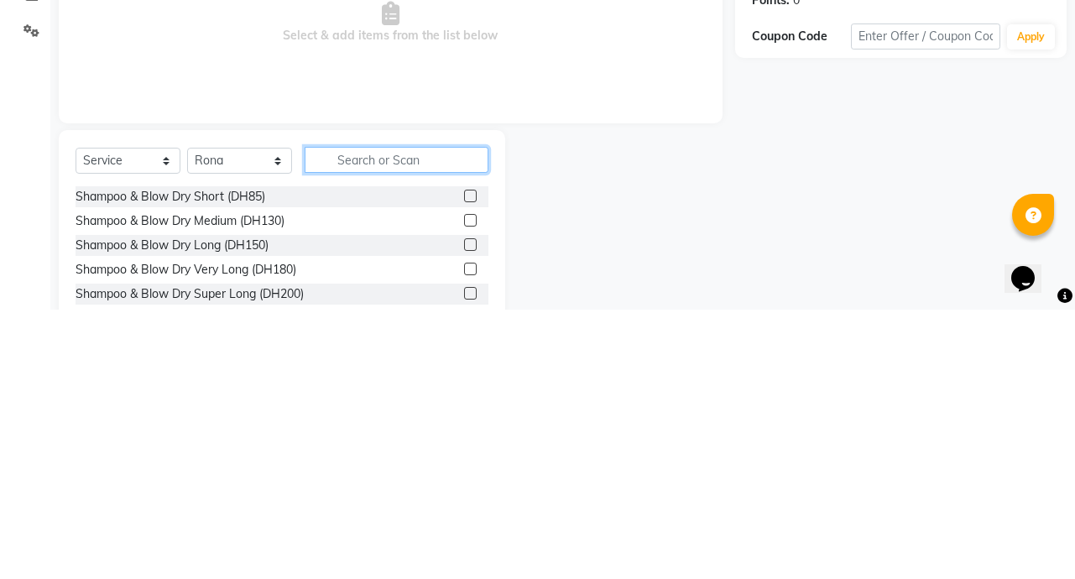
scroll to position [4, 0]
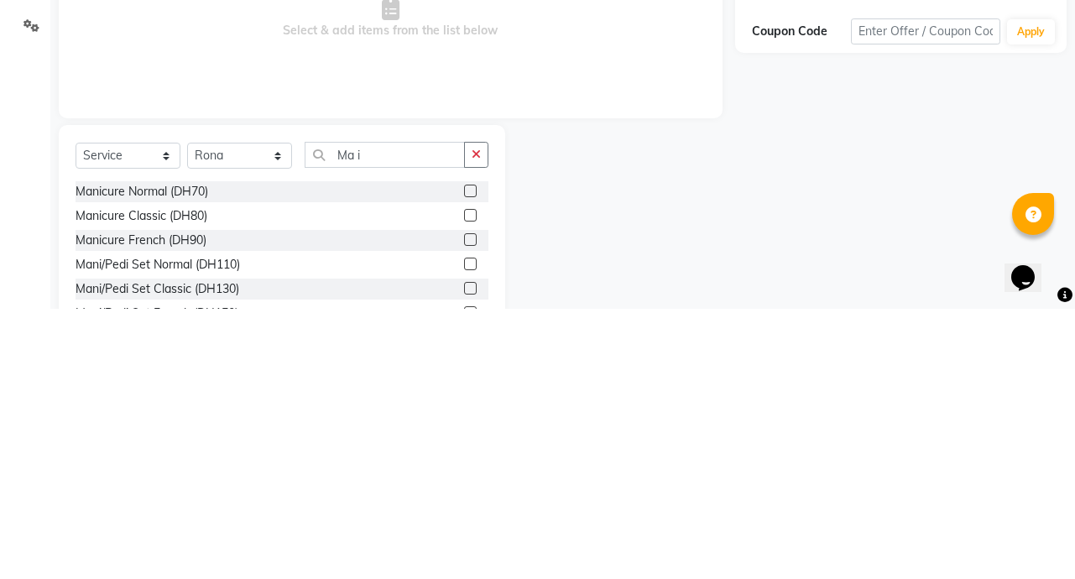
click at [464, 561] on label at bounding box center [470, 558] width 13 height 13
click at [464, 561] on input "checkbox" at bounding box center [469, 559] width 11 height 11
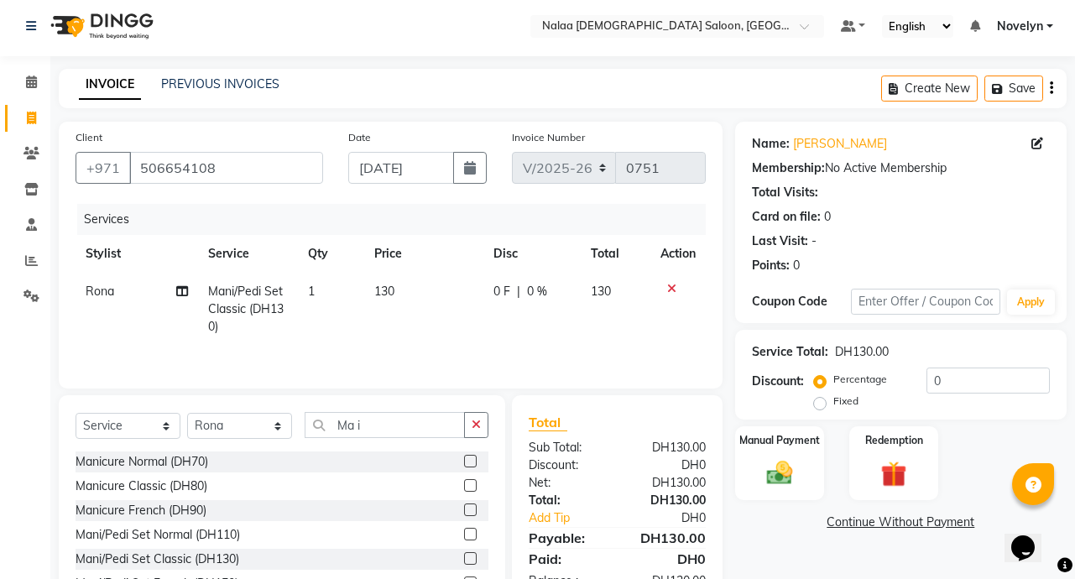
click at [176, 294] on icon at bounding box center [182, 291] width 12 height 12
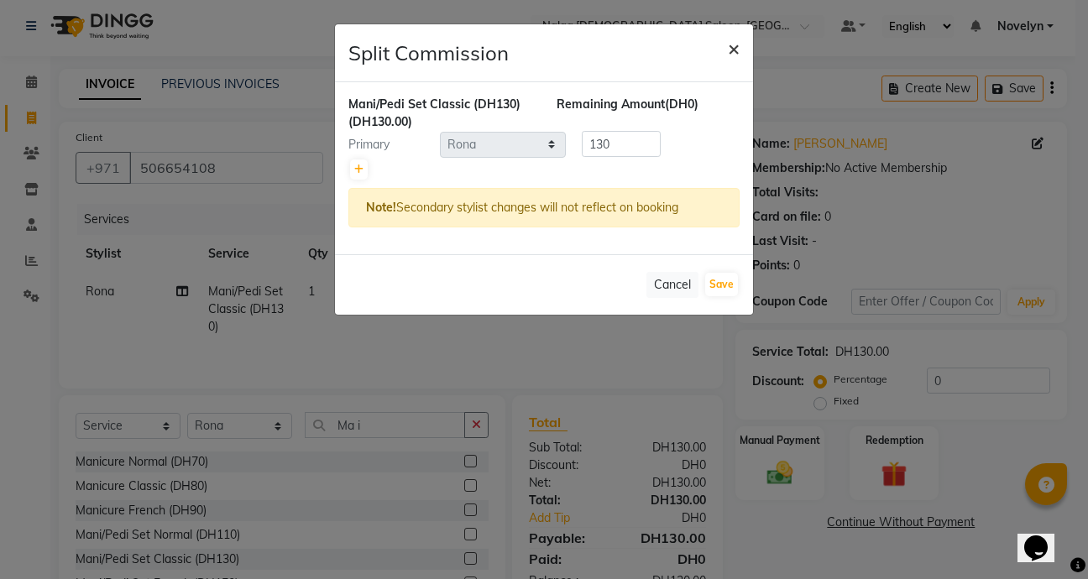
click at [729, 52] on span "×" at bounding box center [734, 47] width 12 height 25
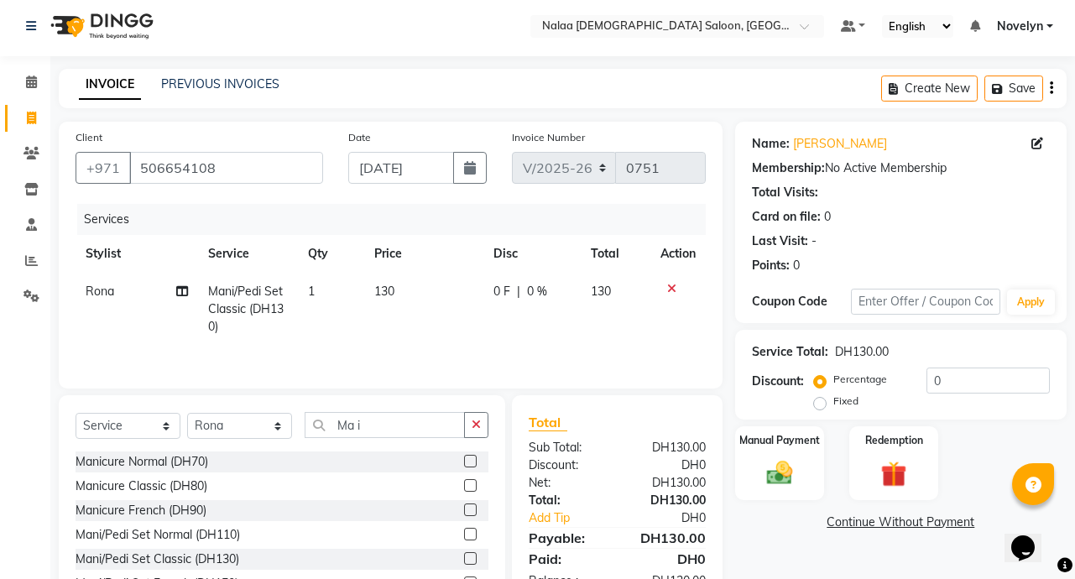
click at [181, 290] on icon at bounding box center [182, 291] width 12 height 12
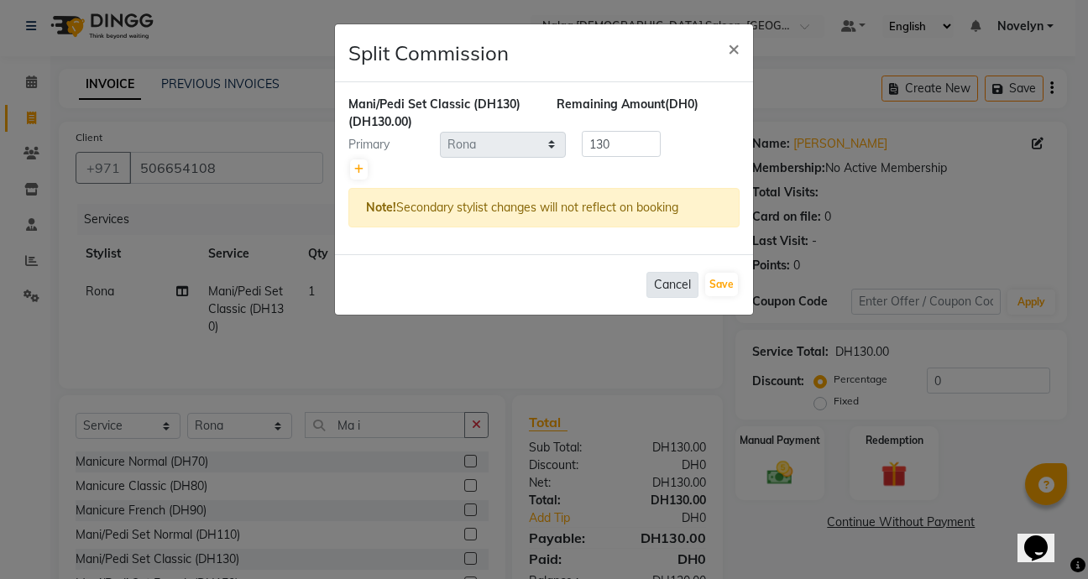
click at [677, 289] on button "Cancel" at bounding box center [672, 285] width 52 height 26
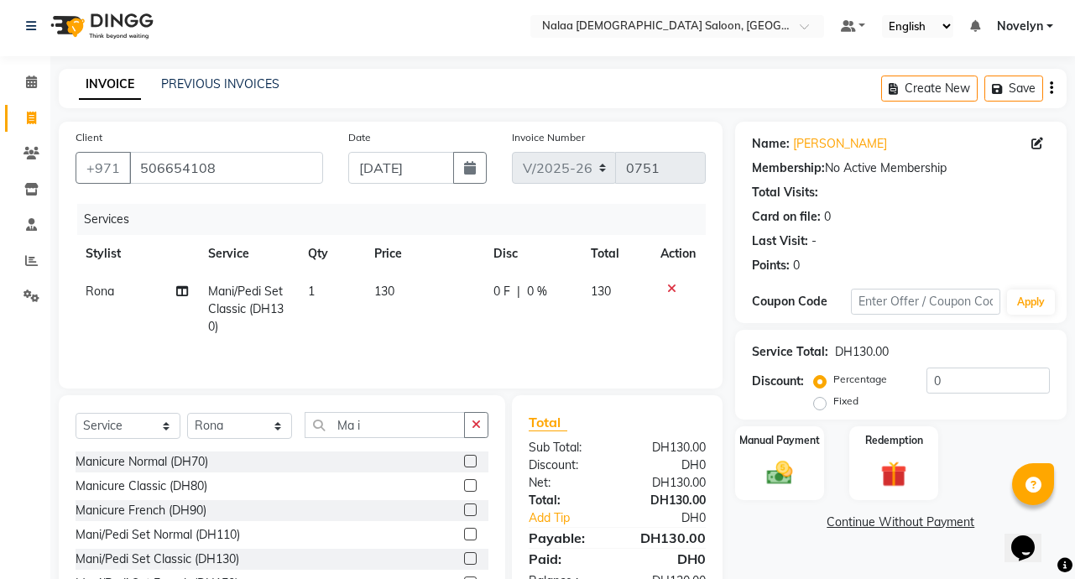
scroll to position [93, 0]
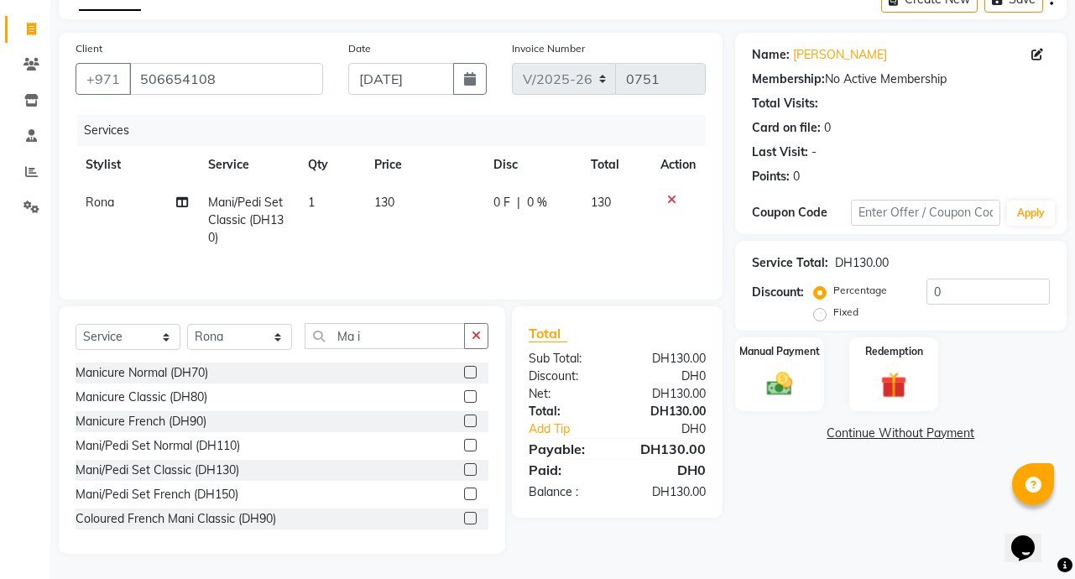
click at [627, 369] on div "DH0" at bounding box center [667, 377] width 101 height 18
click at [788, 381] on img at bounding box center [780, 384] width 44 height 31
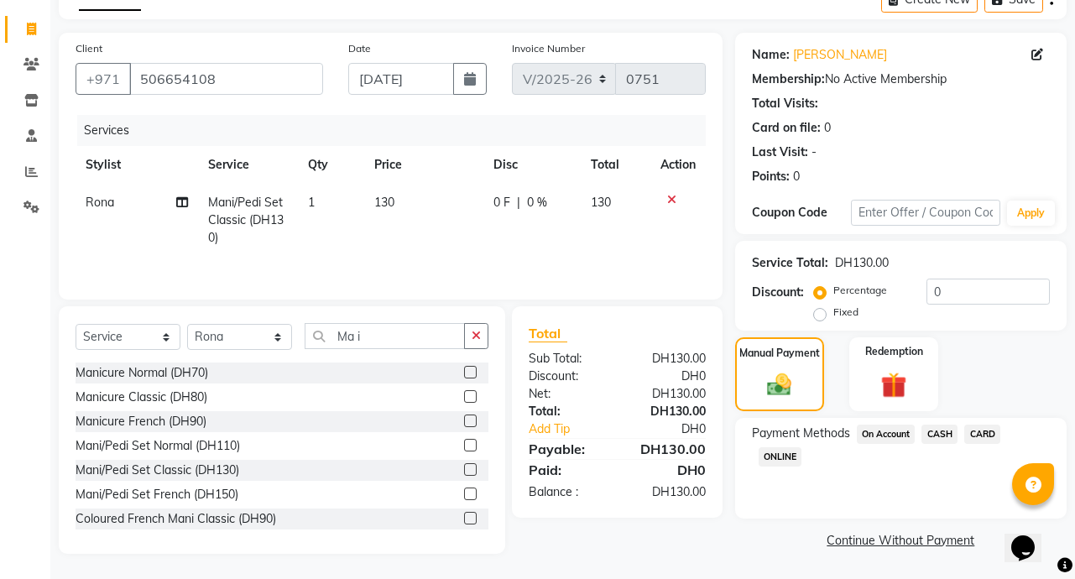
click at [985, 433] on span "CARD" at bounding box center [982, 434] width 36 height 19
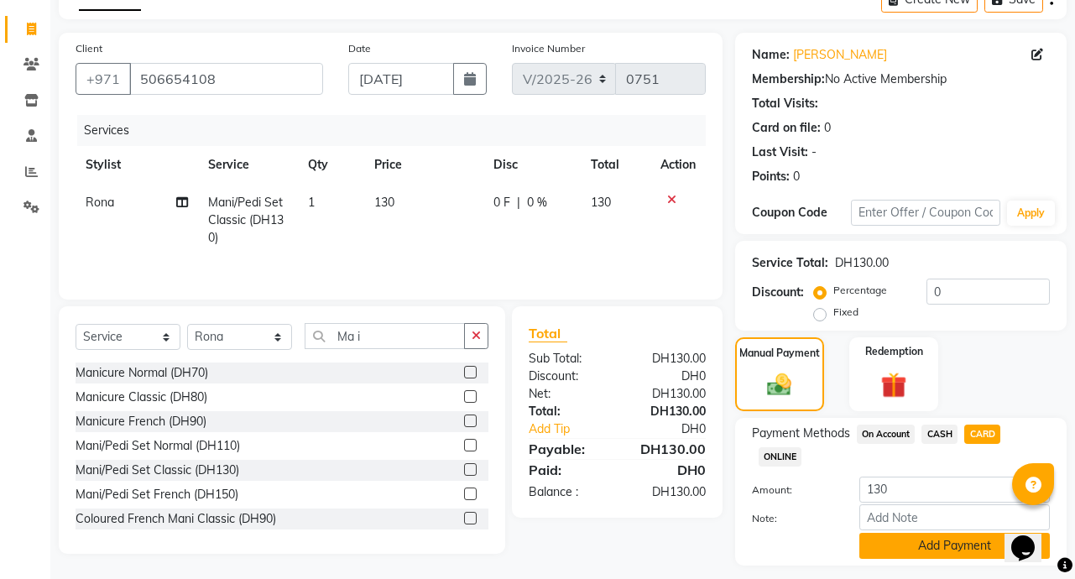
click at [960, 554] on button "Add Payment" at bounding box center [955, 546] width 191 height 26
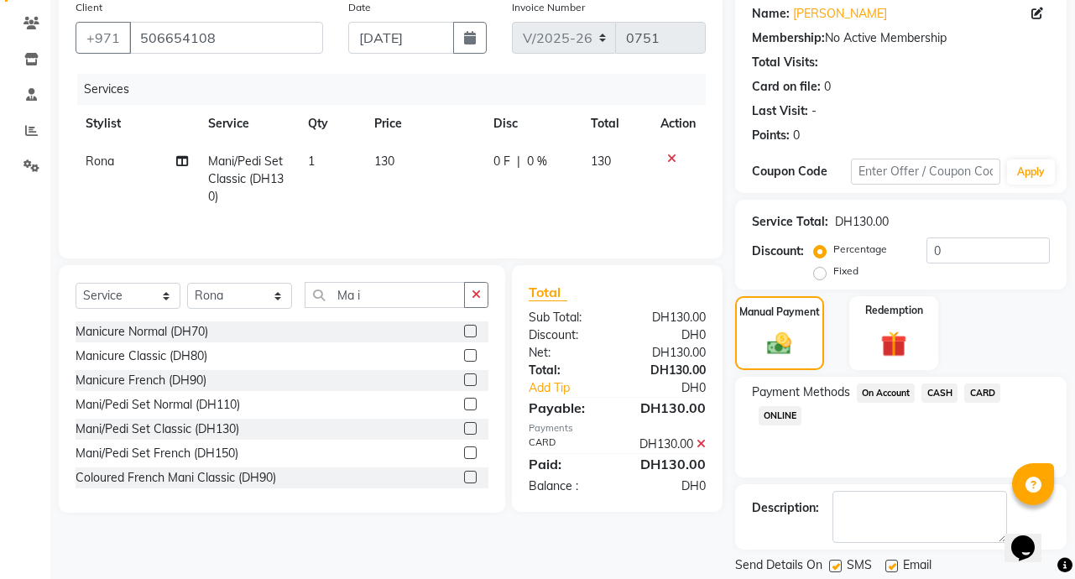
scroll to position [187, 0]
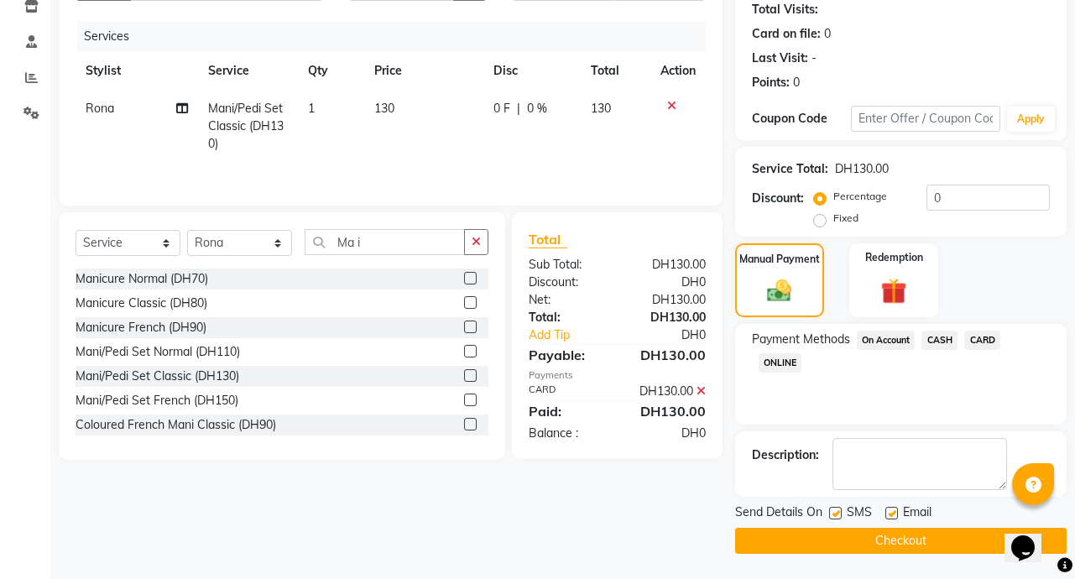
click at [944, 553] on button "Checkout" at bounding box center [901, 541] width 332 height 26
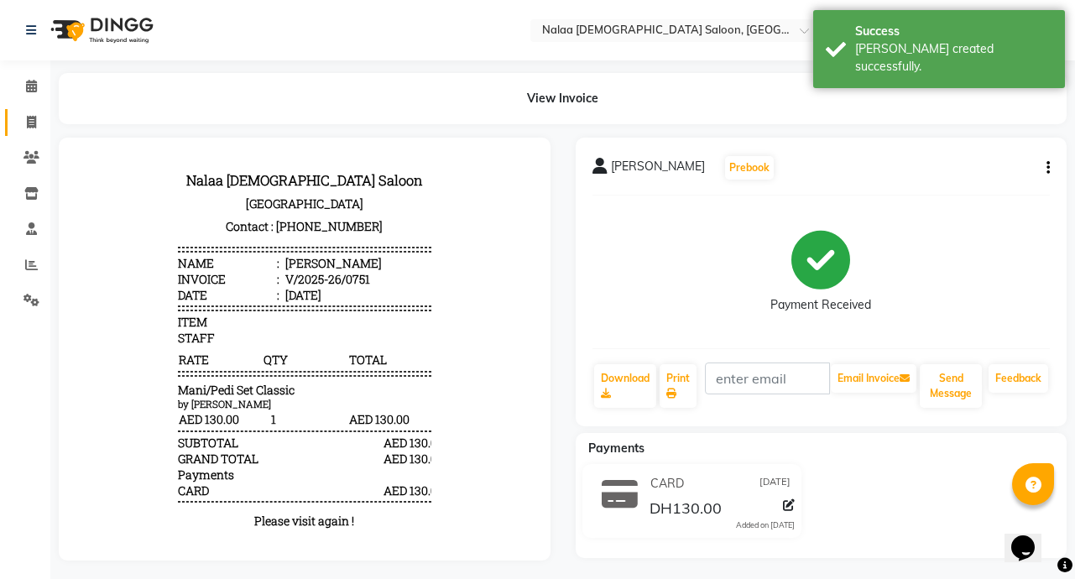
click at [20, 123] on span at bounding box center [31, 122] width 29 height 19
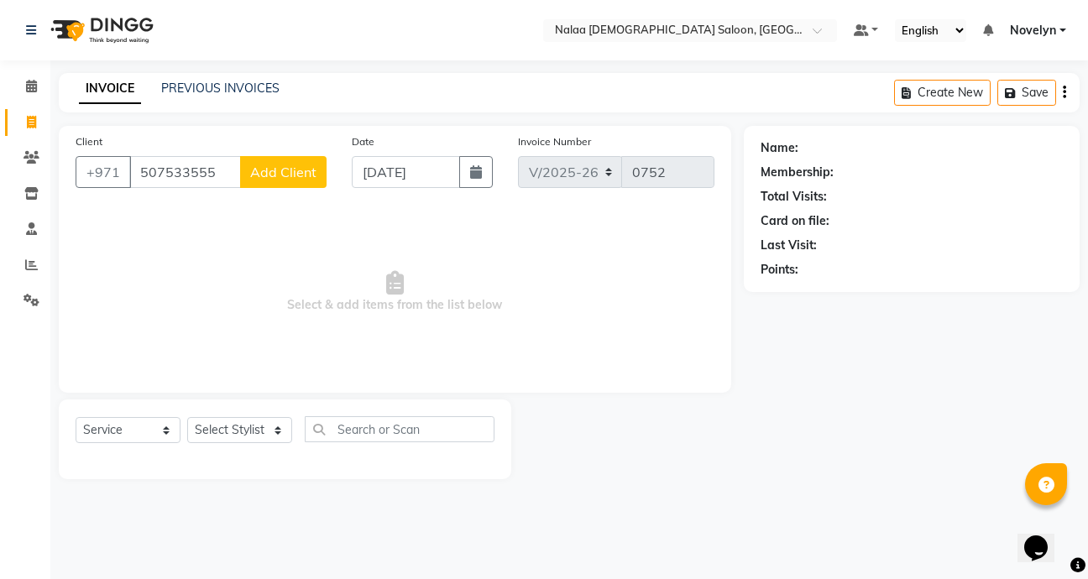
click at [306, 174] on span "Add Client" at bounding box center [283, 172] width 66 height 17
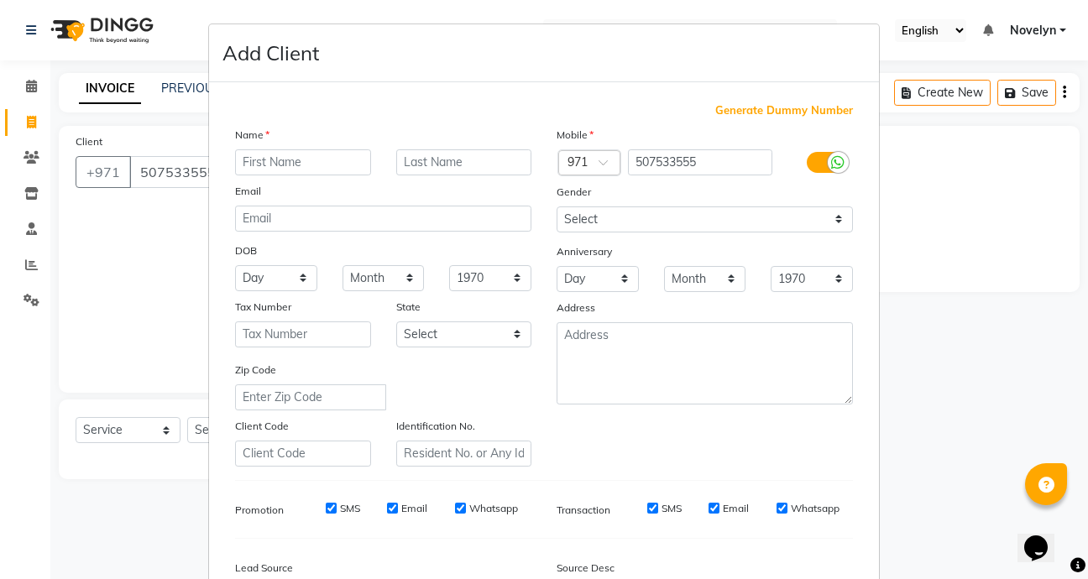
click at [307, 167] on input "text" at bounding box center [303, 162] width 136 height 26
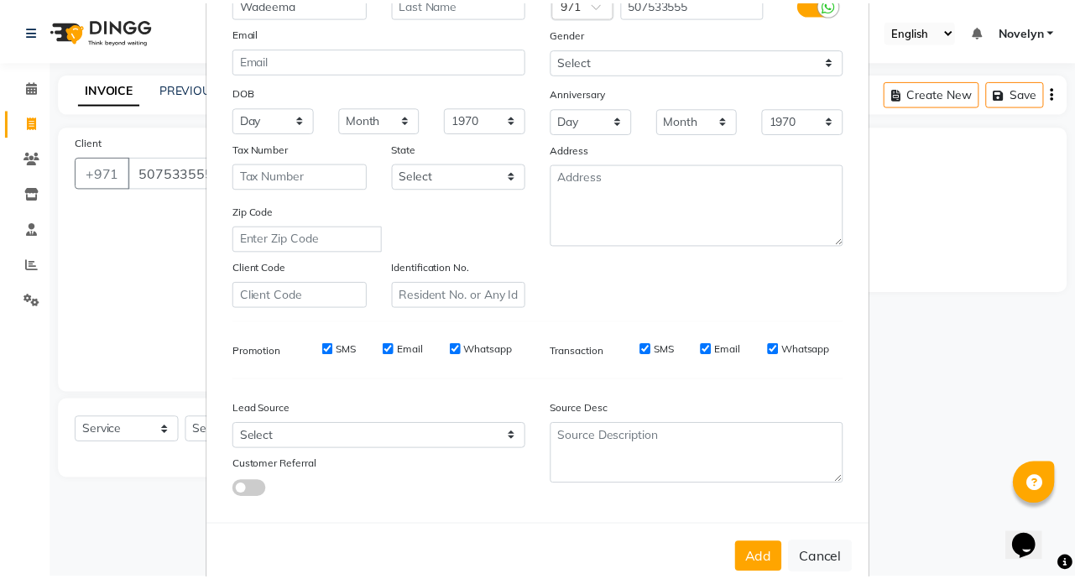
scroll to position [196, 0]
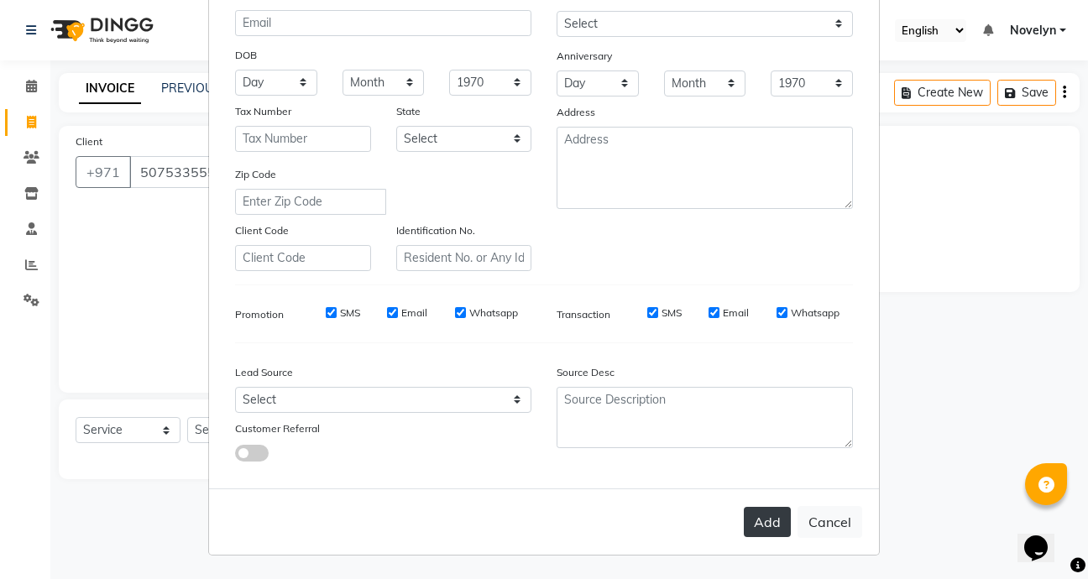
click at [771, 519] on button "Add" at bounding box center [767, 522] width 47 height 30
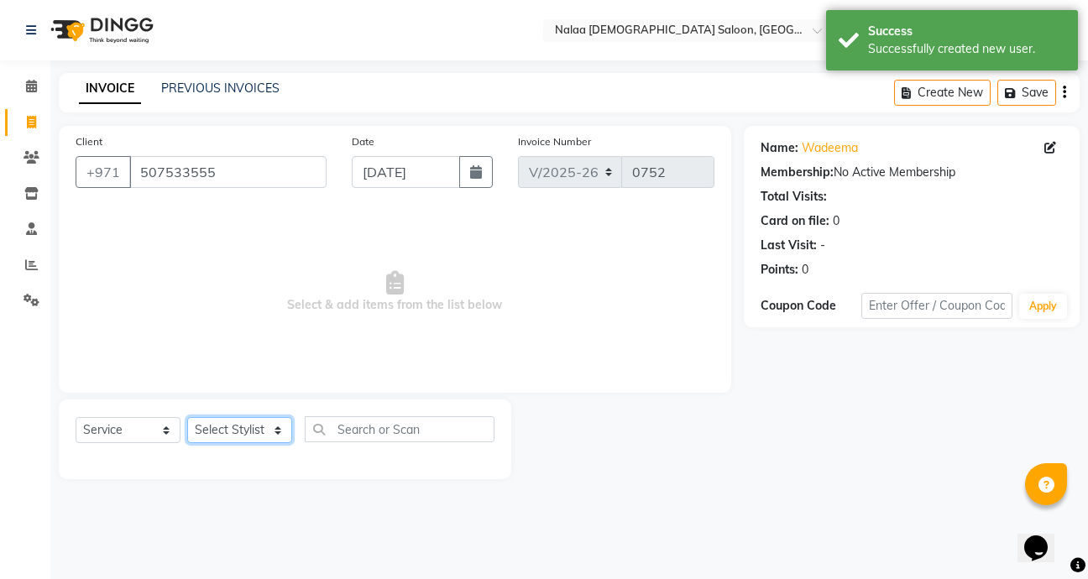
click at [282, 432] on select "Select Stylist Abby Chatty Grace Hina [PERSON_NAME] [PERSON_NAME] Stylist 1" at bounding box center [239, 430] width 105 height 26
click at [187, 417] on select "Select Stylist Abby Chatty Grace Hina [PERSON_NAME] [PERSON_NAME] Stylist 1" at bounding box center [239, 430] width 105 height 26
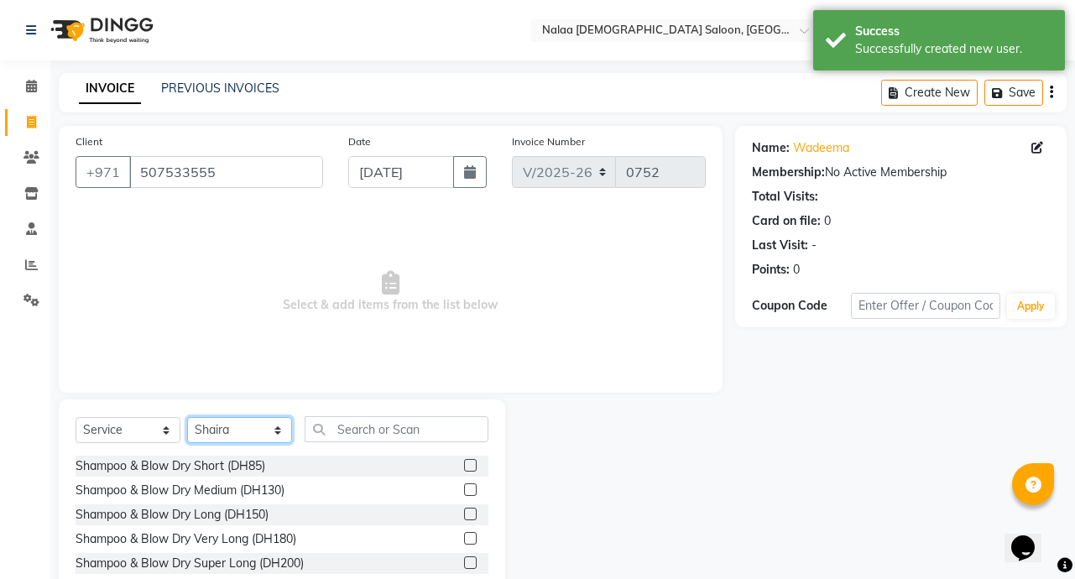
click at [281, 437] on select "Select Stylist Abby Chatty Grace Hina [PERSON_NAME] [PERSON_NAME] Stylist 1" at bounding box center [239, 430] width 105 height 26
click at [187, 417] on select "Select Stylist Abby Chatty Grace Hina [PERSON_NAME] [PERSON_NAME] Stylist 1" at bounding box center [239, 430] width 105 height 26
click at [371, 436] on input "text" at bounding box center [397, 429] width 184 height 26
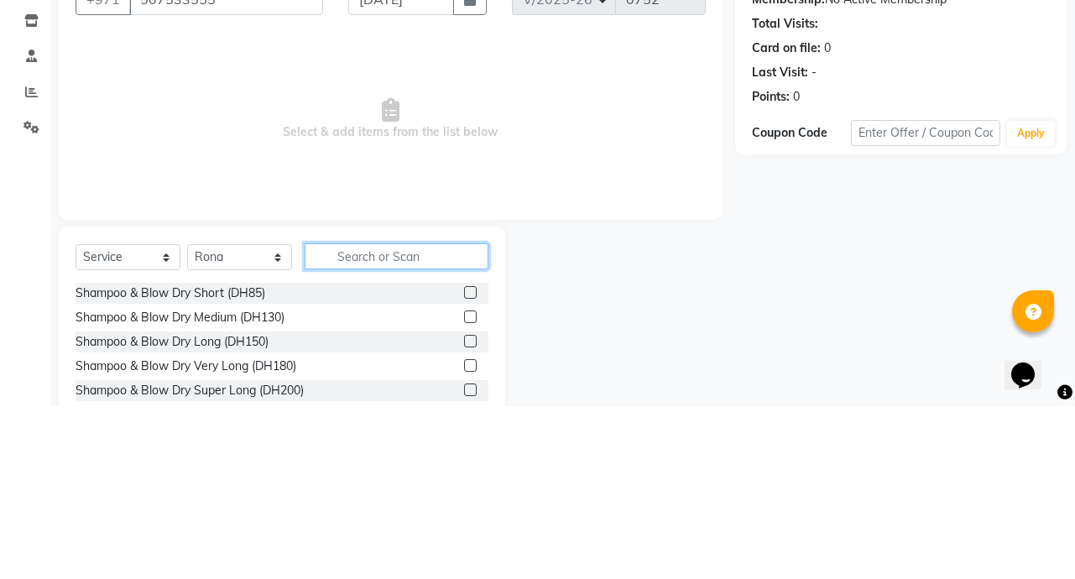
scroll to position [4, 0]
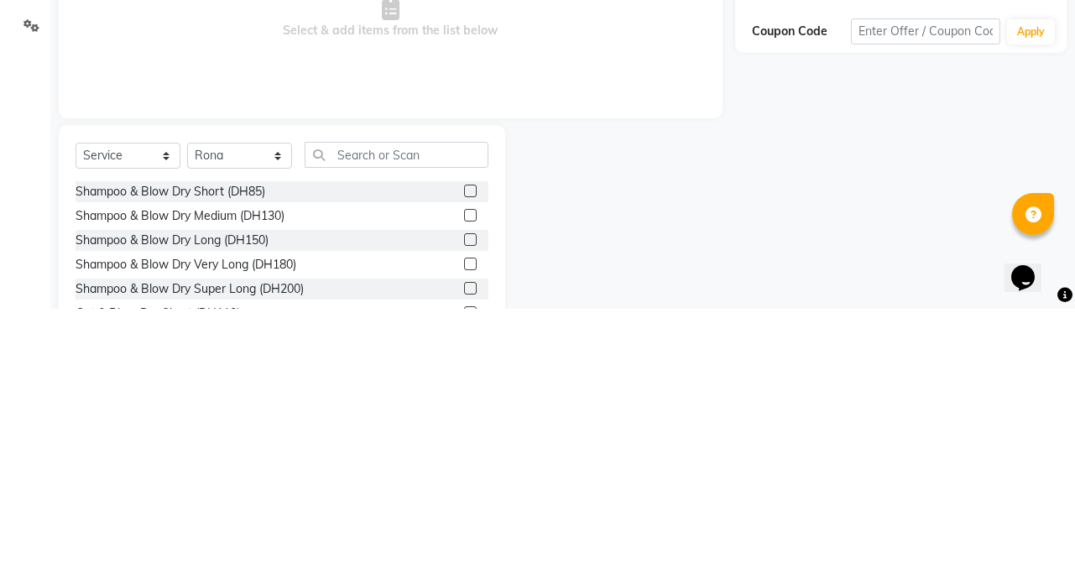
click at [700, 504] on div at bounding box center [620, 519] width 230 height 248
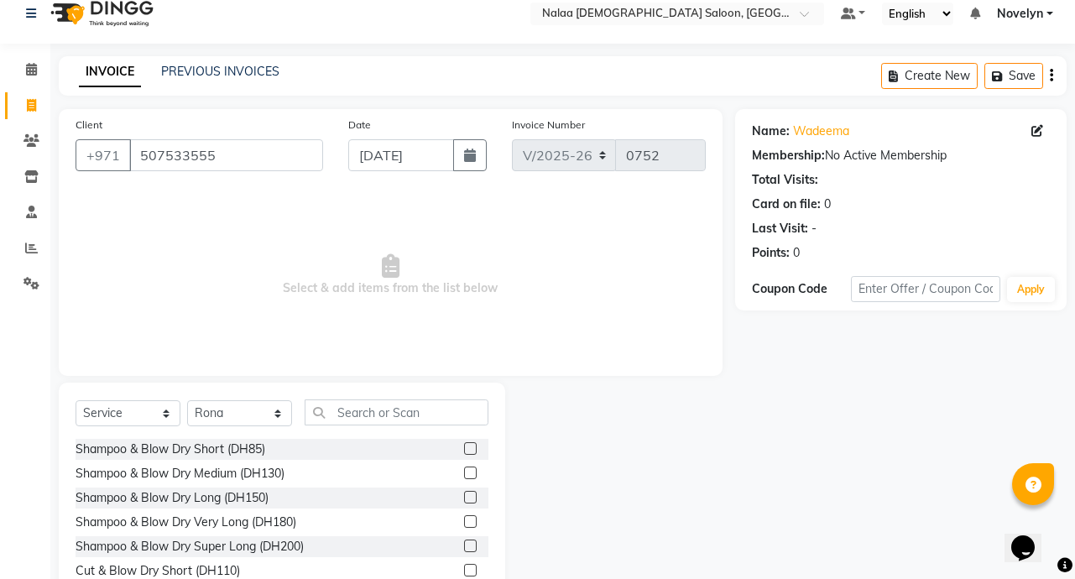
scroll to position [93, 0]
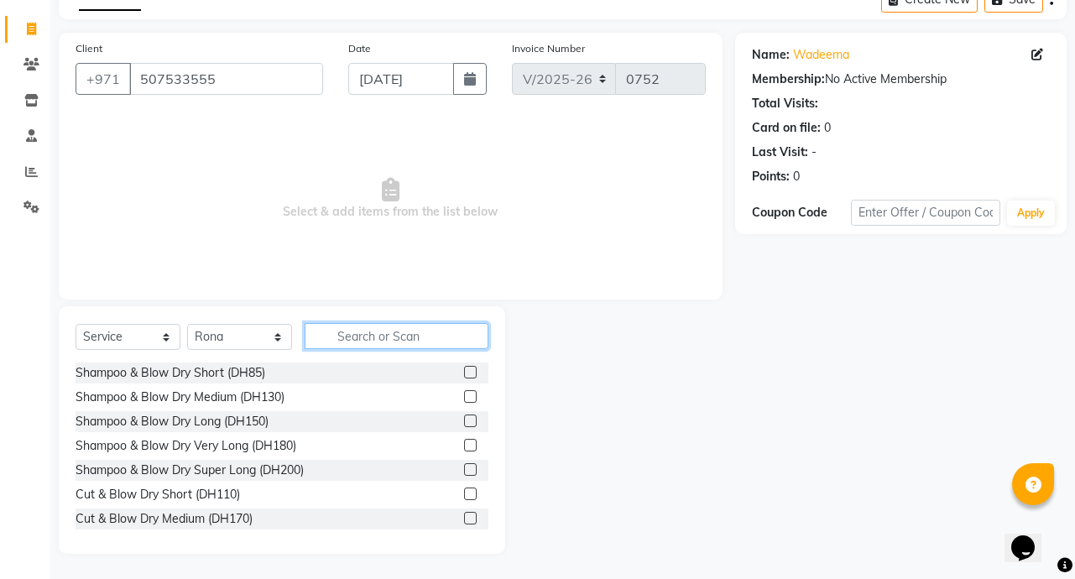
click at [398, 338] on input "text" at bounding box center [397, 336] width 184 height 26
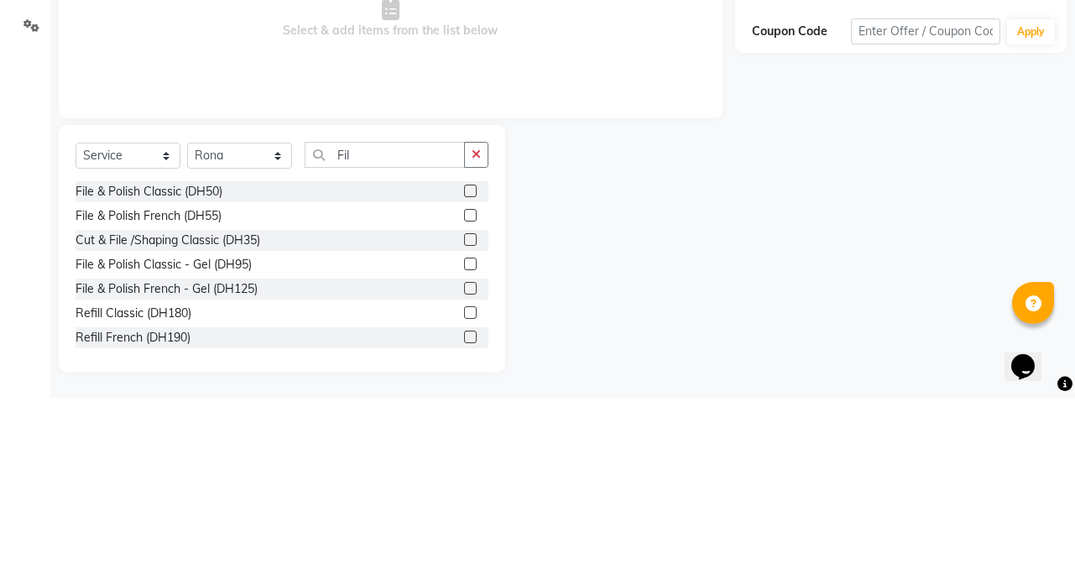
click at [464, 421] on label at bounding box center [470, 421] width 13 height 13
click at [464, 421] on input "checkbox" at bounding box center [469, 421] width 11 height 11
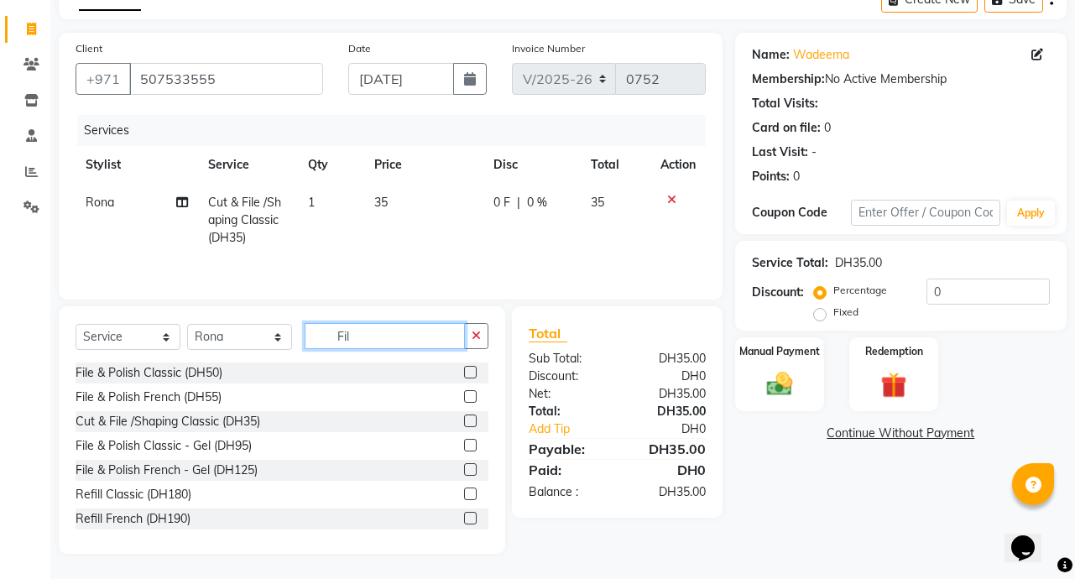
click at [400, 340] on input "Fil" at bounding box center [385, 336] width 160 height 26
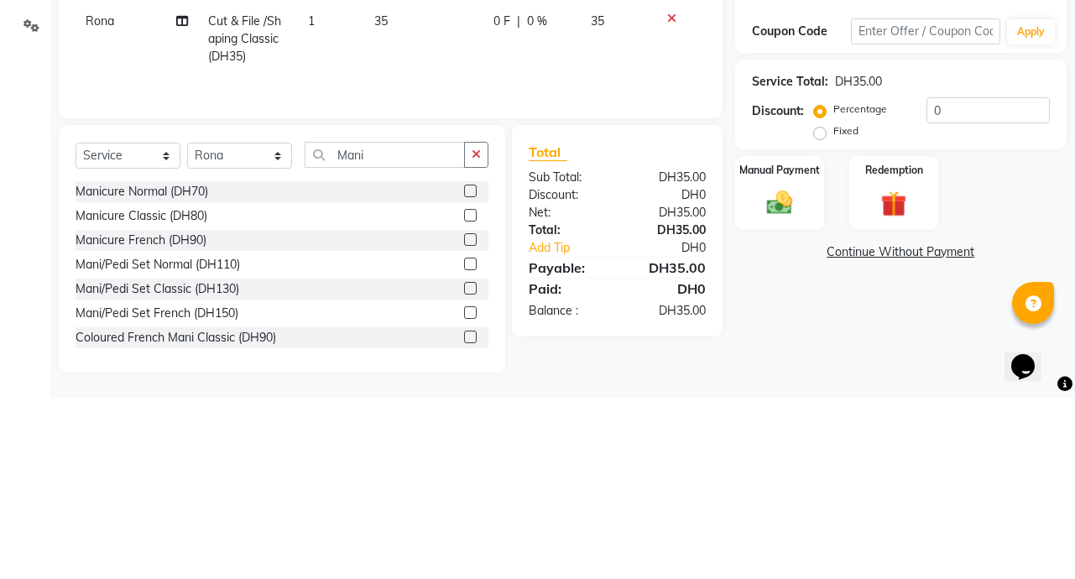
click at [464, 469] on label at bounding box center [470, 469] width 13 height 13
click at [464, 469] on input "checkbox" at bounding box center [469, 470] width 11 height 11
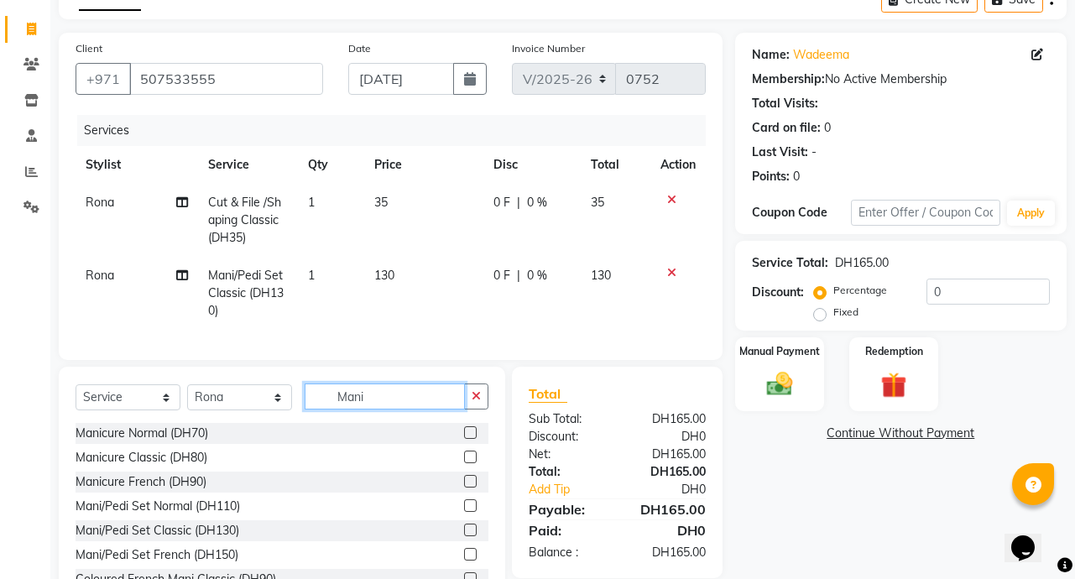
click at [384, 410] on input "Mani" at bounding box center [385, 397] width 160 height 26
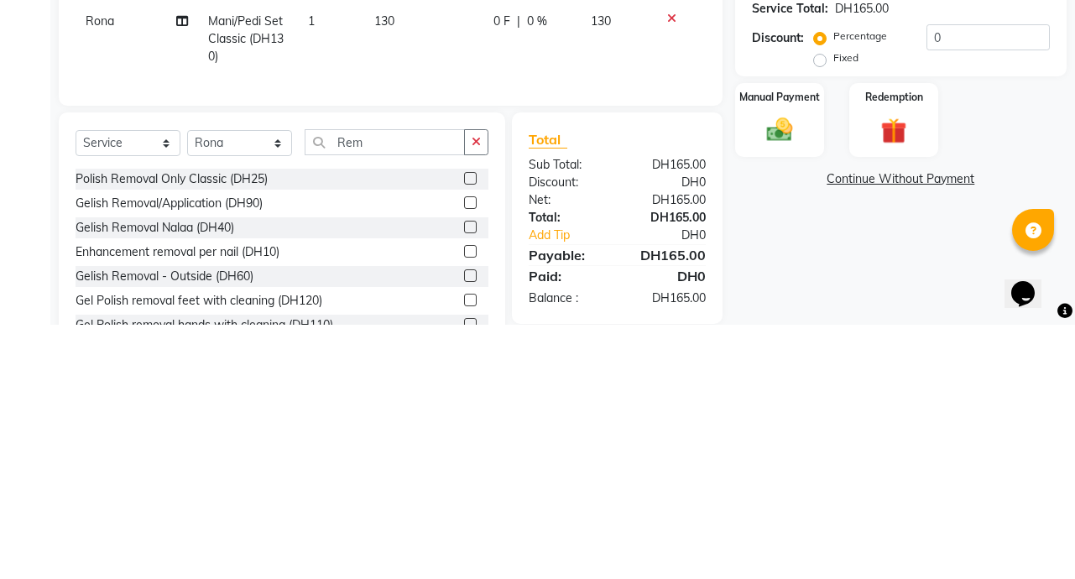
click at [464, 439] on label at bounding box center [470, 432] width 13 height 13
click at [464, 439] on input "checkbox" at bounding box center [469, 433] width 11 height 11
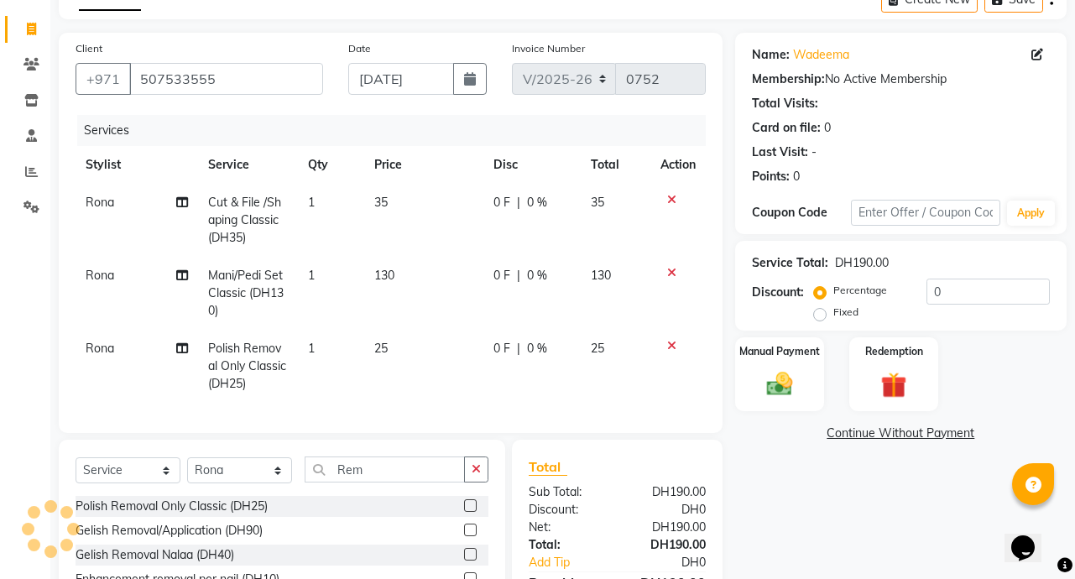
click at [521, 200] on div "0 F | 0 %" at bounding box center [532, 203] width 76 height 18
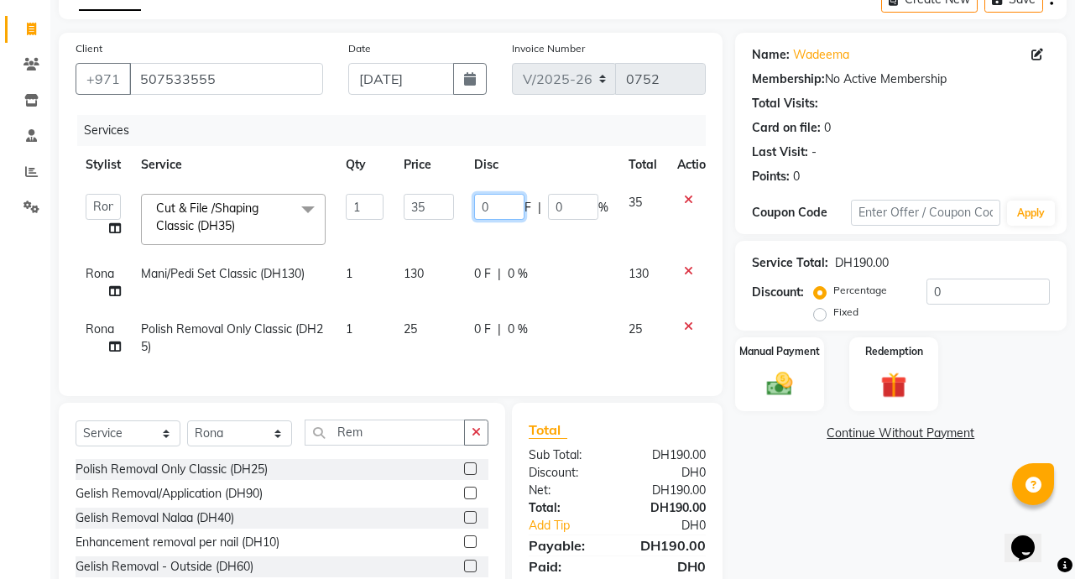
click at [496, 208] on input "0" at bounding box center [499, 207] width 50 height 26
click at [513, 279] on div "0 F | 0 %" at bounding box center [541, 274] width 134 height 18
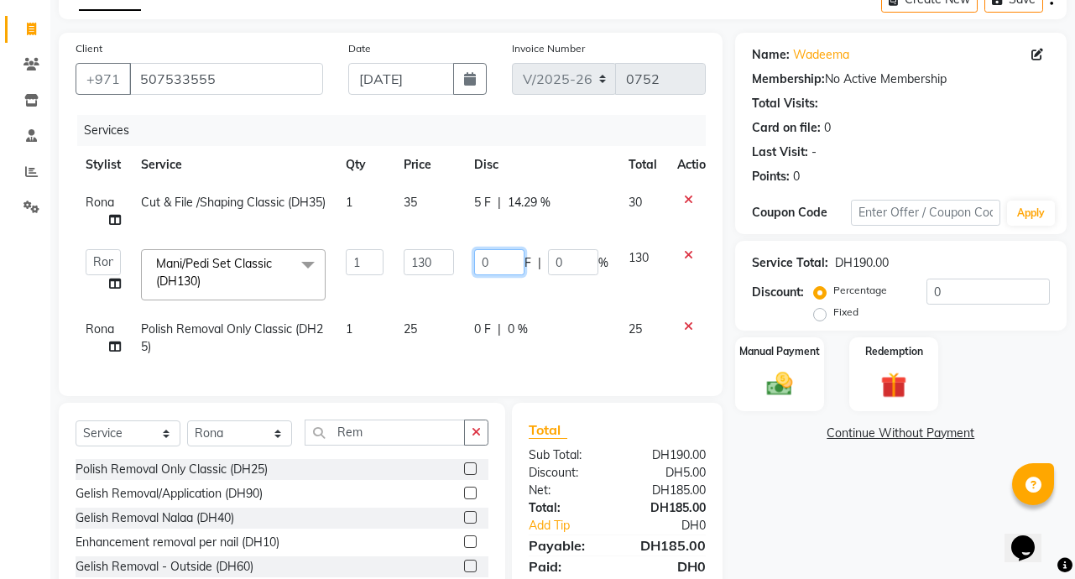
click at [503, 264] on input "0" at bounding box center [499, 262] width 50 height 26
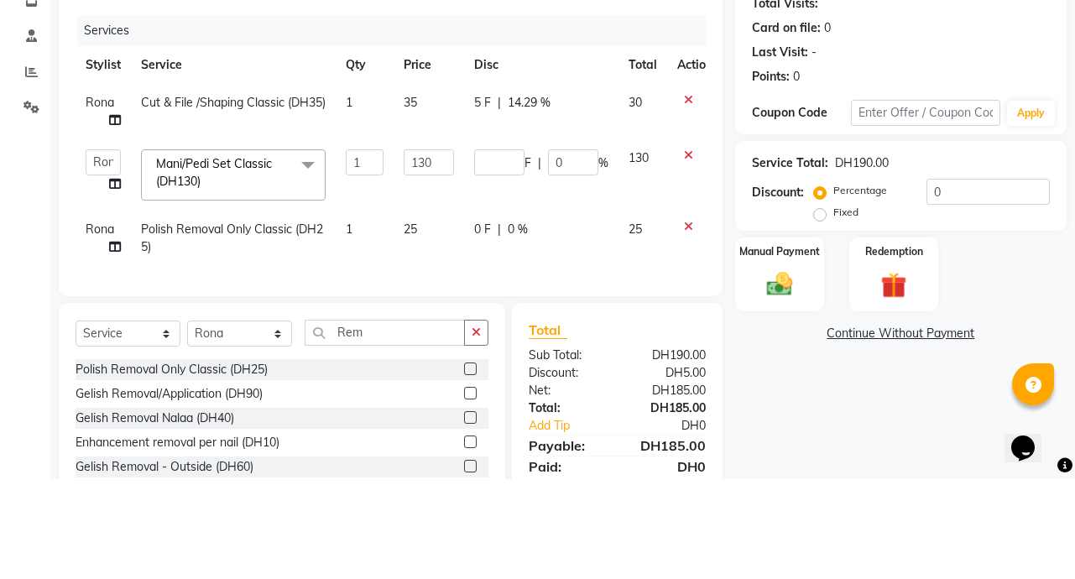
click at [511, 332] on td "0 F | 0 %" at bounding box center [541, 338] width 154 height 55
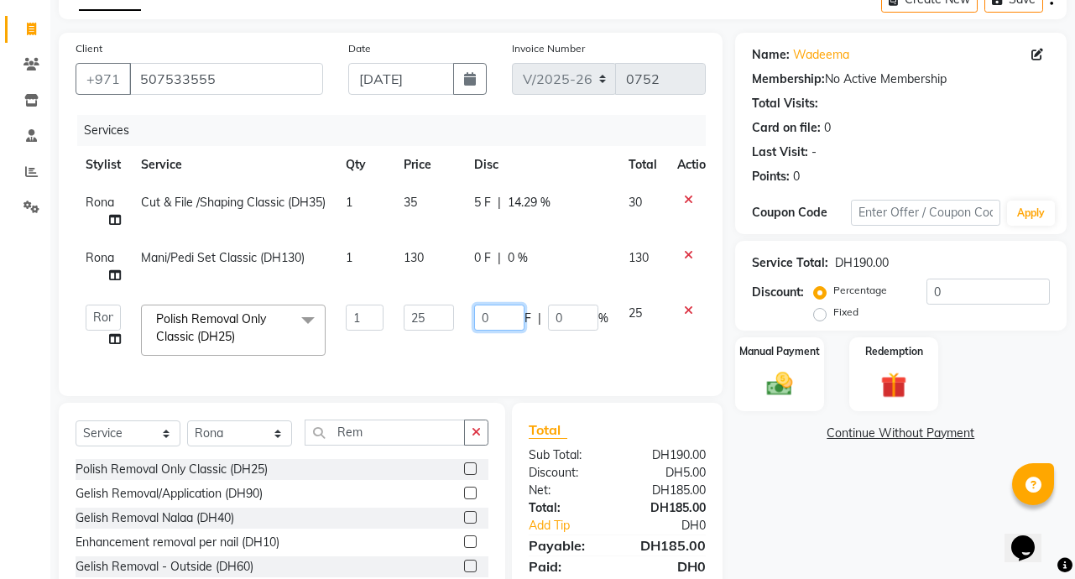
click at [497, 318] on input "0" at bounding box center [499, 318] width 50 height 26
click at [802, 524] on div "Name: Wadeema Membership: No Active Membership Total Visits: Card on file: 0 La…" at bounding box center [907, 342] width 344 height 618
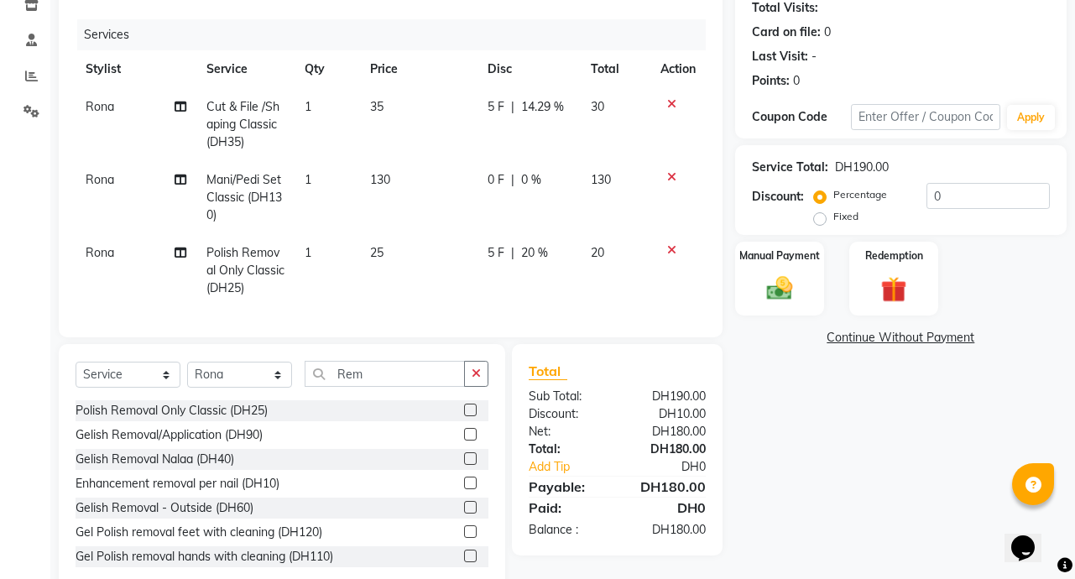
scroll to position [239, 0]
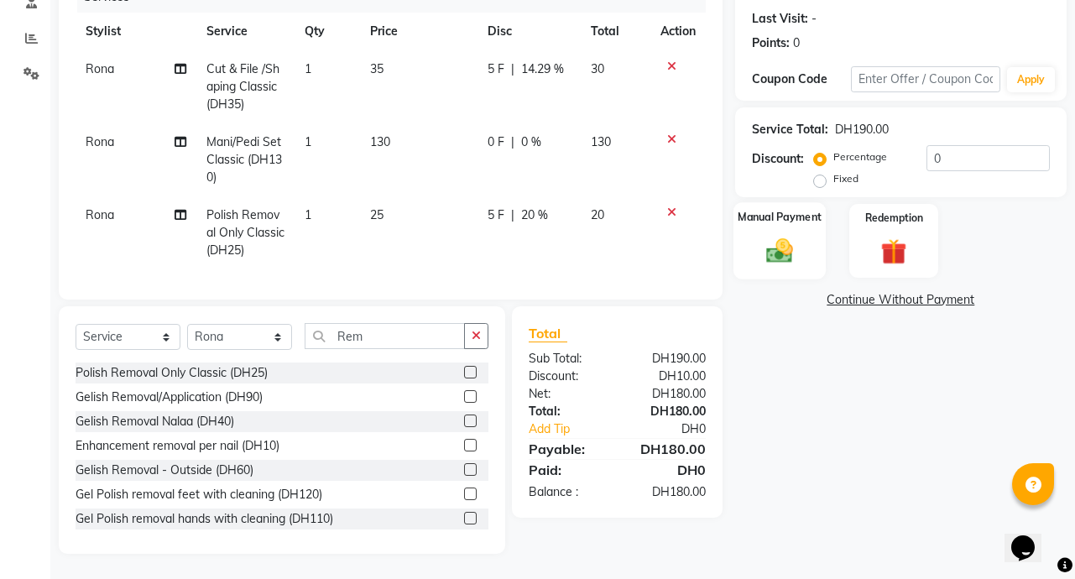
click at [789, 246] on img at bounding box center [780, 250] width 44 height 31
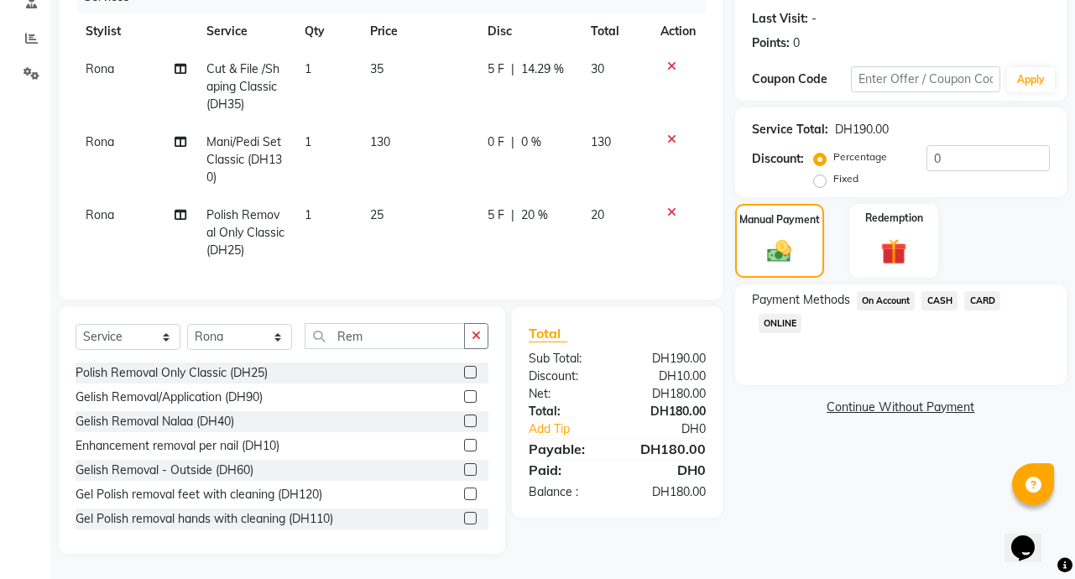
click at [989, 293] on span "CARD" at bounding box center [982, 300] width 36 height 19
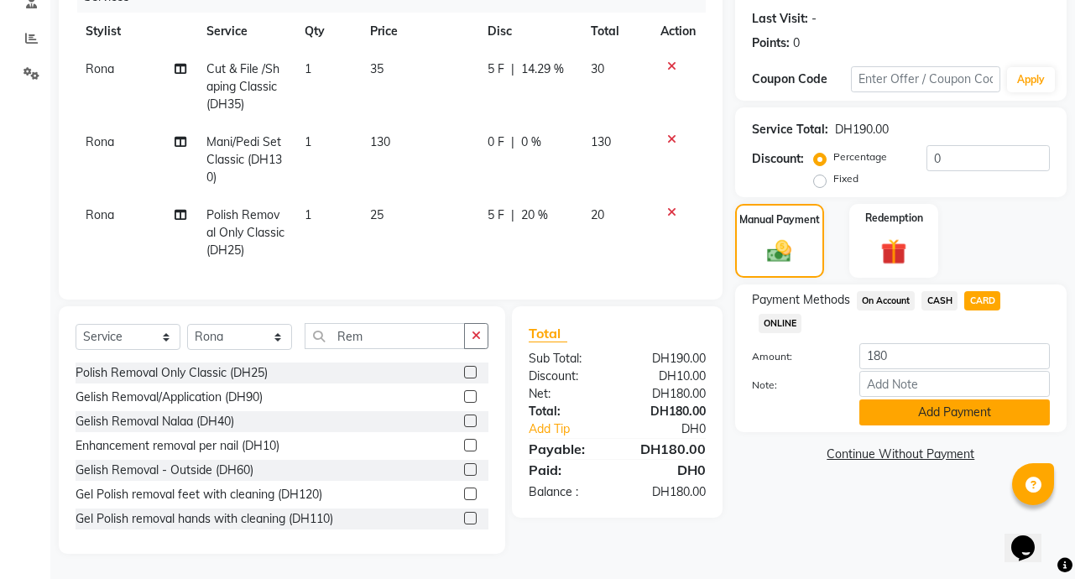
click at [1003, 410] on button "Add Payment" at bounding box center [955, 413] width 191 height 26
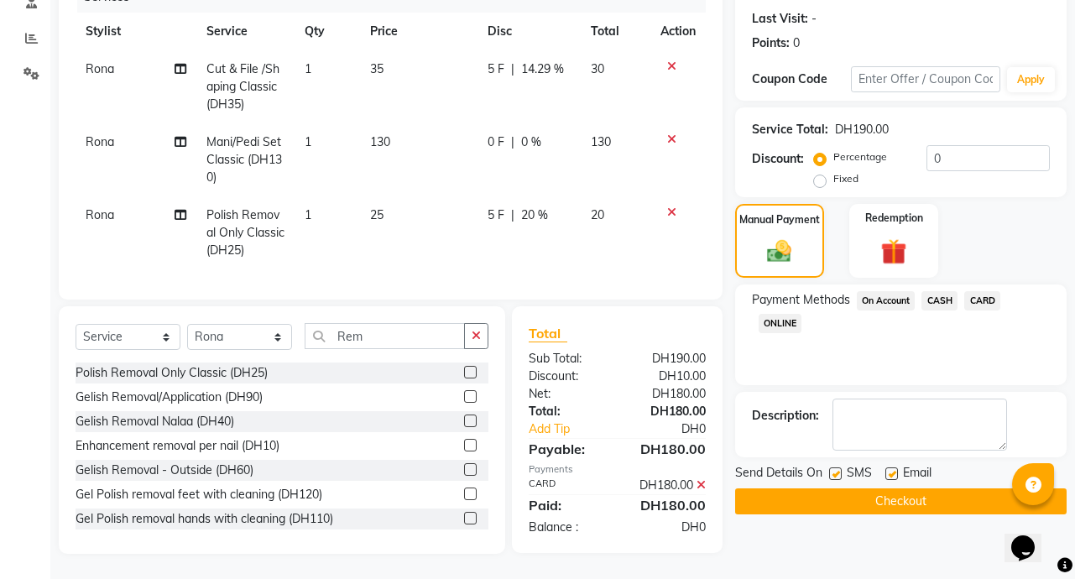
click at [930, 495] on button "Checkout" at bounding box center [901, 502] width 332 height 26
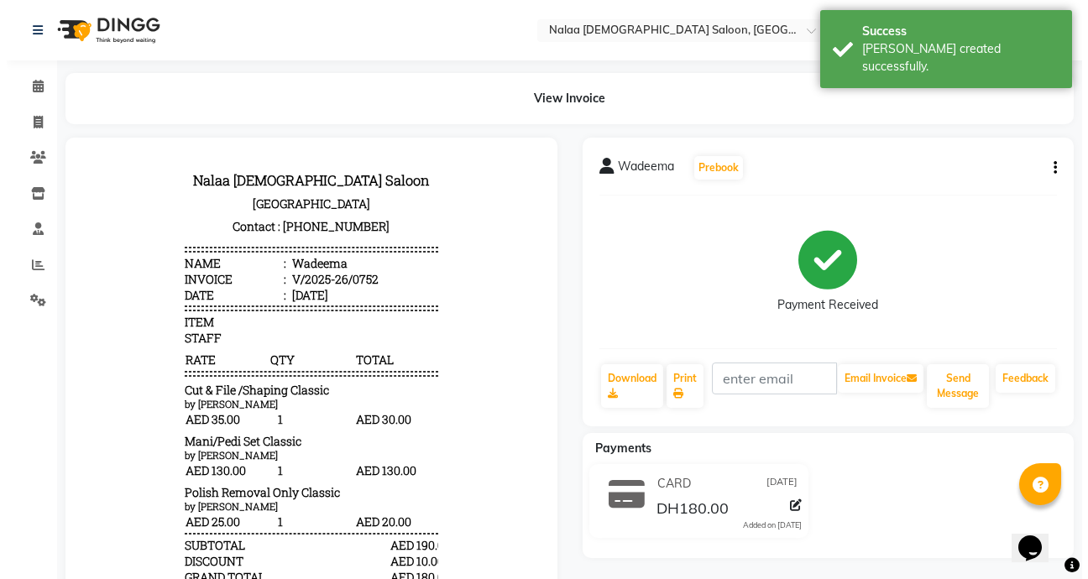
scroll to position [13, 0]
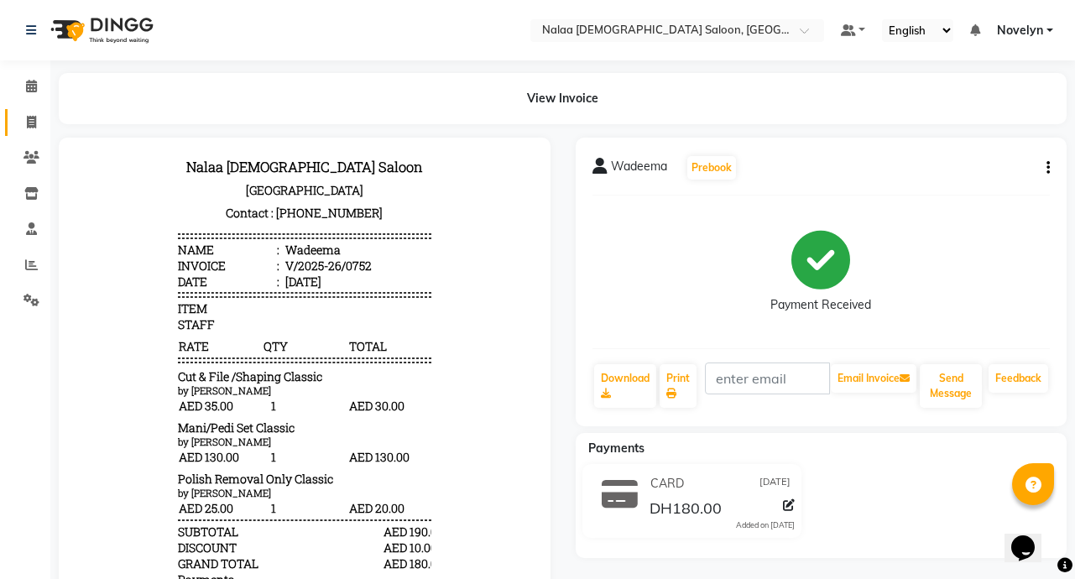
click at [31, 123] on icon at bounding box center [31, 122] width 9 height 13
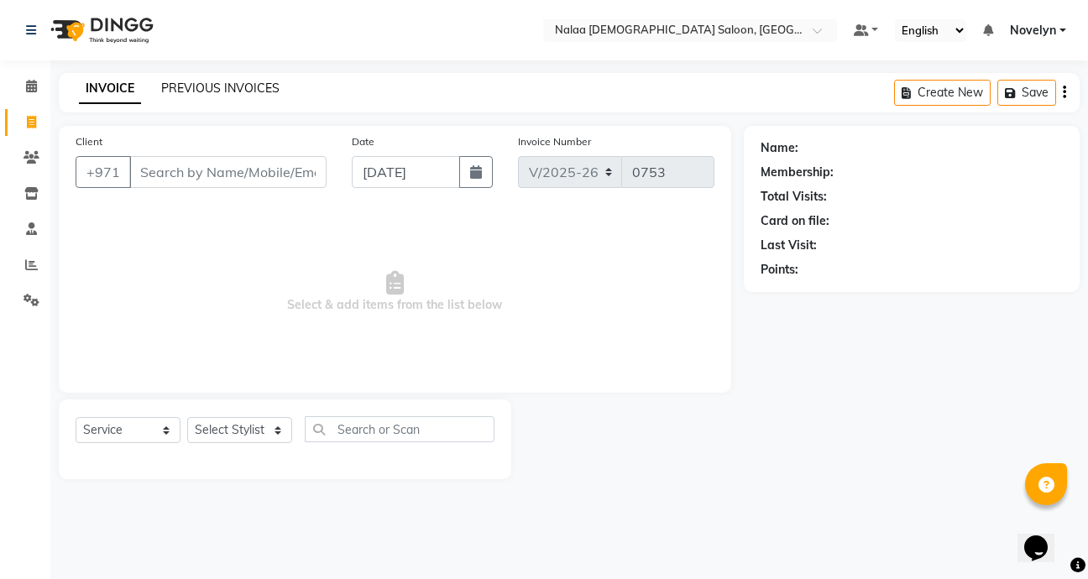
click at [247, 87] on link "PREVIOUS INVOICES" at bounding box center [220, 88] width 118 height 15
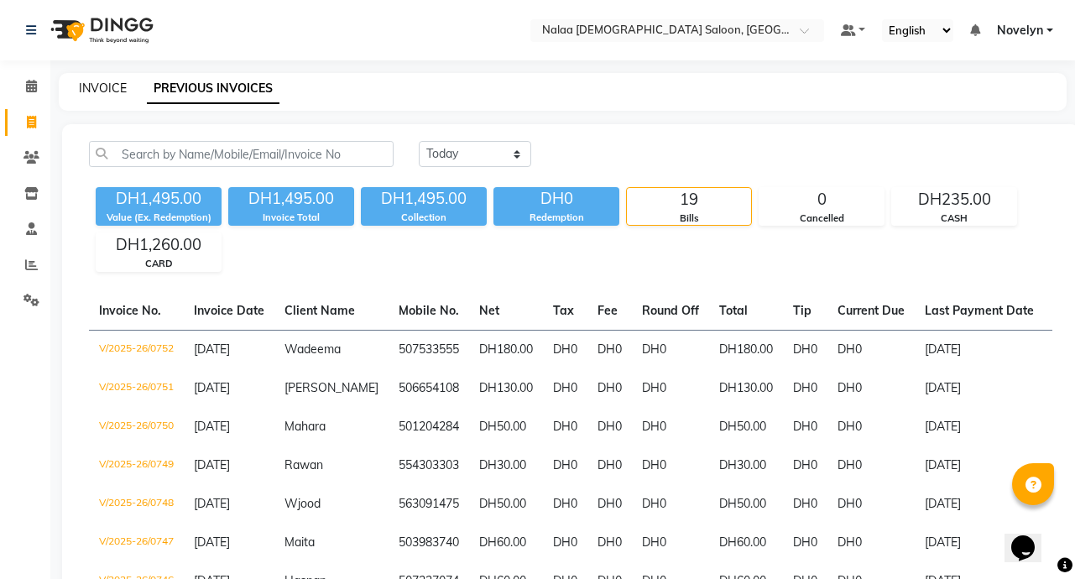
click at [97, 85] on link "INVOICE" at bounding box center [103, 88] width 48 height 15
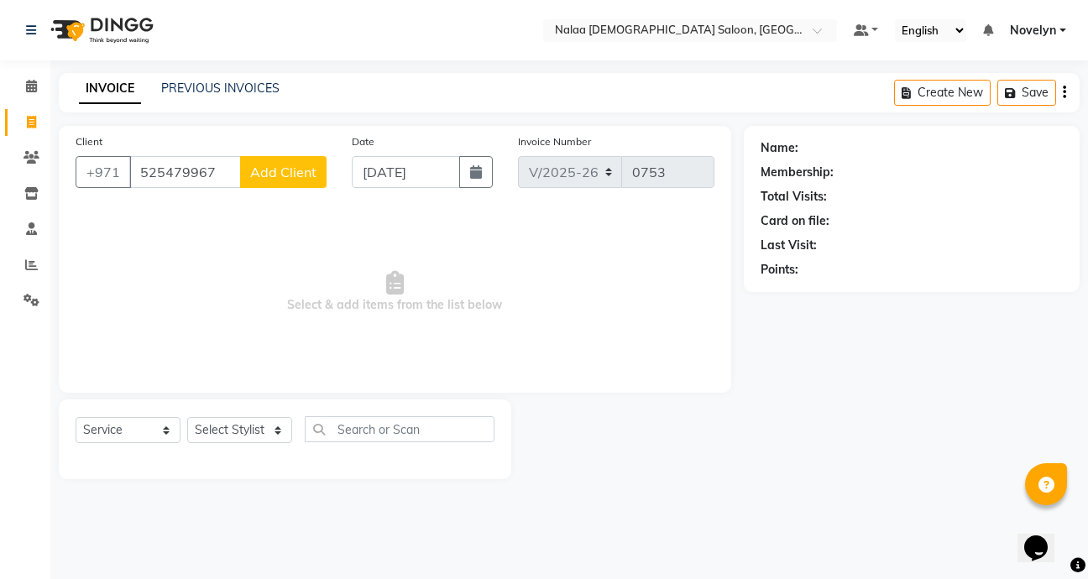
click at [296, 175] on span "Add Client" at bounding box center [283, 172] width 66 height 17
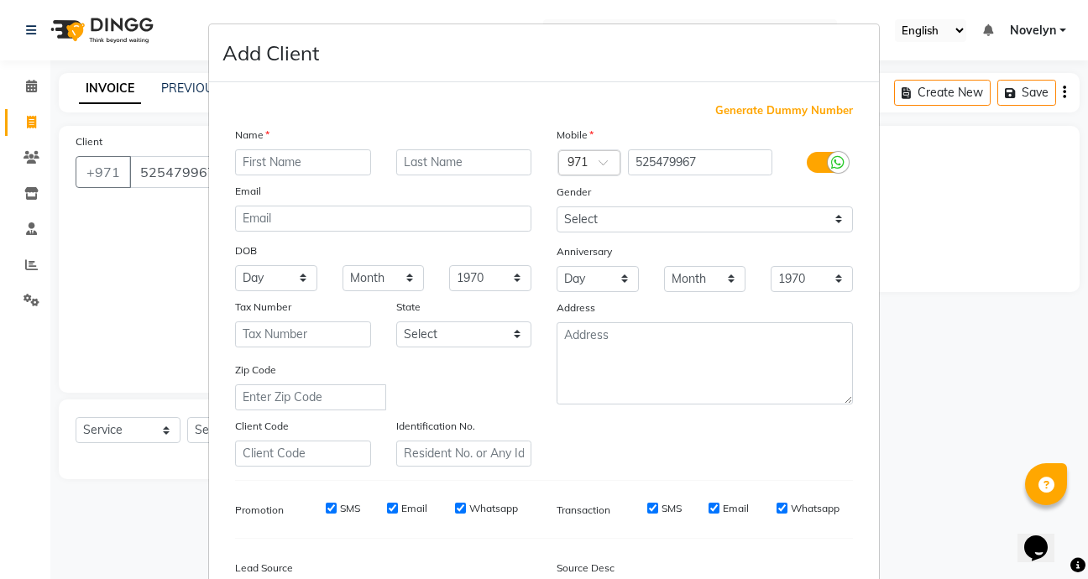
click at [309, 158] on input "text" at bounding box center [303, 162] width 136 height 26
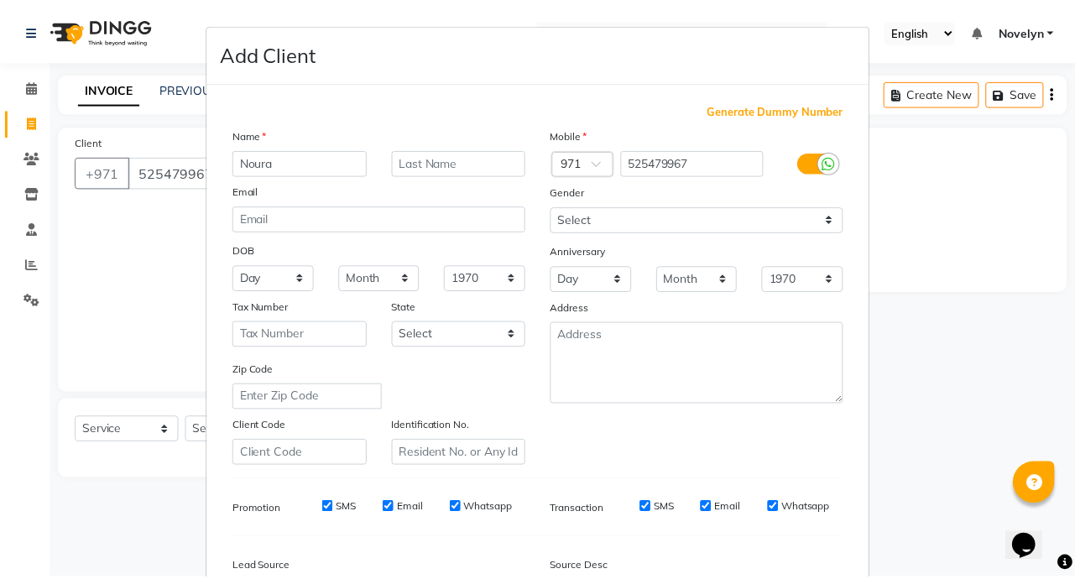
scroll to position [196, 0]
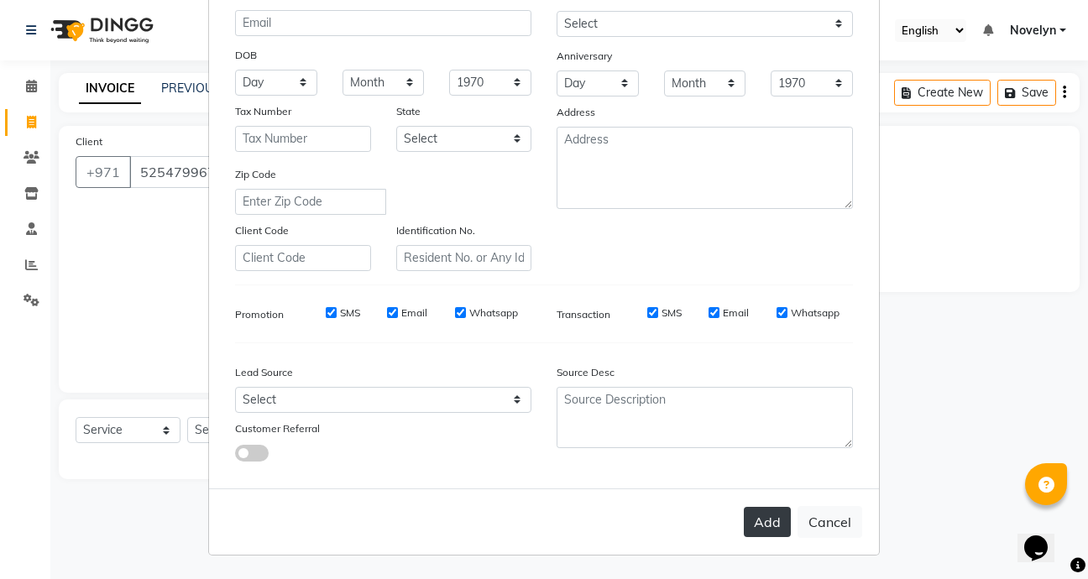
click at [769, 528] on button "Add" at bounding box center [767, 522] width 47 height 30
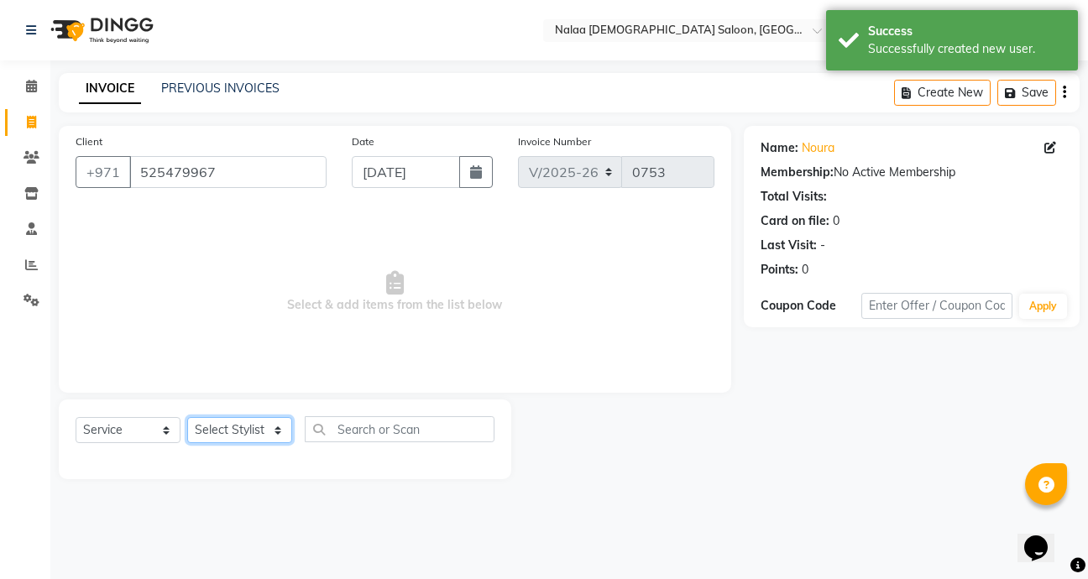
click at [281, 432] on select "Select Stylist Abby Chatty Grace Hina [PERSON_NAME] [PERSON_NAME] Stylist 1" at bounding box center [239, 430] width 105 height 26
click at [187, 417] on select "Select Stylist Abby Chatty Grace Hina [PERSON_NAME] [PERSON_NAME] Stylist 1" at bounding box center [239, 430] width 105 height 26
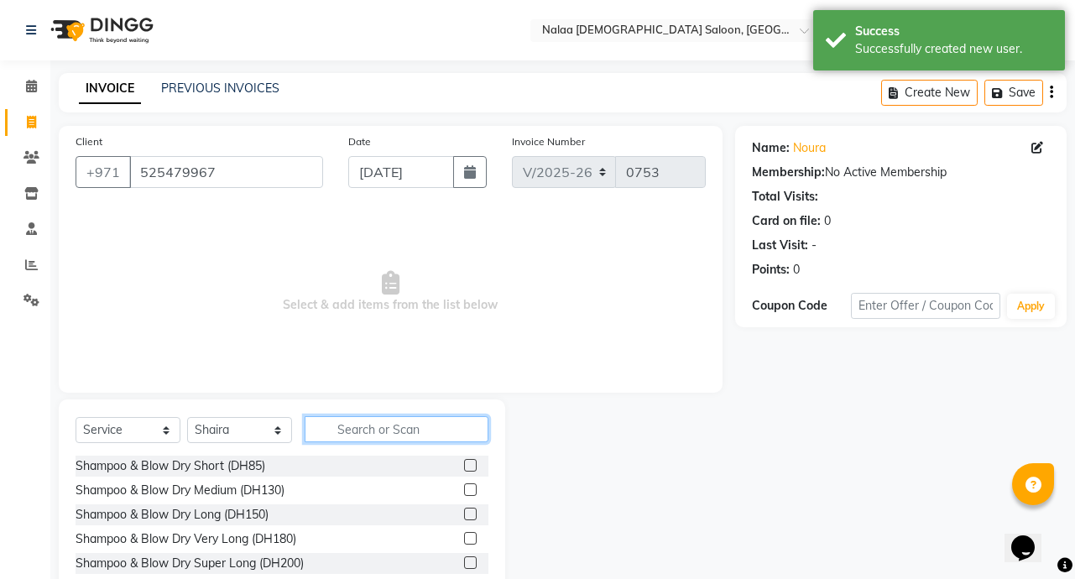
click at [398, 436] on input "text" at bounding box center [397, 429] width 184 height 26
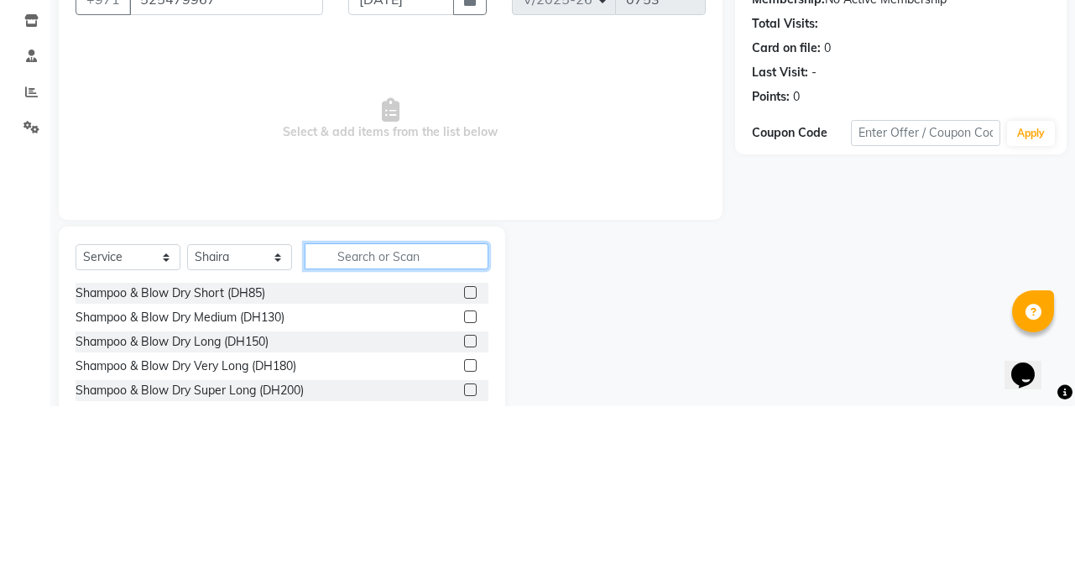
scroll to position [4, 0]
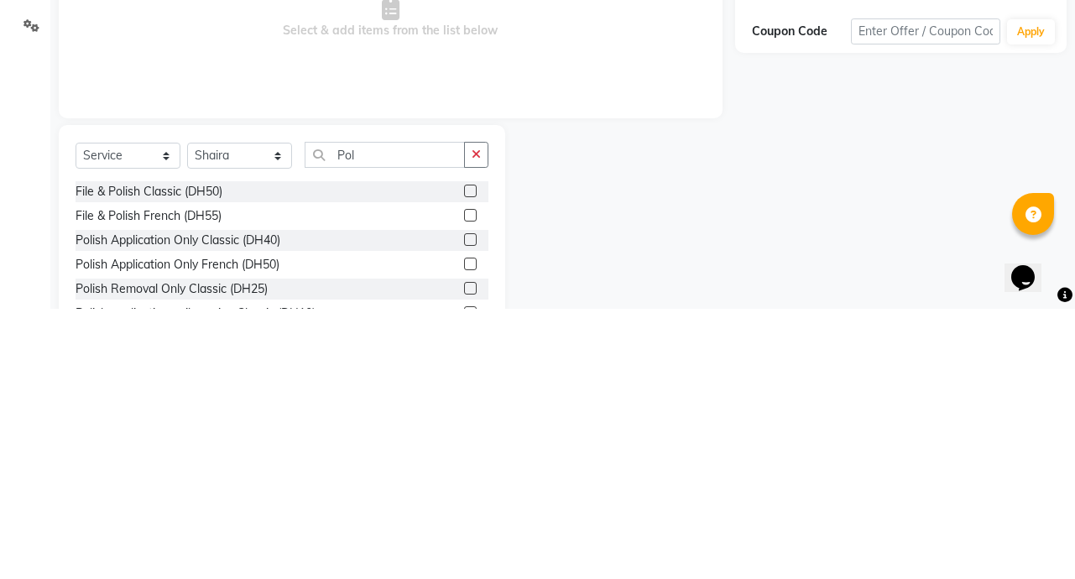
click at [464, 515] on label at bounding box center [470, 510] width 13 height 13
click at [464, 515] on input "checkbox" at bounding box center [469, 510] width 11 height 11
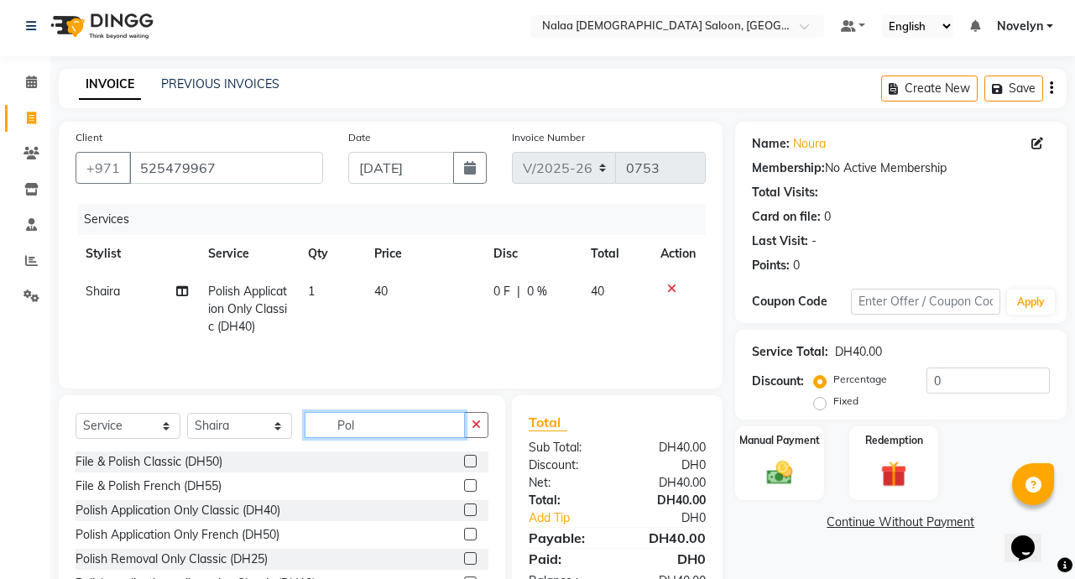
click at [402, 429] on input "Pol" at bounding box center [385, 425] width 160 height 26
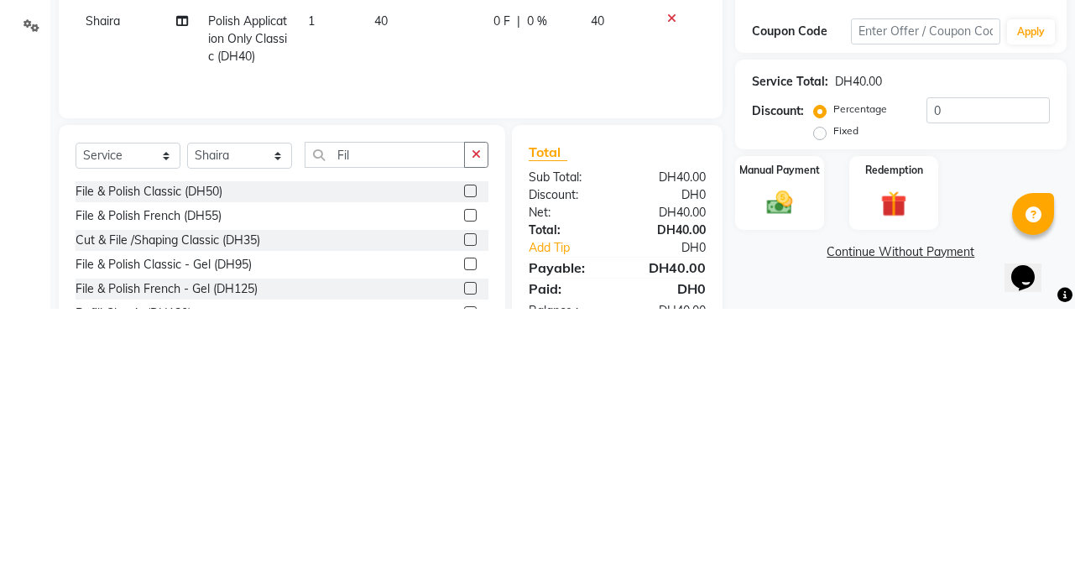
click at [464, 535] on label at bounding box center [470, 534] width 13 height 13
click at [464, 535] on input "checkbox" at bounding box center [469, 535] width 11 height 11
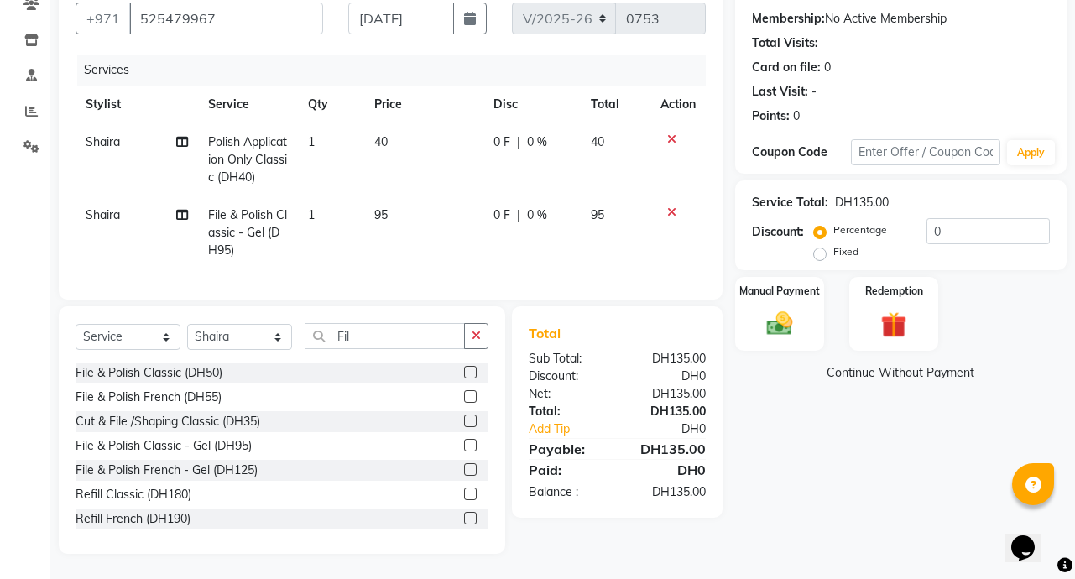
scroll to position [165, 0]
click at [667, 206] on icon at bounding box center [671, 212] width 9 height 12
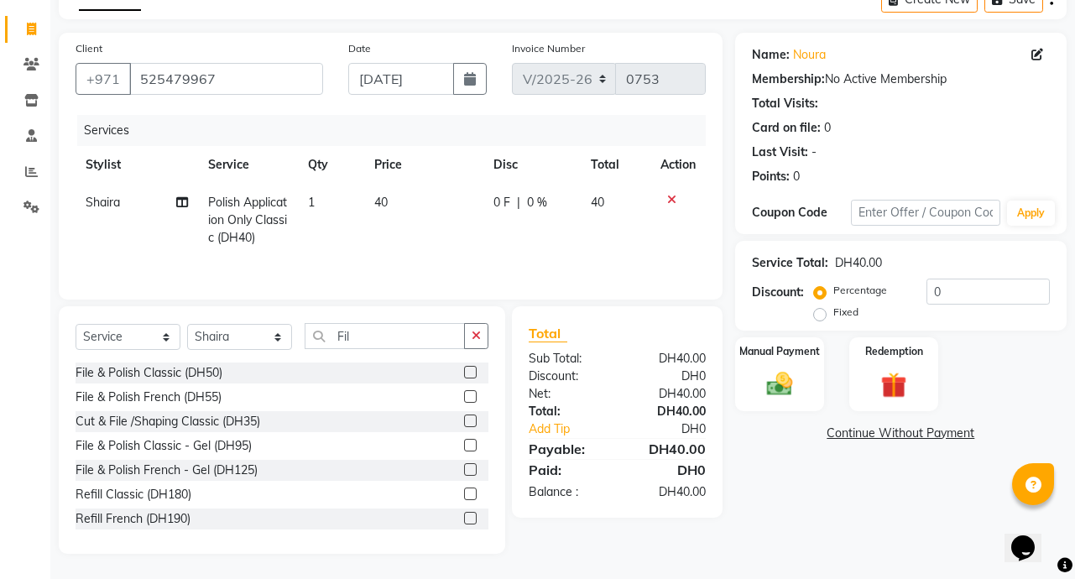
click at [464, 421] on label at bounding box center [470, 421] width 13 height 13
click at [464, 421] on input "checkbox" at bounding box center [469, 421] width 11 height 11
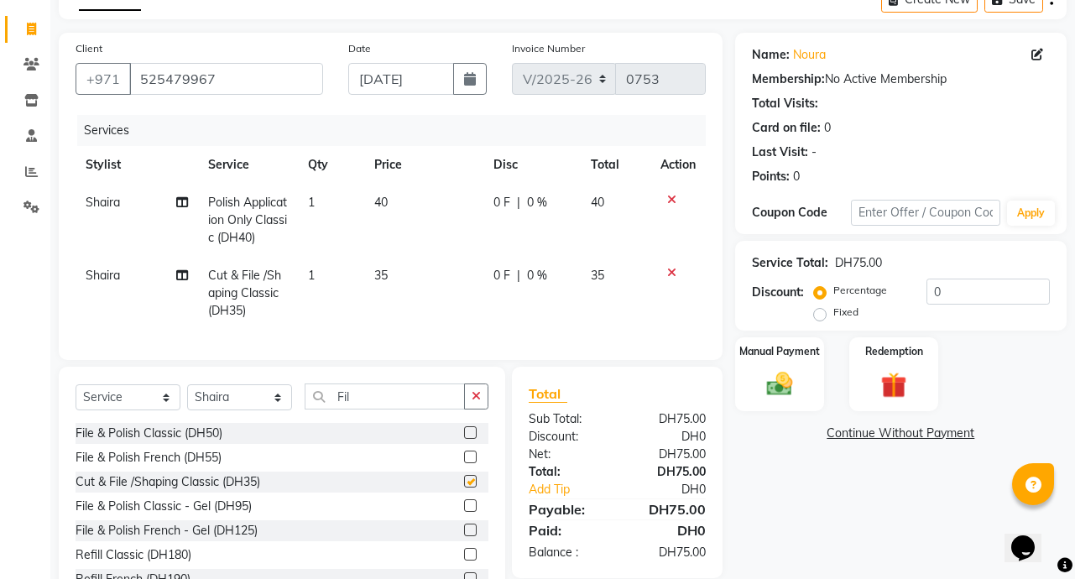
scroll to position [165, 0]
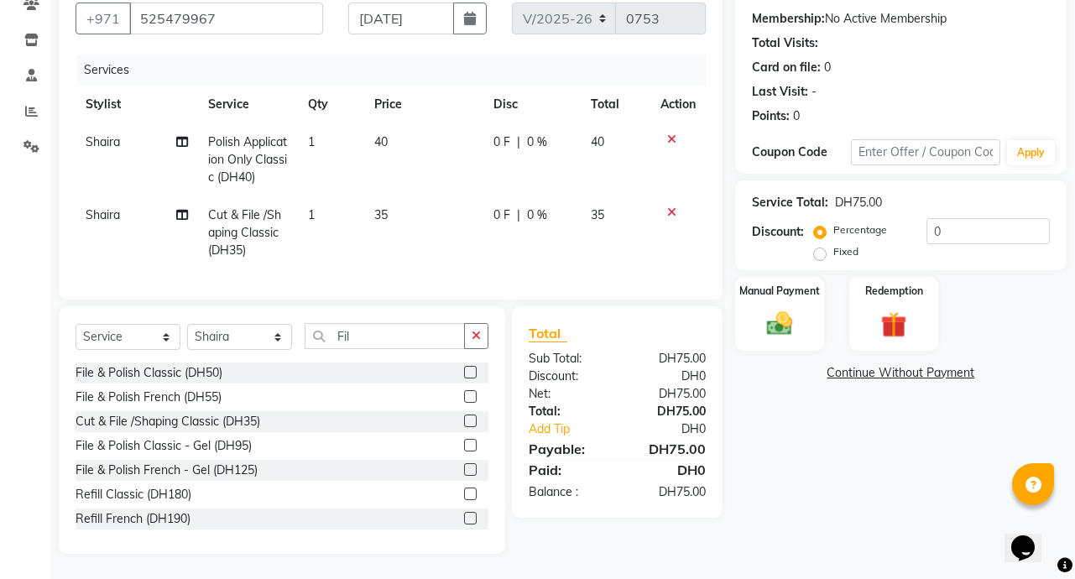
click at [608, 207] on td "35" at bounding box center [616, 232] width 70 height 73
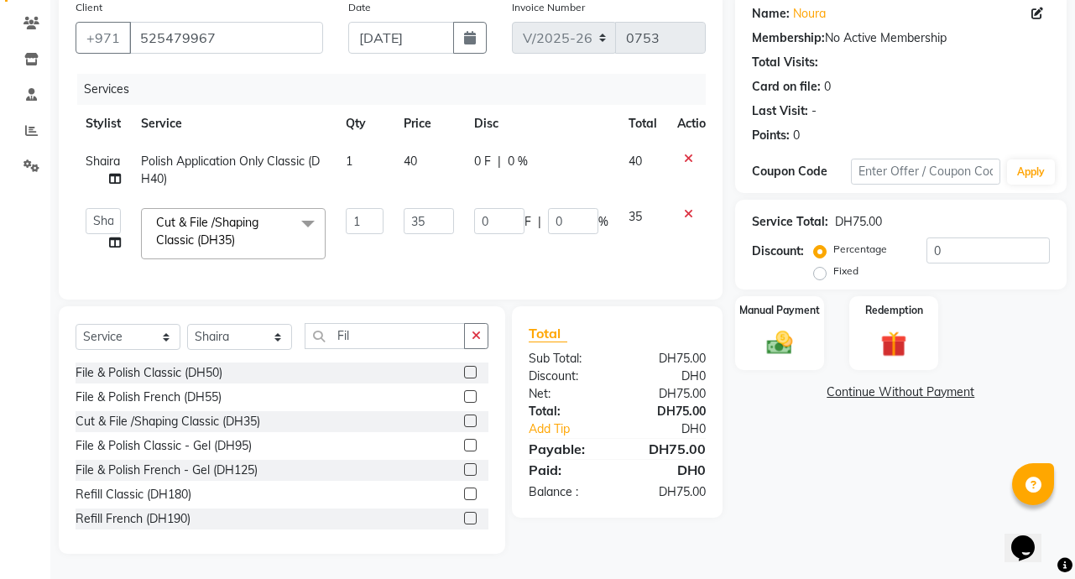
scroll to position [147, 0]
click at [483, 213] on input "0" at bounding box center [499, 221] width 50 height 26
click at [504, 212] on input "0" at bounding box center [499, 221] width 50 height 26
click at [791, 472] on div "Name: Noura Membership: No Active Membership Total Visits: Card on file: 0 Last…" at bounding box center [907, 273] width 344 height 562
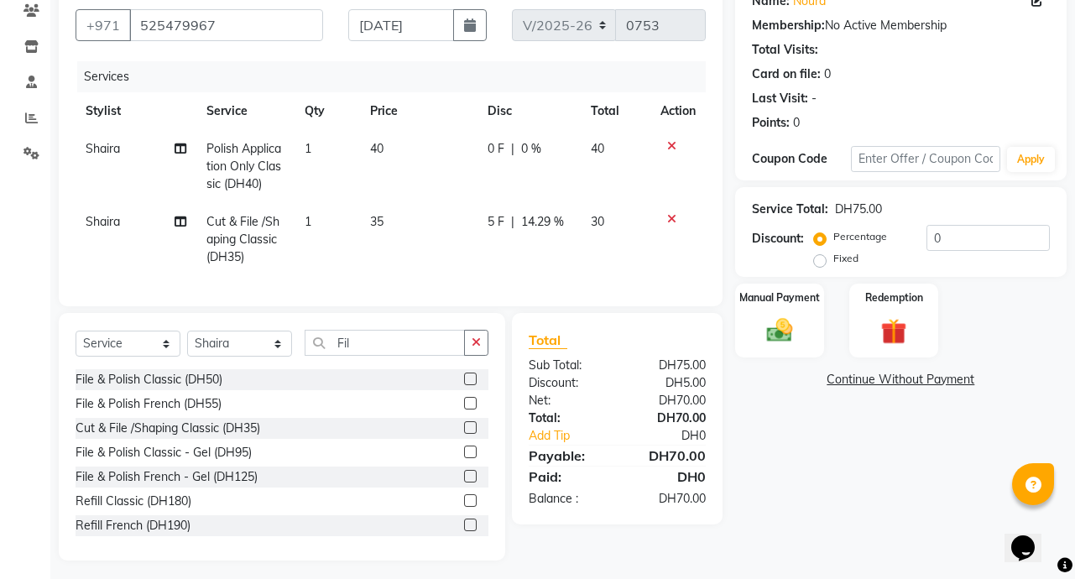
click at [670, 218] on icon at bounding box center [671, 219] width 9 height 12
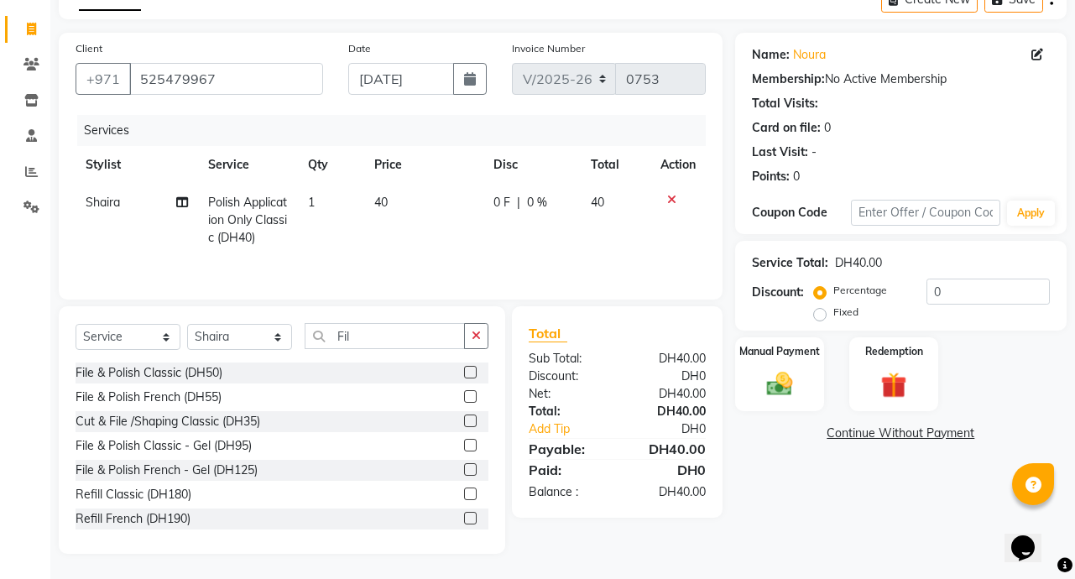
scroll to position [93, 0]
click at [373, 338] on input "Fil" at bounding box center [385, 336] width 160 height 26
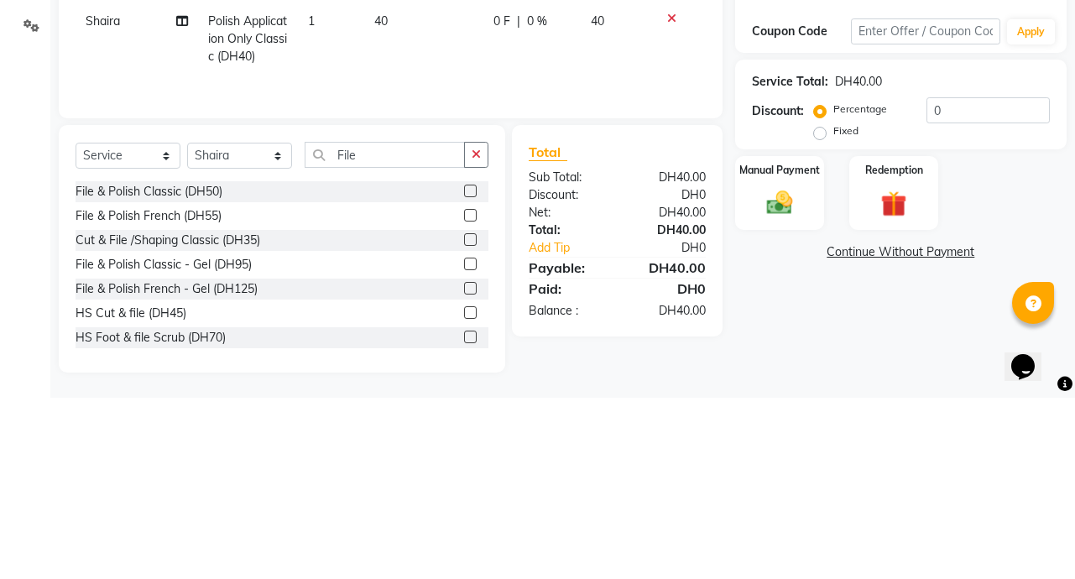
click at [464, 421] on label at bounding box center [470, 421] width 13 height 13
click at [464, 421] on input "checkbox" at bounding box center [469, 421] width 11 height 11
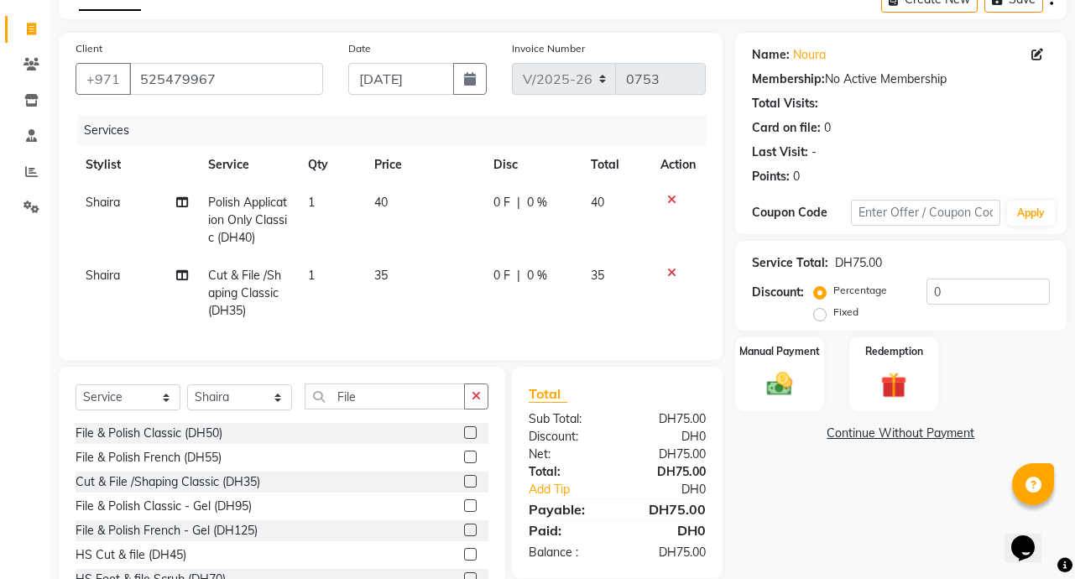
click at [536, 284] on span "0 %" at bounding box center [537, 276] width 20 height 18
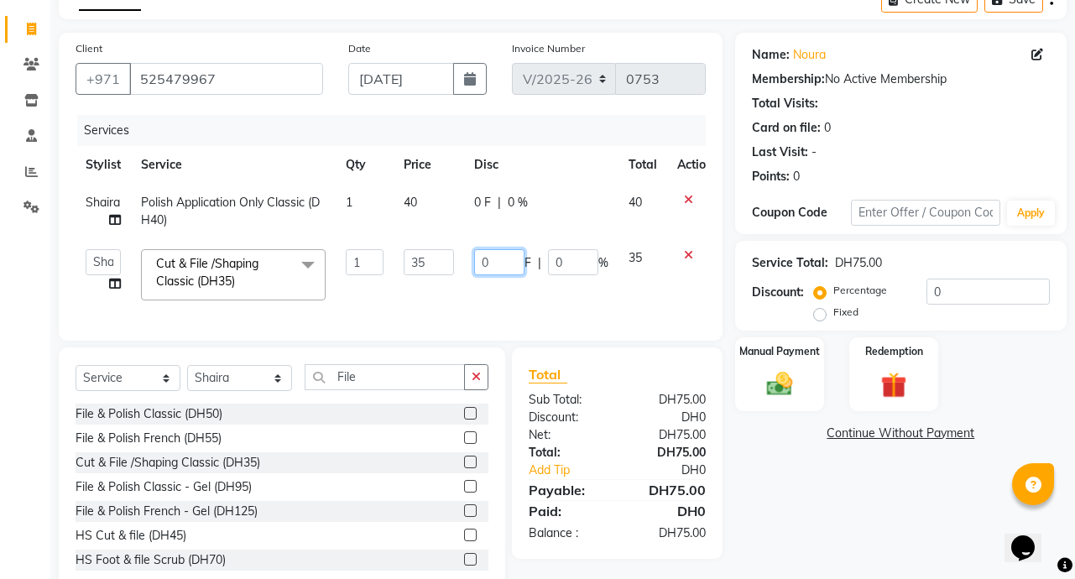
click at [489, 262] on input "0" at bounding box center [499, 262] width 50 height 26
click at [514, 209] on div "0 F | 0 %" at bounding box center [541, 203] width 134 height 18
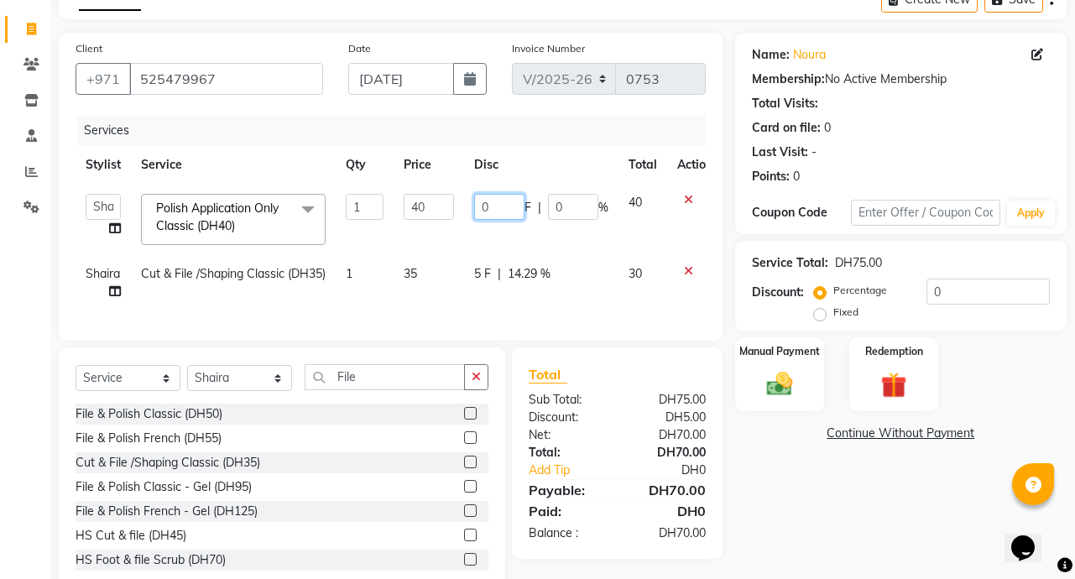
click at [506, 212] on input "0" at bounding box center [499, 207] width 50 height 26
click at [824, 534] on div "Name: Noura Membership: No Active Membership Total Visits: Card on file: 0 Last…" at bounding box center [907, 314] width 344 height 562
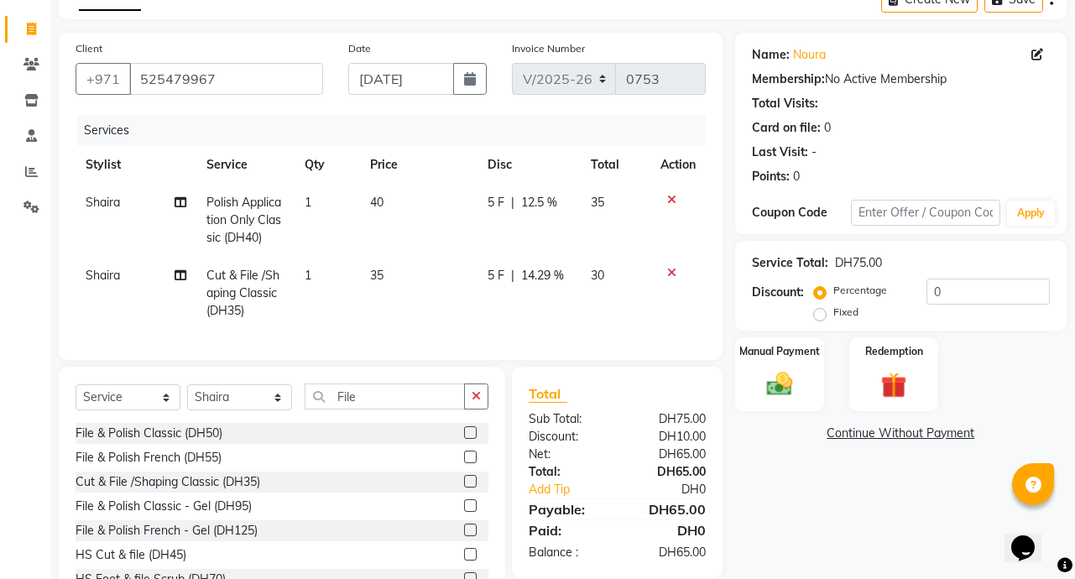
scroll to position [166, 0]
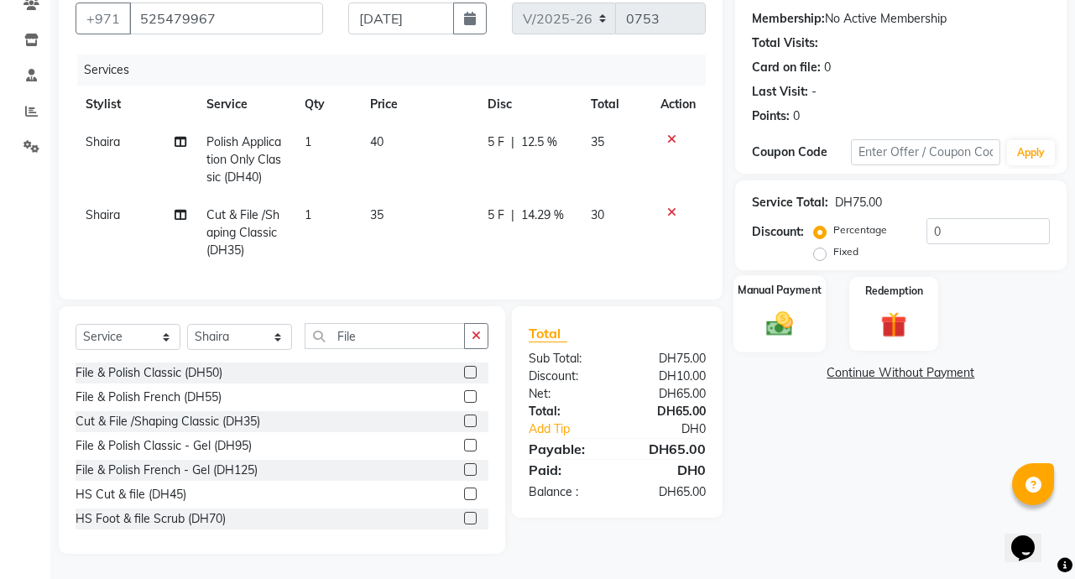
click at [788, 310] on img at bounding box center [780, 323] width 44 height 31
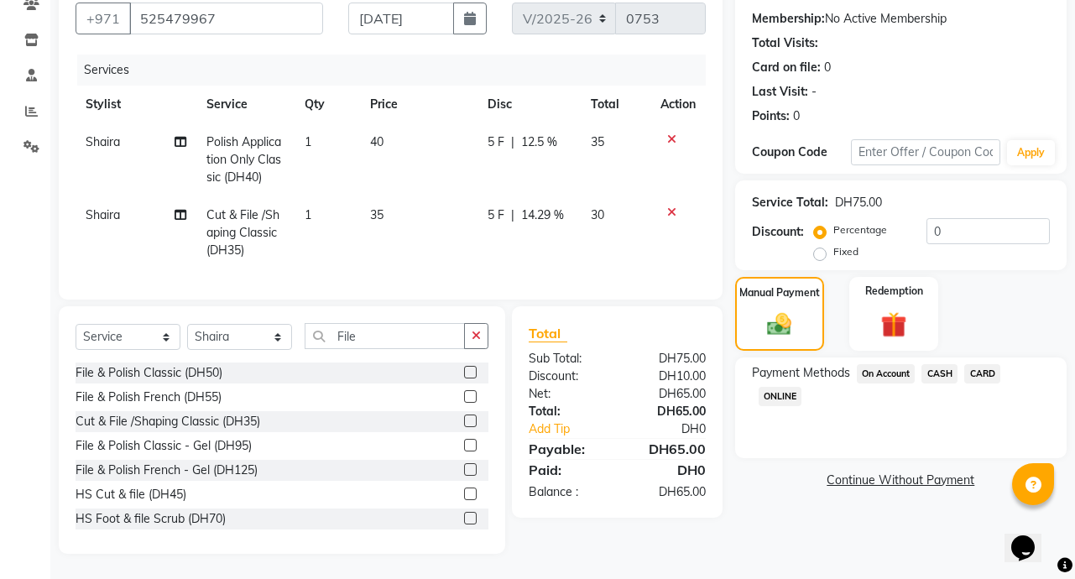
click at [985, 364] on span "CARD" at bounding box center [982, 373] width 36 height 19
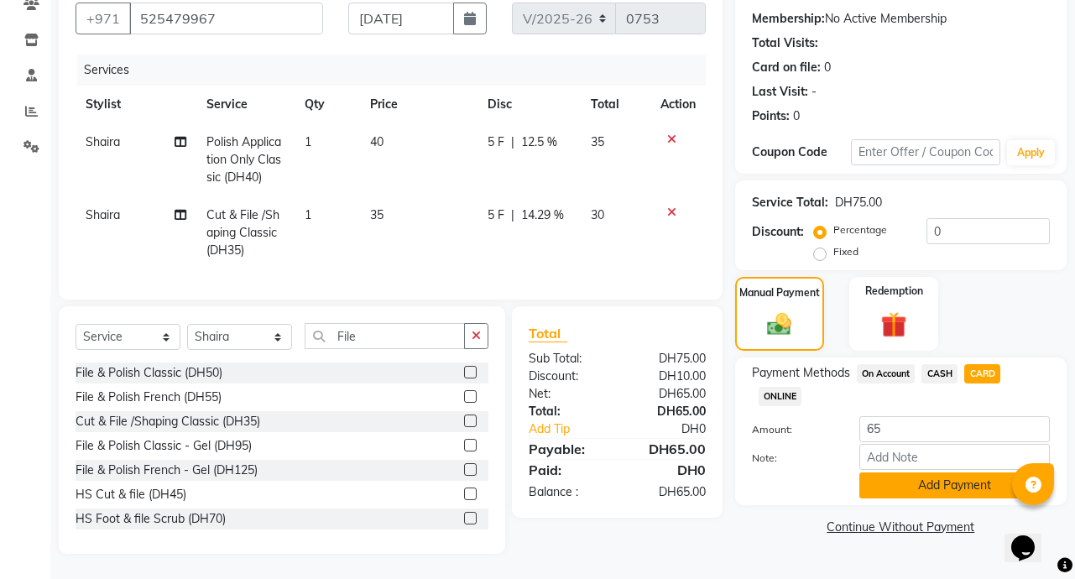
click at [957, 480] on button "Add Payment" at bounding box center [955, 486] width 191 height 26
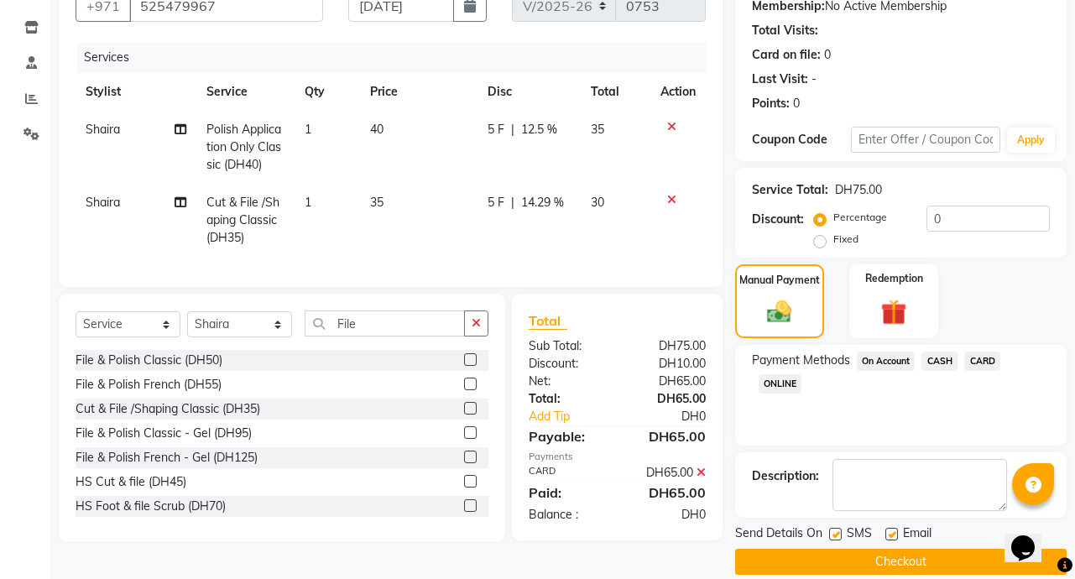
click at [915, 559] on button "Checkout" at bounding box center [901, 562] width 332 height 26
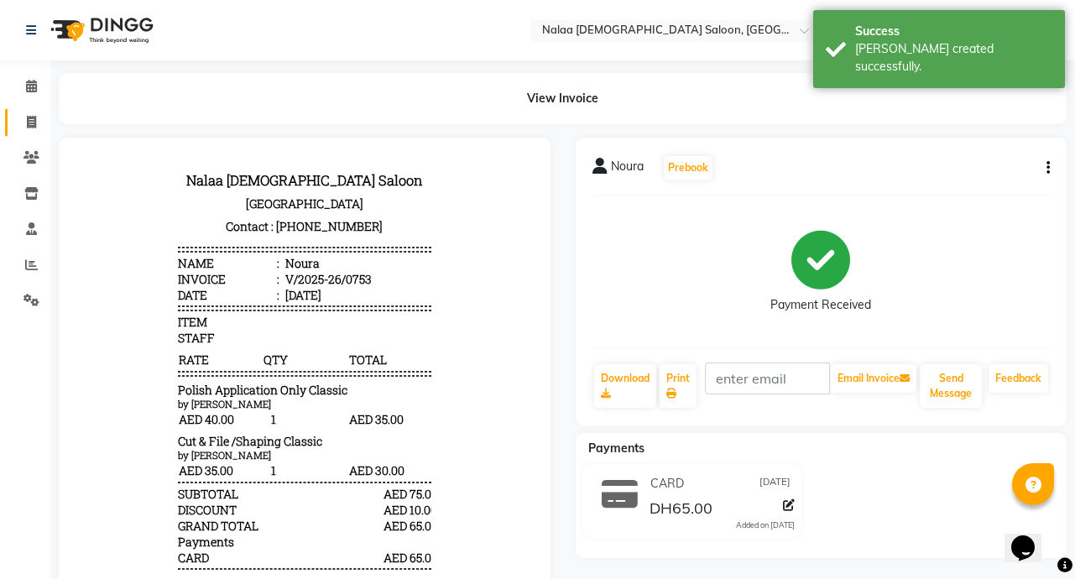
click at [31, 122] on icon at bounding box center [31, 122] width 9 height 13
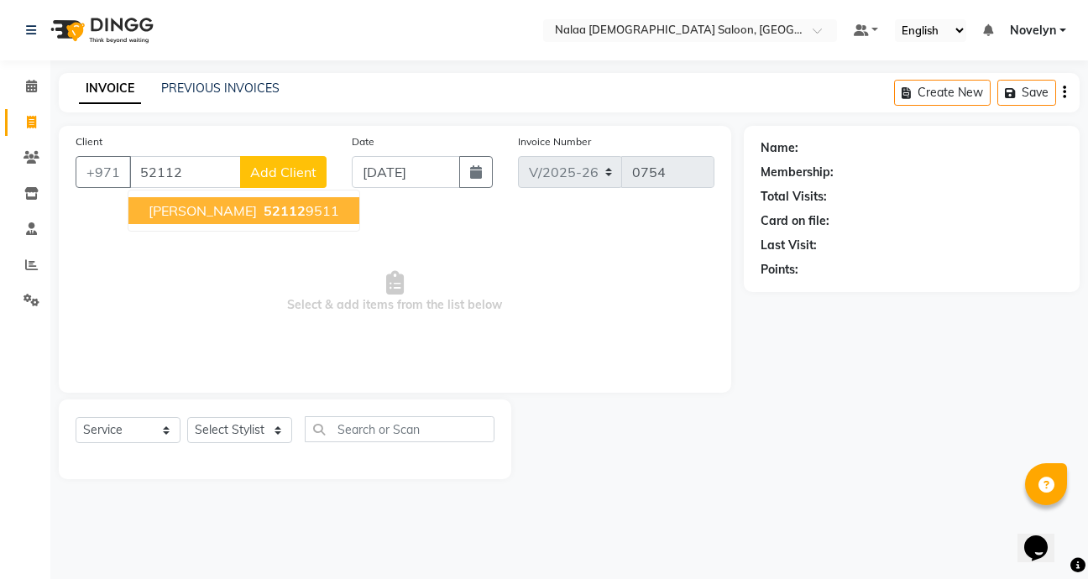
click at [276, 218] on button "Sheika 52112 9511" at bounding box center [243, 210] width 231 height 27
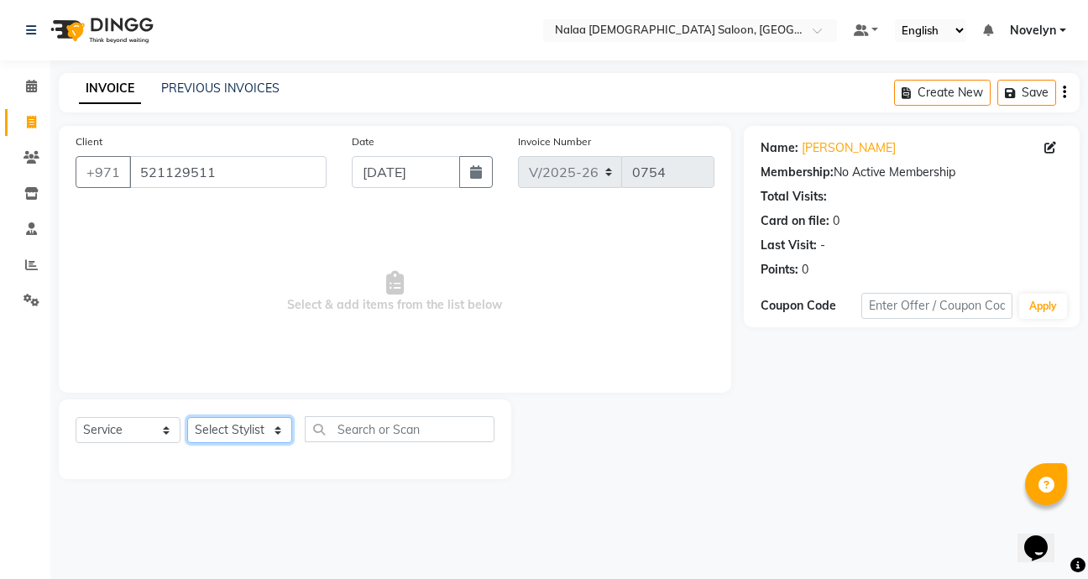
click at [279, 441] on select "Select Stylist Abby Chatty Grace Hina [PERSON_NAME] [PERSON_NAME] Stylist 1" at bounding box center [239, 430] width 105 height 26
click at [187, 417] on select "Select Stylist Abby Chatty Grace Hina [PERSON_NAME] [PERSON_NAME] Stylist 1" at bounding box center [239, 430] width 105 height 26
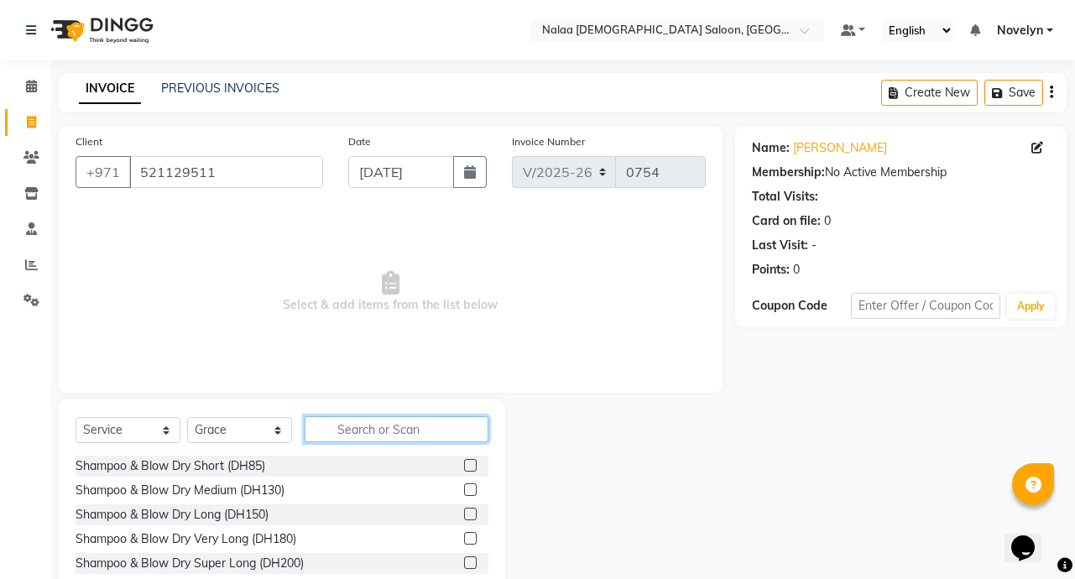
click at [389, 441] on input "text" at bounding box center [397, 429] width 184 height 26
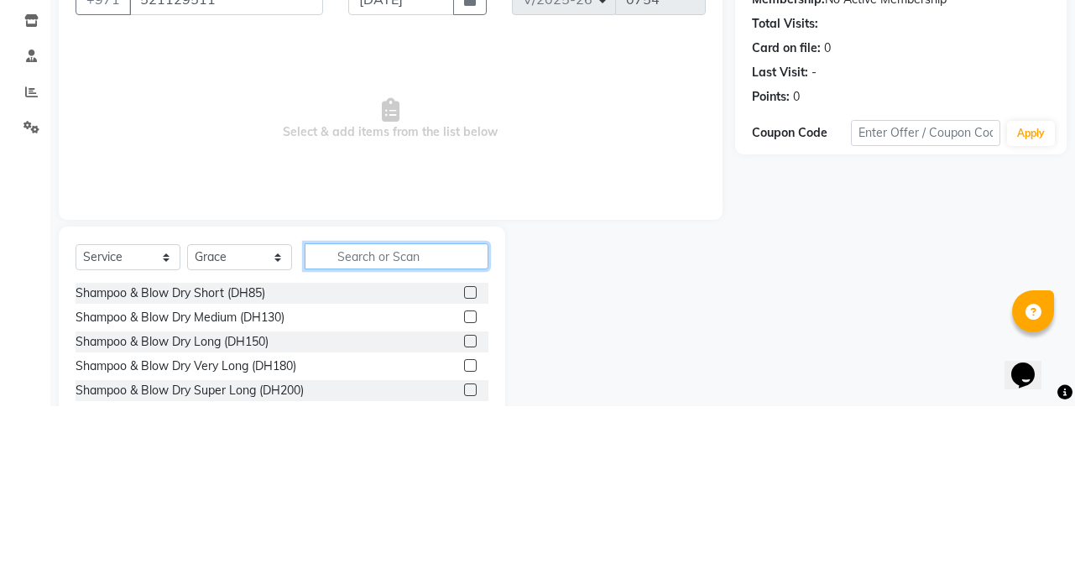
scroll to position [4, 0]
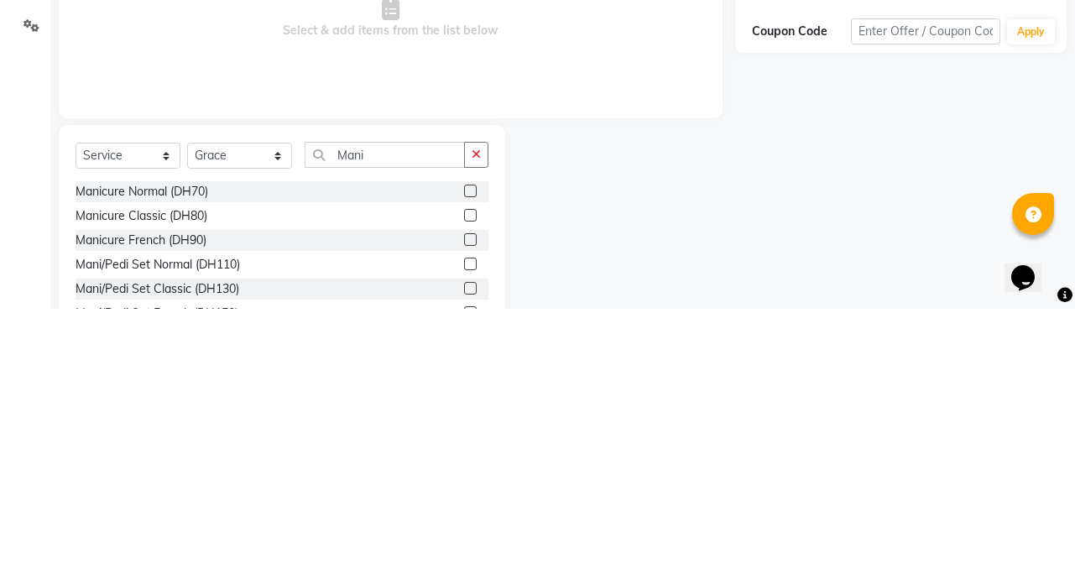
click at [464, 462] on label at bounding box center [470, 461] width 13 height 13
click at [464, 462] on input "checkbox" at bounding box center [469, 462] width 11 height 11
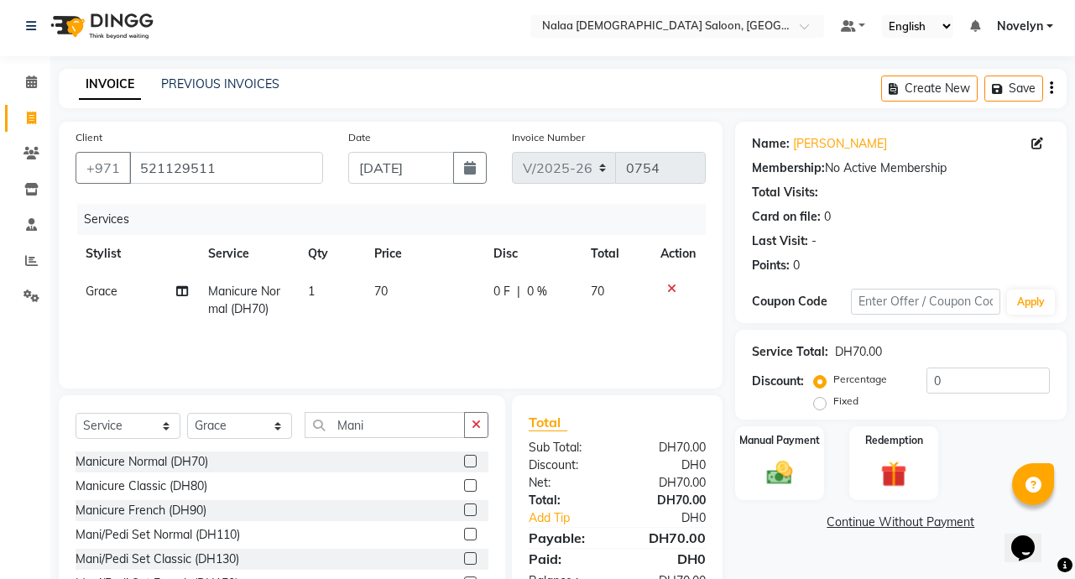
click at [518, 297] on span "|" at bounding box center [518, 292] width 3 height 18
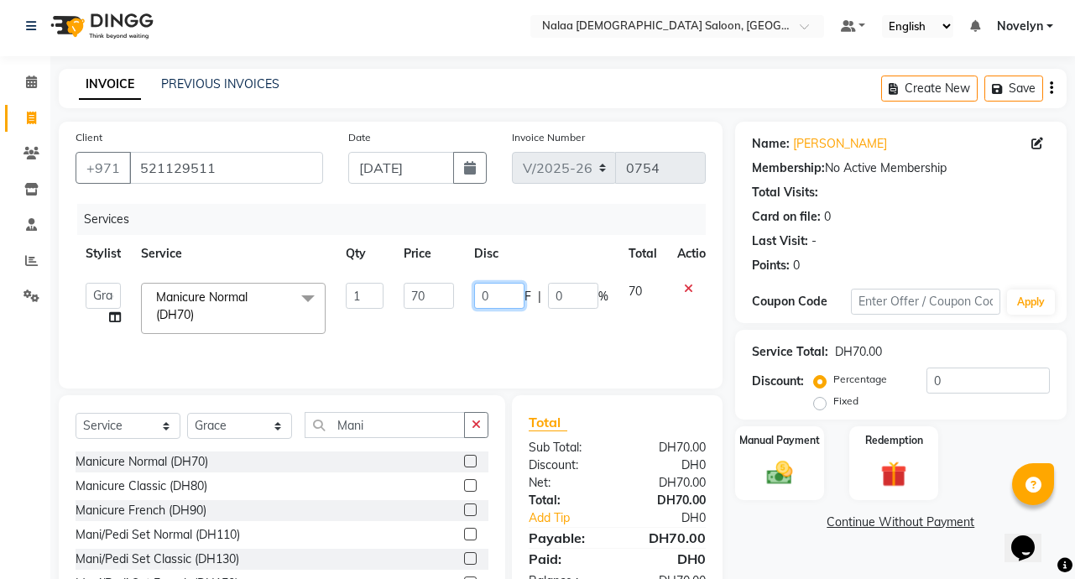
click at [492, 296] on input "0" at bounding box center [499, 296] width 50 height 26
click at [763, 523] on link "Continue Without Payment" at bounding box center [901, 523] width 325 height 18
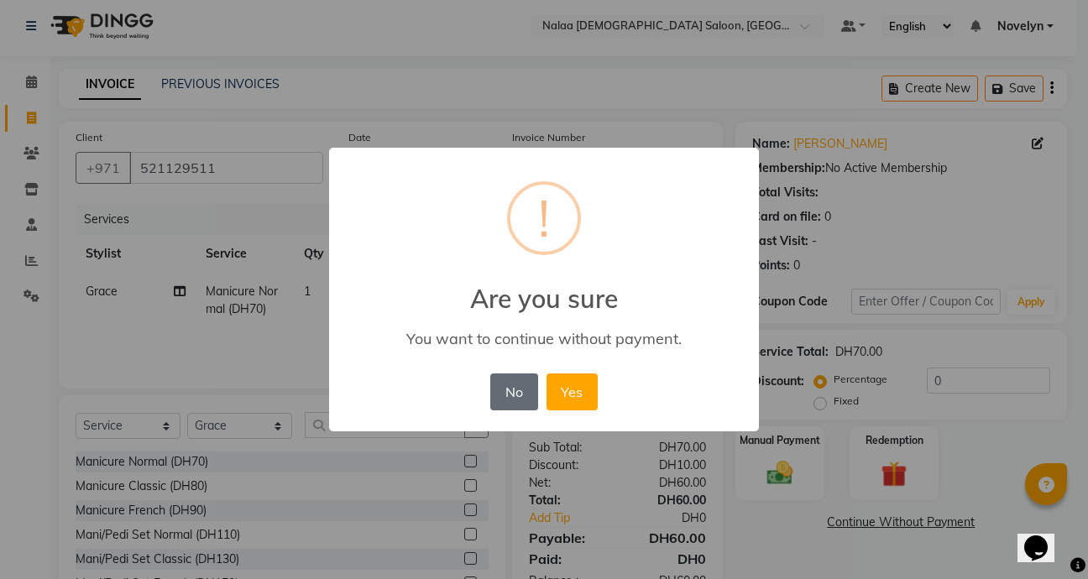
click at [512, 400] on button "No" at bounding box center [513, 392] width 47 height 37
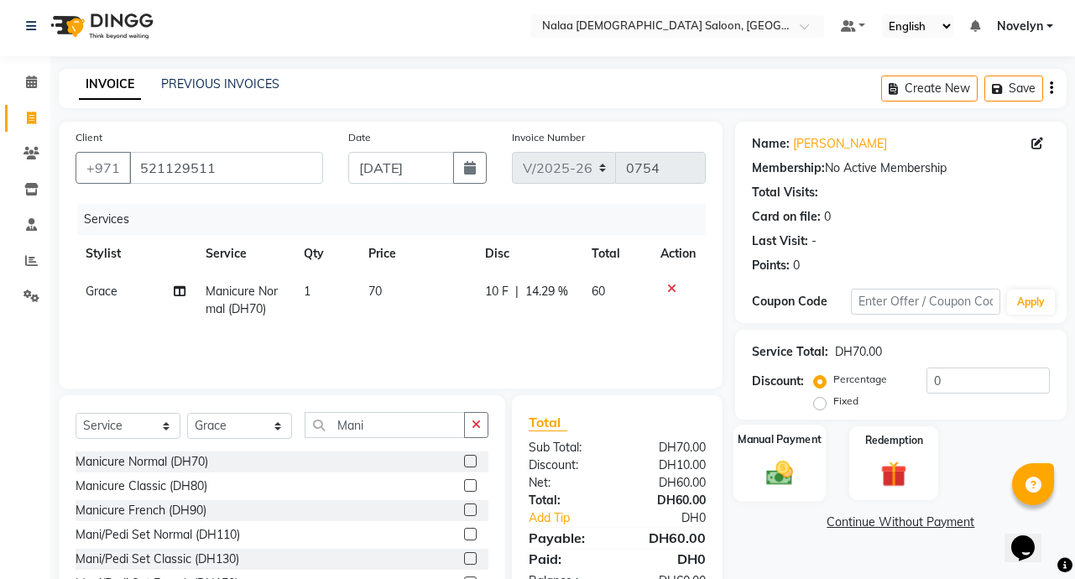
click at [787, 472] on img at bounding box center [780, 472] width 44 height 31
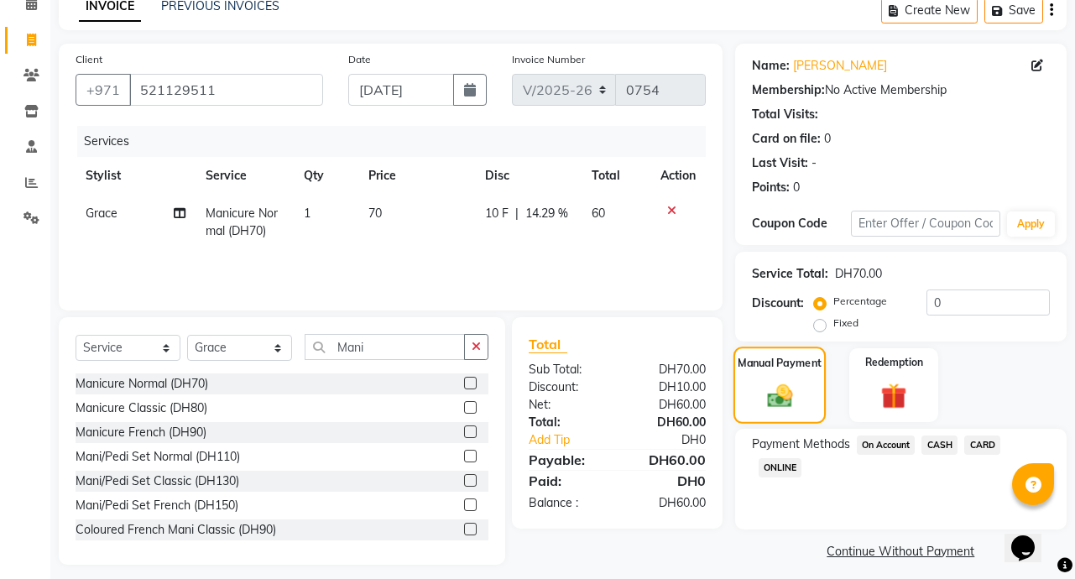
scroll to position [93, 0]
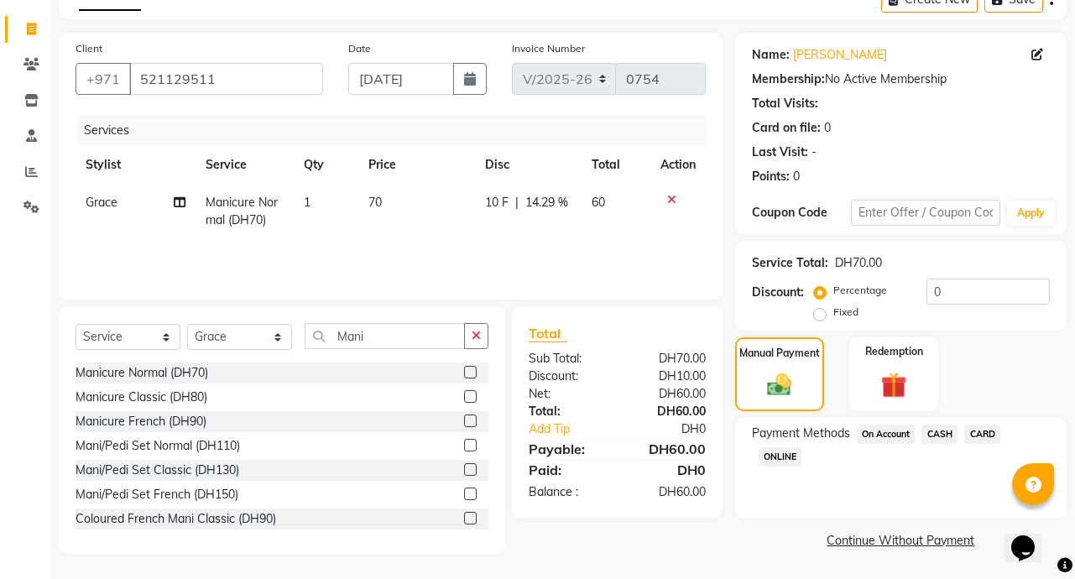
click at [987, 436] on span "CARD" at bounding box center [982, 434] width 36 height 19
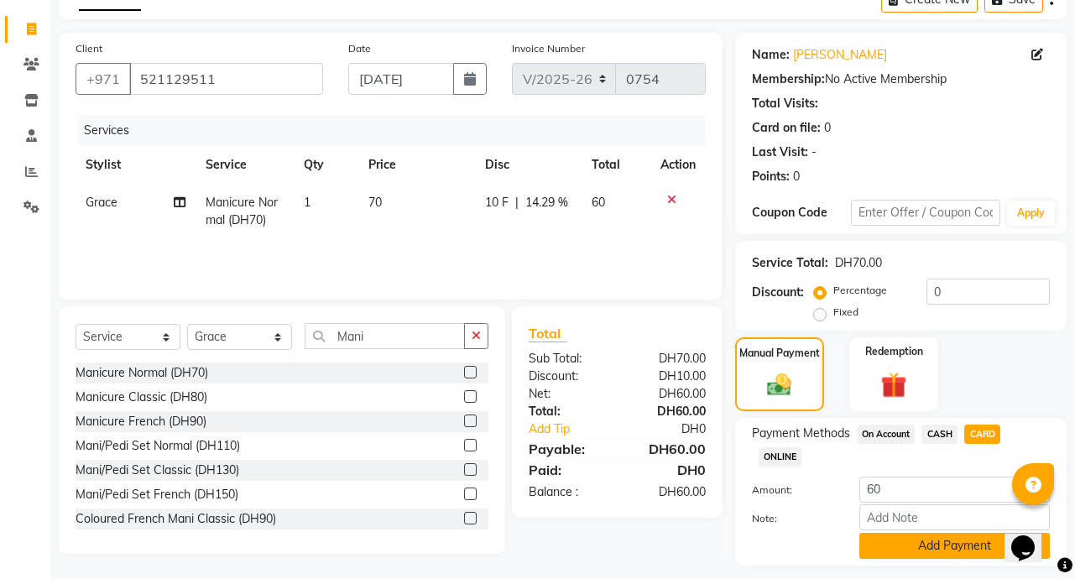
click at [960, 546] on button "Add Payment" at bounding box center [955, 546] width 191 height 26
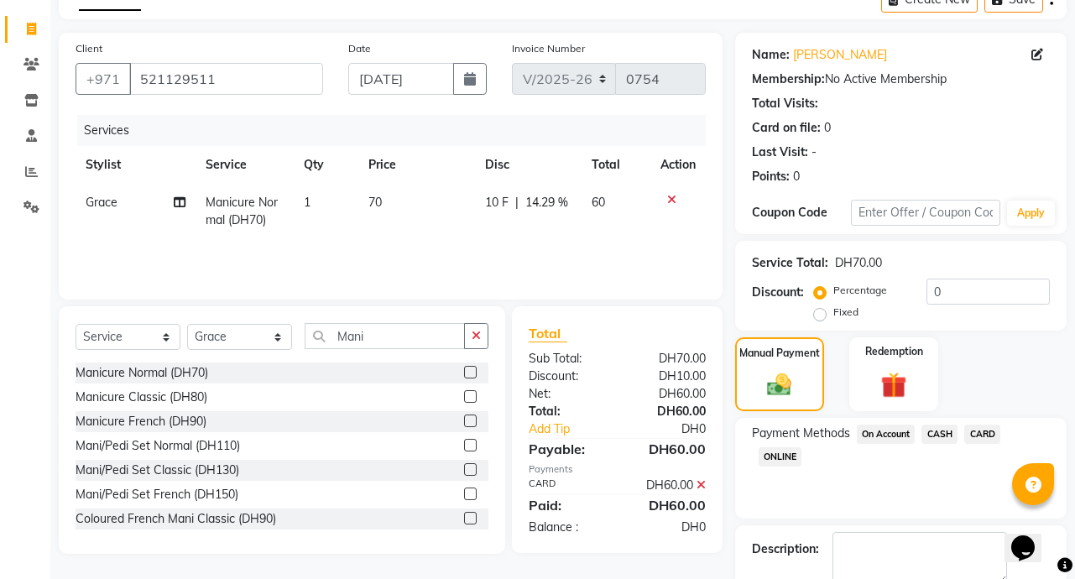
scroll to position [187, 0]
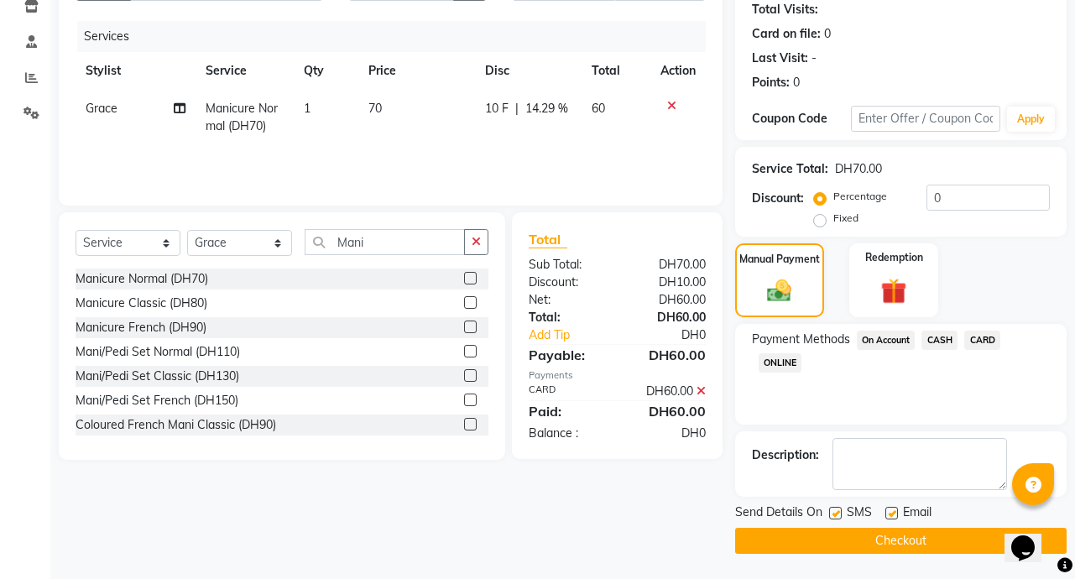
click at [965, 541] on button "Checkout" at bounding box center [901, 541] width 332 height 26
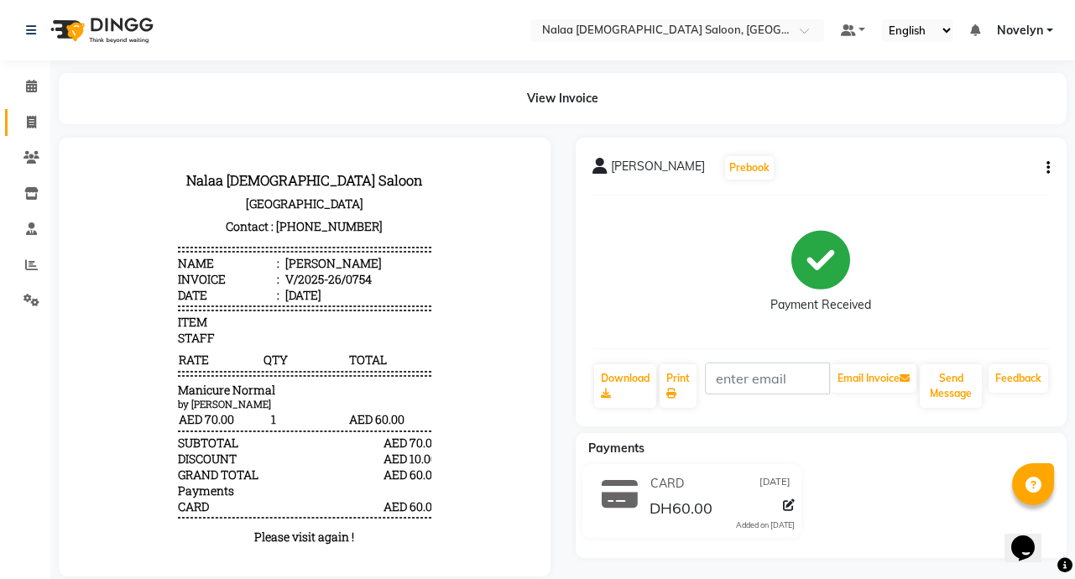
click at [31, 122] on icon at bounding box center [31, 122] width 9 height 13
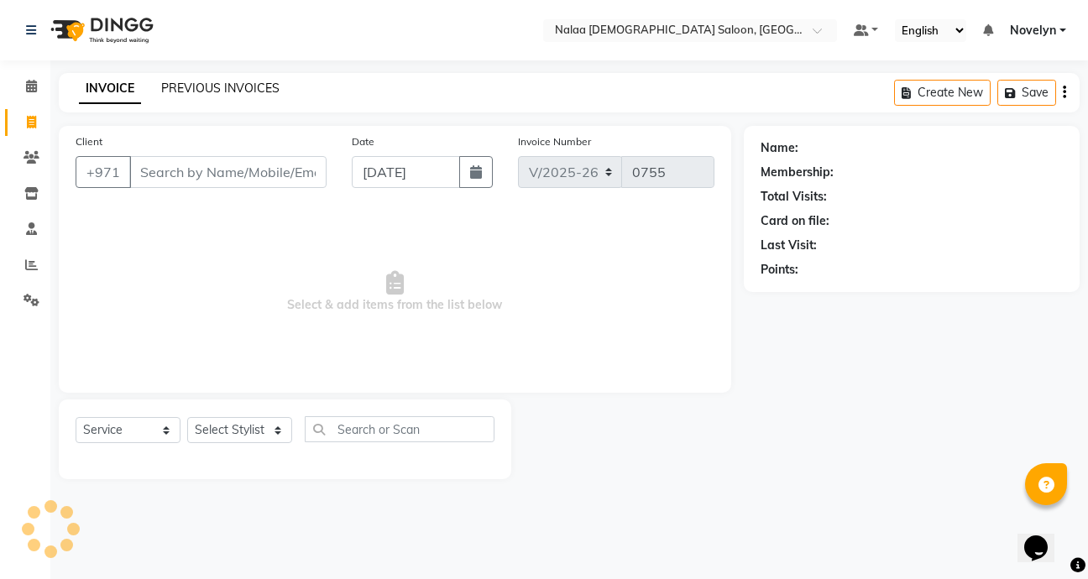
click at [254, 82] on link "PREVIOUS INVOICES" at bounding box center [220, 88] width 118 height 15
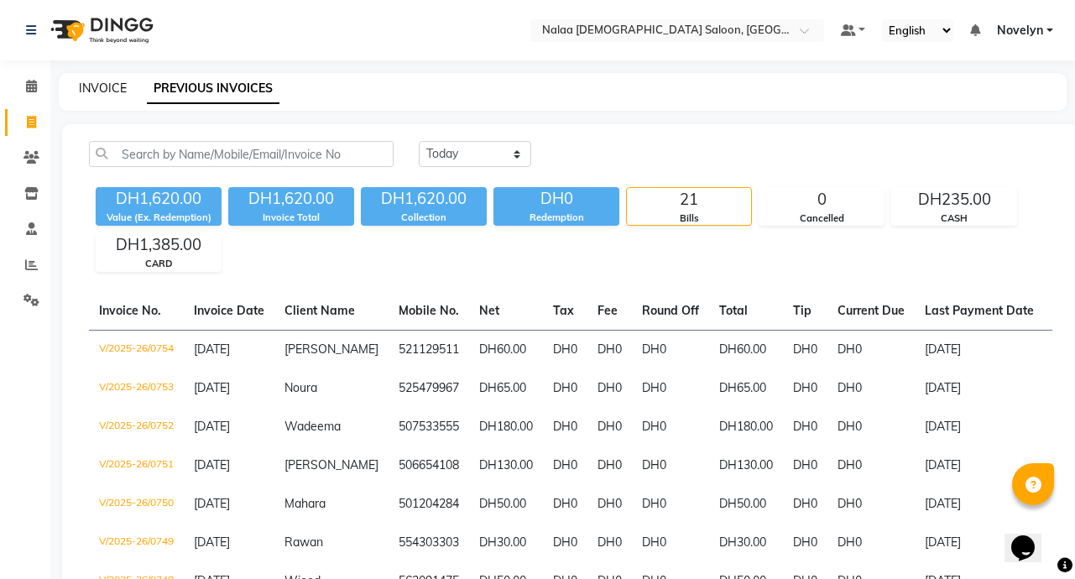
click at [93, 82] on link "INVOICE" at bounding box center [103, 88] width 48 height 15
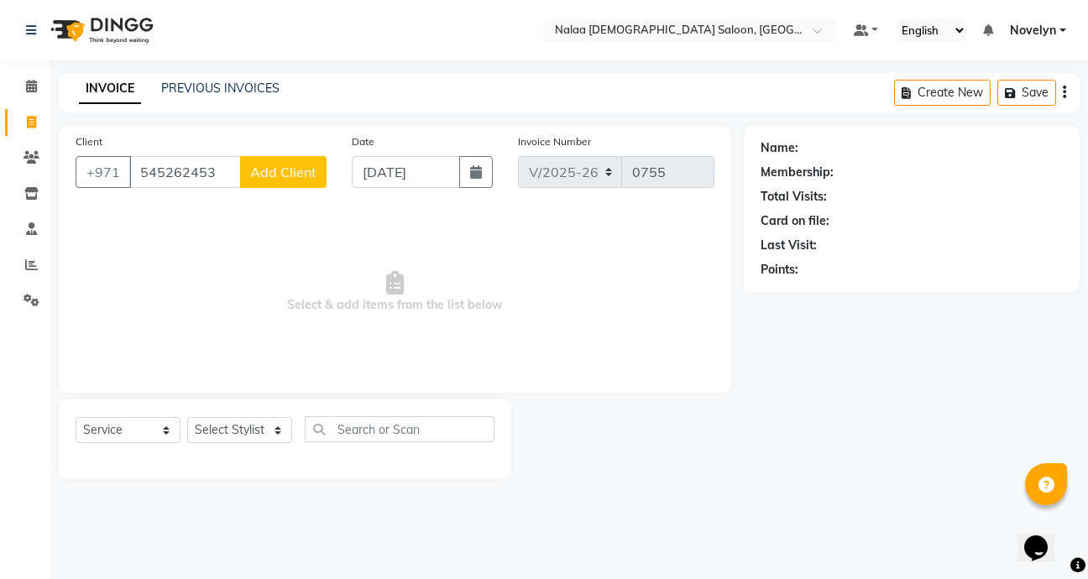
click at [301, 165] on span "Add Client" at bounding box center [283, 172] width 66 height 17
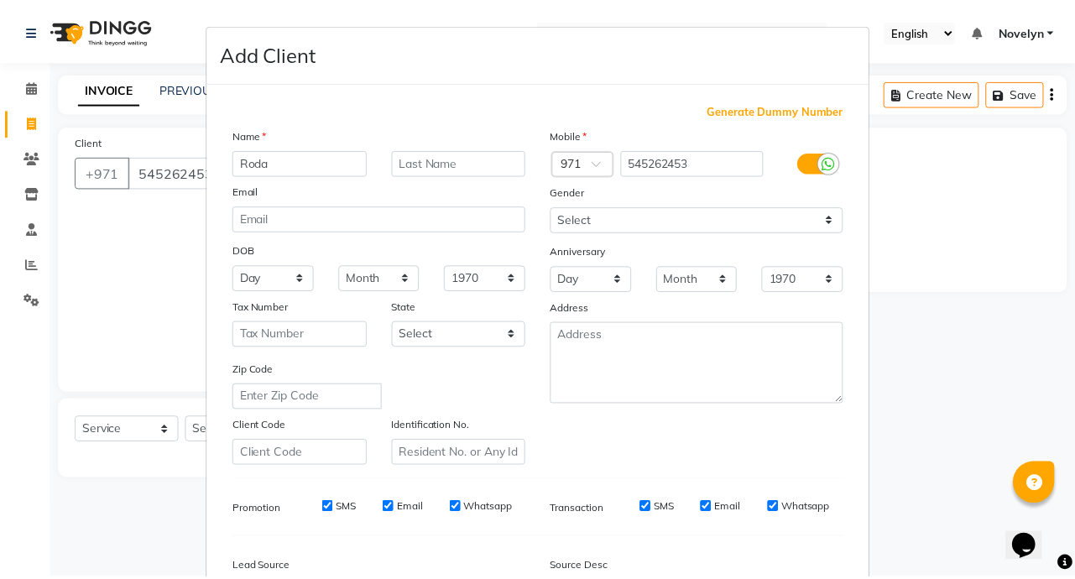
scroll to position [196, 0]
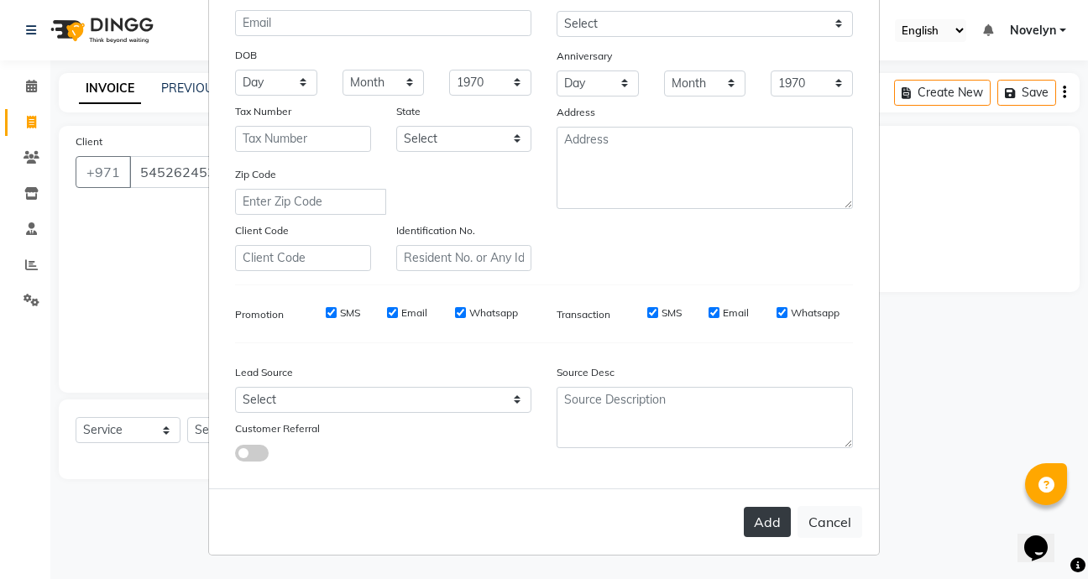
click at [763, 527] on button "Add" at bounding box center [767, 522] width 47 height 30
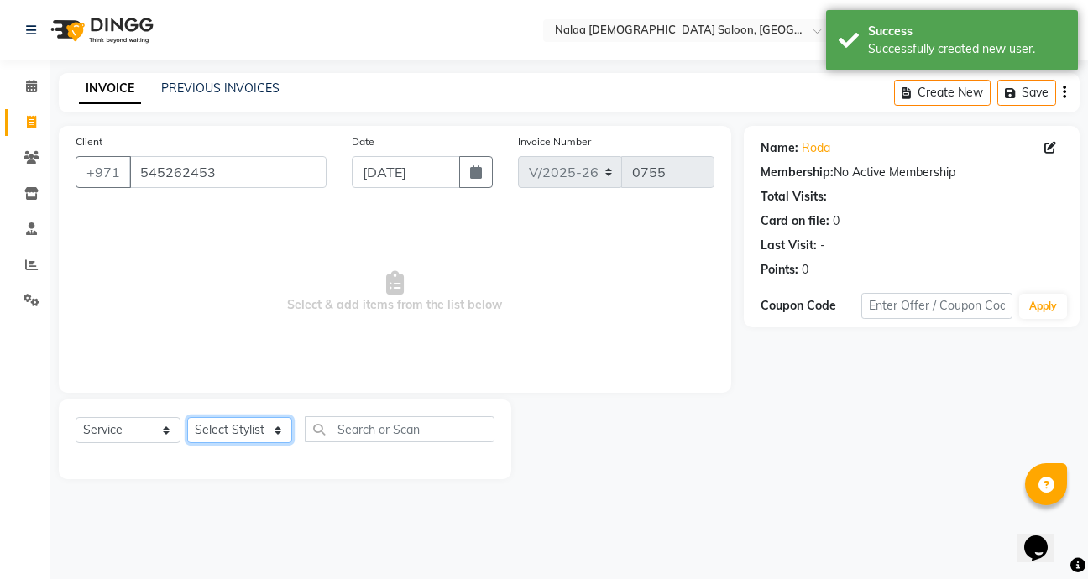
click at [282, 439] on select "Select Stylist Abby Chatty Grace Hina [PERSON_NAME] [PERSON_NAME] Stylist 1" at bounding box center [239, 430] width 105 height 26
click at [187, 417] on select "Select Stylist Abby Chatty Grace Hina [PERSON_NAME] [PERSON_NAME] Stylist 1" at bounding box center [239, 430] width 105 height 26
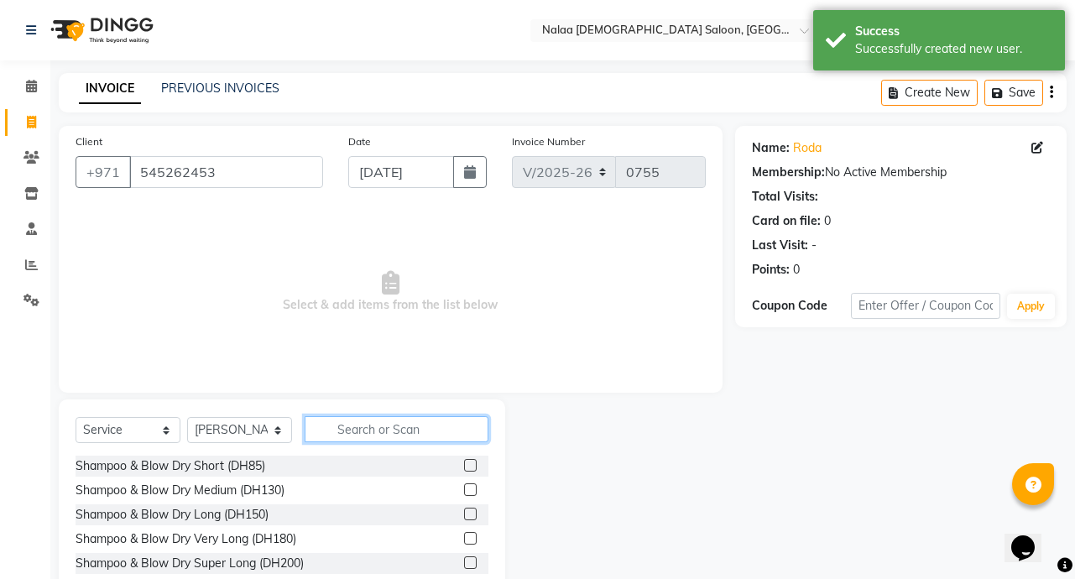
click at [378, 433] on input "text" at bounding box center [397, 429] width 184 height 26
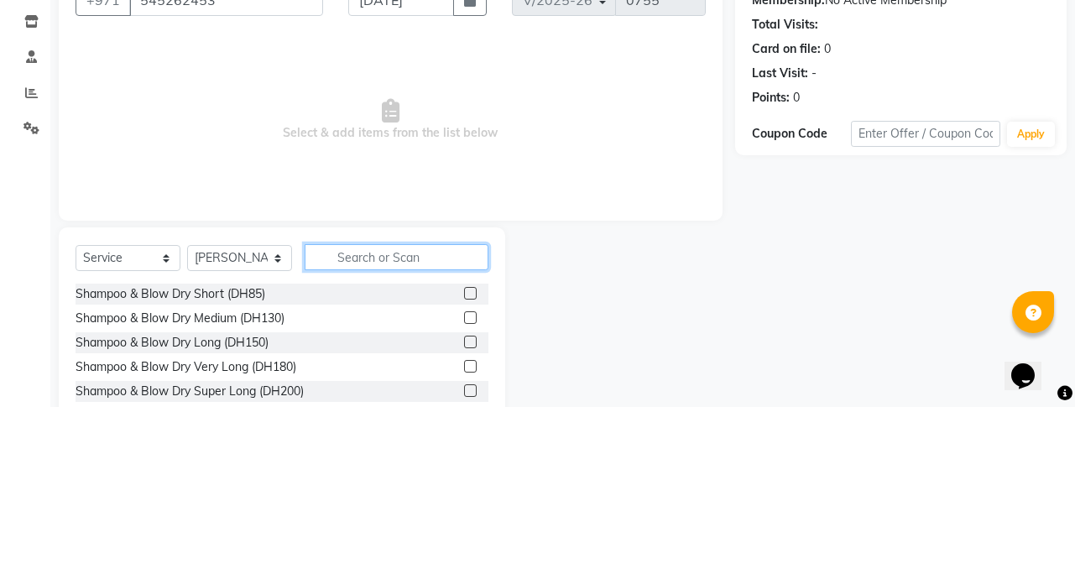
scroll to position [4, 0]
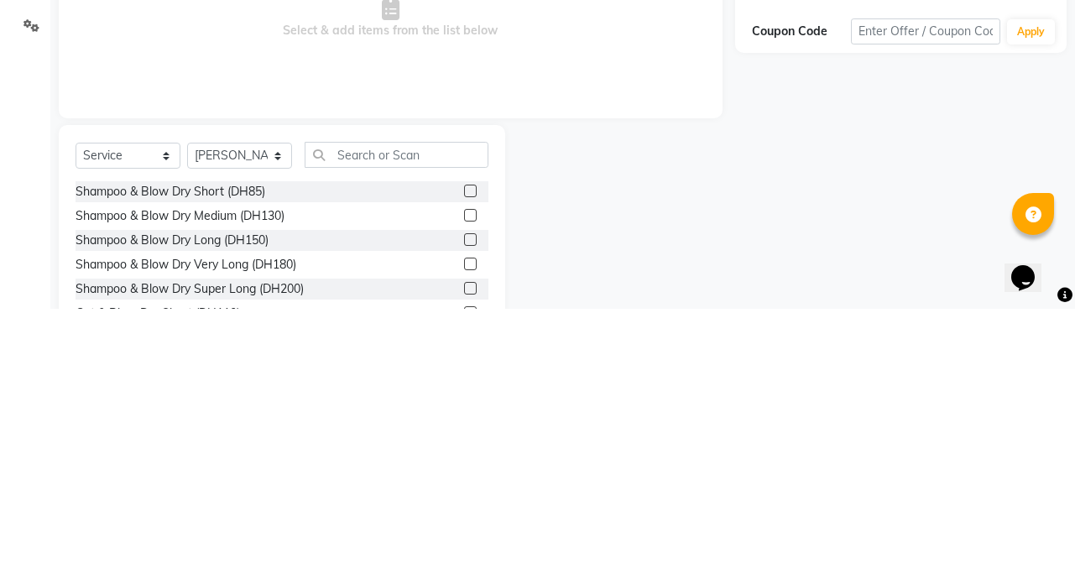
click at [609, 498] on div at bounding box center [620, 519] width 230 height 248
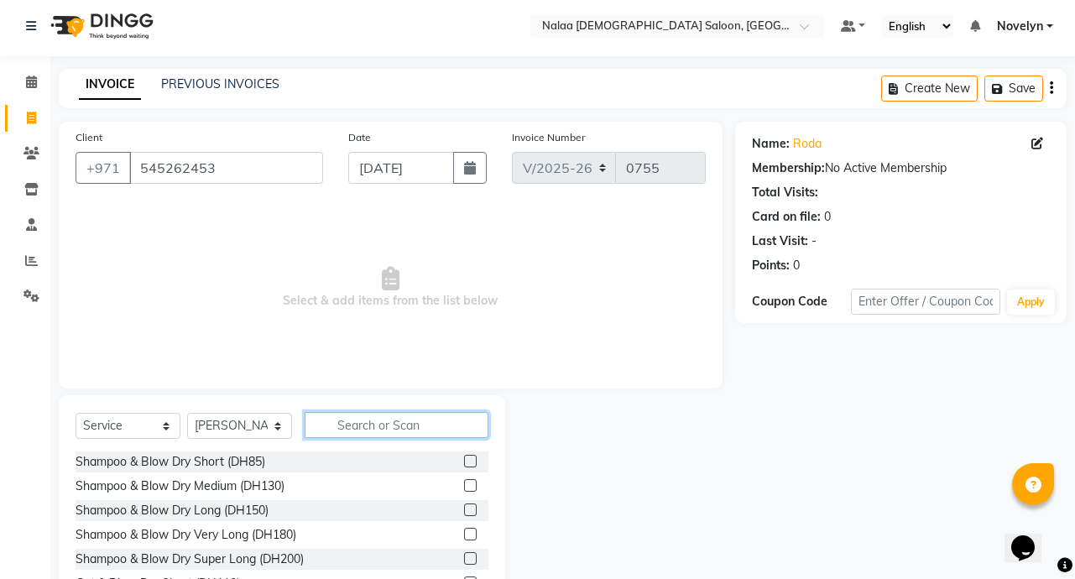
click at [392, 432] on input "text" at bounding box center [397, 425] width 184 height 26
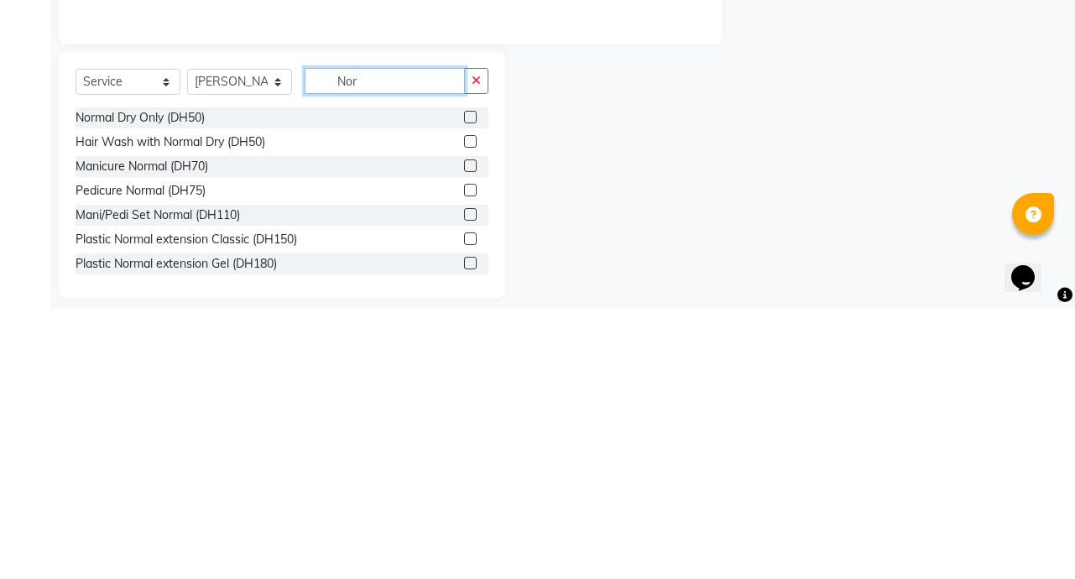
scroll to position [79, 0]
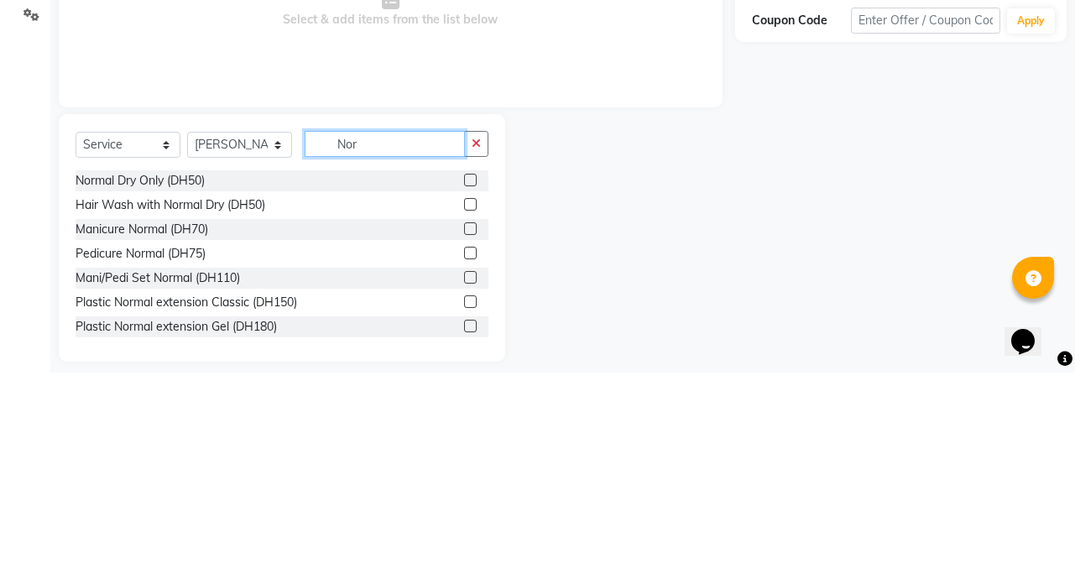
click at [379, 353] on input "Nor" at bounding box center [385, 350] width 160 height 26
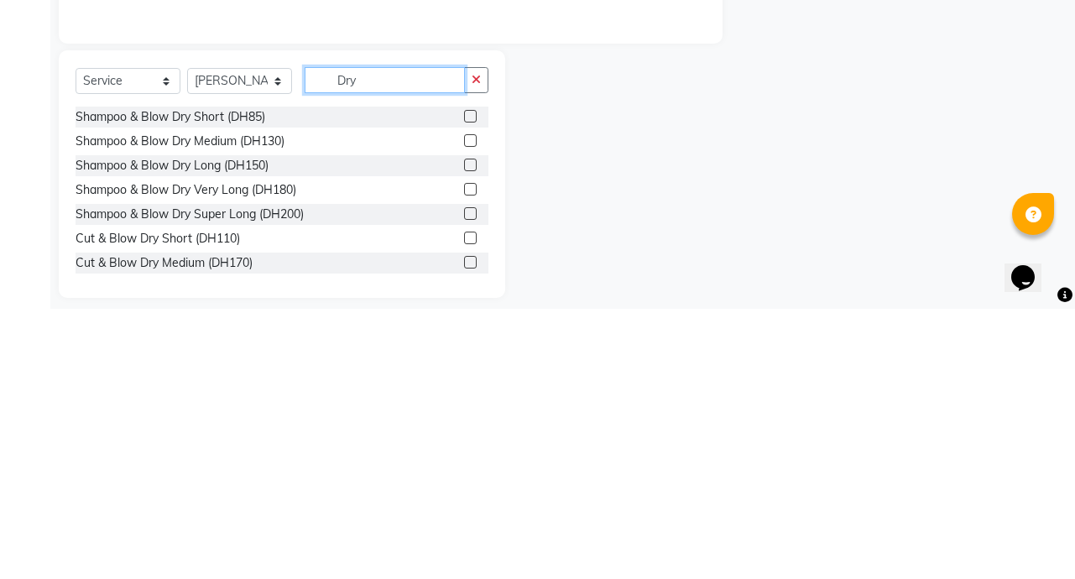
scroll to position [93, 0]
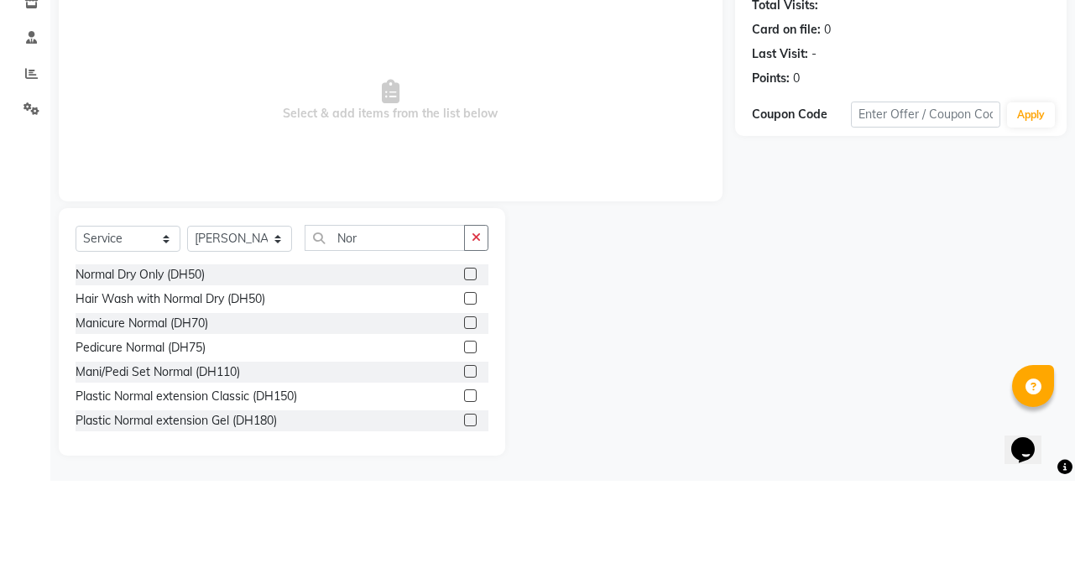
click at [506, 348] on div at bounding box center [620, 430] width 230 height 248
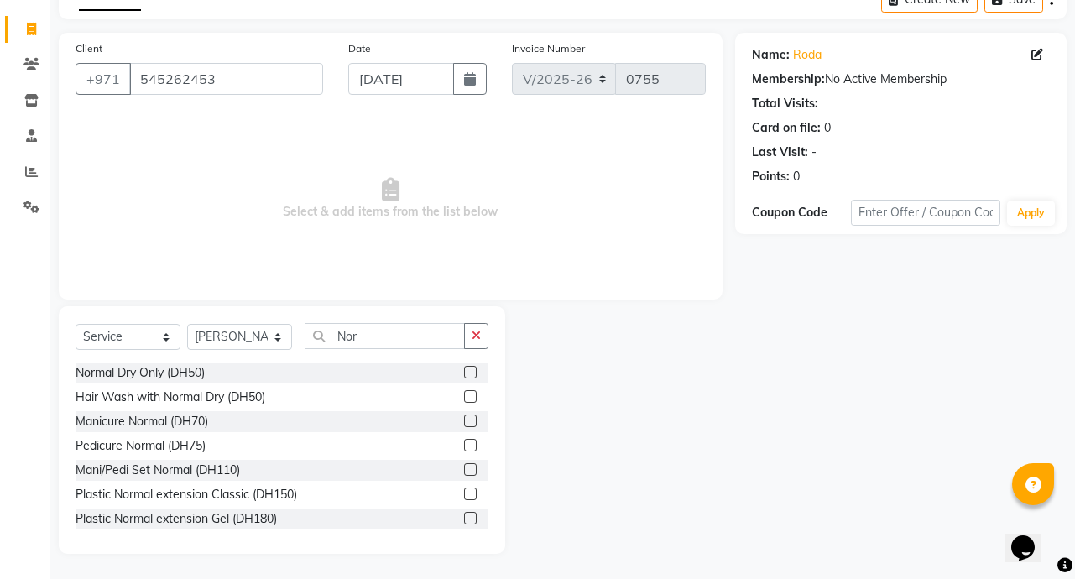
click at [482, 236] on span "Select & add items from the list below" at bounding box center [391, 199] width 630 height 168
click at [475, 342] on button "button" at bounding box center [476, 336] width 24 height 26
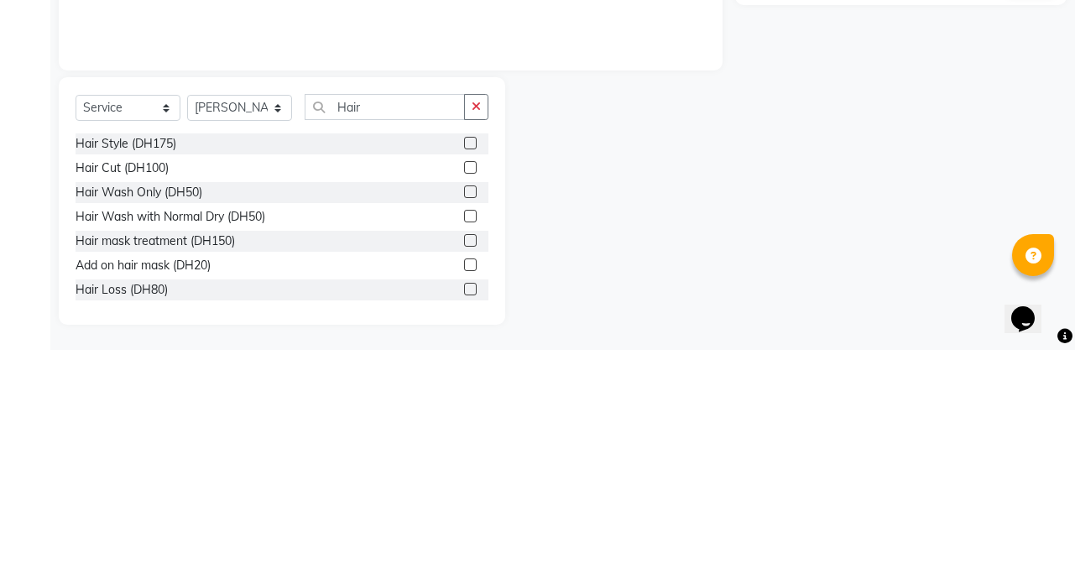
click at [594, 462] on div at bounding box center [620, 430] width 230 height 248
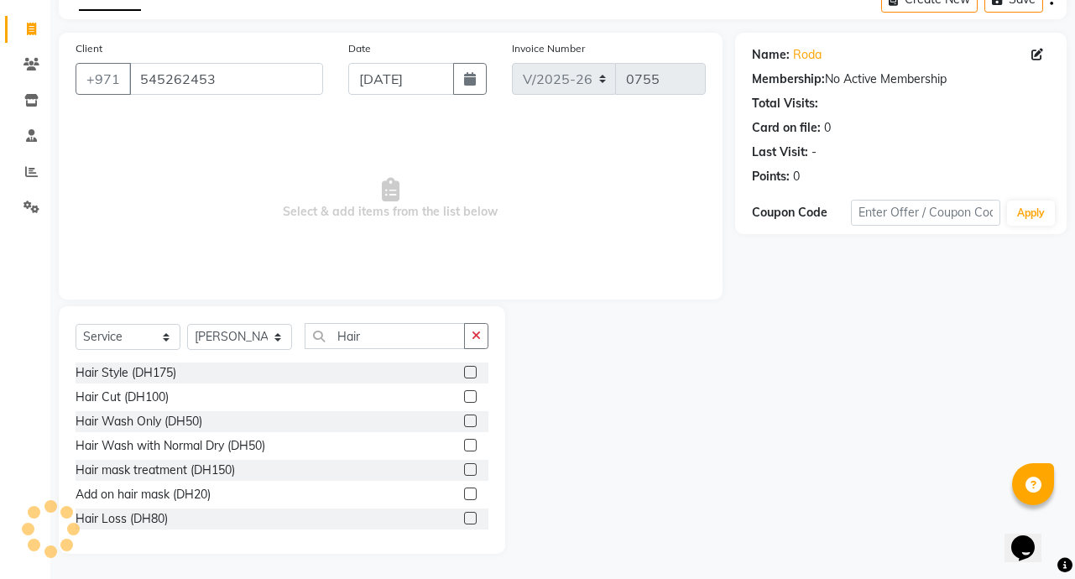
click at [464, 467] on label at bounding box center [470, 469] width 13 height 13
click at [464, 467] on input "checkbox" at bounding box center [469, 470] width 11 height 11
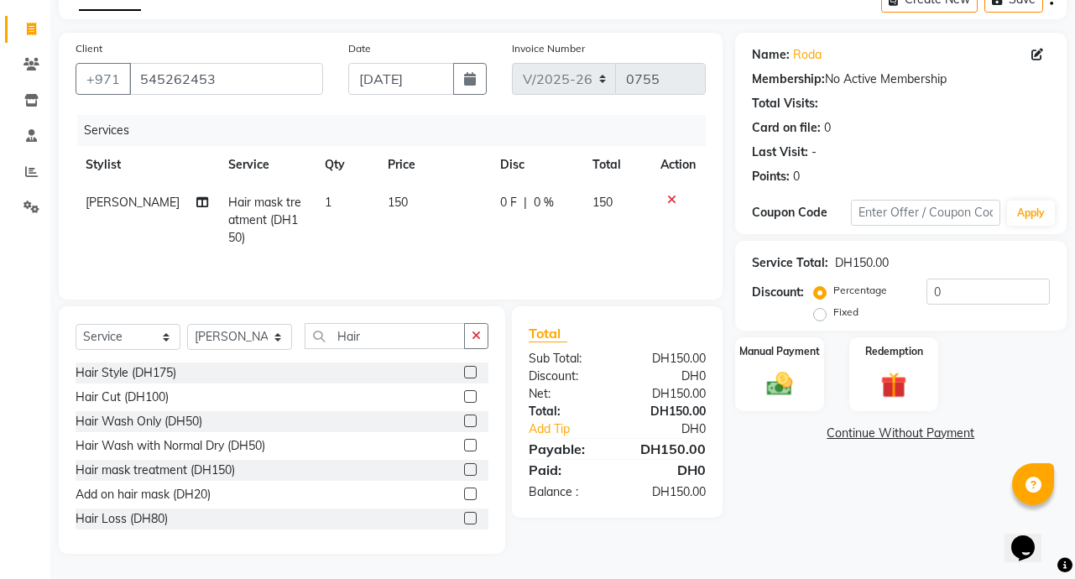
click at [674, 200] on icon at bounding box center [671, 200] width 9 height 12
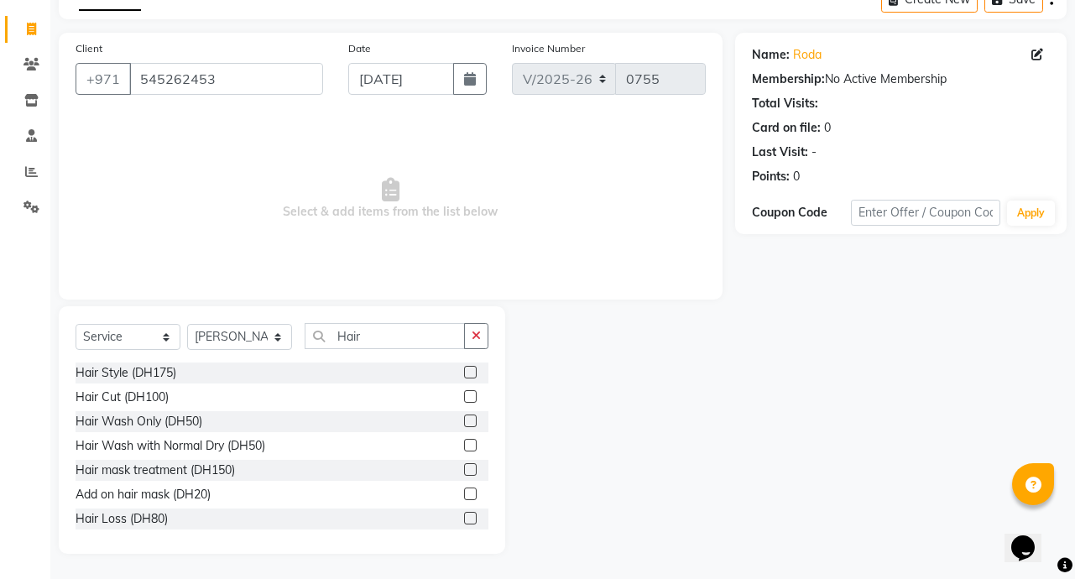
click at [464, 446] on label at bounding box center [470, 445] width 13 height 13
click at [464, 446] on input "checkbox" at bounding box center [469, 446] width 11 height 11
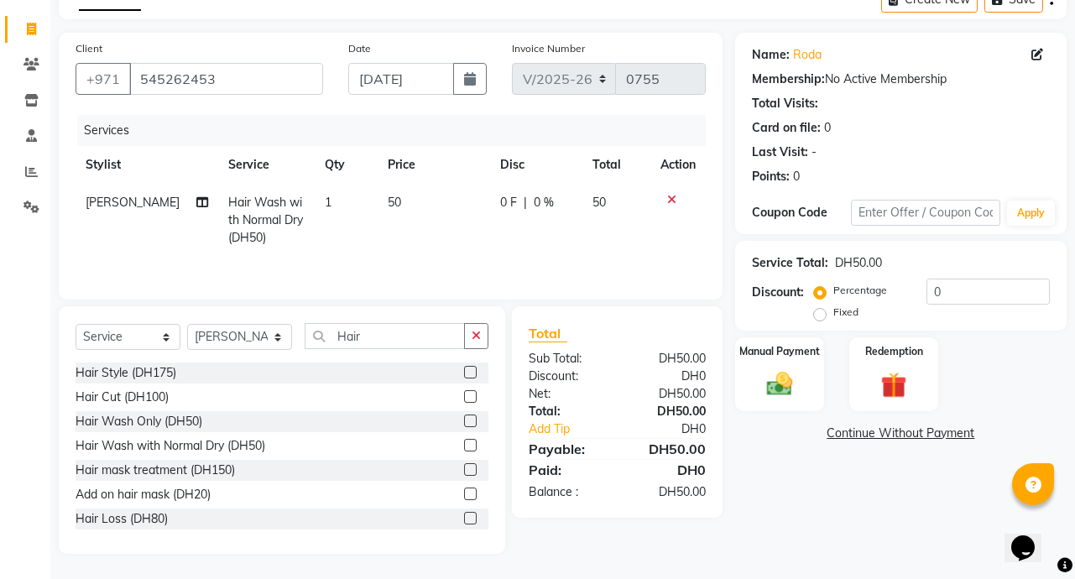
click at [402, 207] on td "50" at bounding box center [434, 220] width 112 height 73
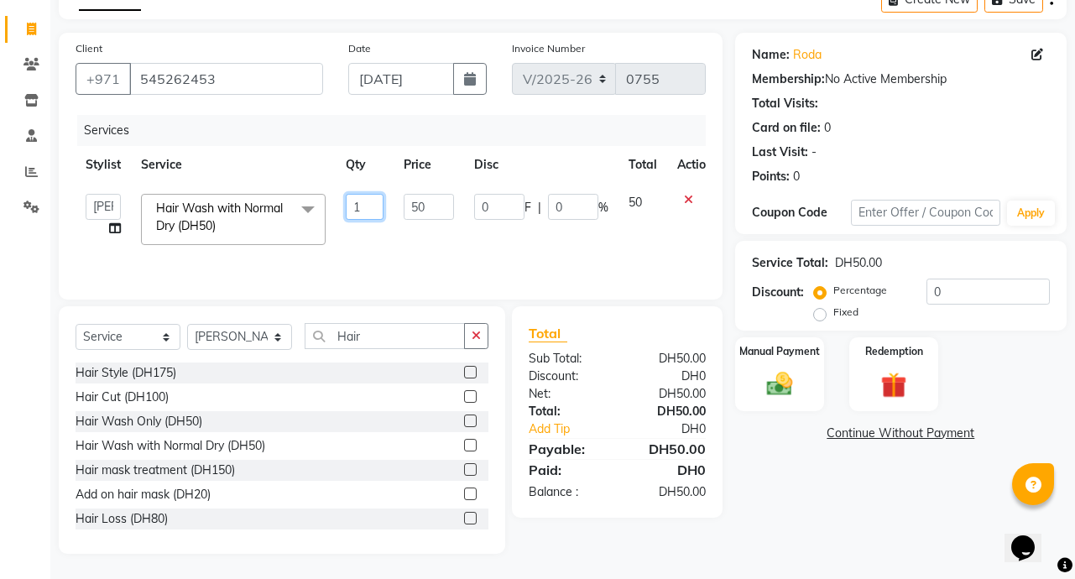
click at [361, 211] on input "1" at bounding box center [365, 207] width 38 height 26
click at [637, 251] on td "50" at bounding box center [643, 219] width 49 height 71
click at [298, 215] on span at bounding box center [308, 210] width 34 height 32
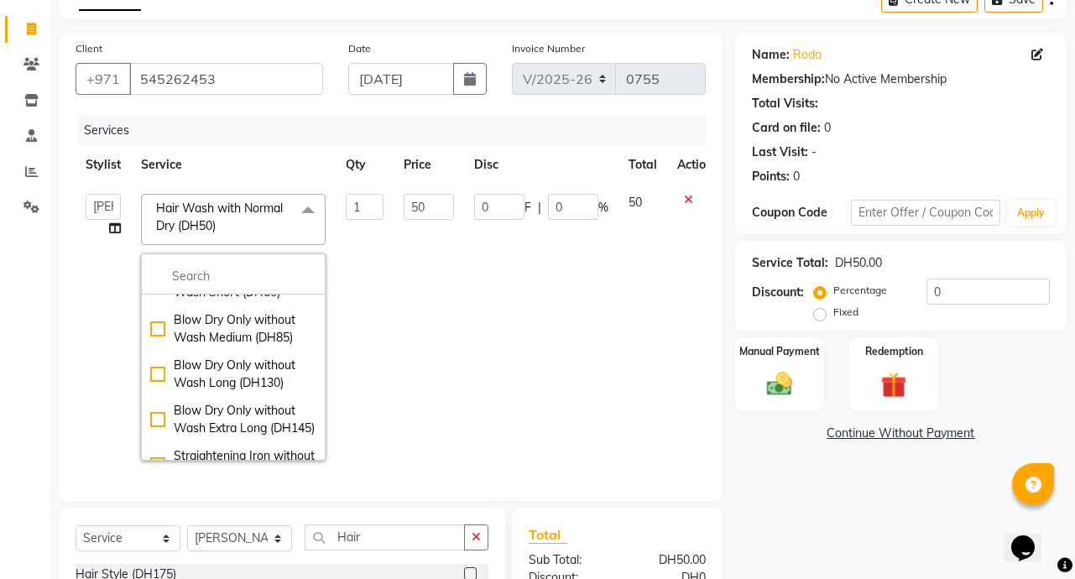
scroll to position [831, 0]
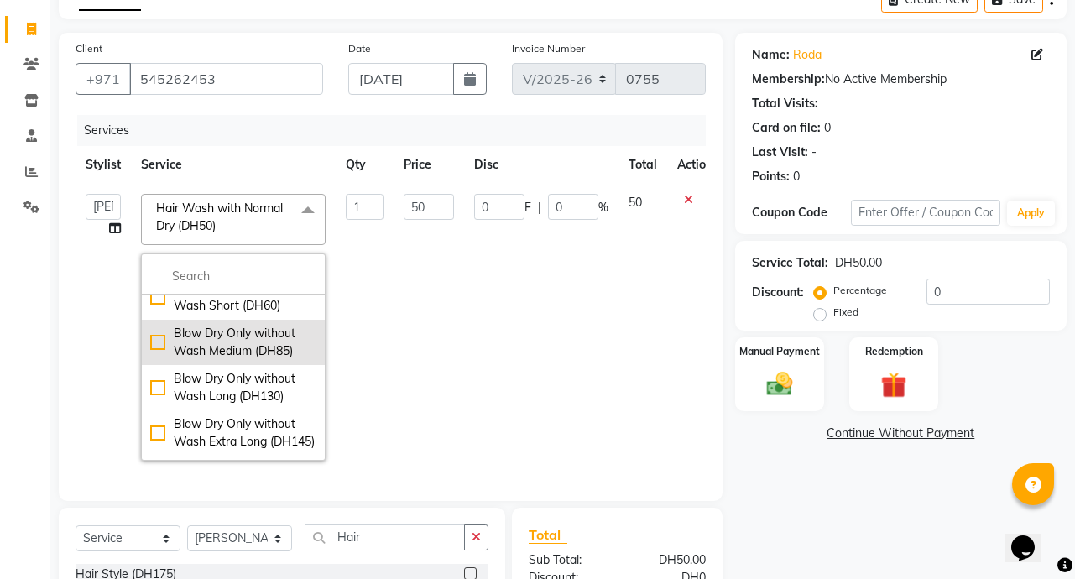
click at [164, 360] on div "Blow Dry Only without Wash Medium (DH85)" at bounding box center [233, 342] width 166 height 35
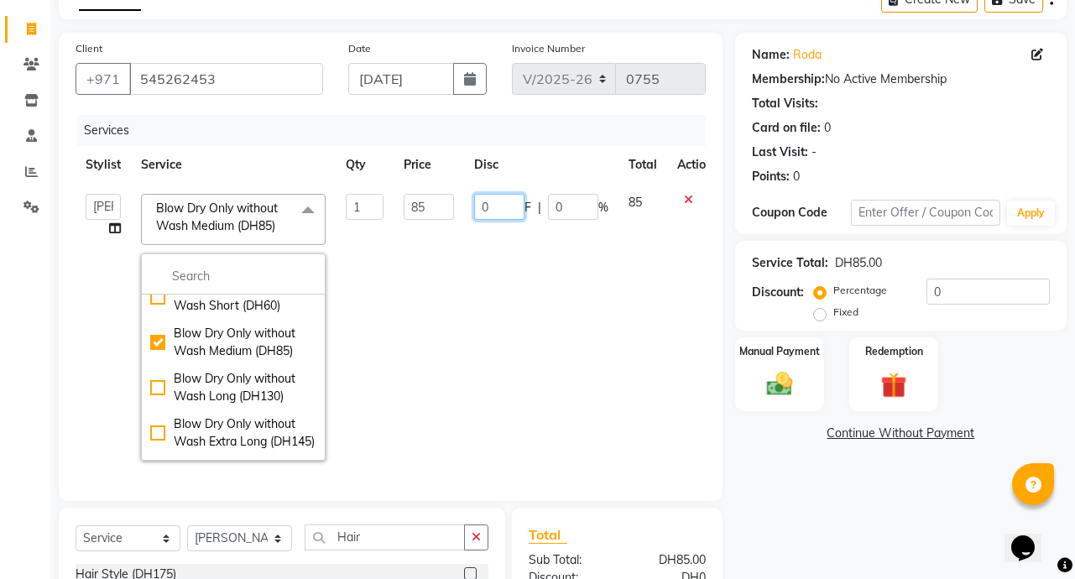
click at [503, 210] on input "0" at bounding box center [499, 207] width 50 height 26
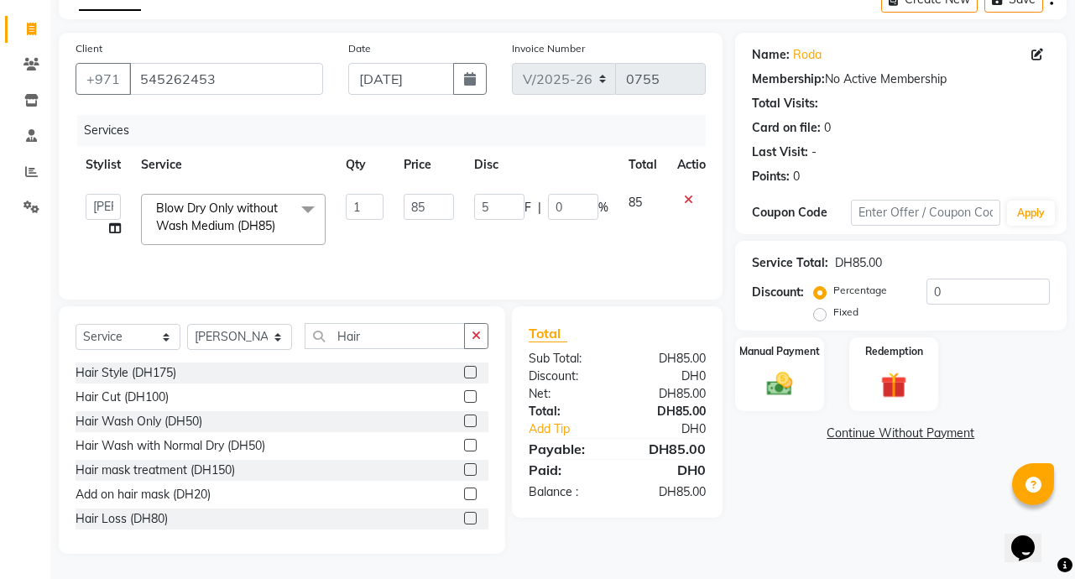
click at [778, 525] on div "Name: Roda Membership: No Active Membership Total Visits: Card on file: 0 Last …" at bounding box center [907, 293] width 344 height 521
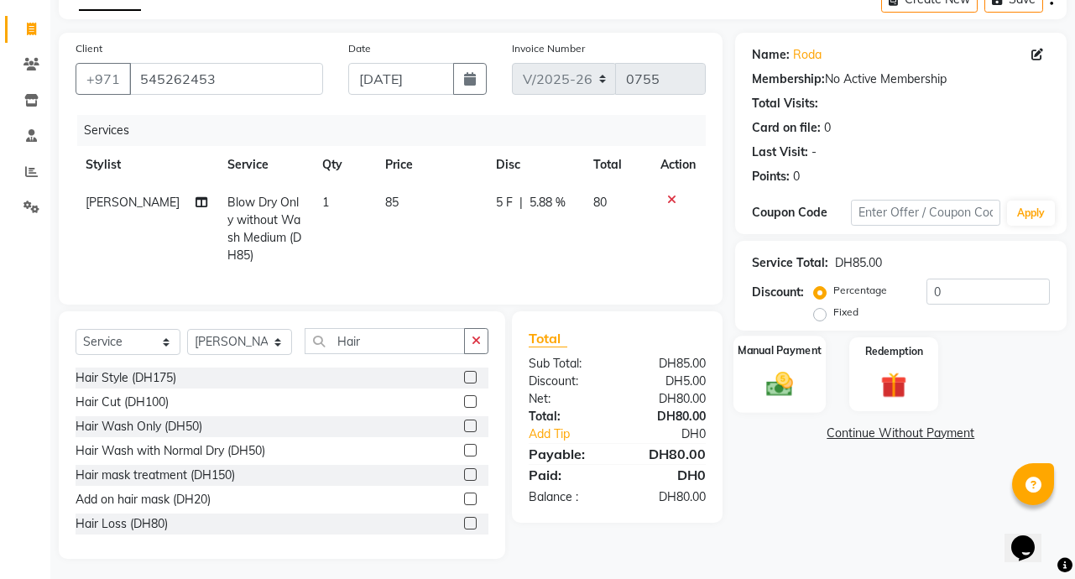
click at [787, 388] on img at bounding box center [780, 384] width 44 height 31
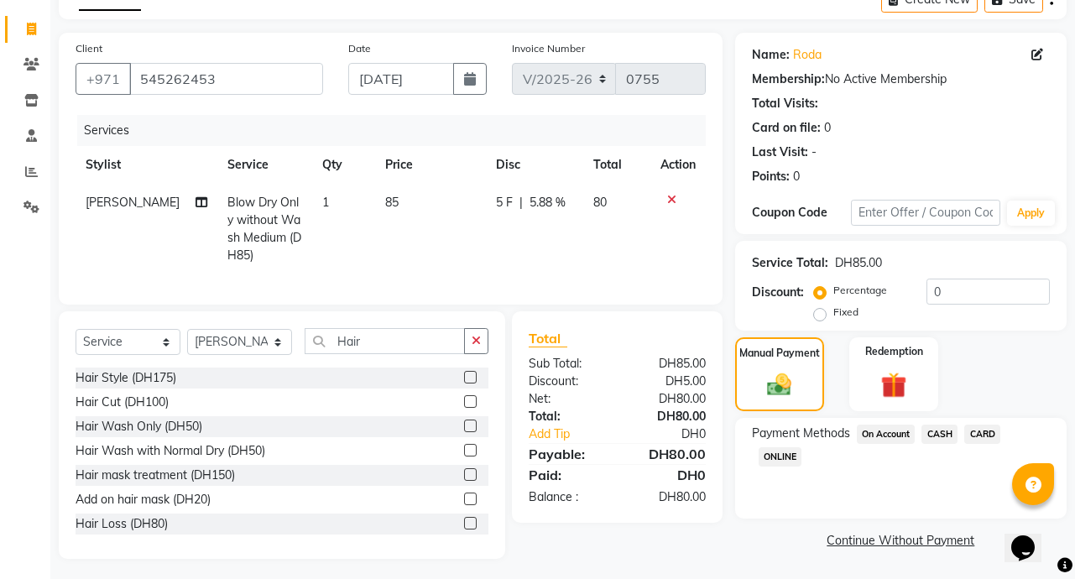
click at [985, 434] on span "CARD" at bounding box center [982, 434] width 36 height 19
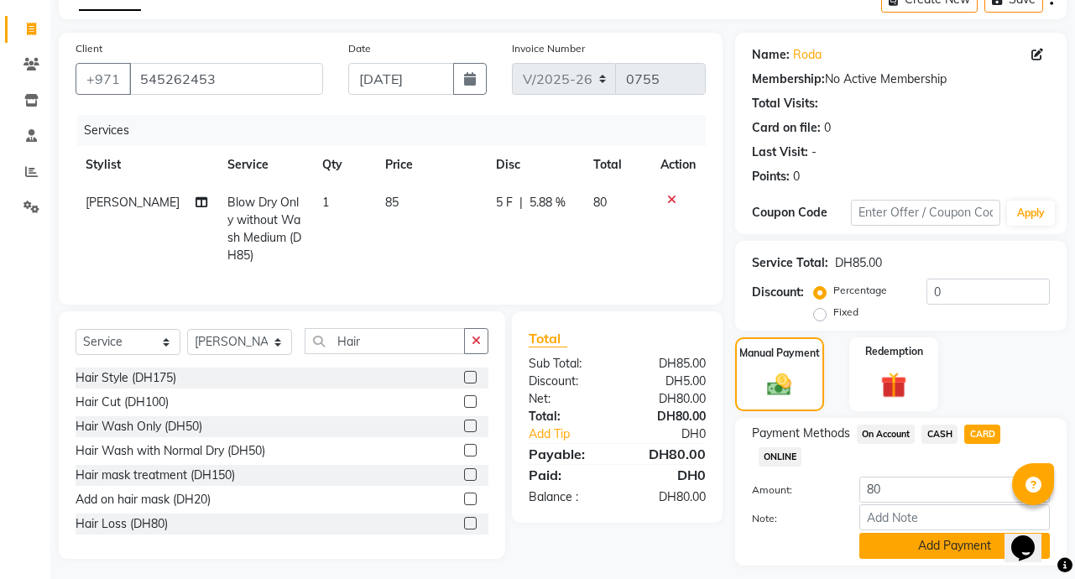
click at [982, 557] on button "Add Payment" at bounding box center [955, 546] width 191 height 26
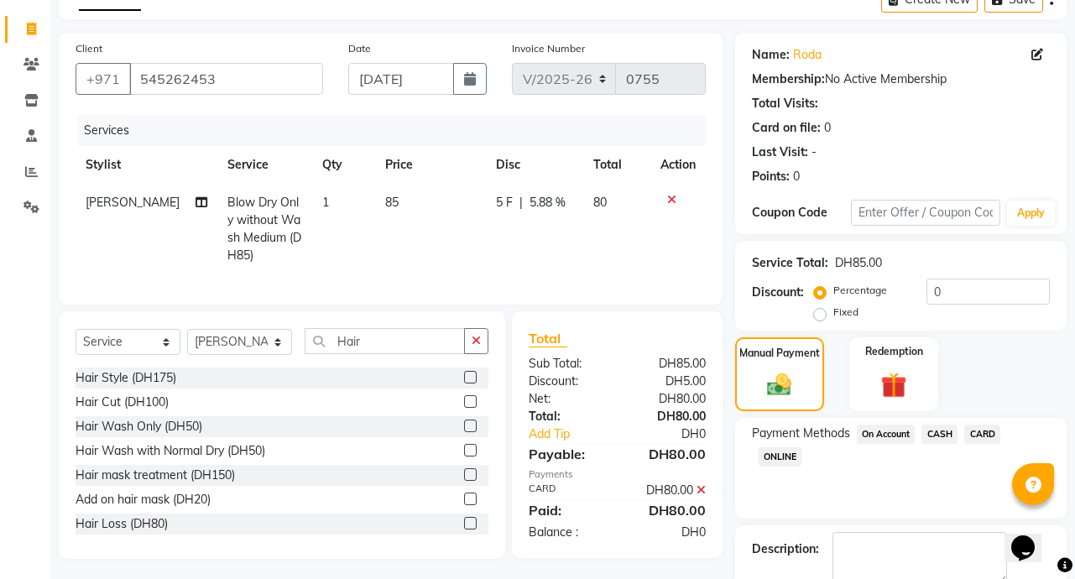
scroll to position [187, 0]
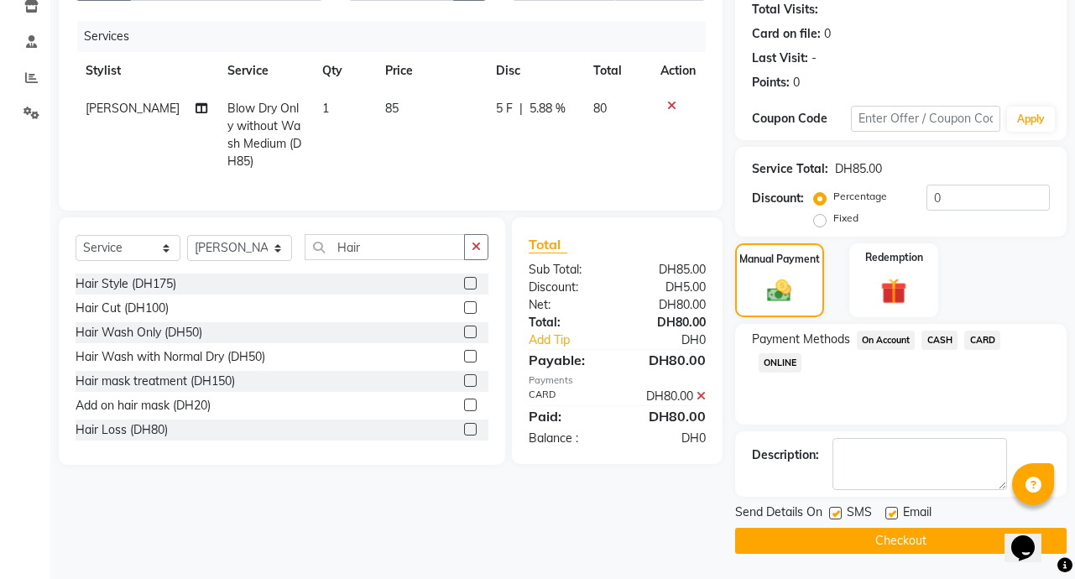
click at [944, 550] on button "Checkout" at bounding box center [901, 541] width 332 height 26
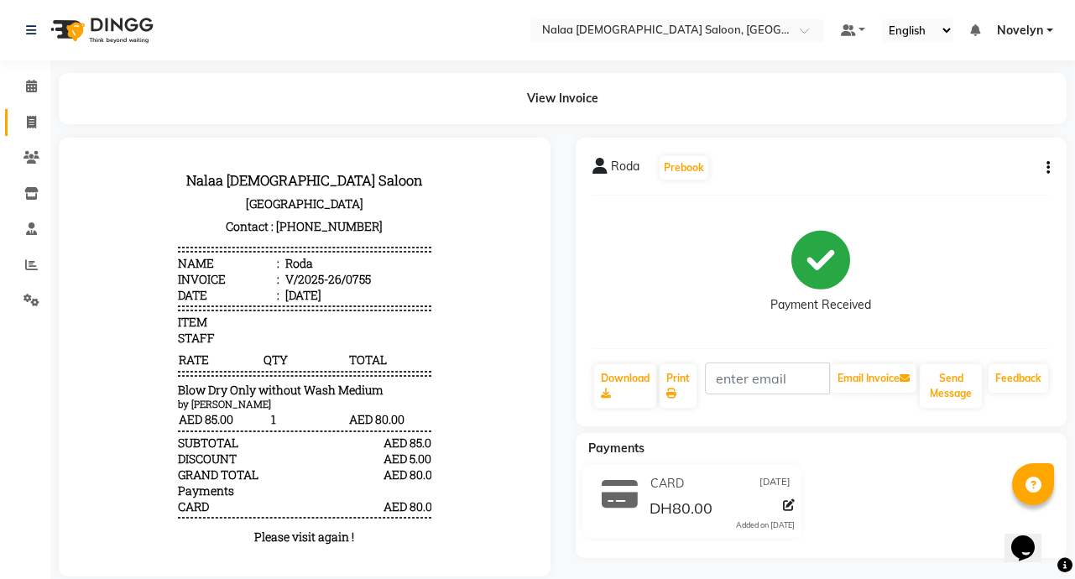
click at [33, 128] on icon at bounding box center [31, 122] width 9 height 13
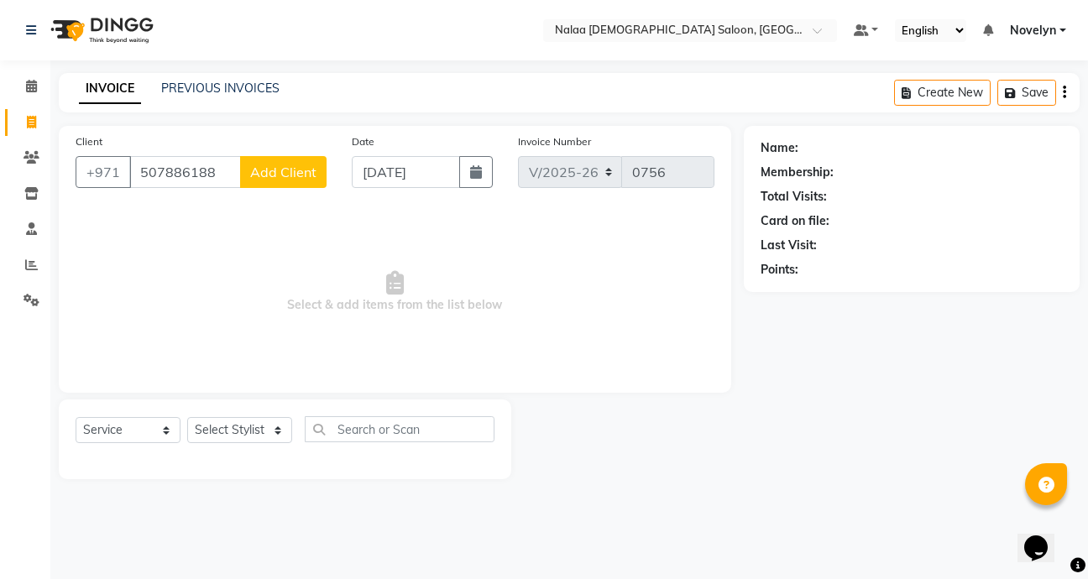
click at [298, 168] on span "Add Client" at bounding box center [283, 172] width 66 height 17
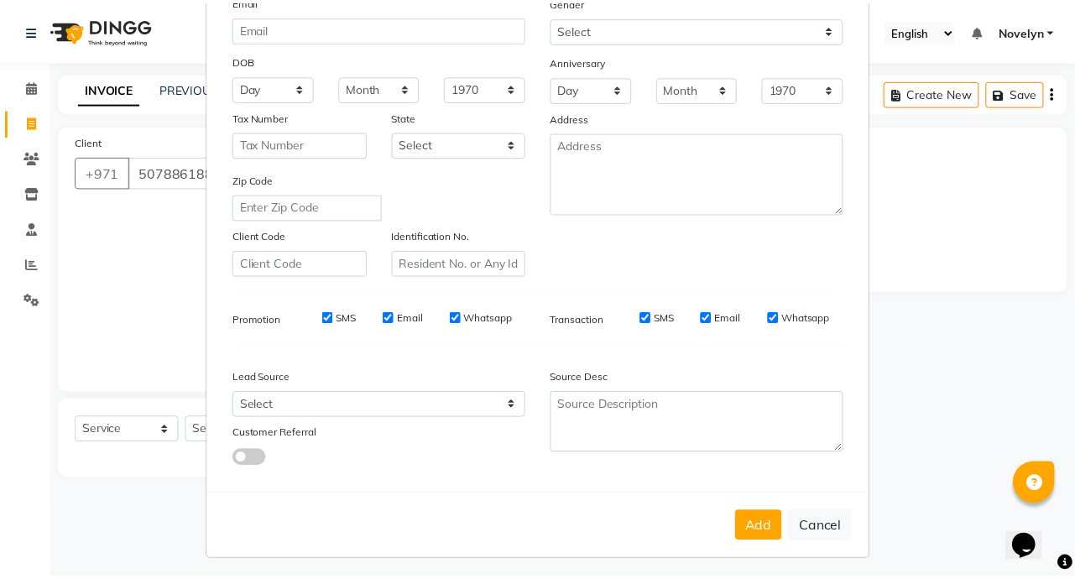
scroll to position [196, 0]
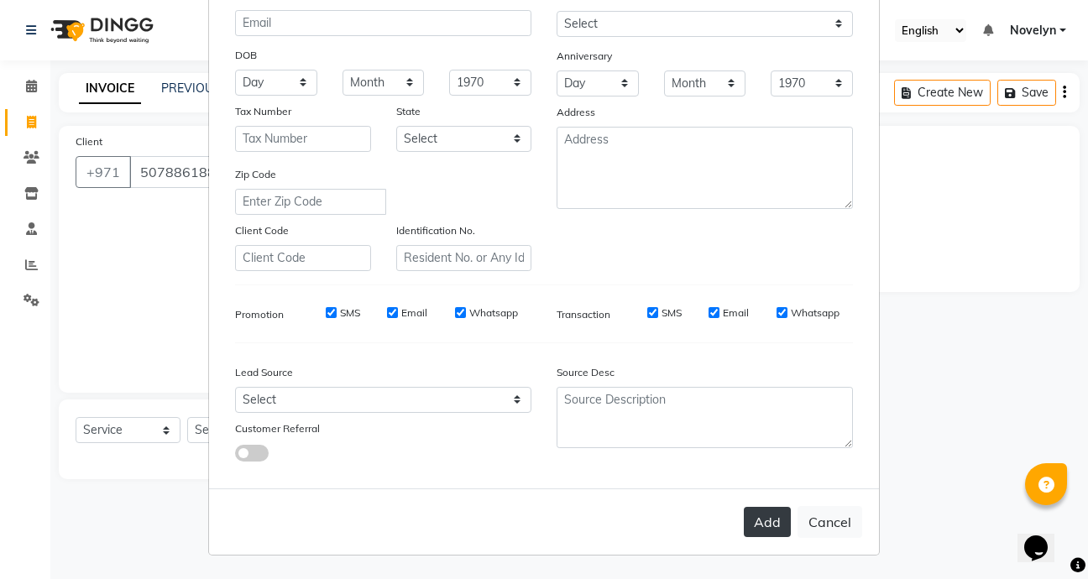
click at [755, 523] on button "Add" at bounding box center [767, 522] width 47 height 30
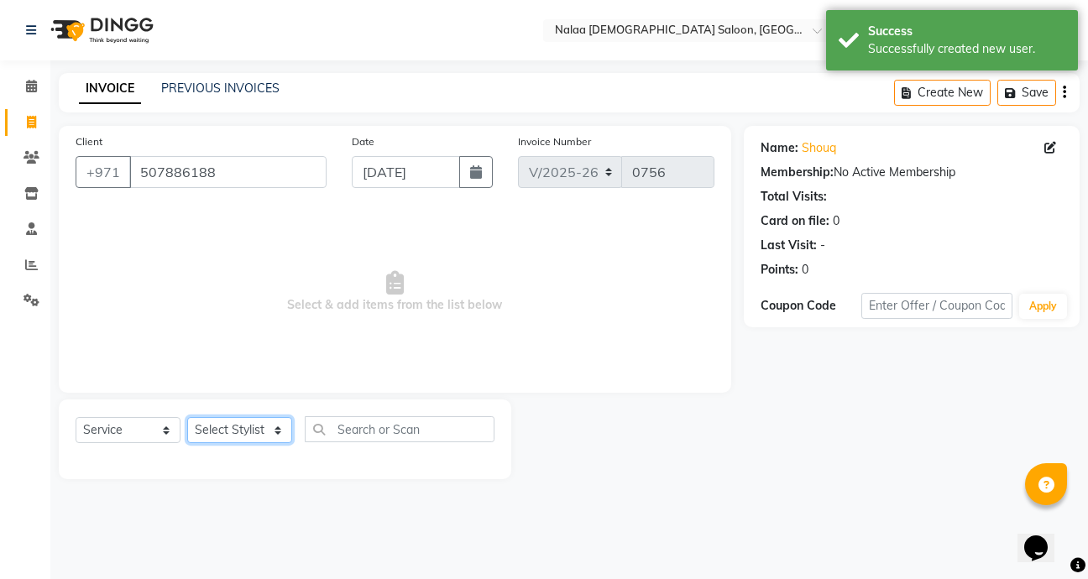
click at [280, 431] on select "Select Stylist Abby Chatty Grace Hina [PERSON_NAME] [PERSON_NAME] Stylist 1" at bounding box center [239, 430] width 105 height 26
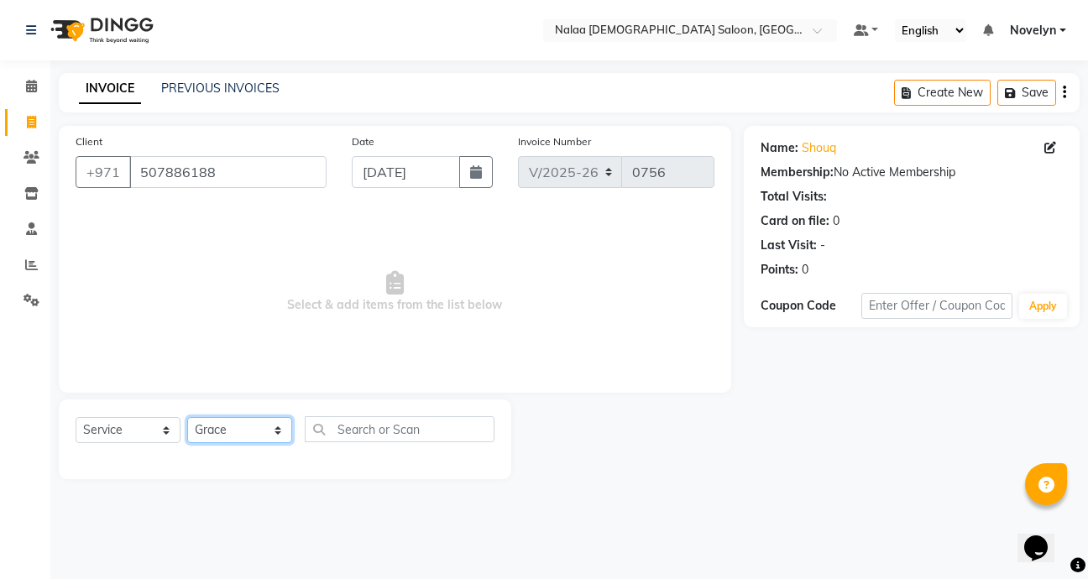
click at [187, 417] on select "Select Stylist Abby Chatty Grace Hina [PERSON_NAME] [PERSON_NAME] Stylist 1" at bounding box center [239, 430] width 105 height 26
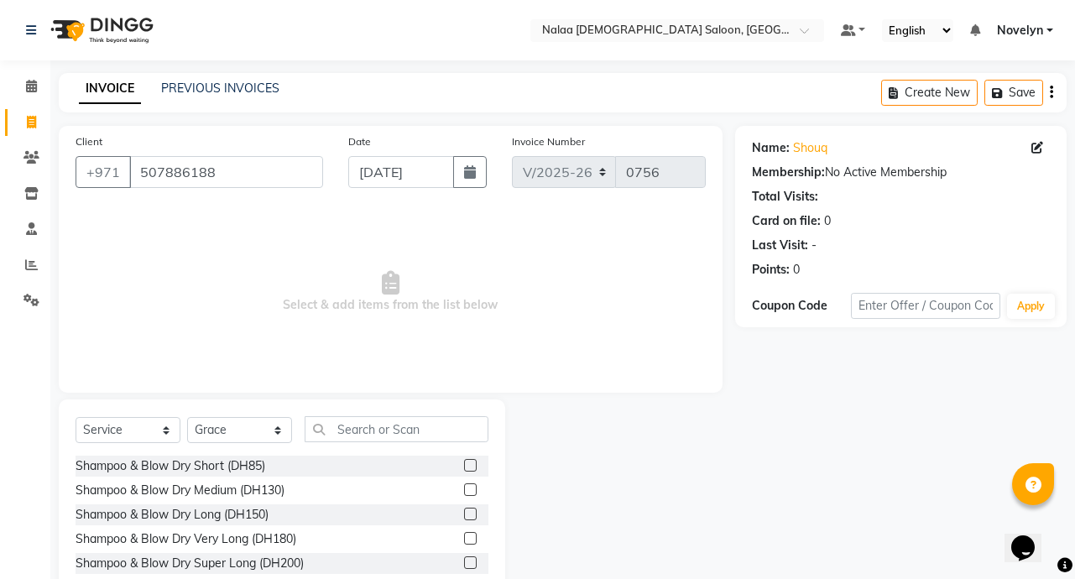
click at [659, 468] on div at bounding box center [620, 524] width 230 height 248
click at [412, 434] on input "text" at bounding box center [397, 429] width 184 height 26
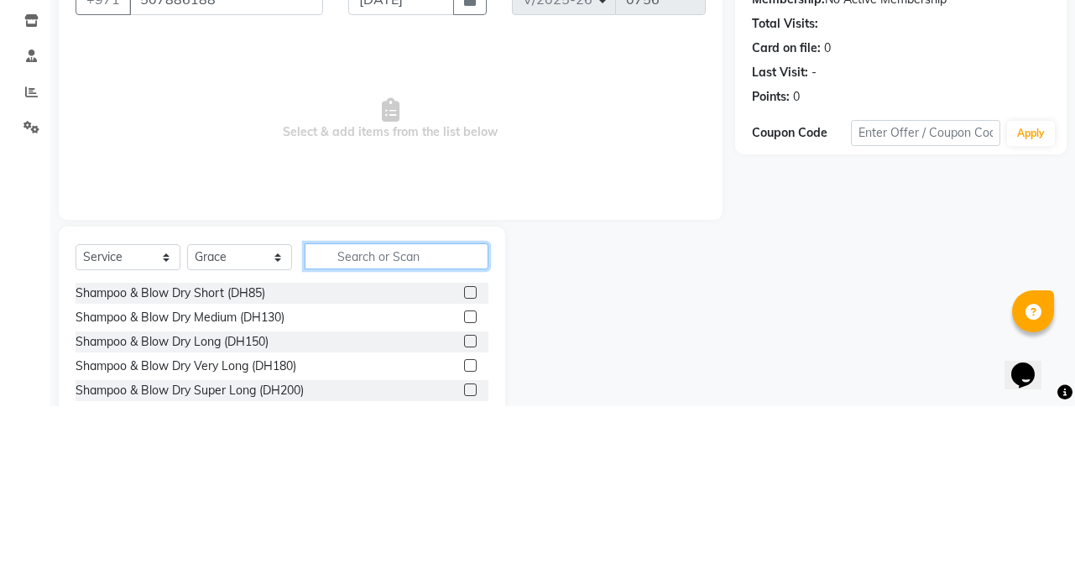
scroll to position [4, 0]
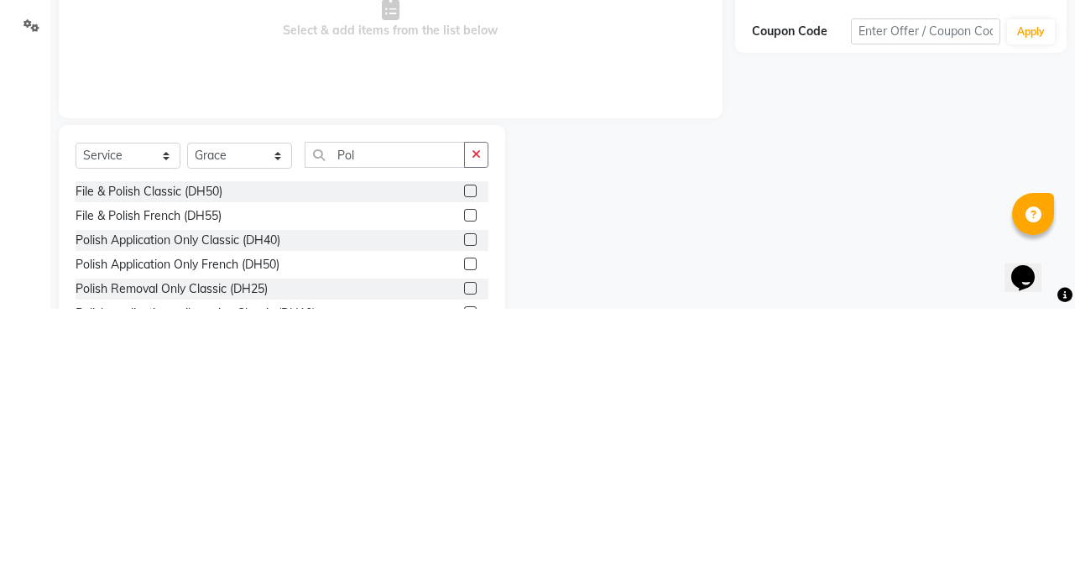
click at [464, 510] on label at bounding box center [470, 510] width 13 height 13
click at [464, 510] on input "checkbox" at bounding box center [469, 510] width 11 height 11
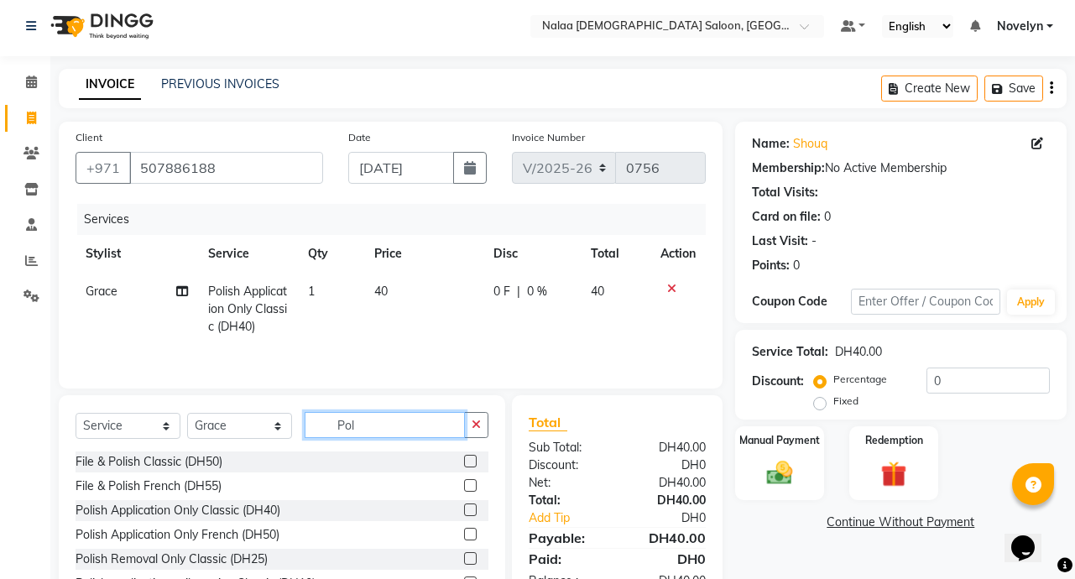
click at [403, 432] on input "Pol" at bounding box center [385, 425] width 160 height 26
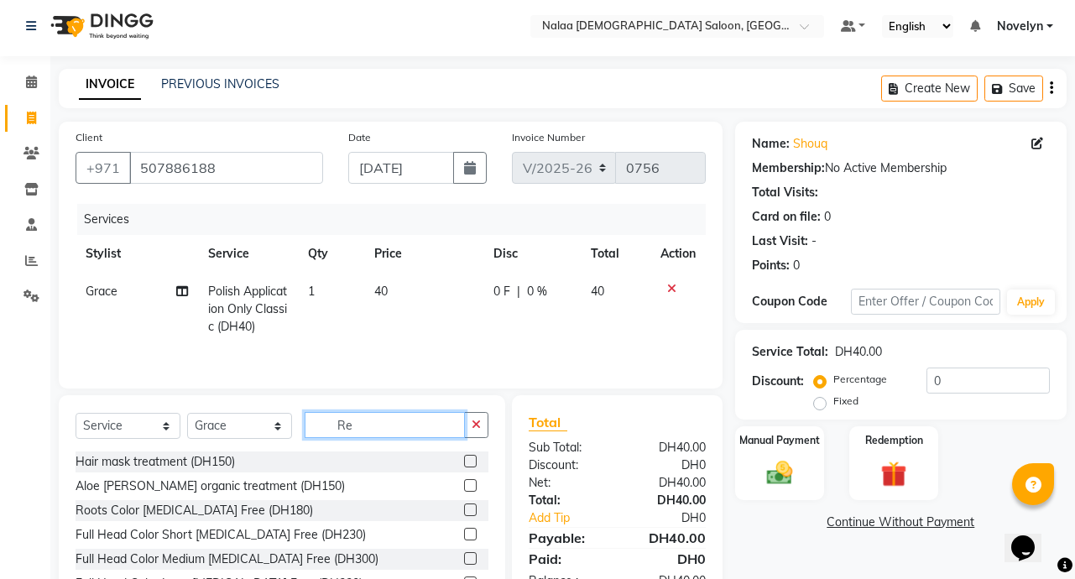
click at [379, 429] on input "Re" at bounding box center [385, 425] width 160 height 26
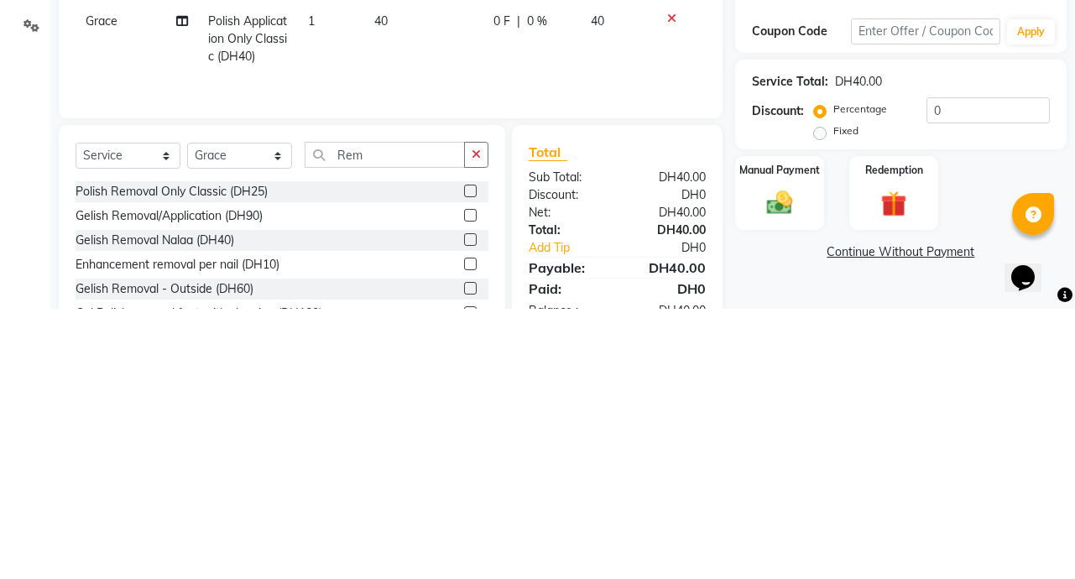
click at [464, 464] on label at bounding box center [470, 461] width 13 height 13
click at [464, 464] on input "checkbox" at bounding box center [469, 462] width 11 height 11
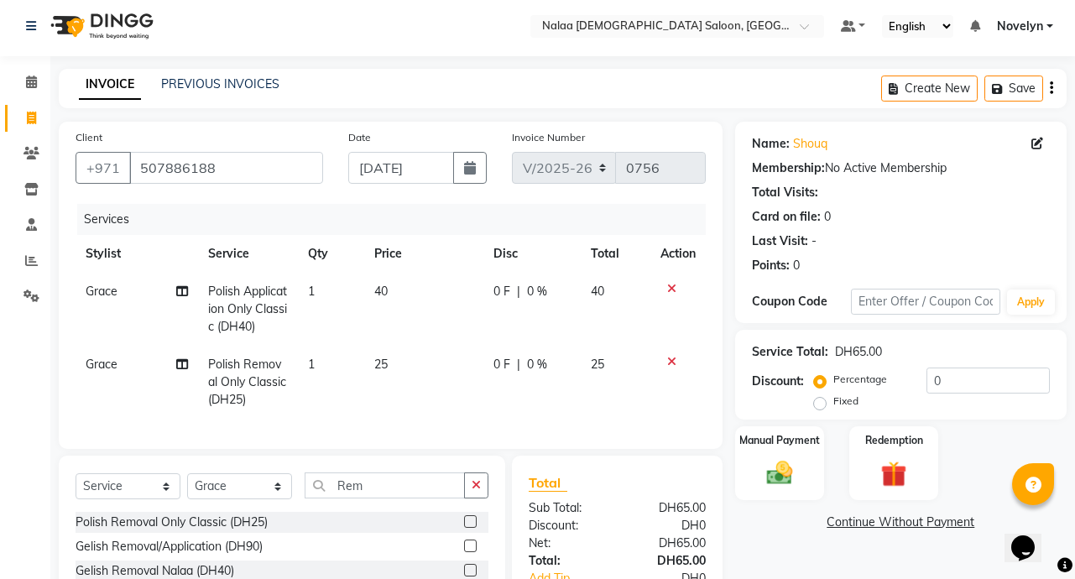
click at [523, 367] on div "0 F | 0 %" at bounding box center [532, 365] width 76 height 18
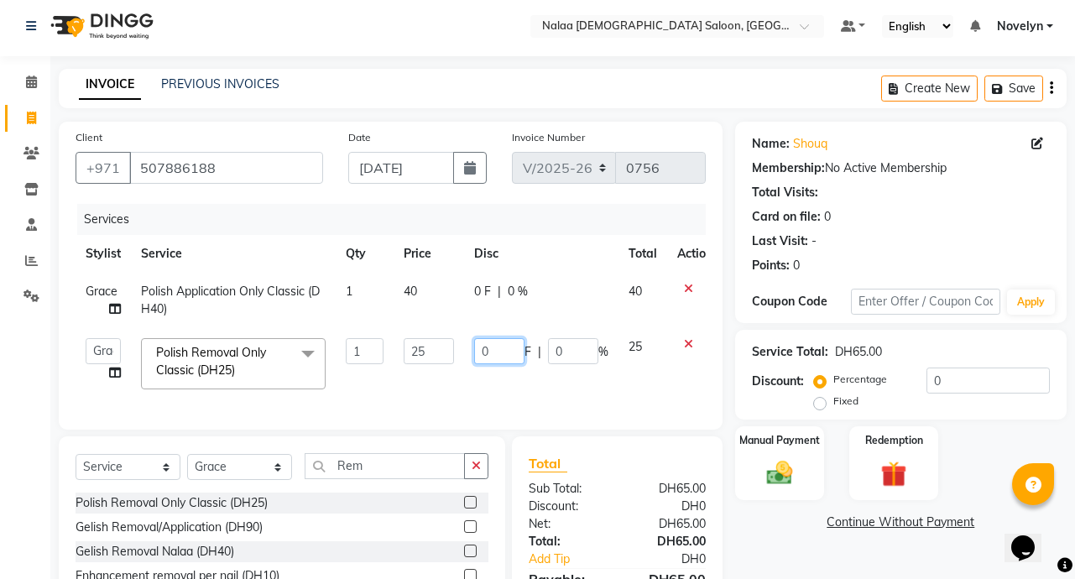
click at [487, 352] on input "0" at bounding box center [499, 351] width 50 height 26
click at [510, 293] on div "0 F | 0 %" at bounding box center [541, 292] width 134 height 18
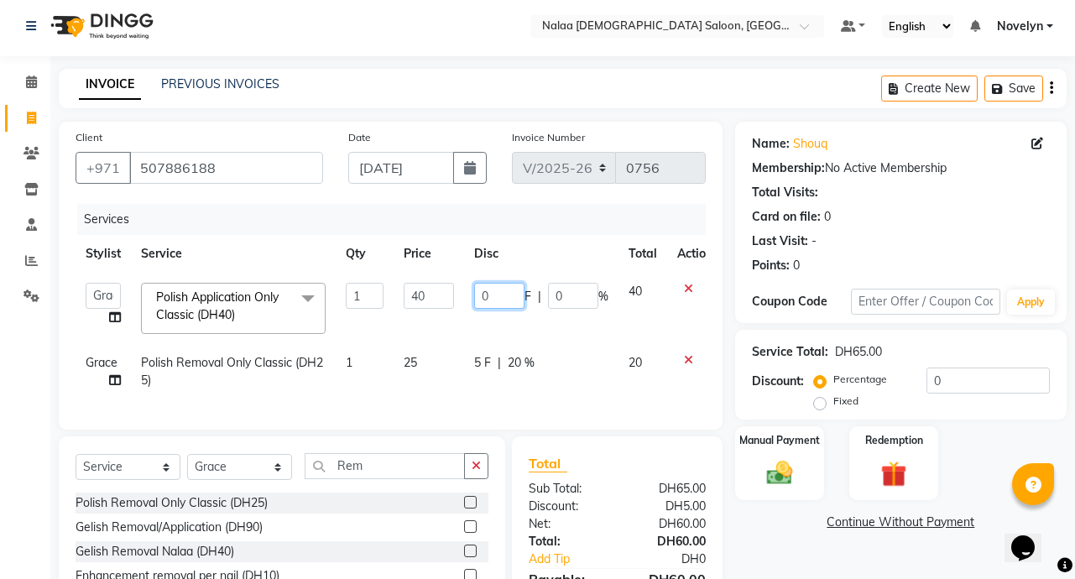
click at [489, 298] on input "0" at bounding box center [499, 296] width 50 height 26
click at [457, 519] on div "Select Service Product Membership Package Voucher Prepaid Gift Card Select Styl…" at bounding box center [282, 560] width 447 height 248
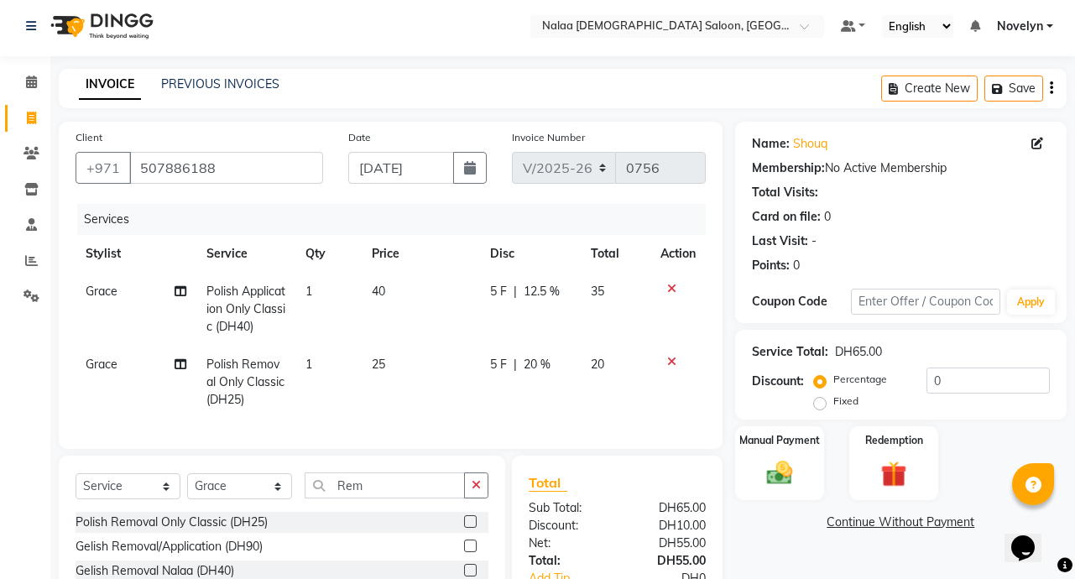
click at [507, 370] on div "5 F | 20 %" at bounding box center [530, 365] width 81 height 18
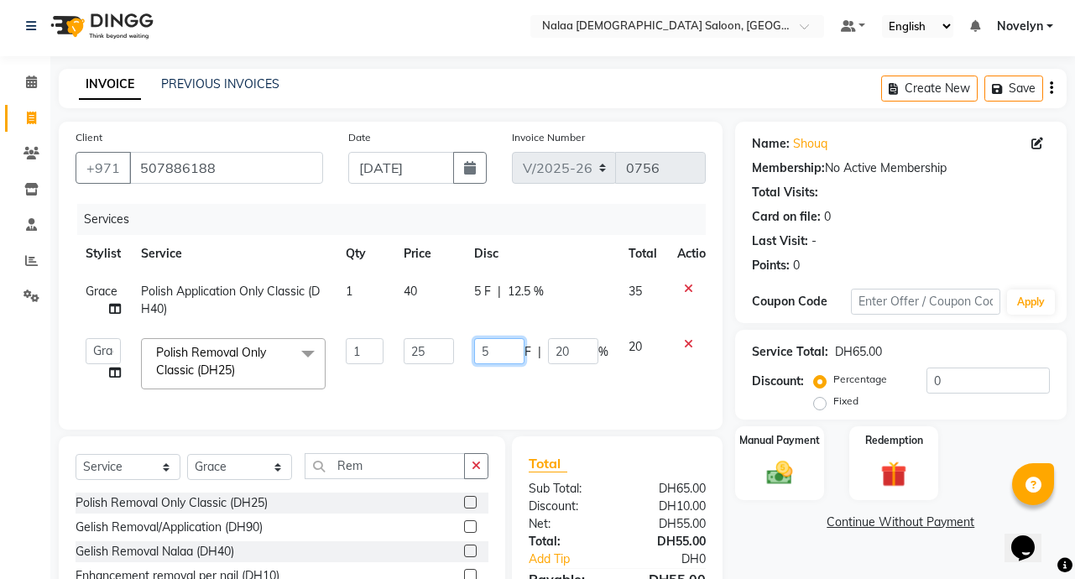
click at [504, 353] on input "5" at bounding box center [499, 351] width 50 height 26
click at [787, 552] on div "Name: Shouq Membership: No Active Membership Total Visits: Card on file: 0 Last…" at bounding box center [907, 403] width 344 height 562
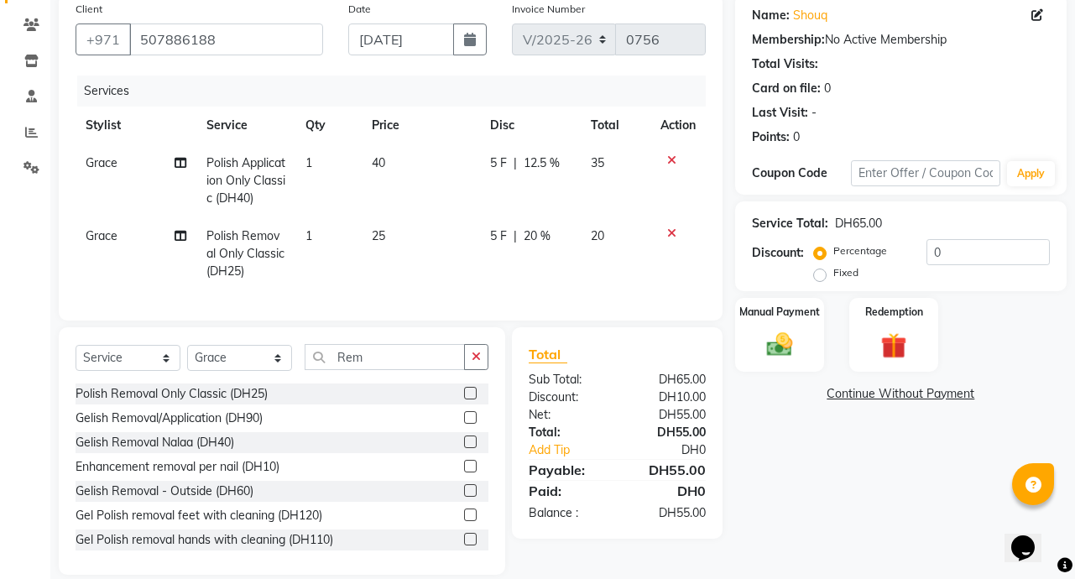
scroll to position [166, 0]
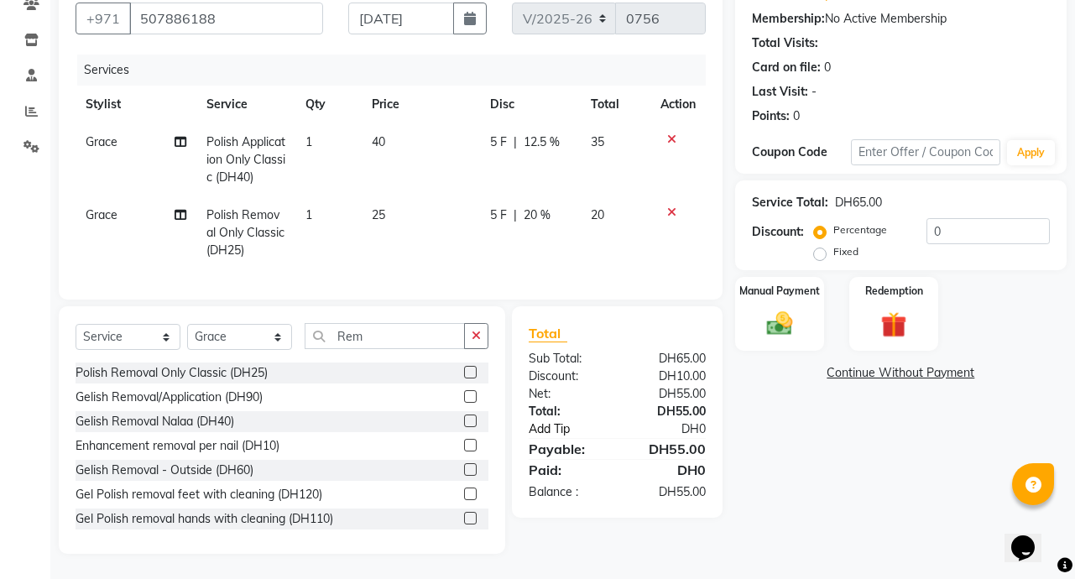
click at [611, 433] on link "Add Tip" at bounding box center [575, 430] width 118 height 18
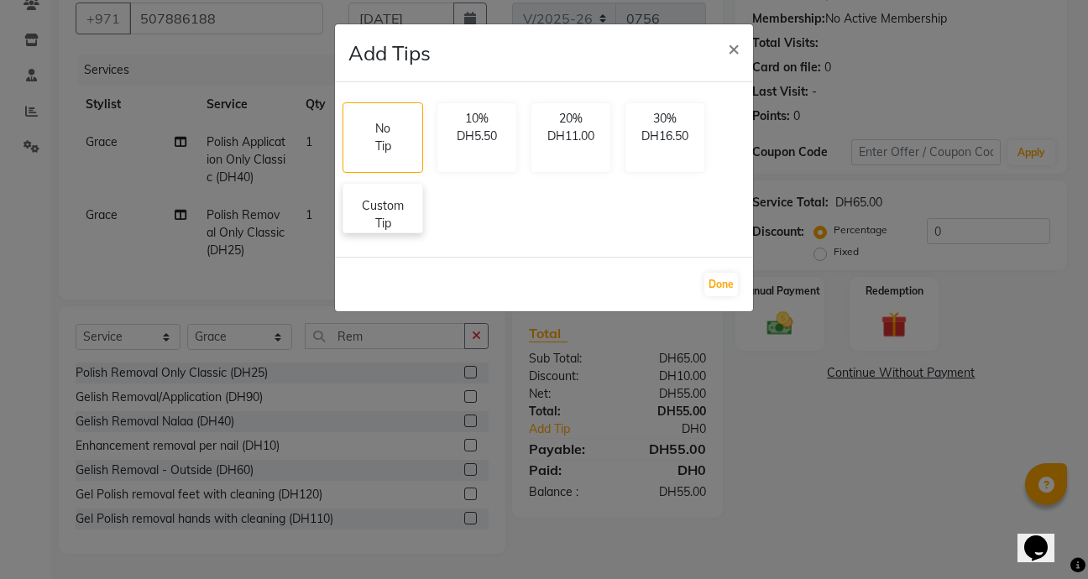
click at [382, 224] on p "Custom Tip" at bounding box center [382, 214] width 59 height 35
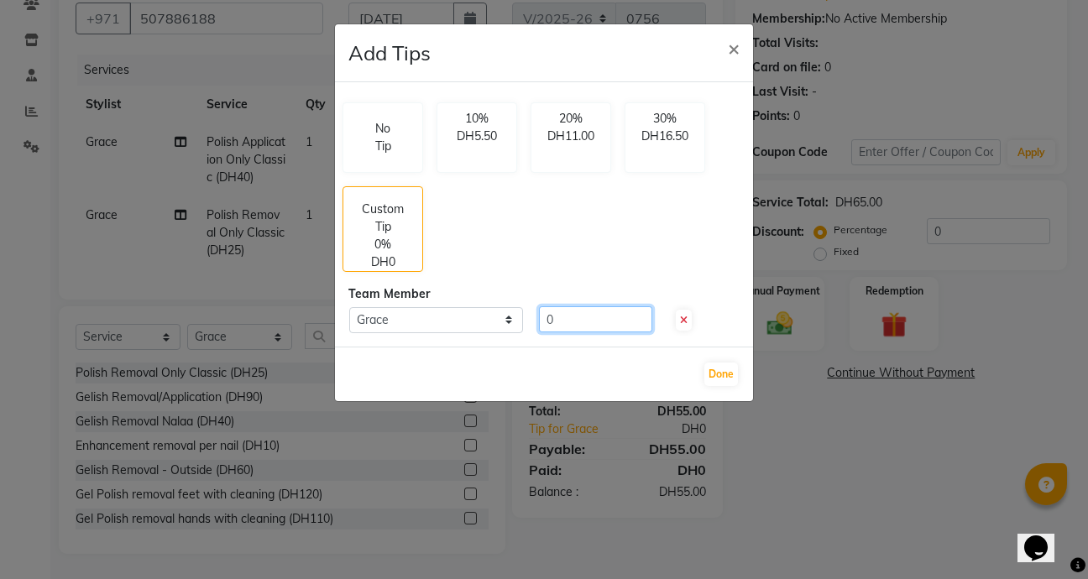
click at [578, 321] on input "0" at bounding box center [595, 319] width 113 height 26
click at [735, 379] on button "Done" at bounding box center [721, 375] width 34 height 24
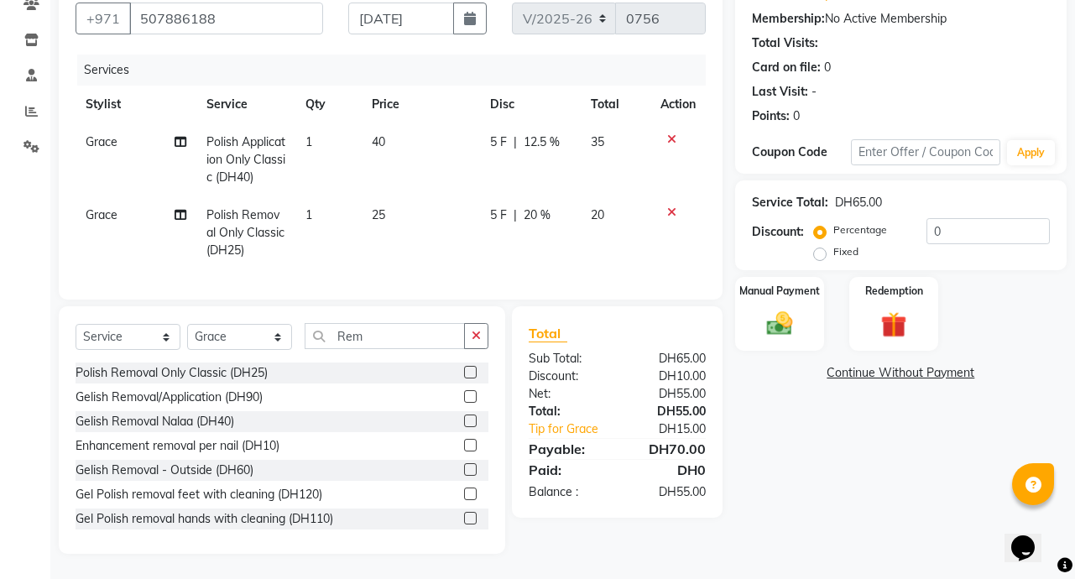
click at [829, 495] on div "Name: Shouq Membership: No Active Membership Total Visits: Card on file: 0 Last…" at bounding box center [907, 263] width 344 height 582
click at [787, 309] on img at bounding box center [780, 323] width 44 height 31
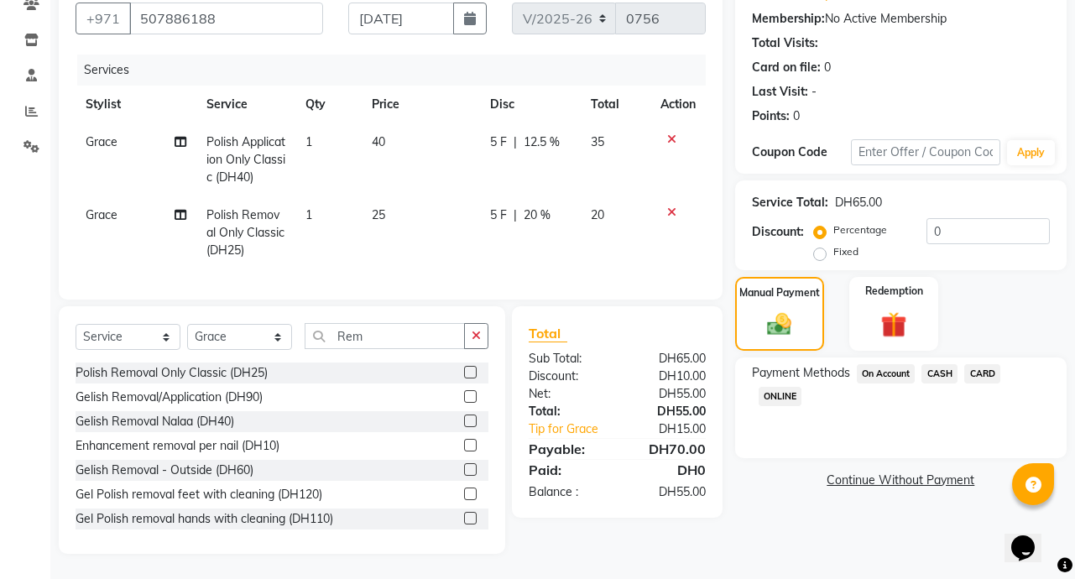
click at [994, 368] on span "CARD" at bounding box center [982, 373] width 36 height 19
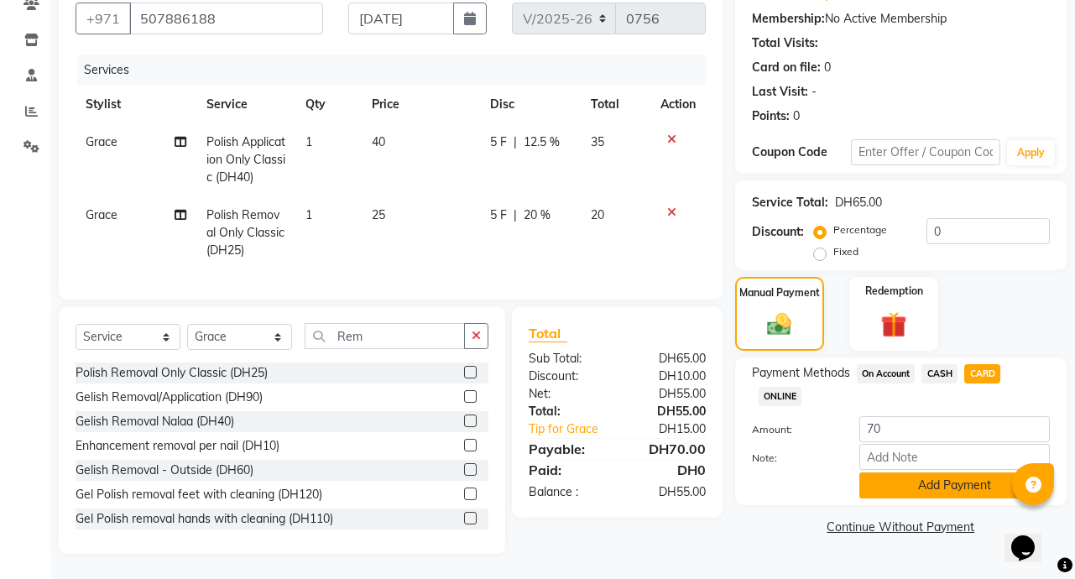
click at [972, 474] on button "Add Payment" at bounding box center [955, 486] width 191 height 26
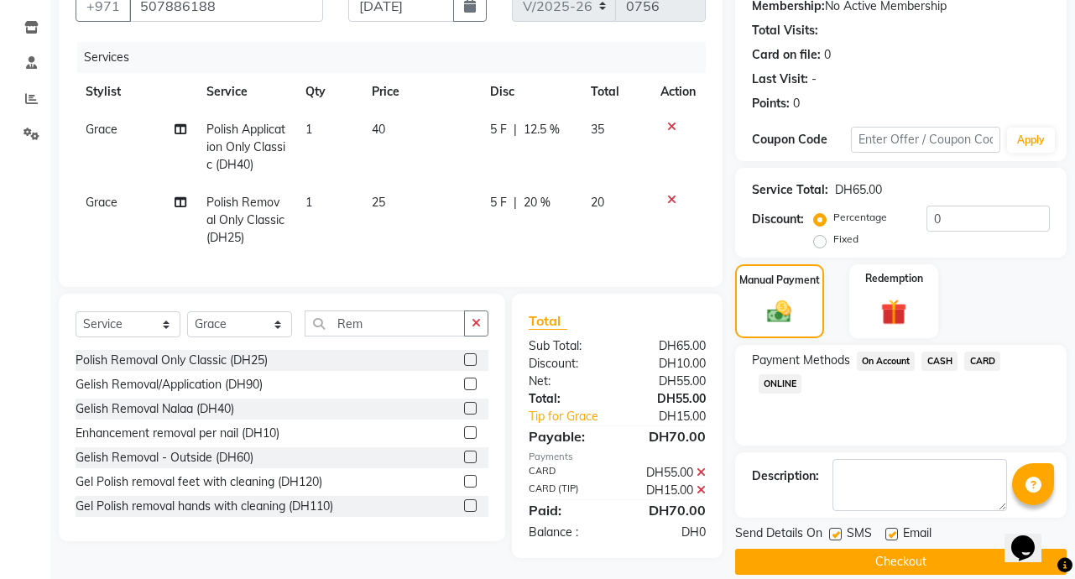
scroll to position [187, 0]
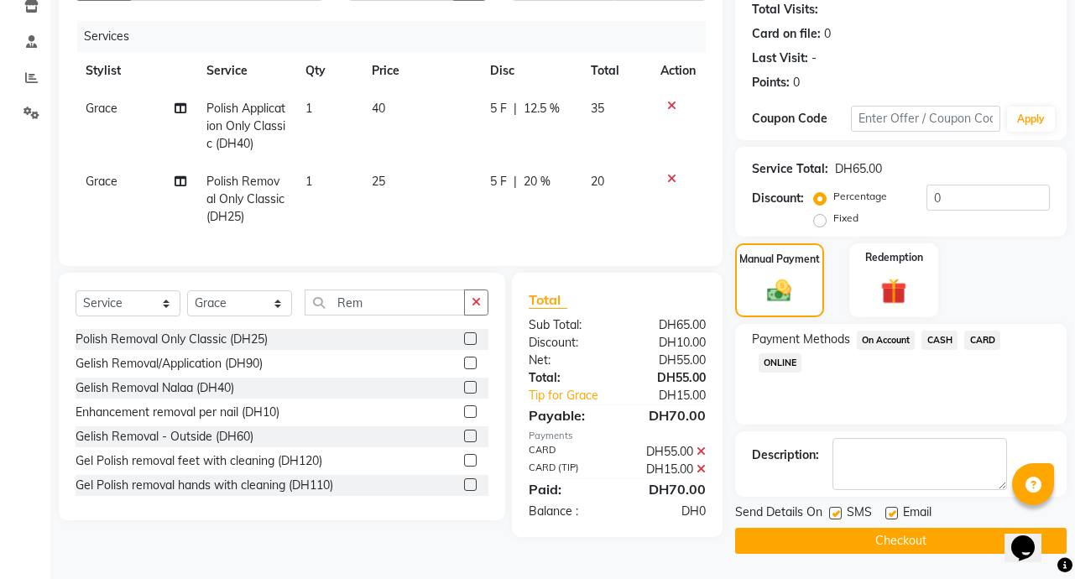
click at [967, 550] on button "Checkout" at bounding box center [901, 541] width 332 height 26
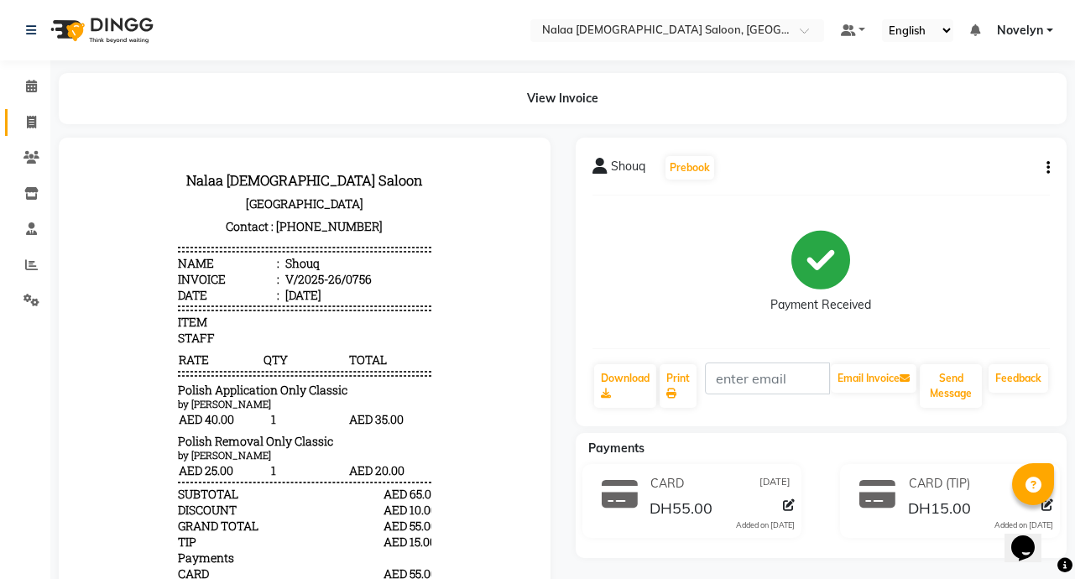
click at [27, 120] on icon at bounding box center [31, 122] width 9 height 13
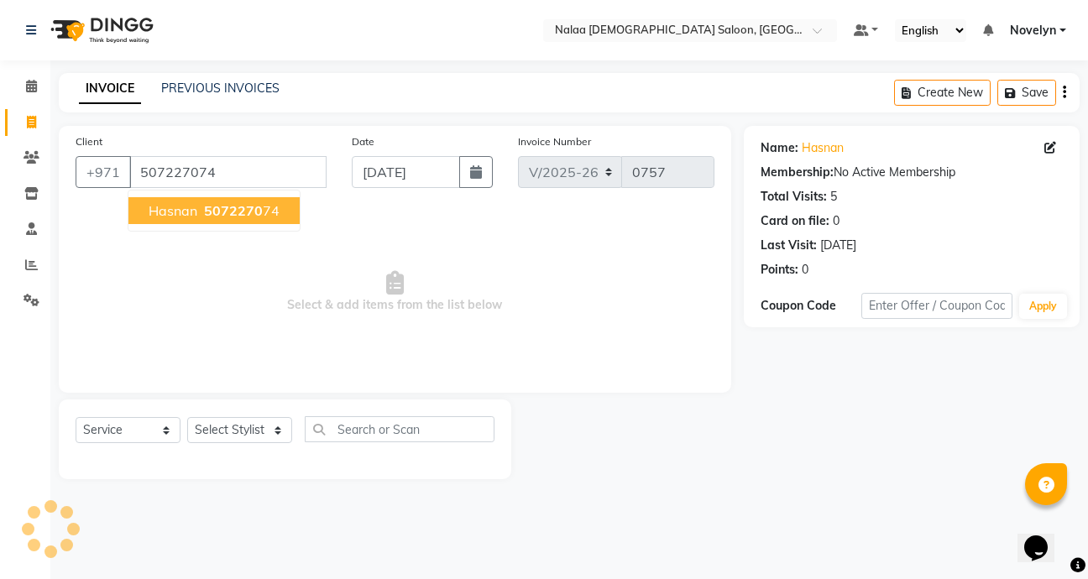
click at [259, 215] on span "5072270" at bounding box center [233, 210] width 59 height 17
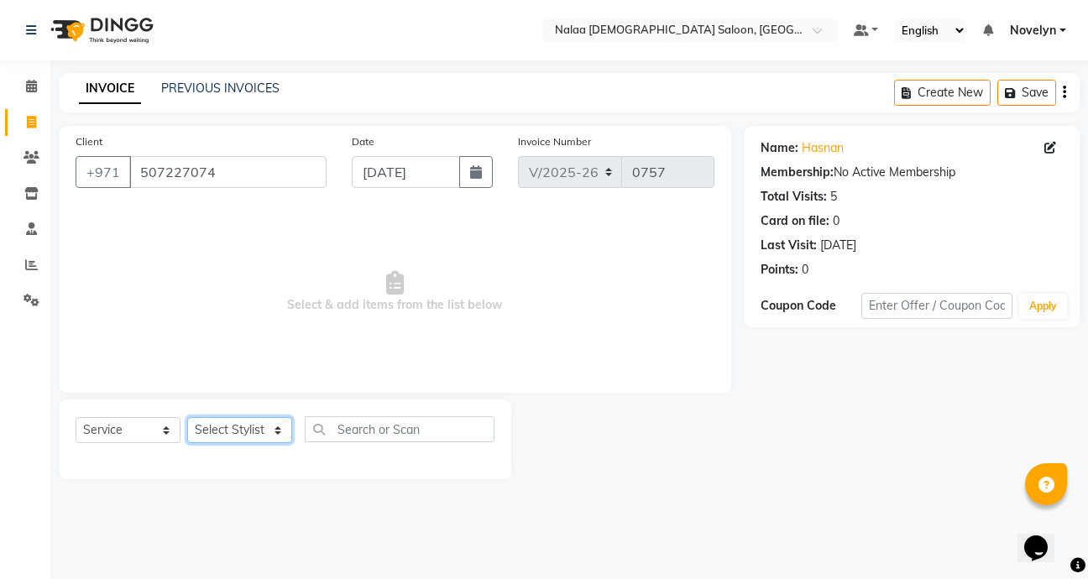
click at [265, 439] on select "Select Stylist Abby Chatty Grace Hina [PERSON_NAME] [PERSON_NAME] Stylist 1" at bounding box center [239, 430] width 105 height 26
click at [187, 417] on select "Select Stylist Abby Chatty Grace Hina [PERSON_NAME] [PERSON_NAME] Stylist 1" at bounding box center [239, 430] width 105 height 26
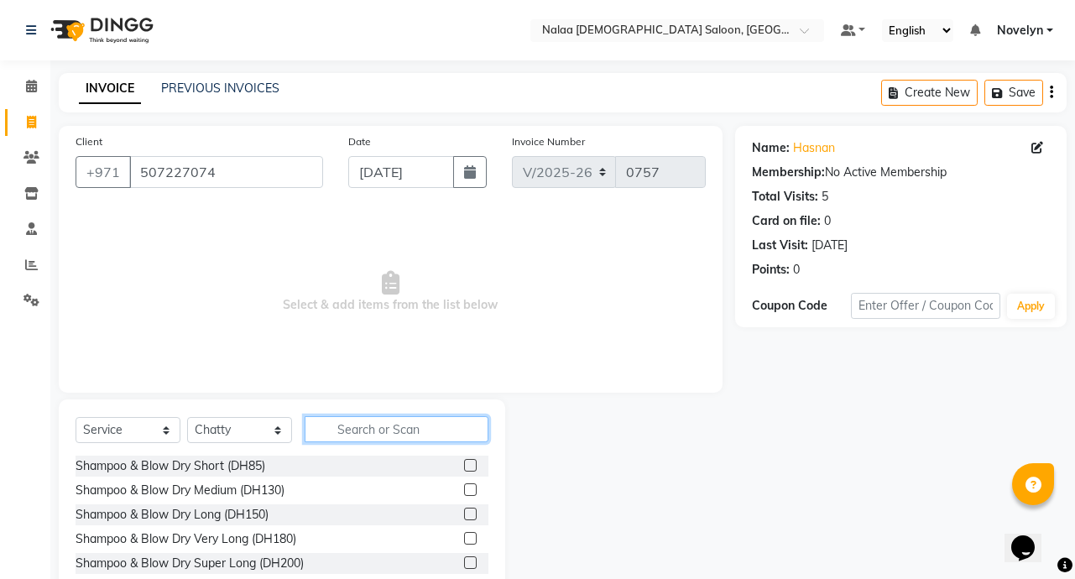
click at [456, 435] on input "text" at bounding box center [397, 429] width 184 height 26
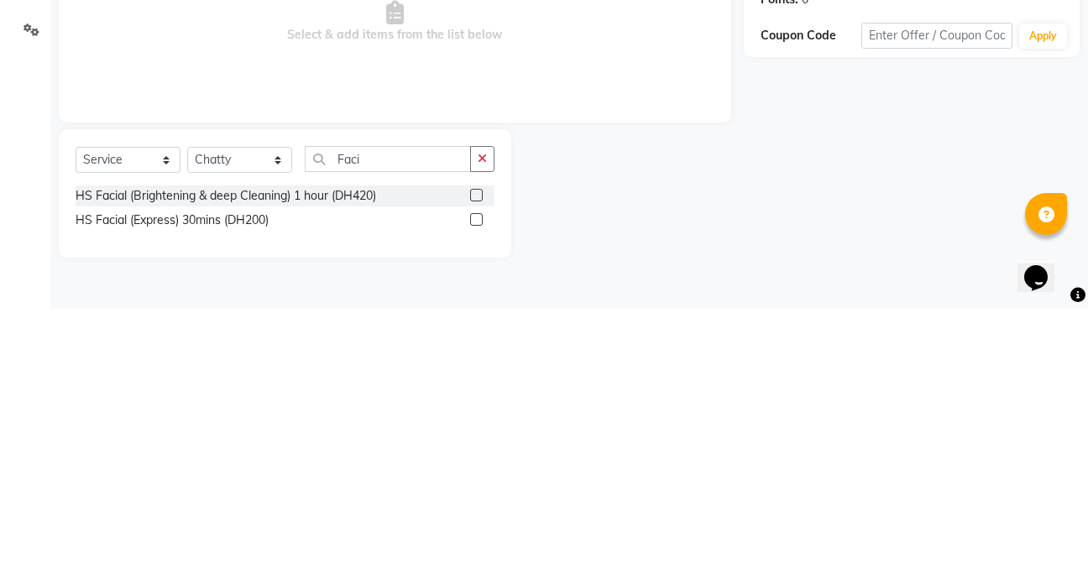
click at [476, 465] on label at bounding box center [476, 465] width 13 height 13
click at [476, 465] on input "checkbox" at bounding box center [475, 466] width 11 height 11
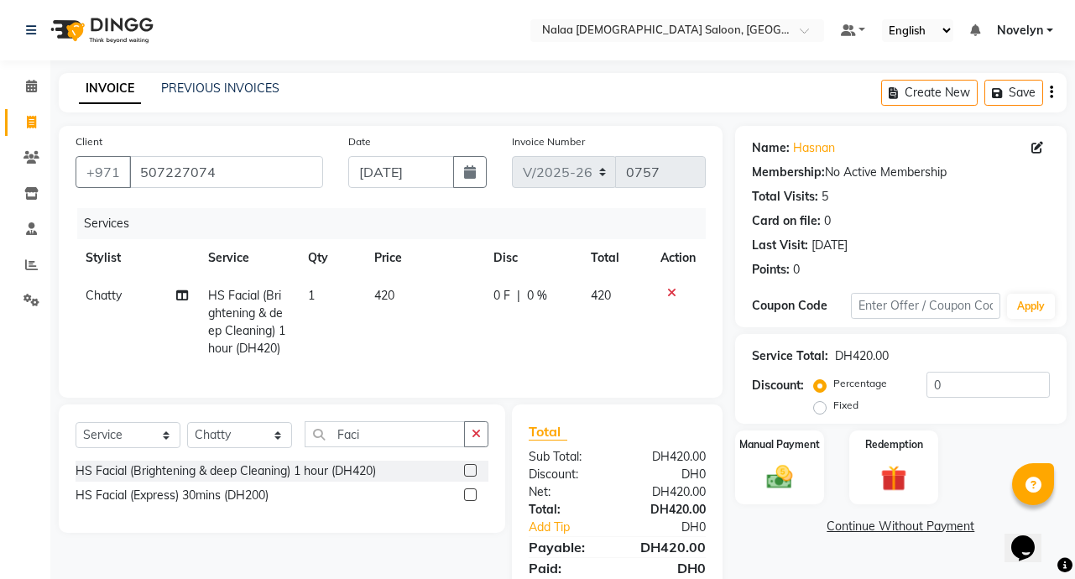
click at [472, 477] on label at bounding box center [470, 470] width 13 height 13
click at [472, 477] on input "checkbox" at bounding box center [469, 471] width 11 height 11
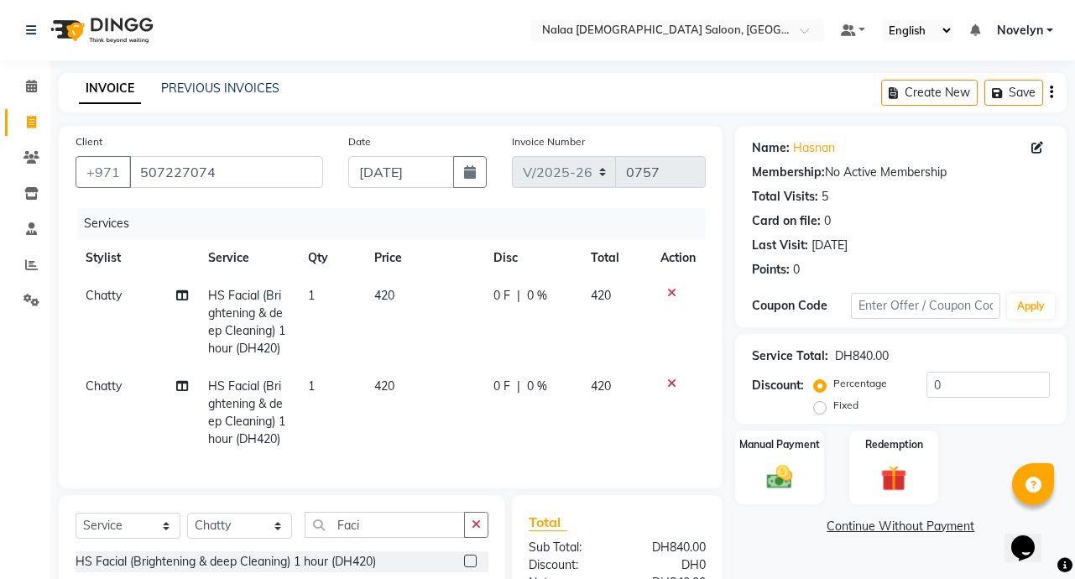
click at [670, 383] on icon at bounding box center [671, 384] width 9 height 12
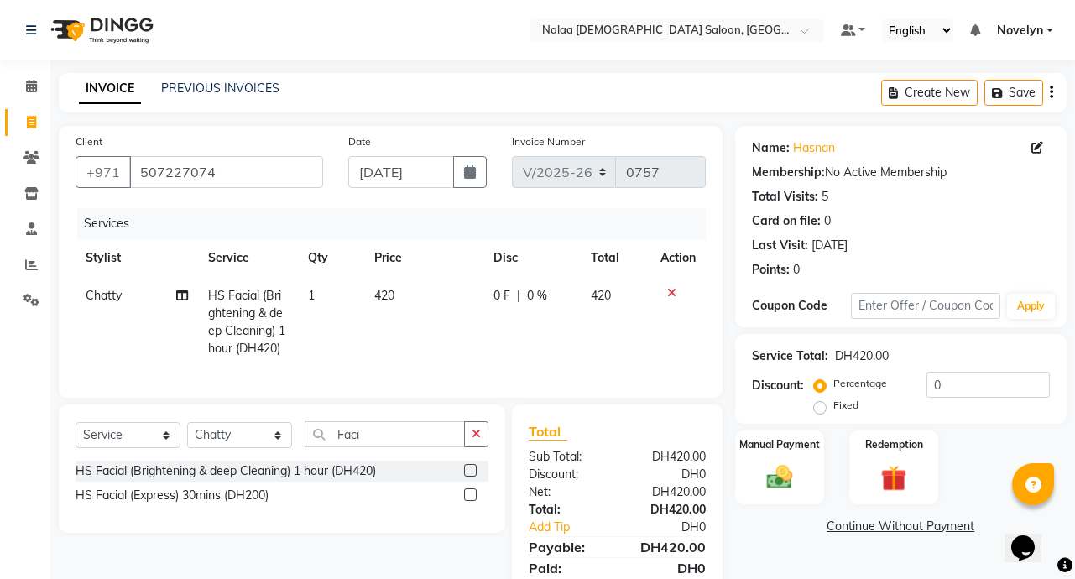
click at [513, 291] on div "0 F | 0 %" at bounding box center [532, 296] width 76 height 18
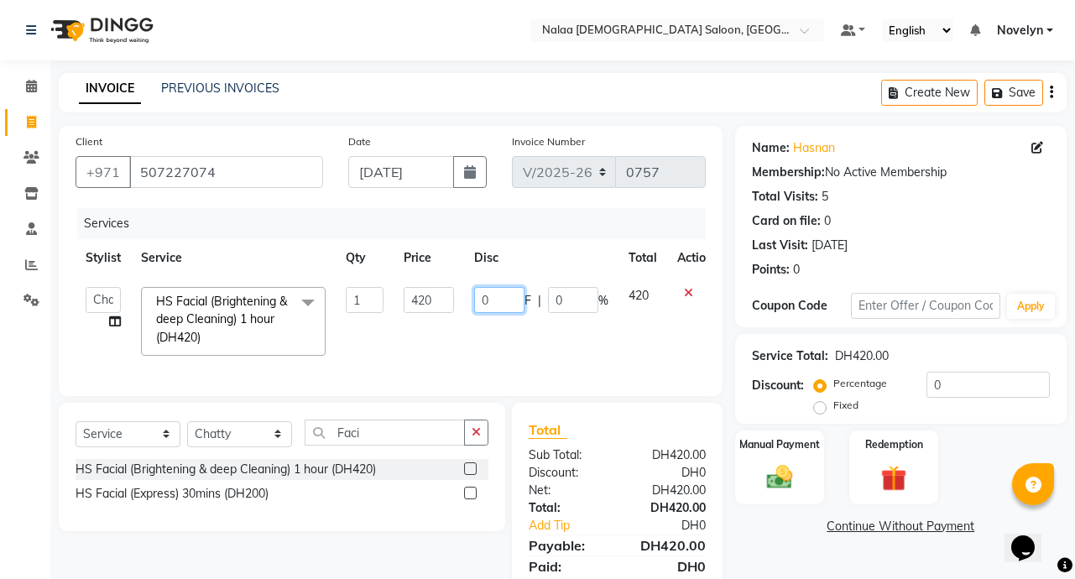
click at [504, 305] on input "0" at bounding box center [499, 300] width 50 height 26
click at [799, 563] on div "Name: Hasnan Membership: No Active Membership Total Visits: 5 Card on file: 0 L…" at bounding box center [907, 370] width 344 height 489
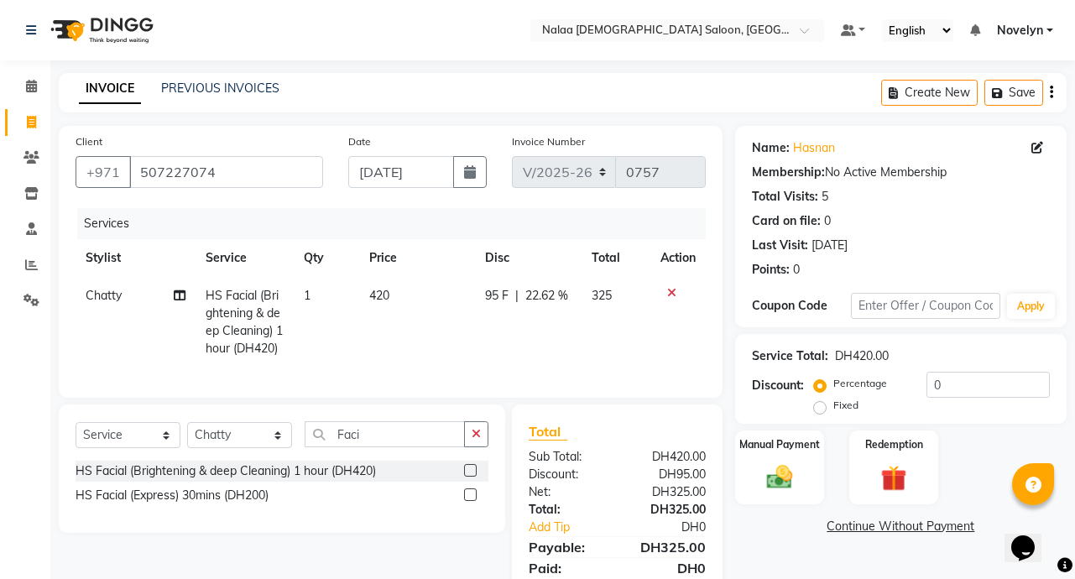
click at [541, 295] on span "22.62 %" at bounding box center [546, 296] width 43 height 18
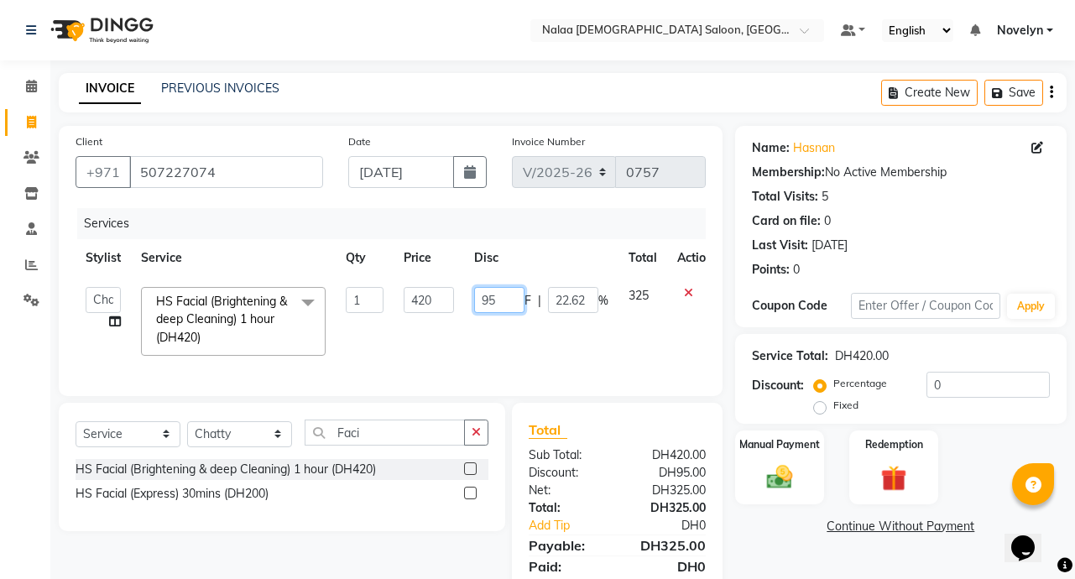
click at [504, 305] on input "95" at bounding box center [499, 300] width 50 height 26
click at [792, 562] on div "Name: Hasnan Membership: No Active Membership Total Visits: 5 Card on file: 0 L…" at bounding box center [907, 370] width 344 height 489
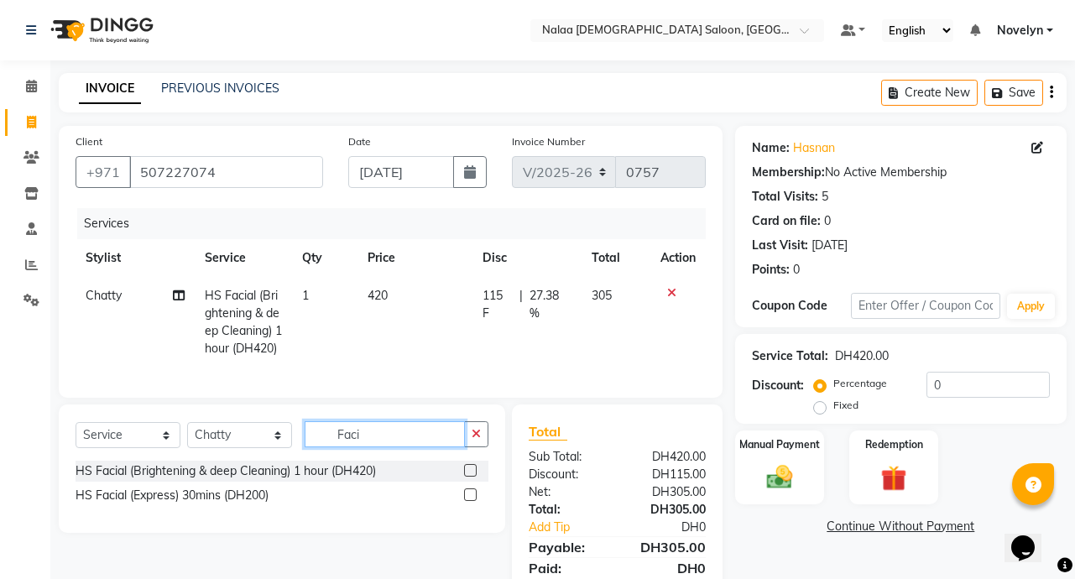
click at [369, 447] on input "Faci" at bounding box center [385, 434] width 160 height 26
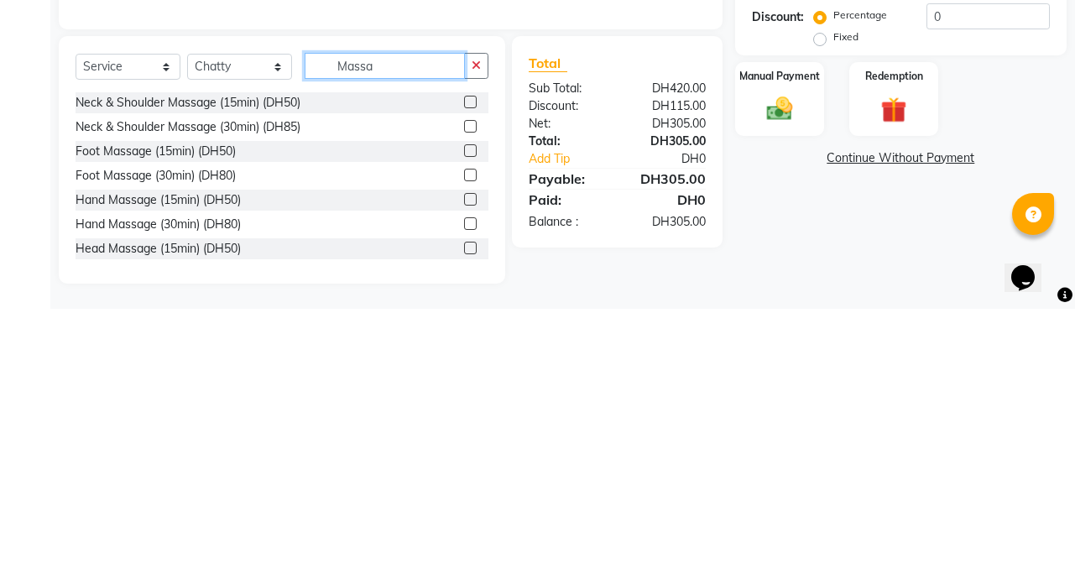
scroll to position [123, 0]
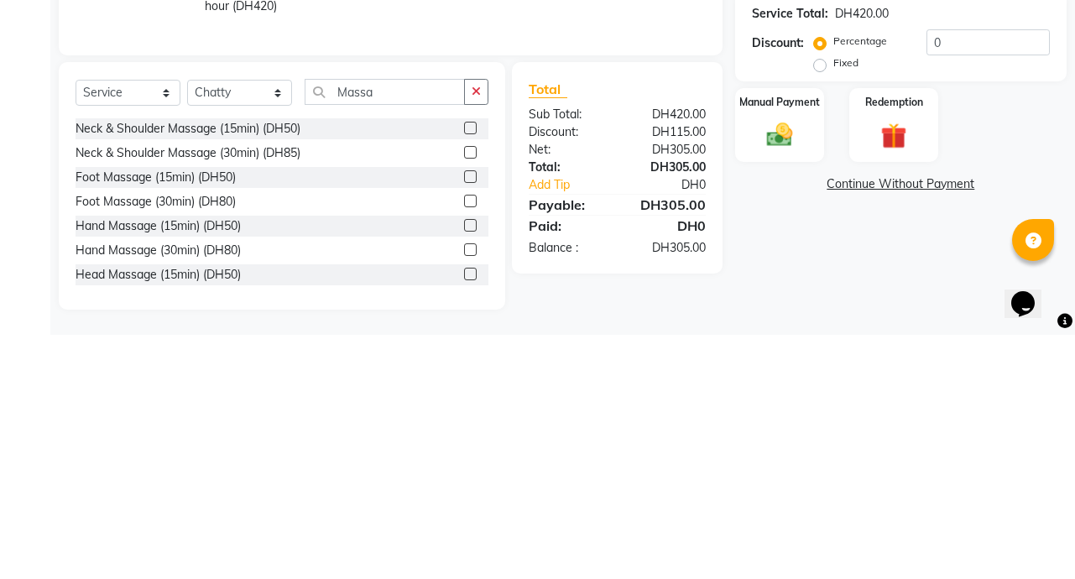
click at [464, 426] on label at bounding box center [470, 421] width 13 height 13
click at [464, 426] on input "checkbox" at bounding box center [469, 421] width 11 height 11
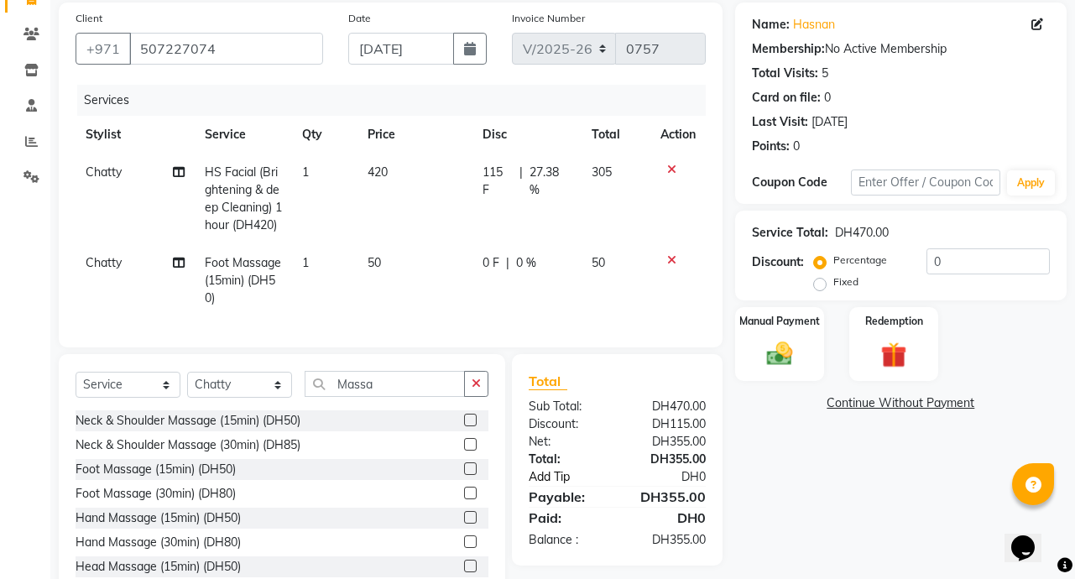
click at [575, 486] on link "Add Tip" at bounding box center [575, 477] width 118 height 18
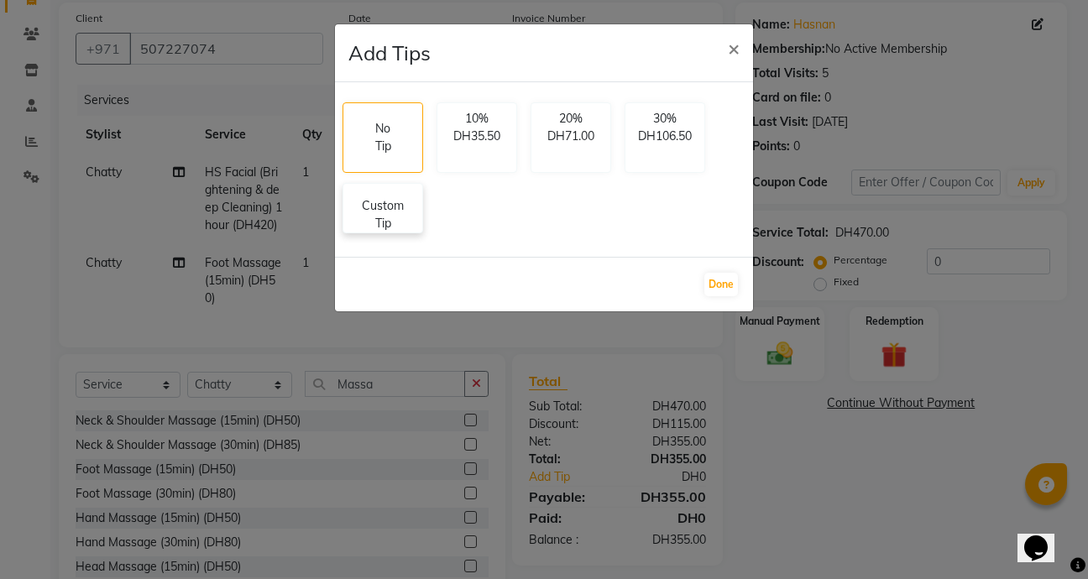
click at [401, 222] on p "Custom Tip" at bounding box center [382, 214] width 59 height 35
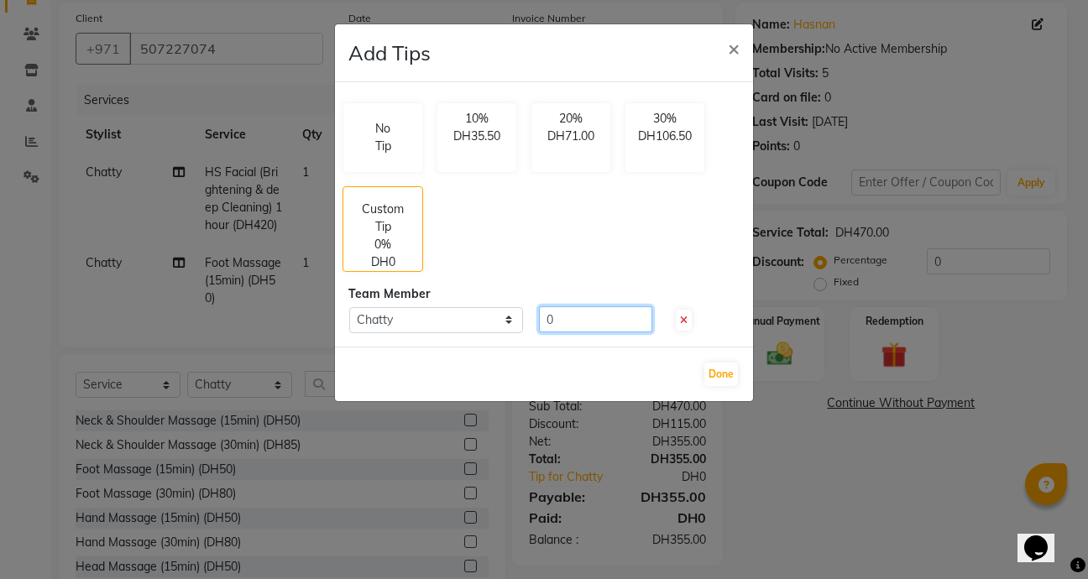
click at [599, 321] on input "0" at bounding box center [595, 319] width 113 height 26
click at [724, 374] on button "Done" at bounding box center [721, 375] width 34 height 24
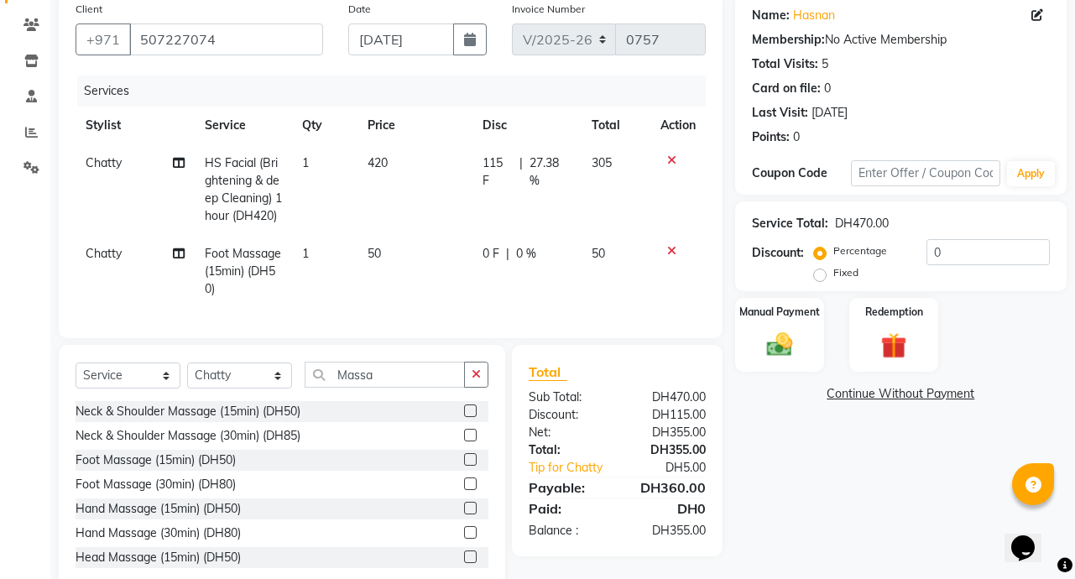
scroll to position [136, 0]
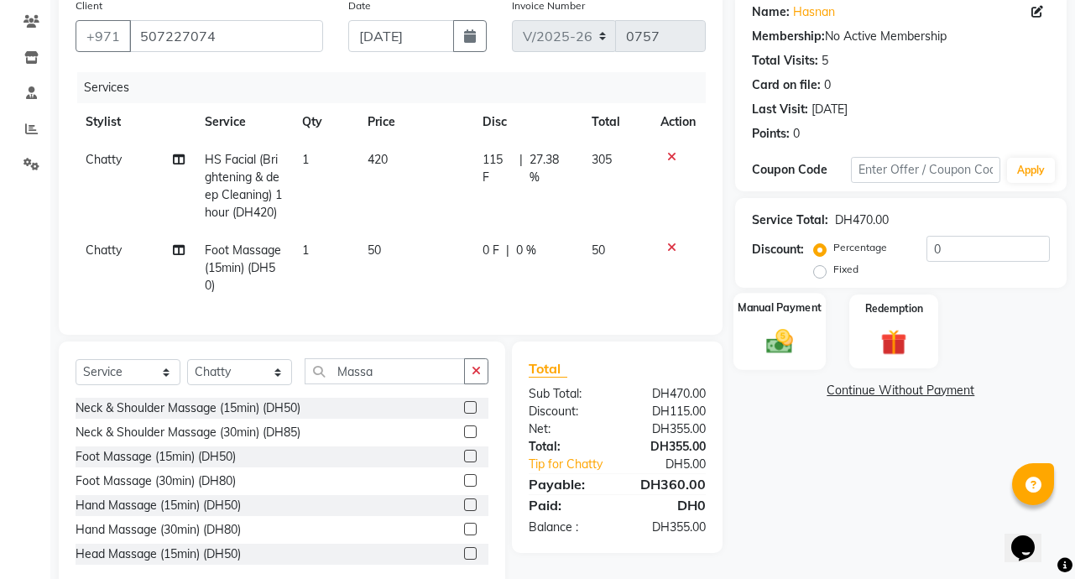
click at [776, 335] on img at bounding box center [780, 341] width 44 height 31
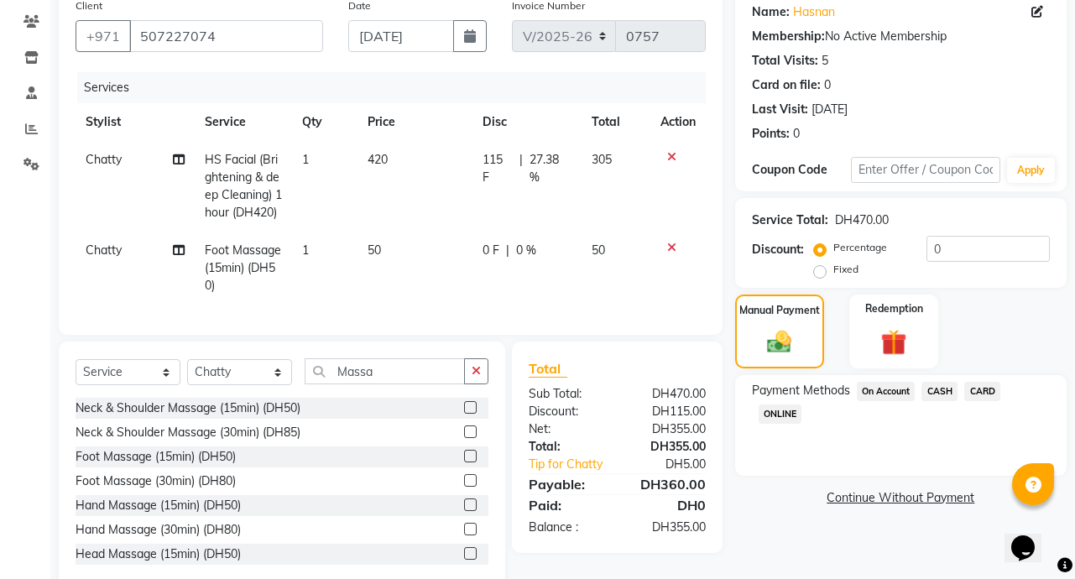
click at [986, 393] on span "CARD" at bounding box center [982, 391] width 36 height 19
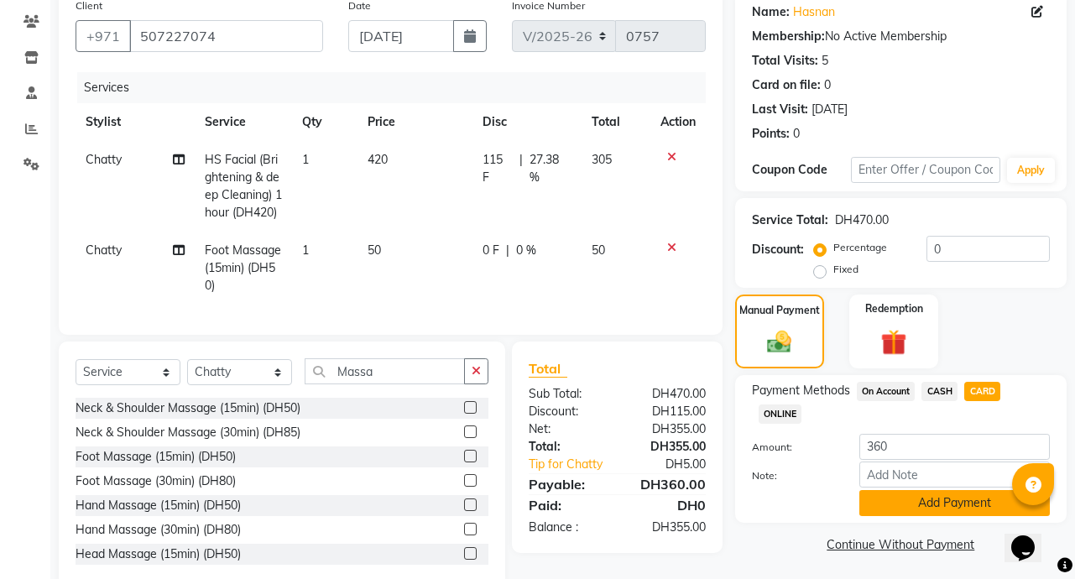
click at [972, 504] on button "Add Payment" at bounding box center [955, 503] width 191 height 26
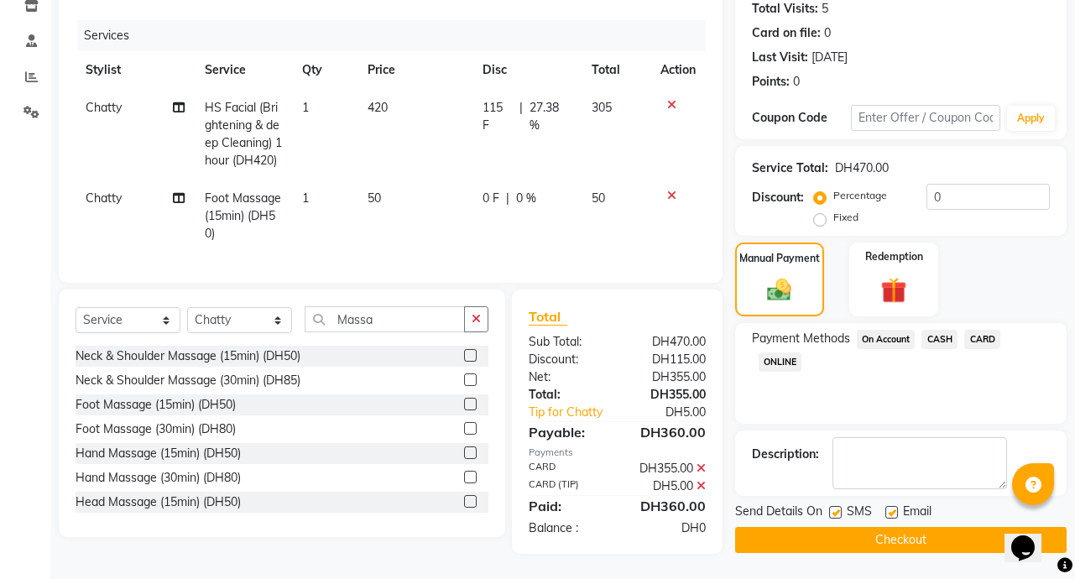
scroll to position [218, 0]
click at [930, 527] on button "Checkout" at bounding box center [901, 540] width 332 height 26
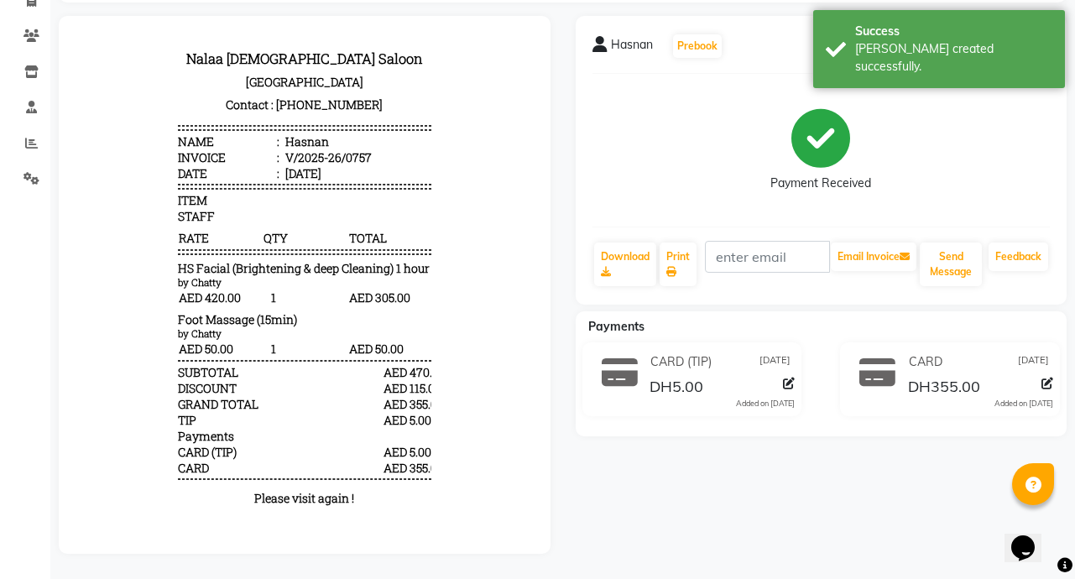
scroll to position [134, 0]
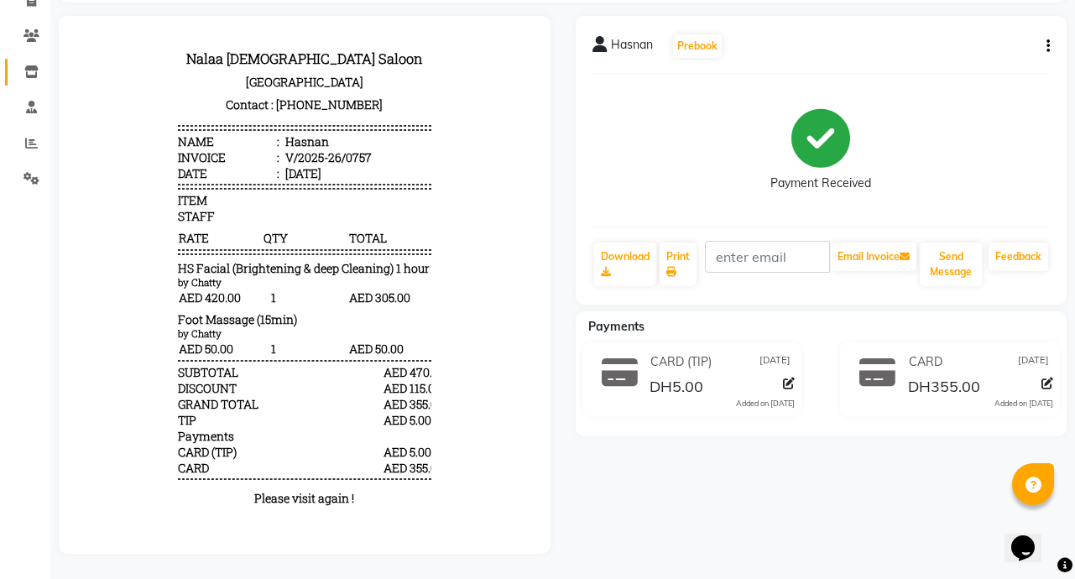
click at [25, 65] on icon at bounding box center [31, 71] width 14 height 13
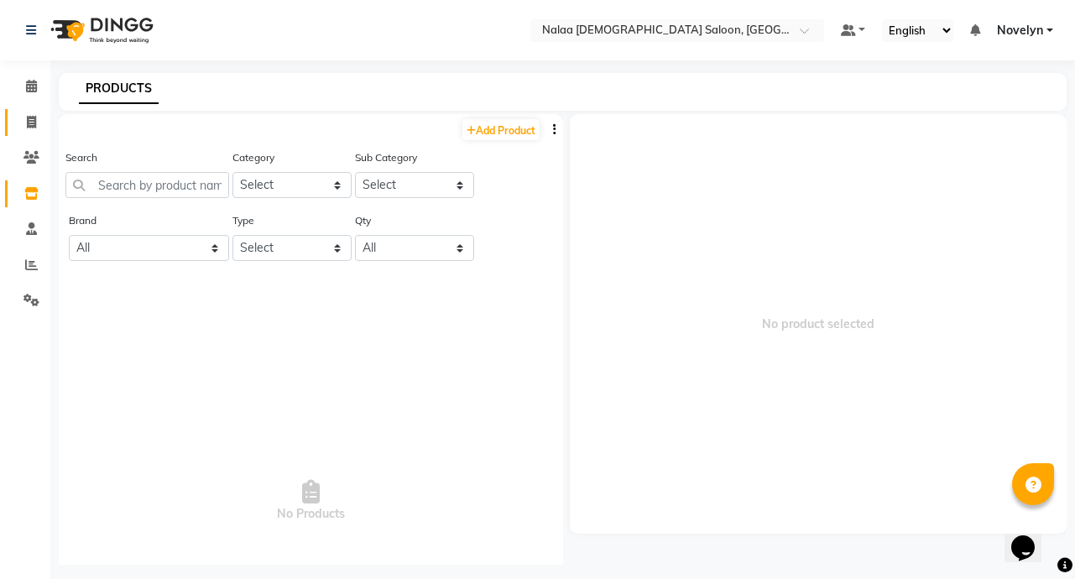
click at [31, 122] on icon at bounding box center [31, 122] width 9 height 13
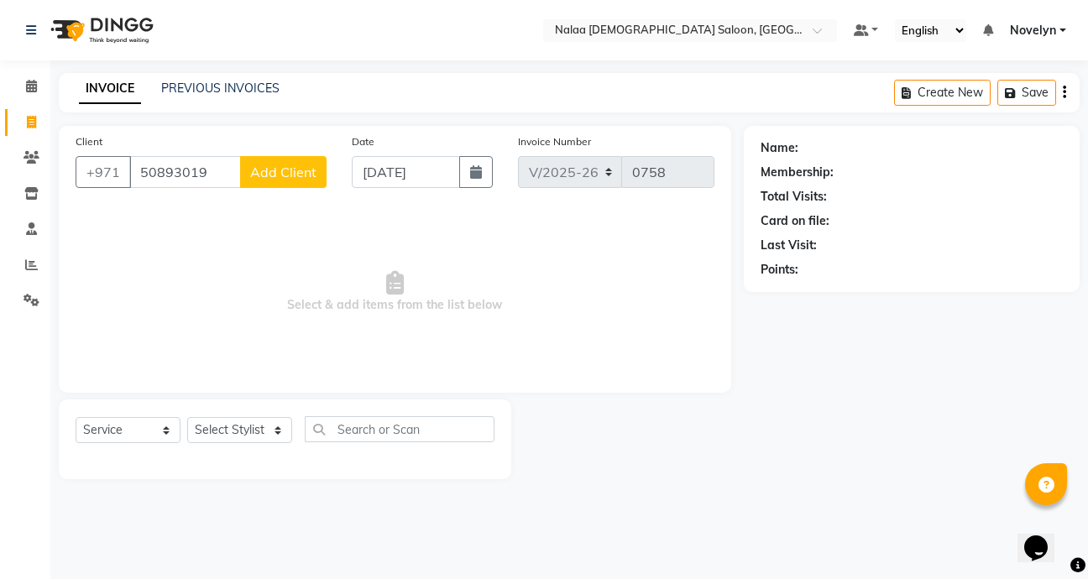
click at [292, 164] on span "Add Client" at bounding box center [283, 172] width 66 height 17
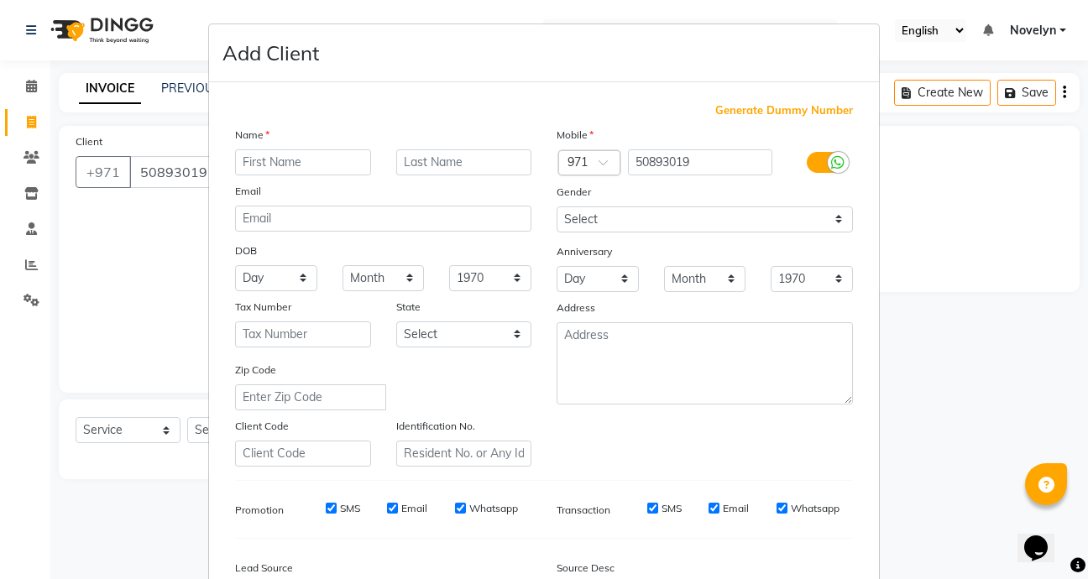
click at [309, 164] on input "text" at bounding box center [303, 162] width 136 height 26
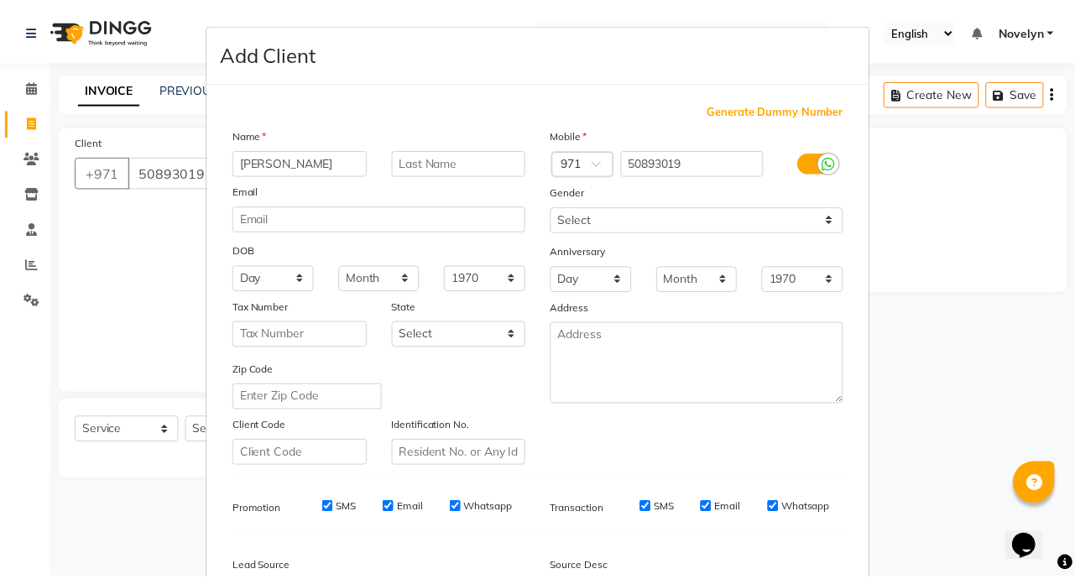
scroll to position [196, 0]
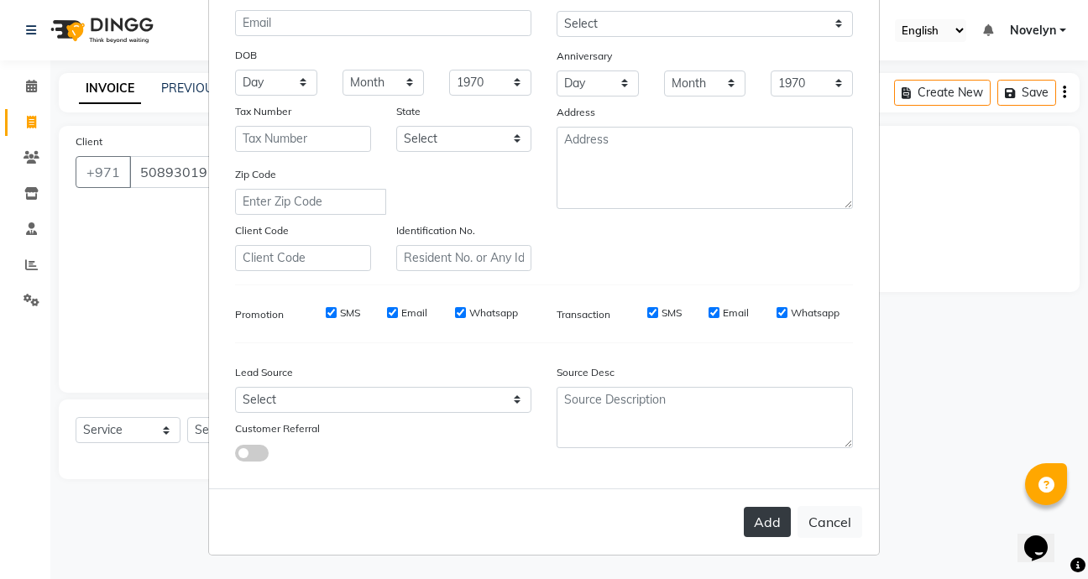
click at [761, 527] on button "Add" at bounding box center [767, 522] width 47 height 30
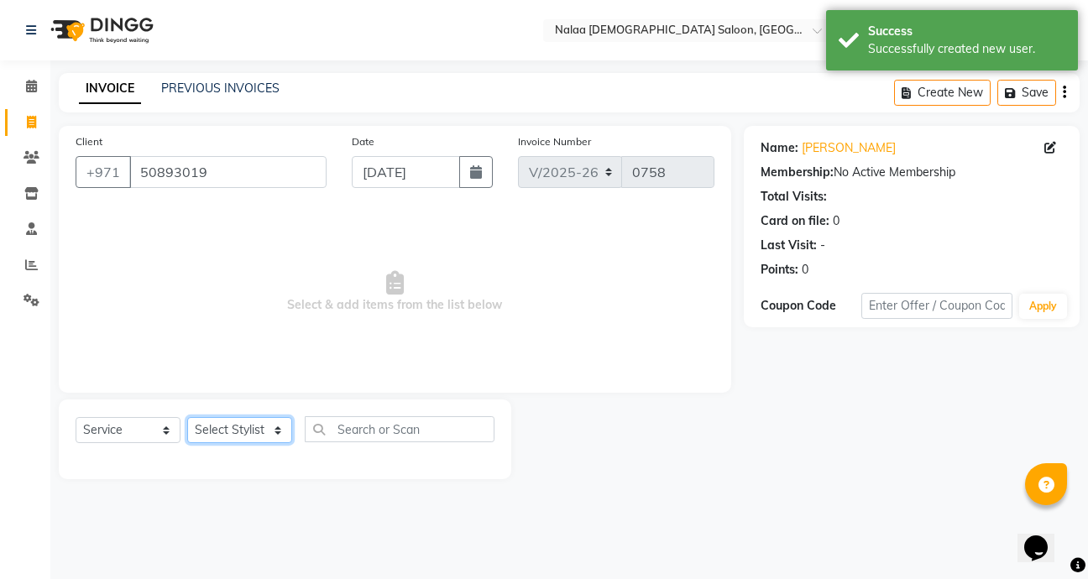
click at [259, 441] on select "Select Stylist Abby Chatty Grace Hina [PERSON_NAME] [PERSON_NAME] Stylist 1" at bounding box center [239, 430] width 105 height 26
click at [187, 417] on select "Select Stylist Abby Chatty Grace Hina [PERSON_NAME] [PERSON_NAME] Stylist 1" at bounding box center [239, 430] width 105 height 26
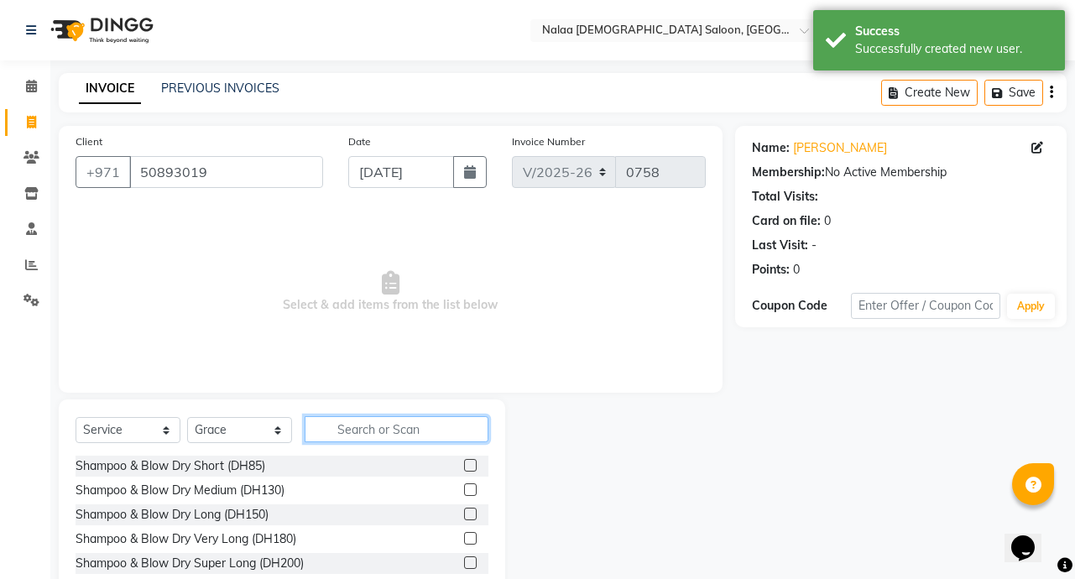
click at [420, 432] on input "text" at bounding box center [397, 429] width 184 height 26
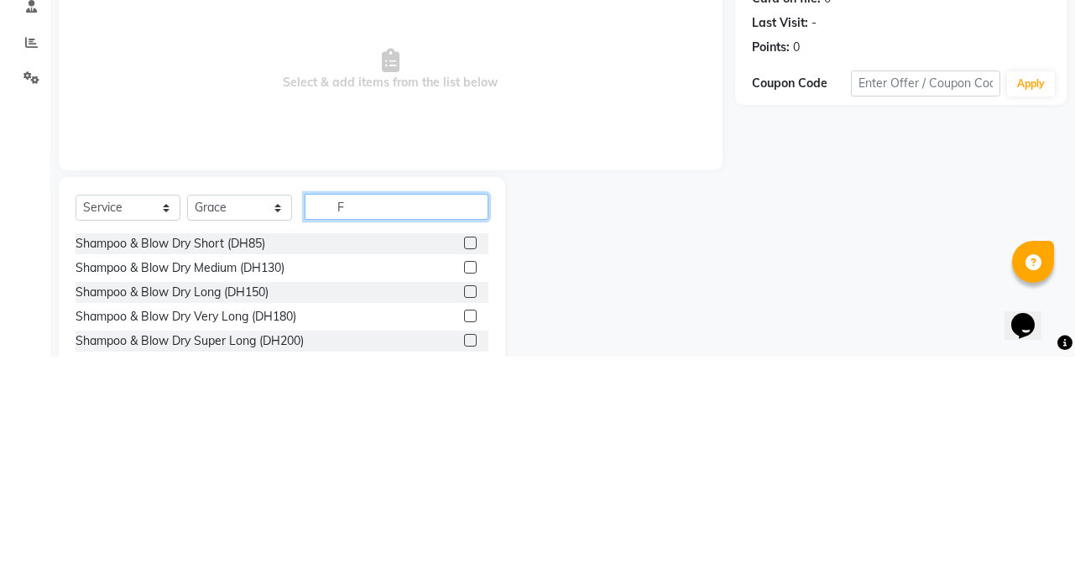
scroll to position [4, 0]
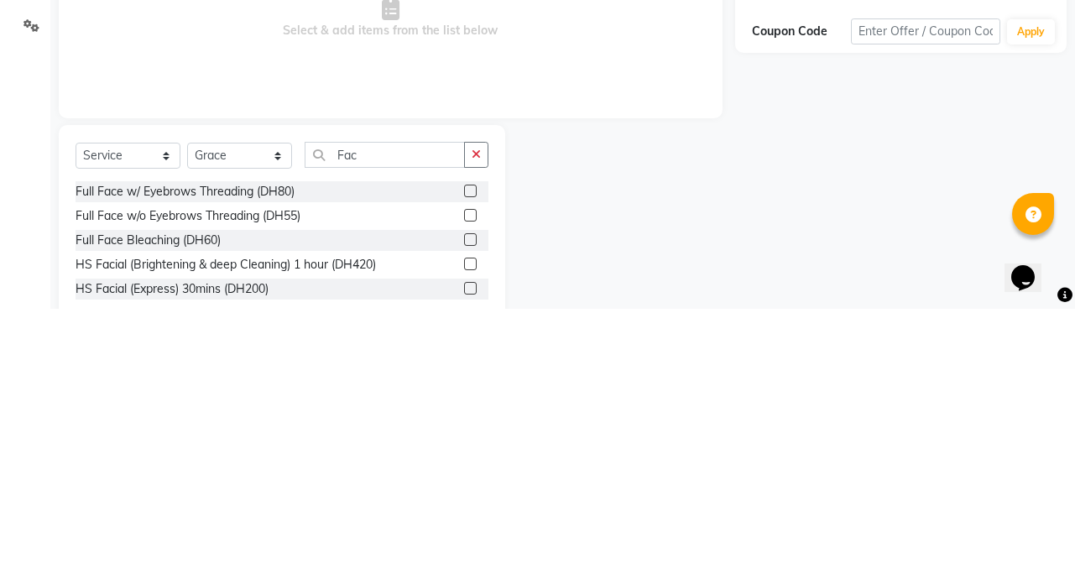
click at [472, 535] on label at bounding box center [470, 534] width 13 height 13
click at [472, 535] on input "checkbox" at bounding box center [469, 535] width 11 height 11
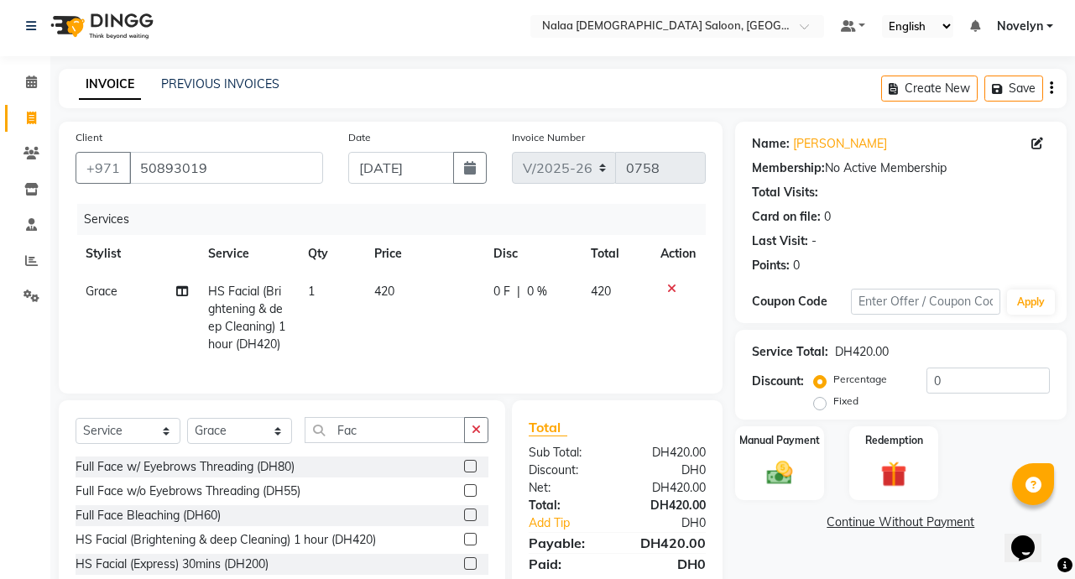
click at [593, 297] on span "420" at bounding box center [601, 291] width 20 height 15
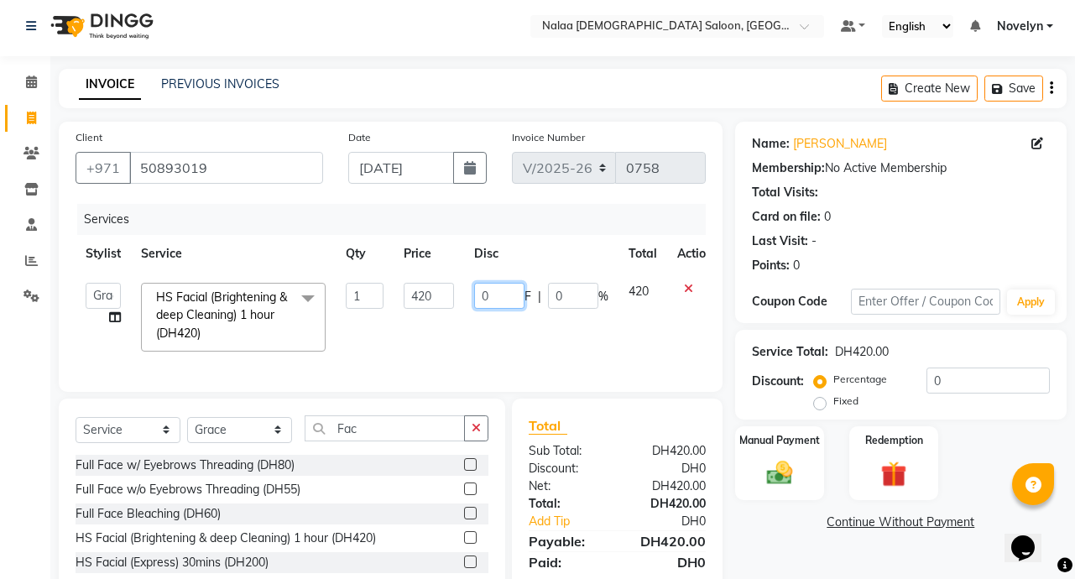
click at [504, 300] on input "0" at bounding box center [499, 296] width 50 height 26
click at [395, 445] on div "Select Service Product Membership Package Voucher Prepaid Gift Card Select Styl…" at bounding box center [282, 499] width 447 height 201
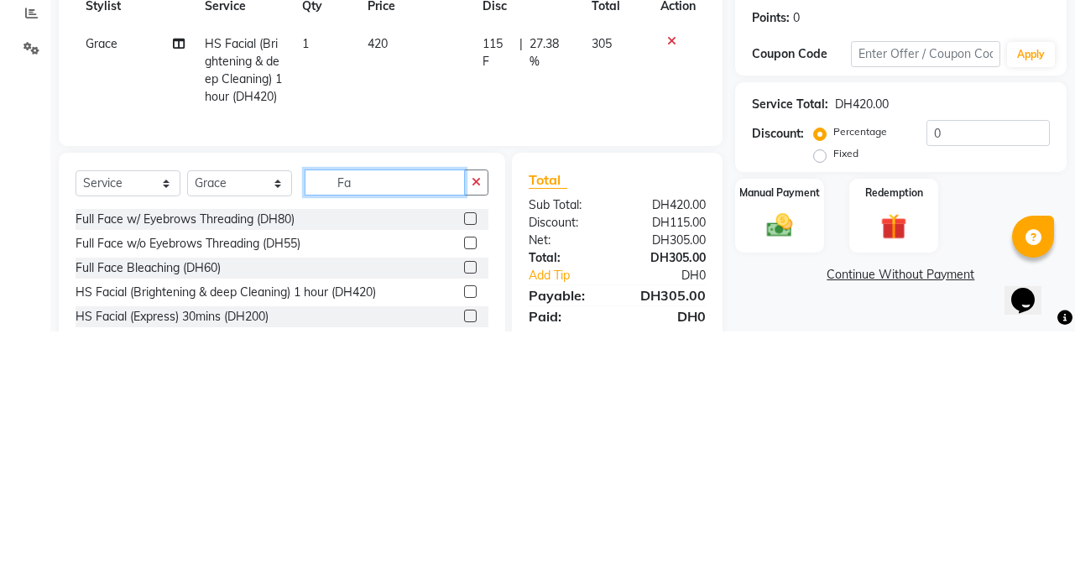
scroll to position [39, 0]
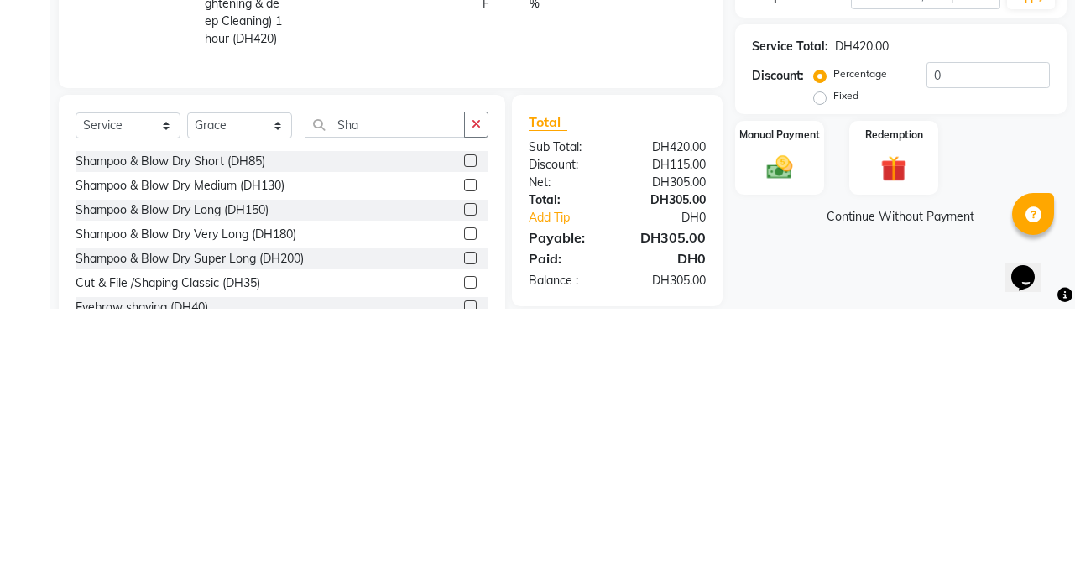
click at [464, 462] on label at bounding box center [470, 455] width 13 height 13
click at [464, 462] on input "checkbox" at bounding box center [469, 456] width 11 height 11
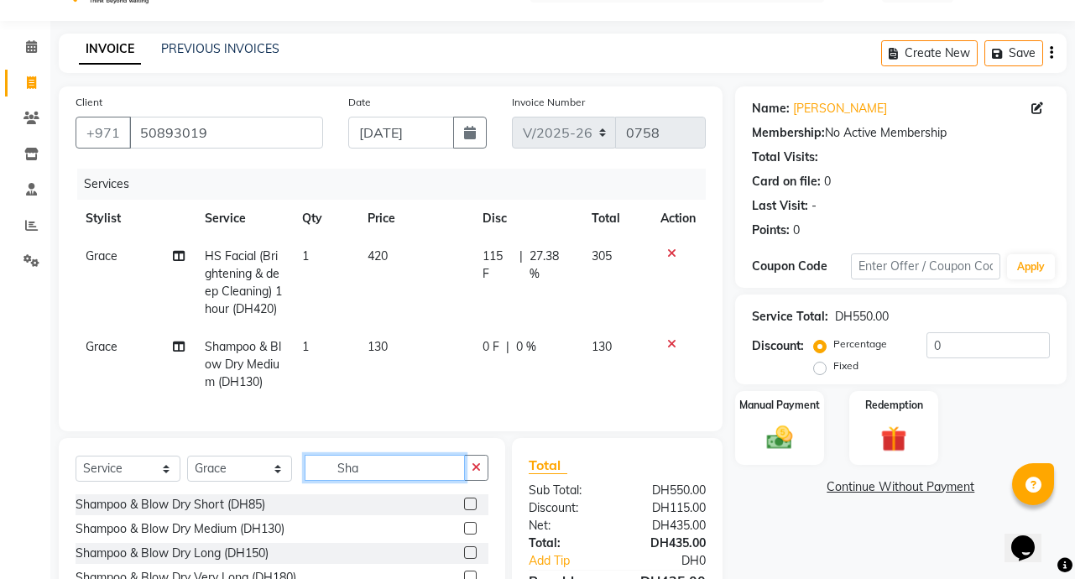
click at [386, 481] on input "Sha" at bounding box center [385, 468] width 160 height 26
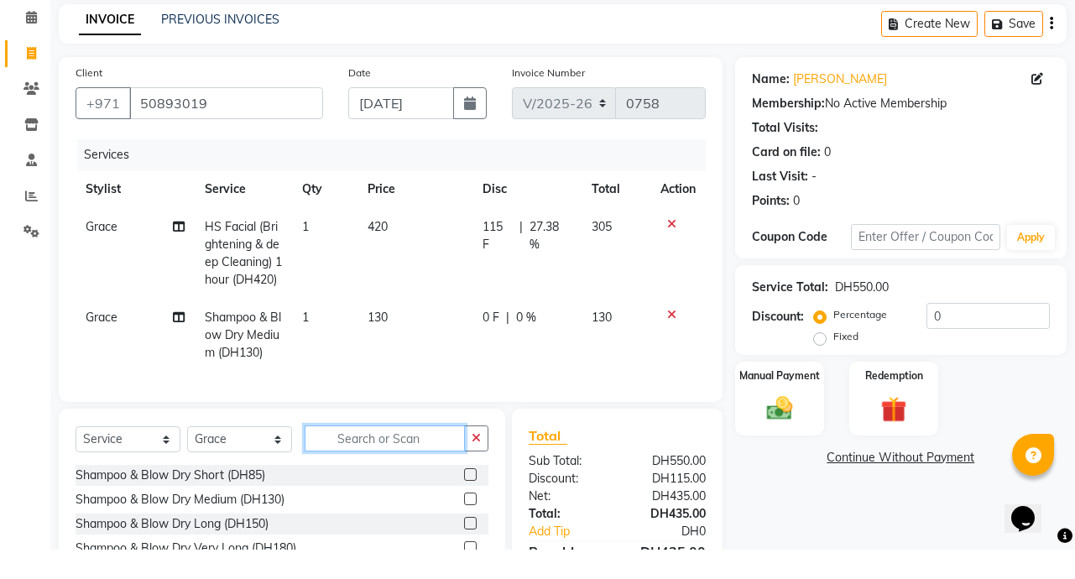
scroll to position [112, 0]
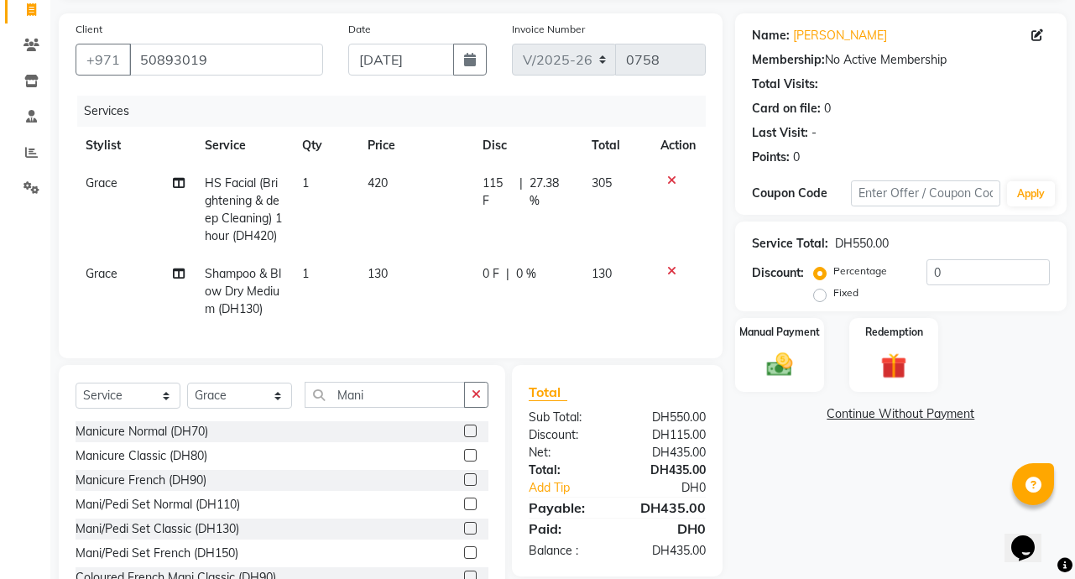
click at [464, 462] on label at bounding box center [470, 455] width 13 height 13
click at [464, 462] on input "checkbox" at bounding box center [469, 456] width 11 height 11
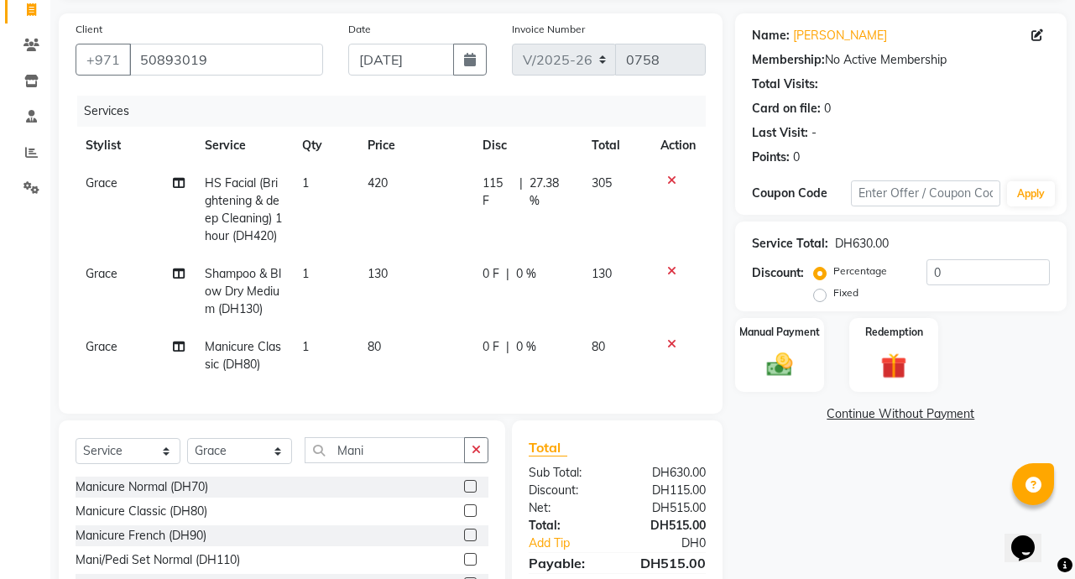
click at [507, 356] on span "|" at bounding box center [507, 347] width 3 height 18
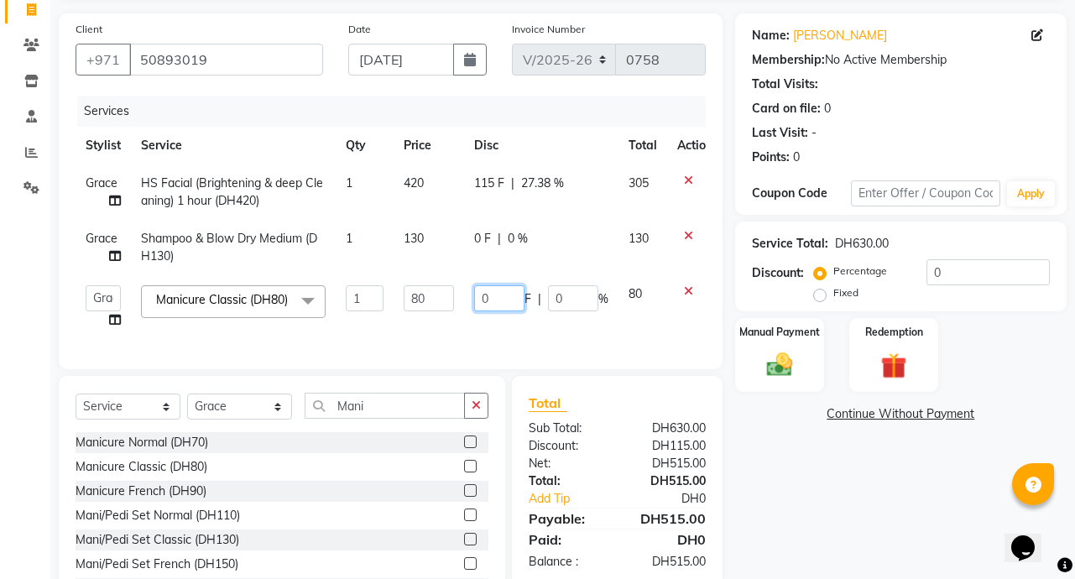
click at [491, 300] on input "0" at bounding box center [499, 298] width 50 height 26
click at [826, 480] on div "Name: [PERSON_NAME] Membership: No Active Membership Total Visits: Card on file…" at bounding box center [907, 318] width 344 height 610
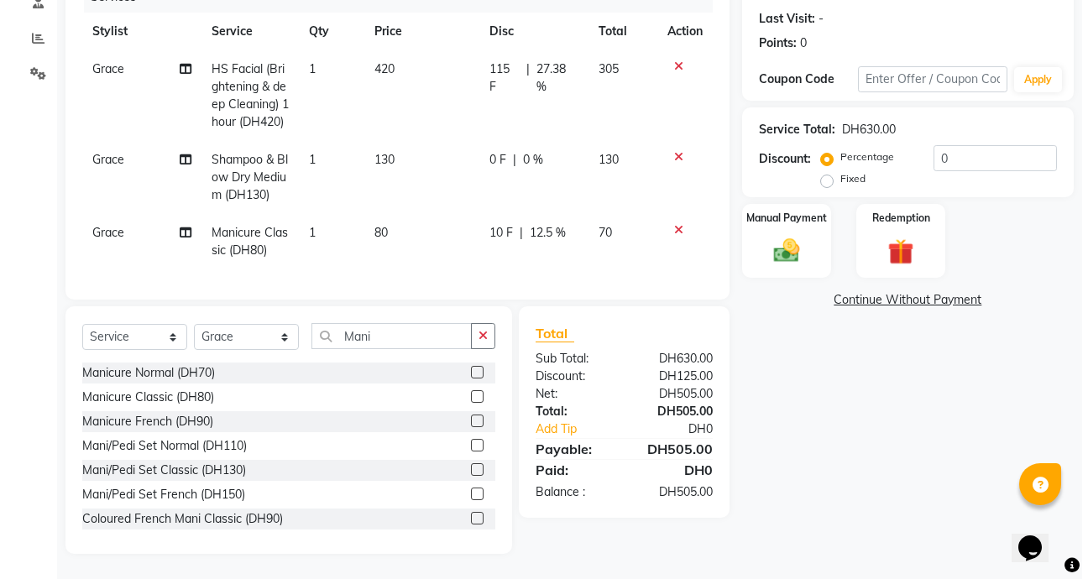
scroll to position [257, 0]
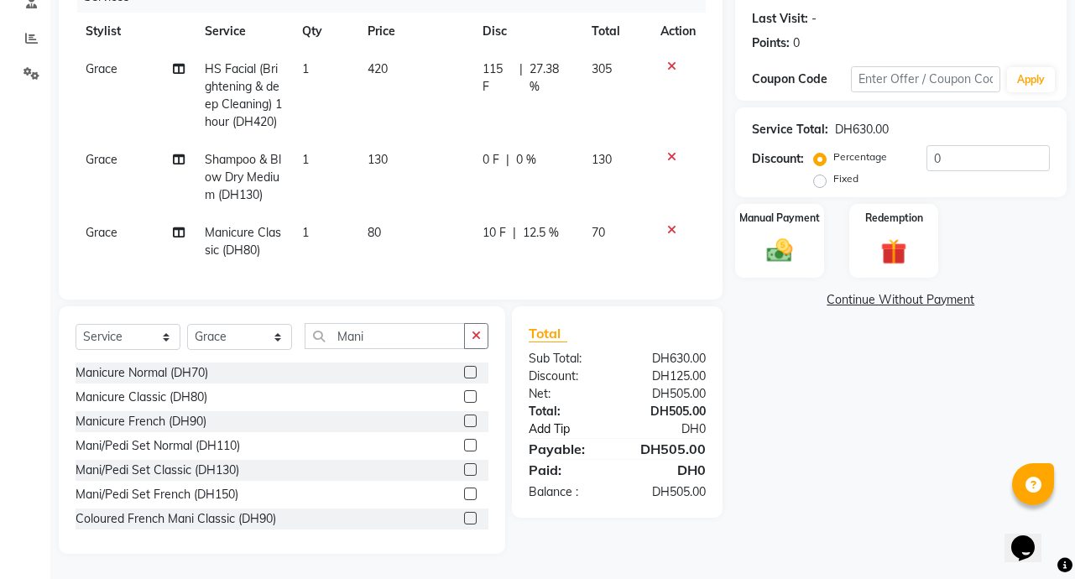
click at [564, 436] on link "Add Tip" at bounding box center [575, 430] width 118 height 18
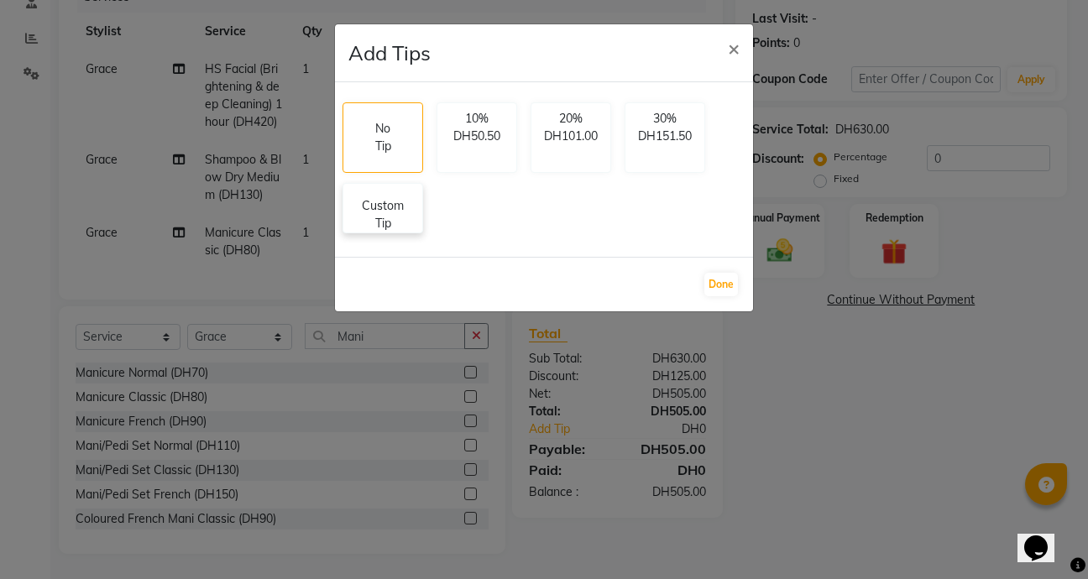
click at [385, 221] on p "Custom Tip" at bounding box center [382, 214] width 59 height 35
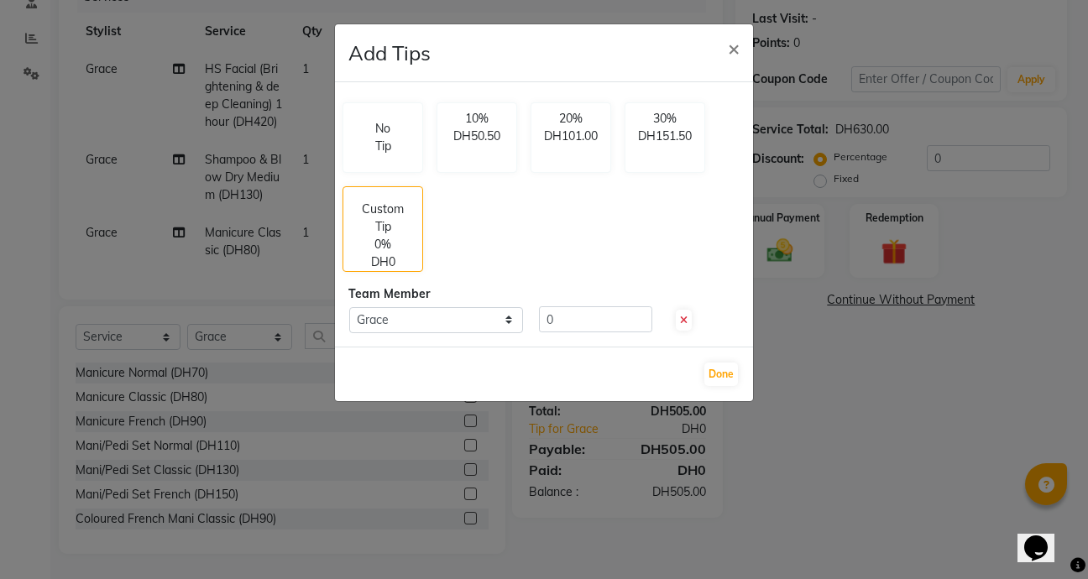
click at [862, 322] on ngb-modal-window "Add Tips × No Tip 10% DH50.50 20% DH101.00 30% DH151.50 Custom Tip 0% DH0 Team …" at bounding box center [544, 289] width 1088 height 579
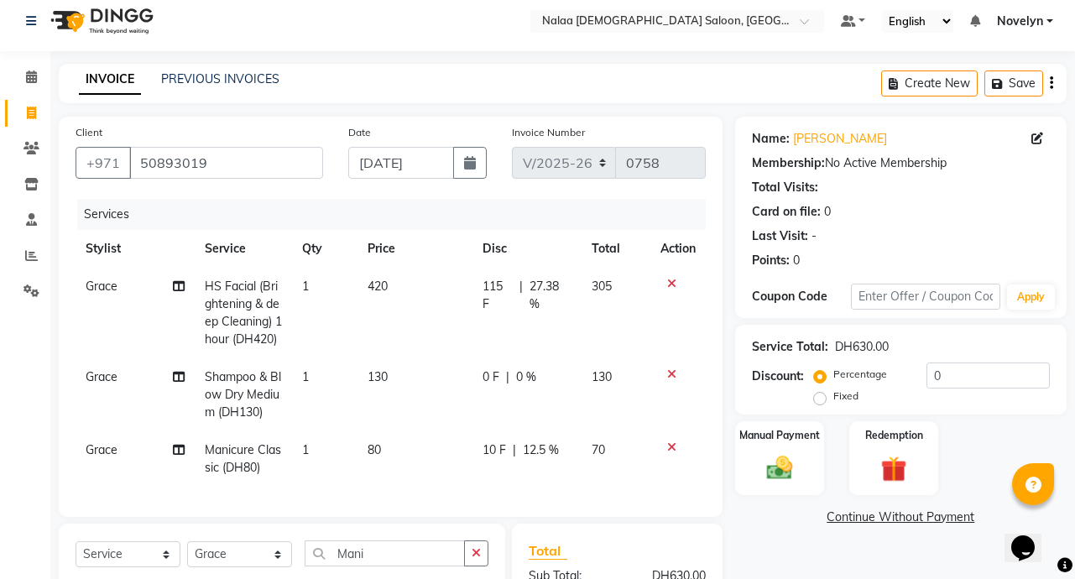
scroll to position [0, 0]
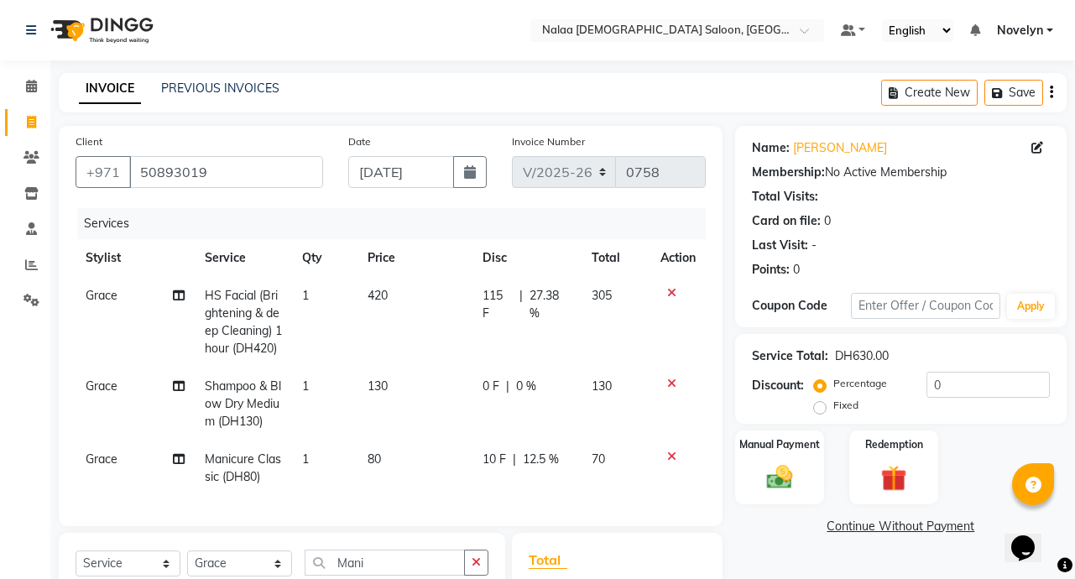
click at [173, 301] on icon at bounding box center [179, 296] width 12 height 12
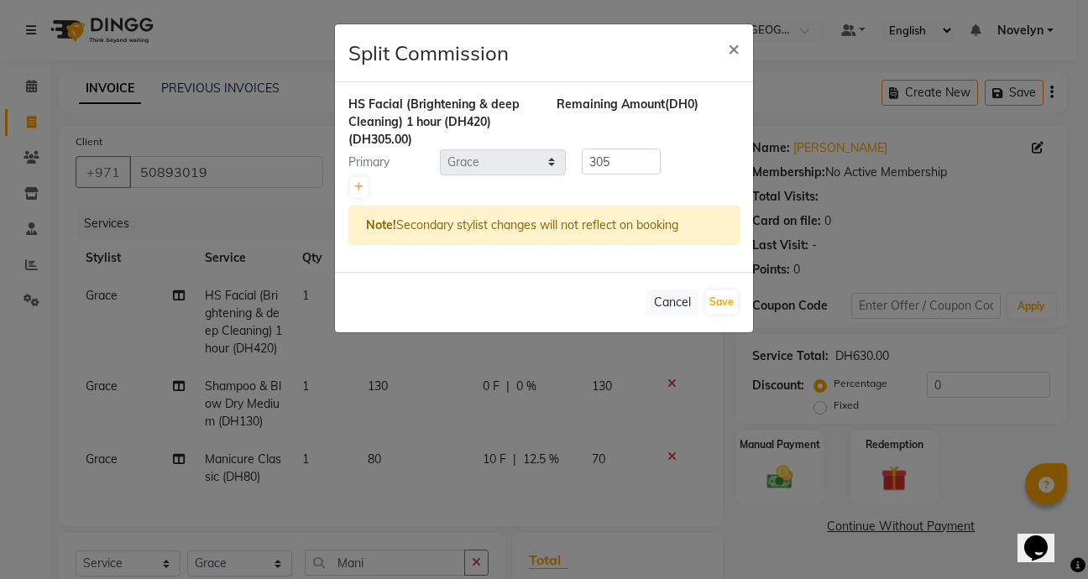
click at [876, 294] on ngb-modal-window "Split Commission × HS Facial (Brightening & deep Cleaning) 1 hour (DH420) (DH30…" at bounding box center [544, 289] width 1088 height 579
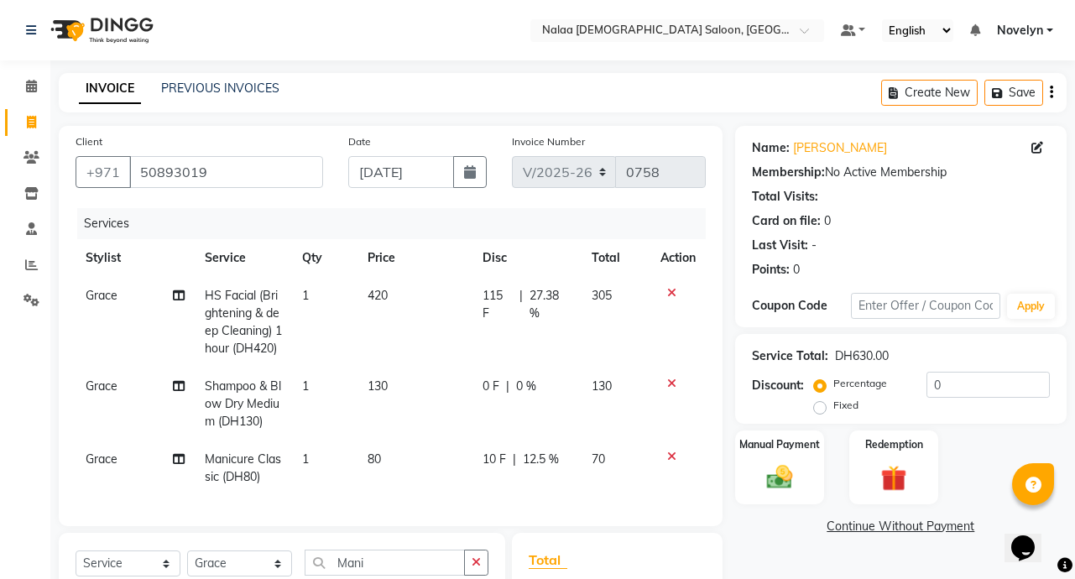
click at [242, 311] on span "HS Facial (Brightening & deep Cleaning) 1 hour (DH420)" at bounding box center [243, 322] width 77 height 68
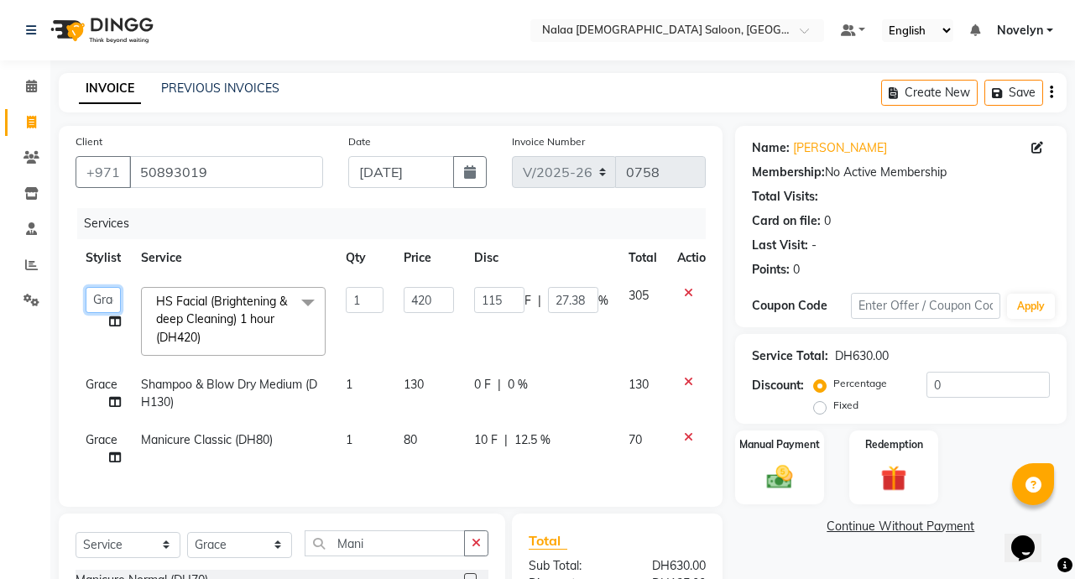
click at [100, 300] on select "Abby Chatty [PERSON_NAME] [PERSON_NAME] [PERSON_NAME] Stylist 1" at bounding box center [103, 300] width 35 height 26
click at [214, 404] on td "Shampoo & Blow Dry Medium (DH130)" at bounding box center [233, 393] width 205 height 55
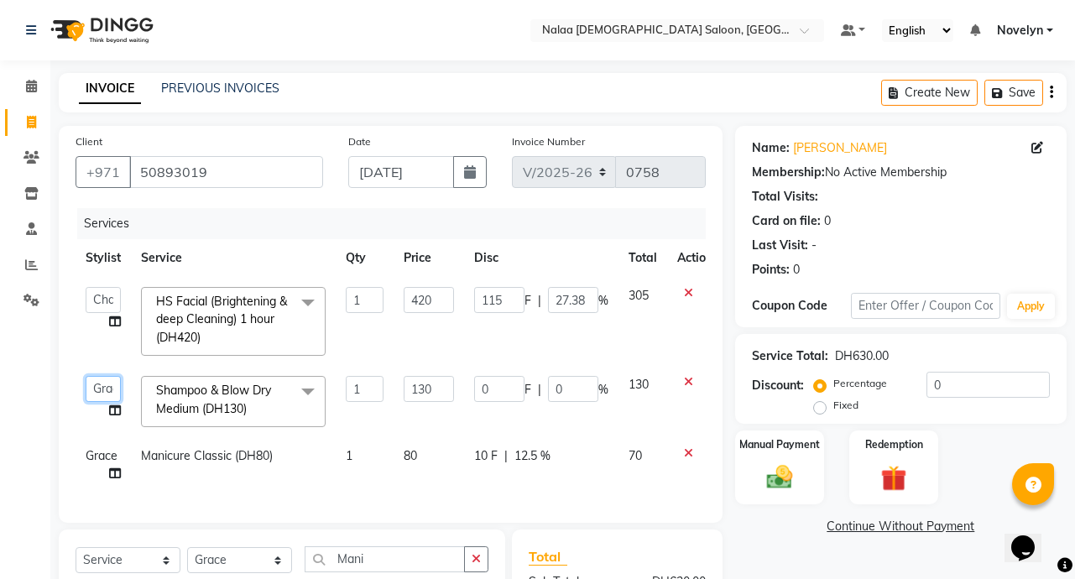
click at [99, 384] on select "Abby Chatty [PERSON_NAME] [PERSON_NAME] [PERSON_NAME] Stylist 1" at bounding box center [103, 389] width 35 height 26
click at [796, 558] on div "Name: [PERSON_NAME] Membership: No Active Membership Total Visits: Card on file…" at bounding box center [907, 451] width 344 height 651
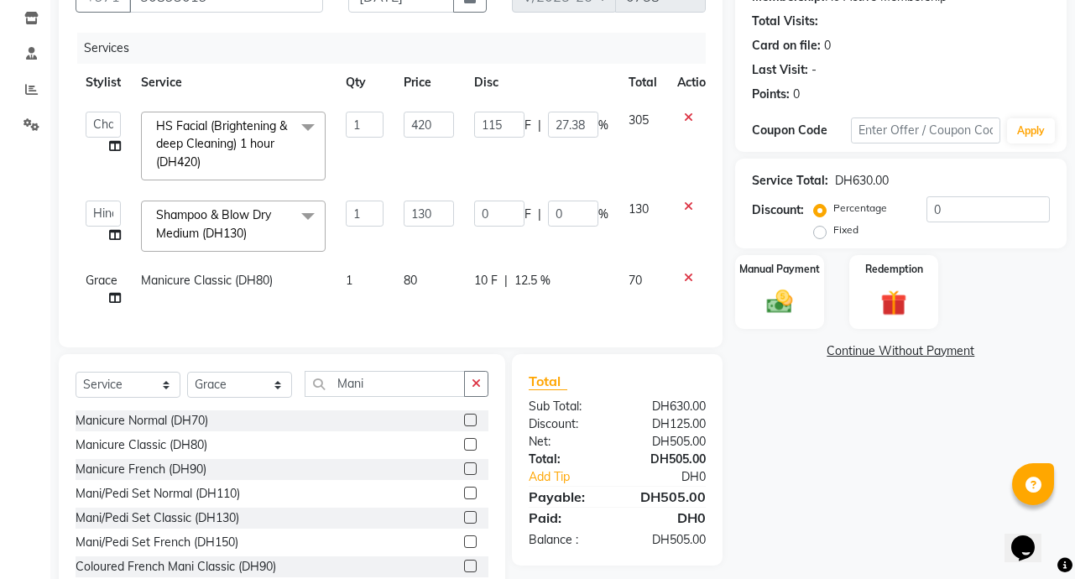
scroll to position [236, 0]
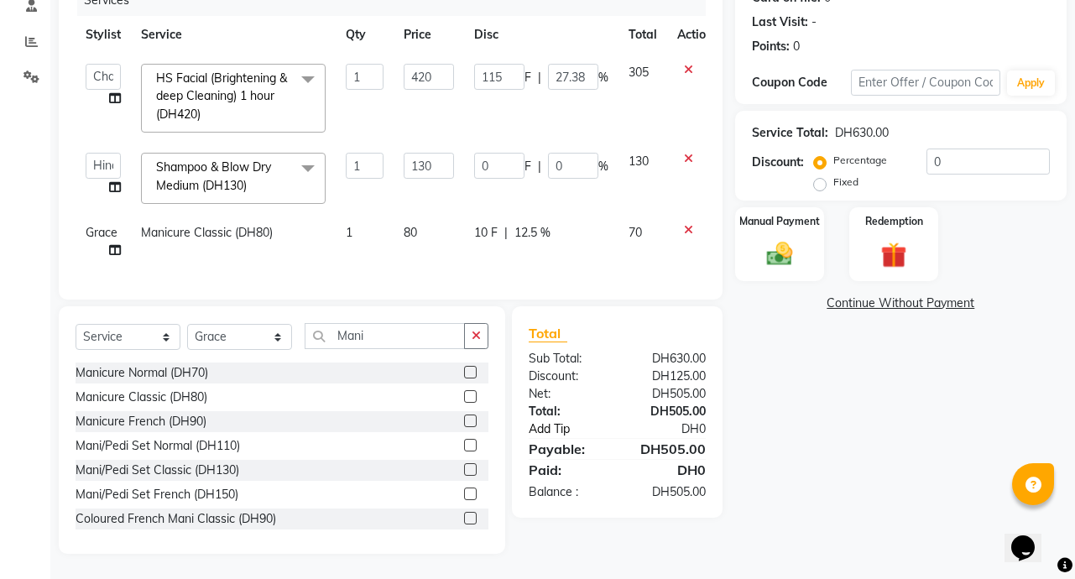
click at [609, 431] on link "Add Tip" at bounding box center [575, 430] width 118 height 18
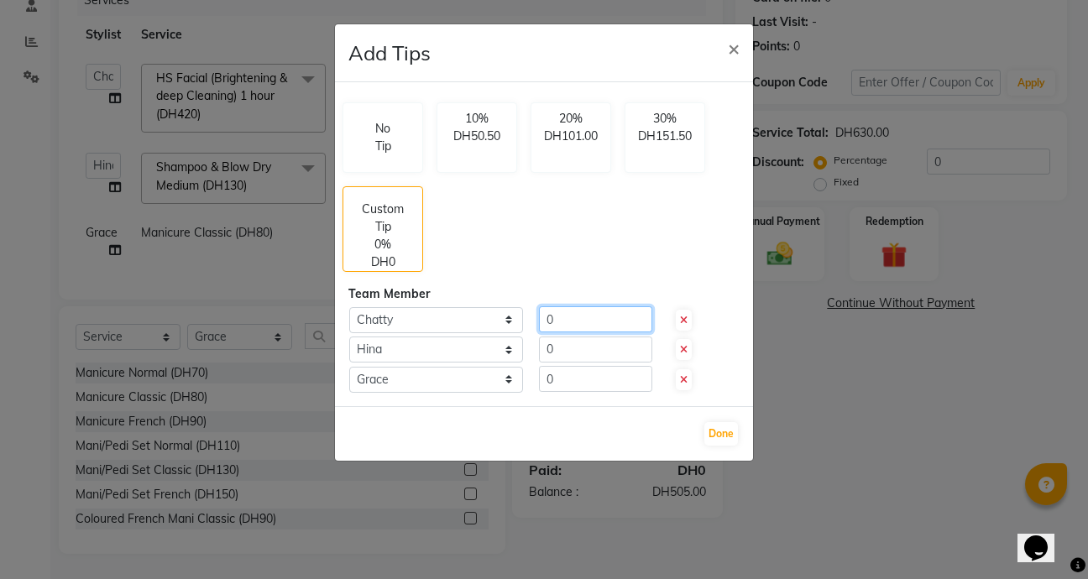
click at [589, 324] on input "0" at bounding box center [595, 319] width 113 height 26
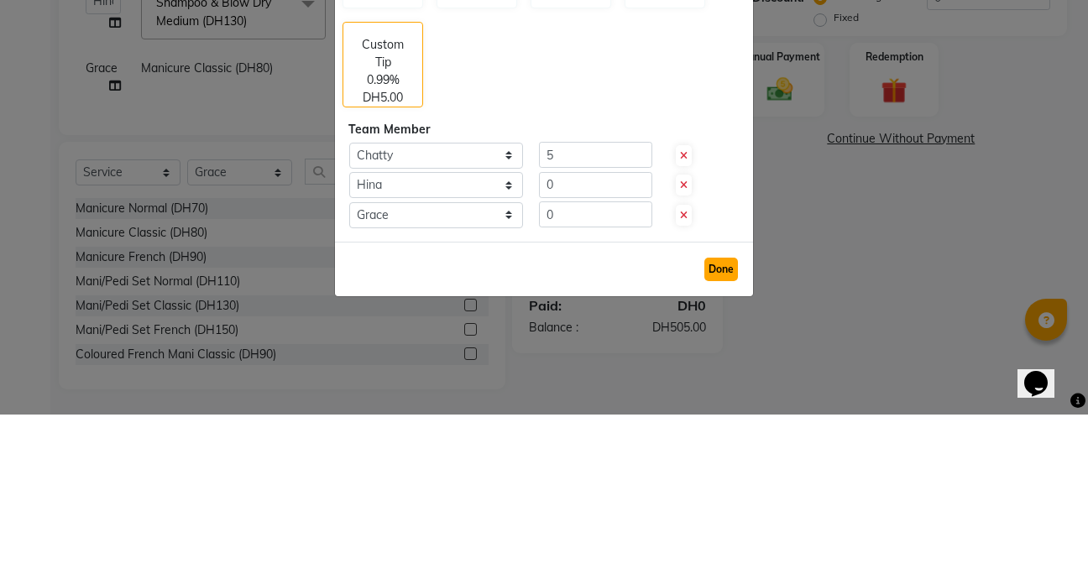
click at [719, 436] on button "Done" at bounding box center [721, 434] width 34 height 24
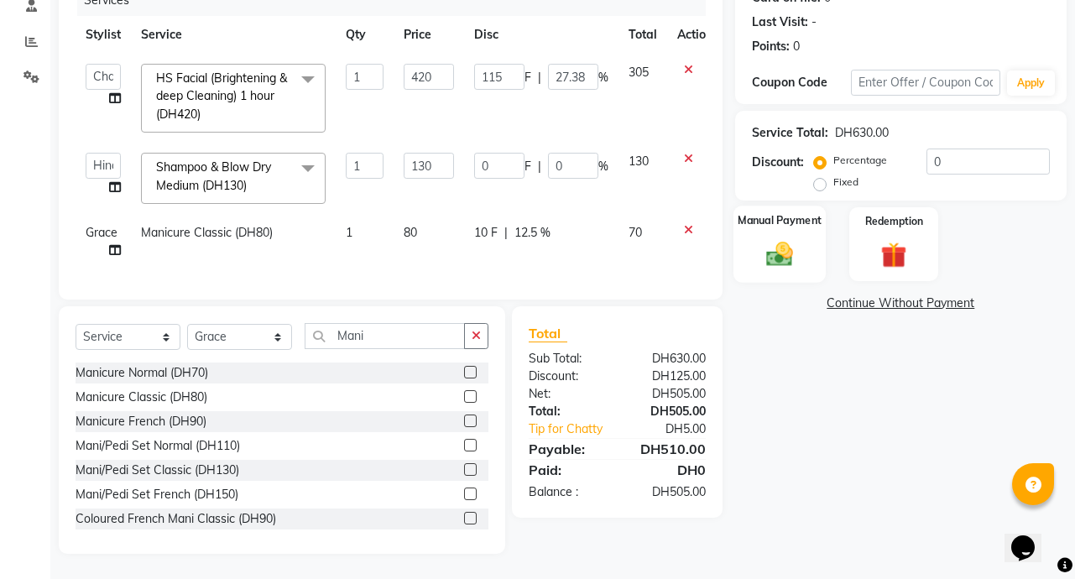
click at [791, 246] on img at bounding box center [780, 253] width 44 height 31
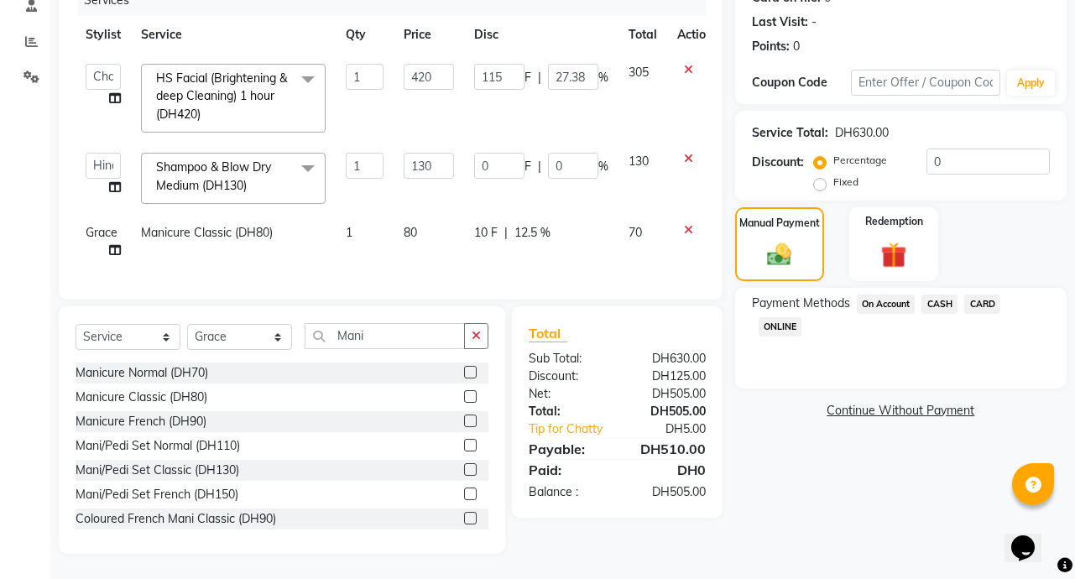
click at [995, 295] on span "CARD" at bounding box center [982, 304] width 36 height 19
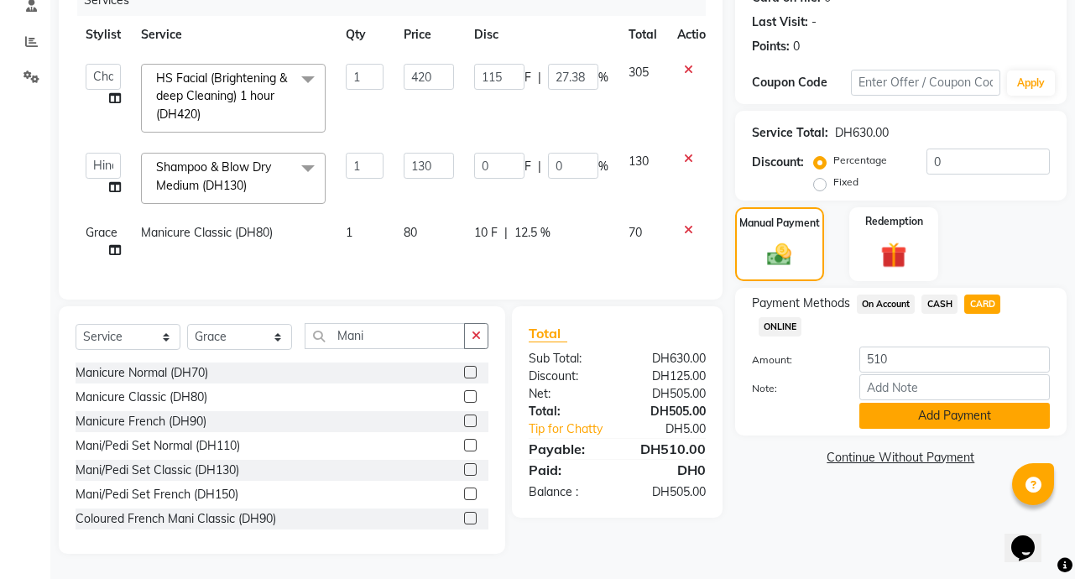
click at [1003, 408] on button "Add Payment" at bounding box center [955, 416] width 191 height 26
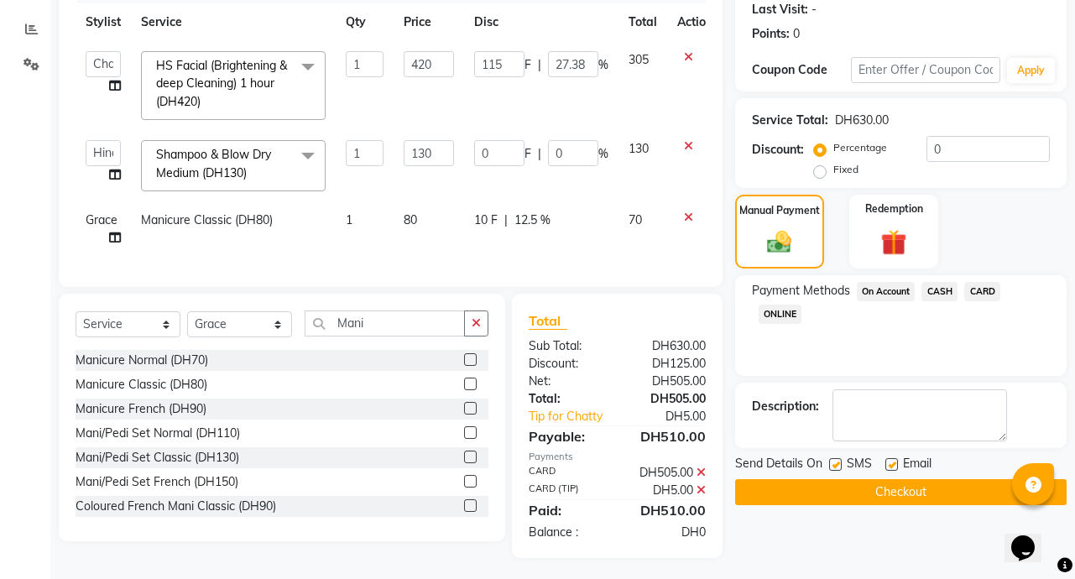
click at [963, 504] on button "Checkout" at bounding box center [901, 492] width 332 height 26
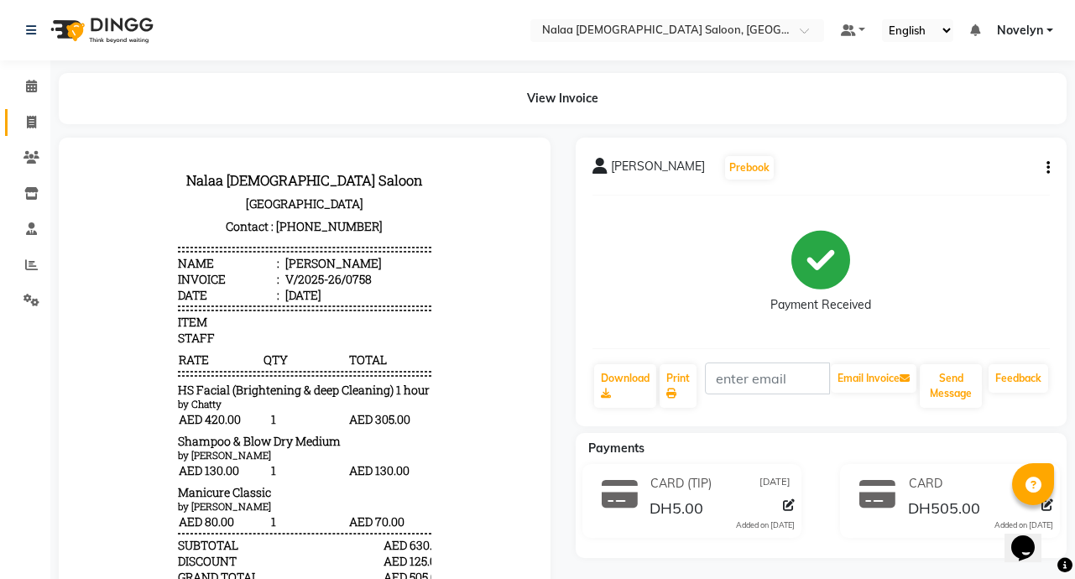
click at [43, 118] on span at bounding box center [31, 122] width 29 height 19
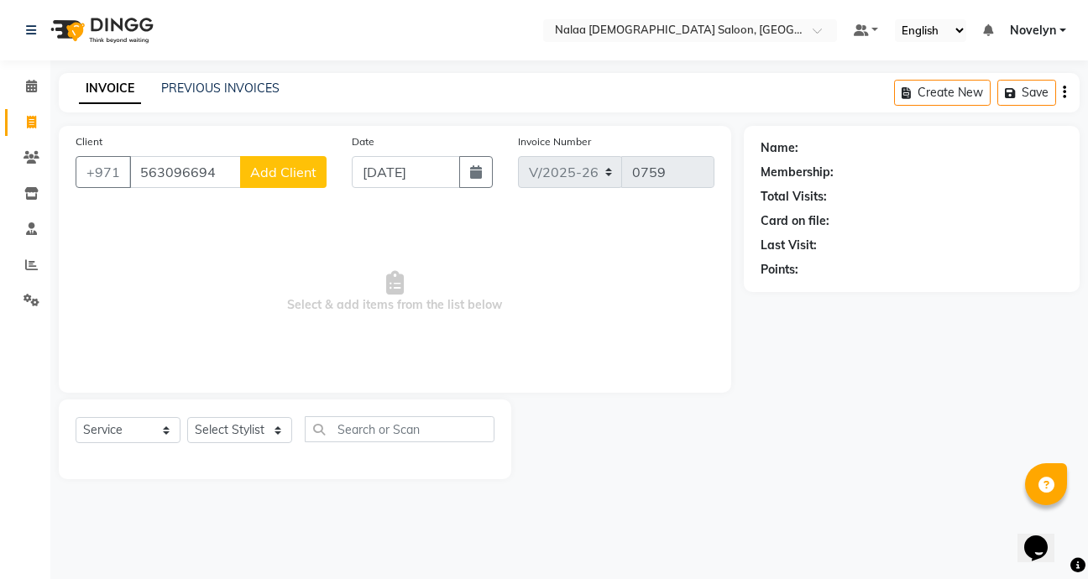
click at [285, 173] on span "Add Client" at bounding box center [283, 172] width 66 height 17
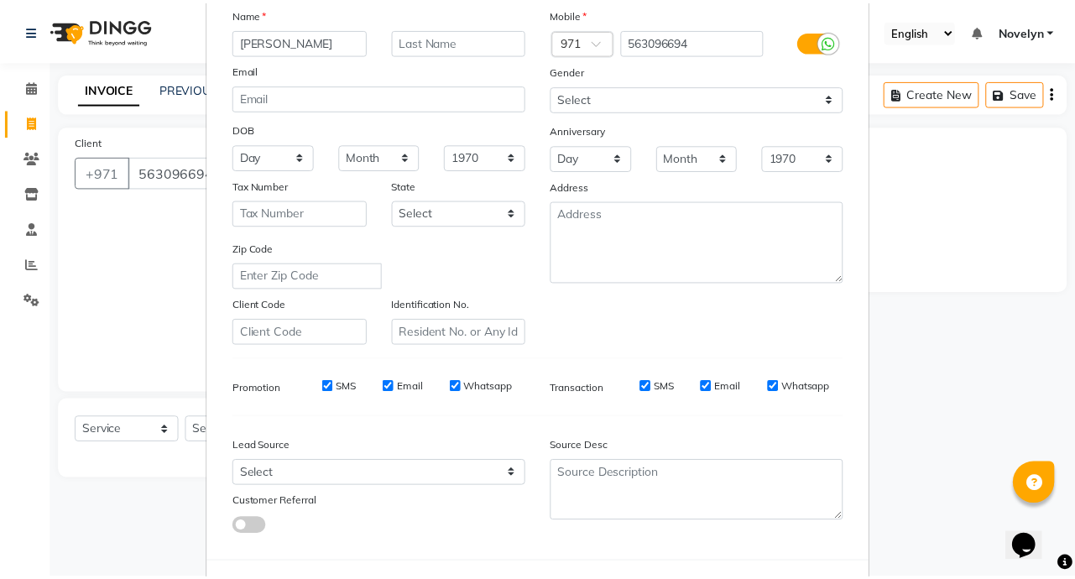
scroll to position [196, 0]
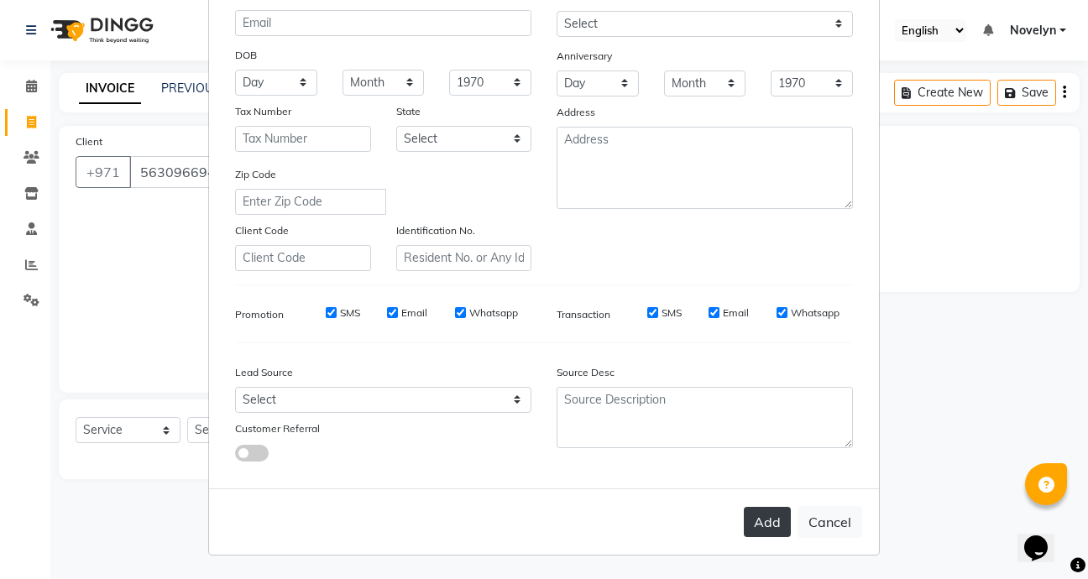
click at [766, 527] on button "Add" at bounding box center [767, 522] width 47 height 30
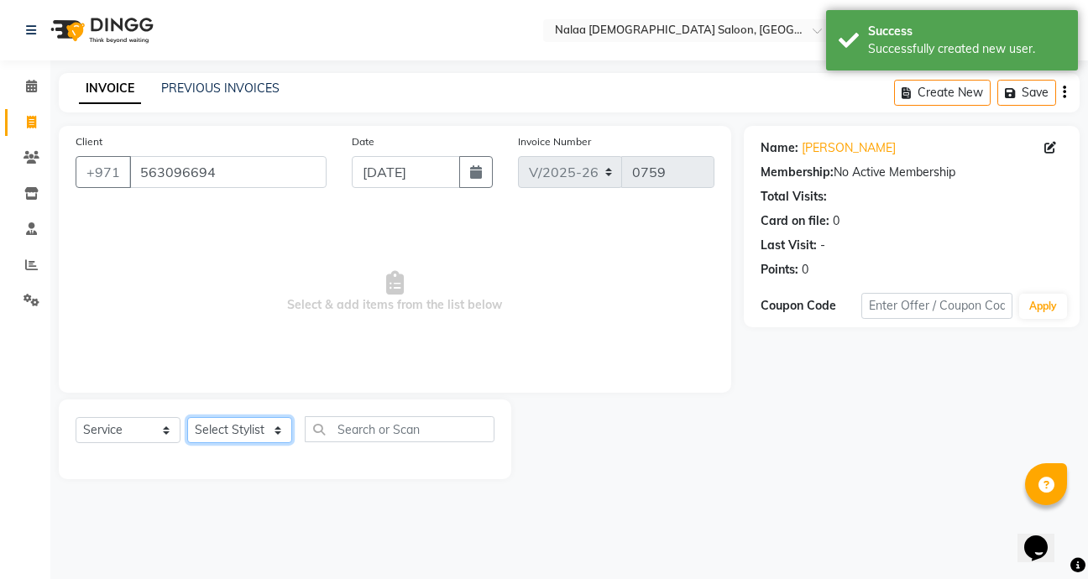
click at [279, 442] on select "Select Stylist Abby Chatty Grace Hina [PERSON_NAME] [PERSON_NAME] Stylist 1" at bounding box center [239, 430] width 105 height 26
click at [187, 417] on select "Select Stylist Abby Chatty Grace Hina [PERSON_NAME] [PERSON_NAME] Stylist 1" at bounding box center [239, 430] width 105 height 26
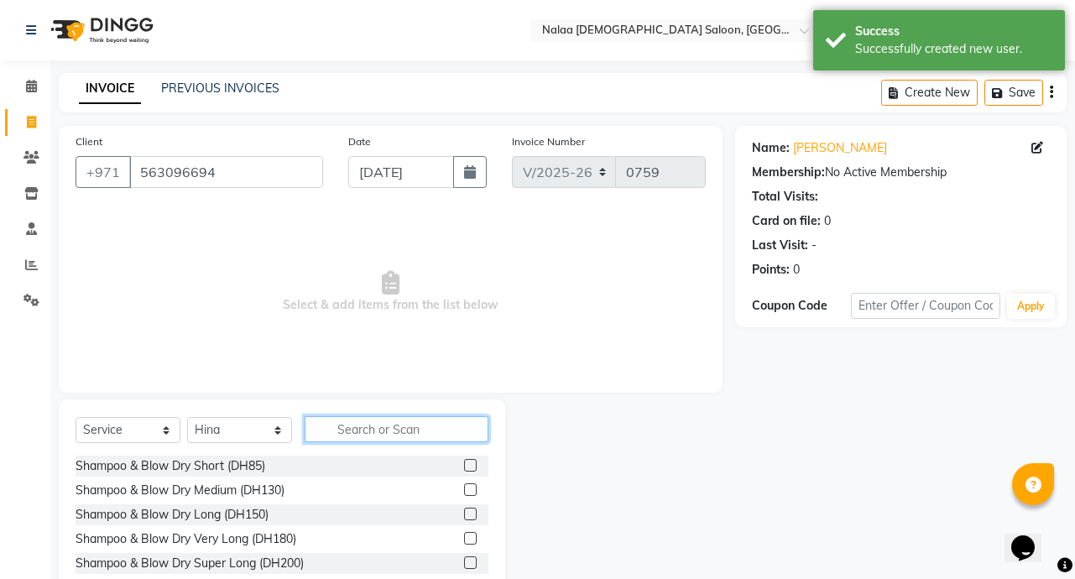
click at [398, 432] on input "text" at bounding box center [397, 429] width 184 height 26
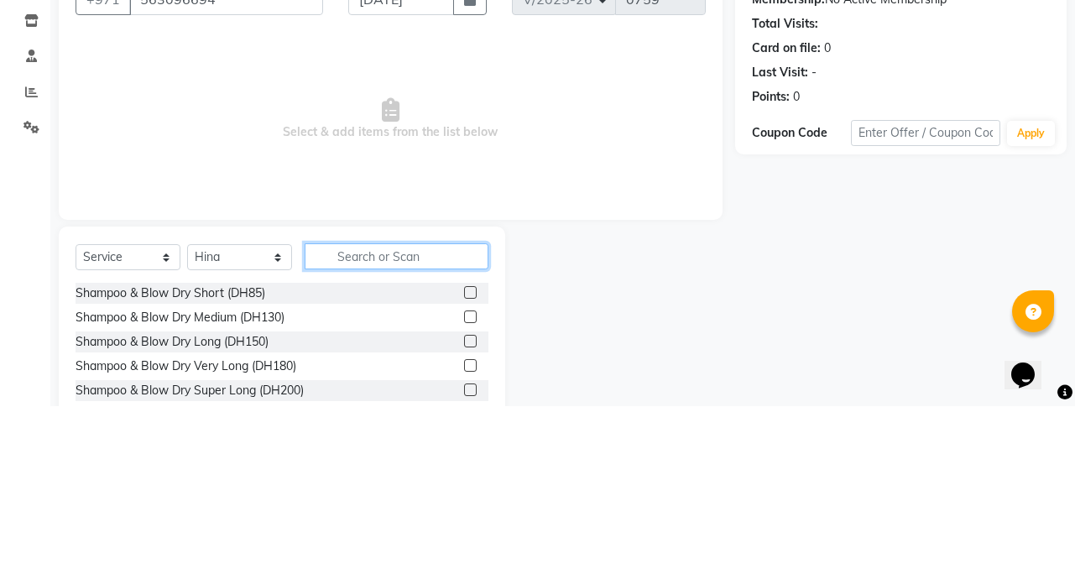
scroll to position [4, 0]
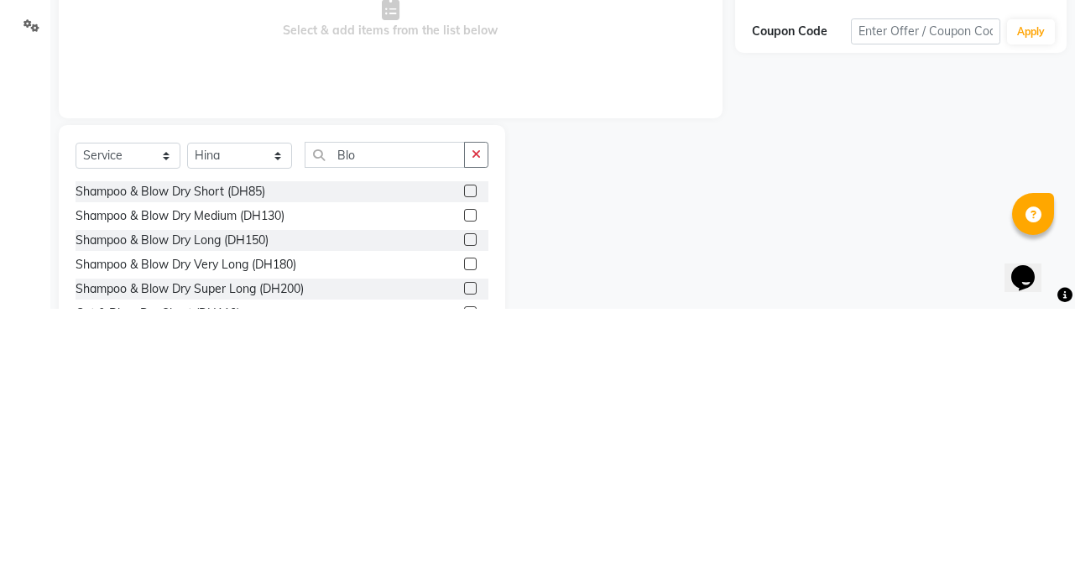
click at [464, 510] on label at bounding box center [470, 510] width 13 height 13
click at [464, 510] on input "checkbox" at bounding box center [469, 510] width 11 height 11
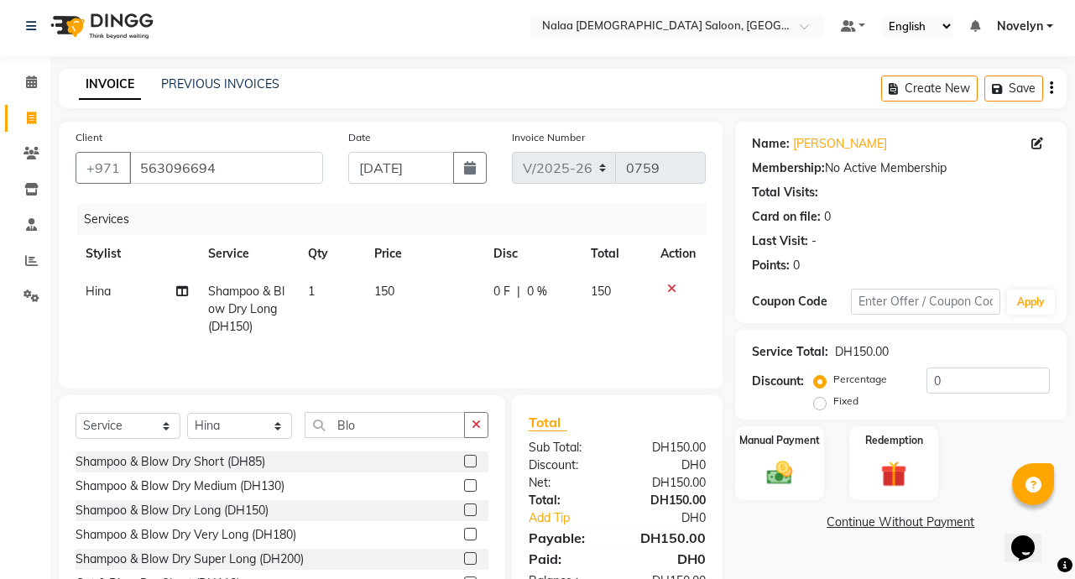
scroll to position [93, 0]
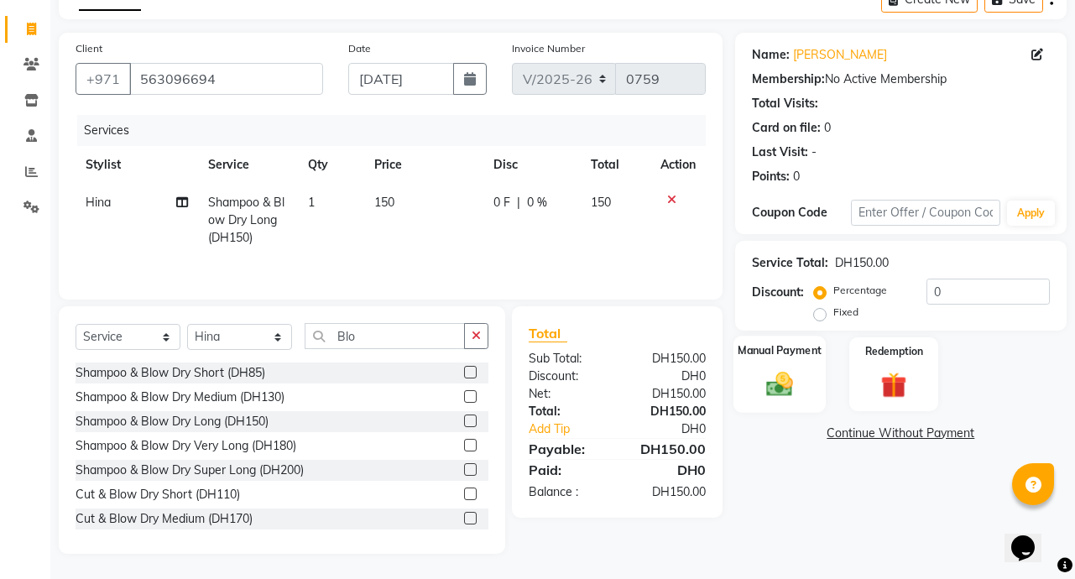
click at [782, 378] on img at bounding box center [780, 384] width 44 height 31
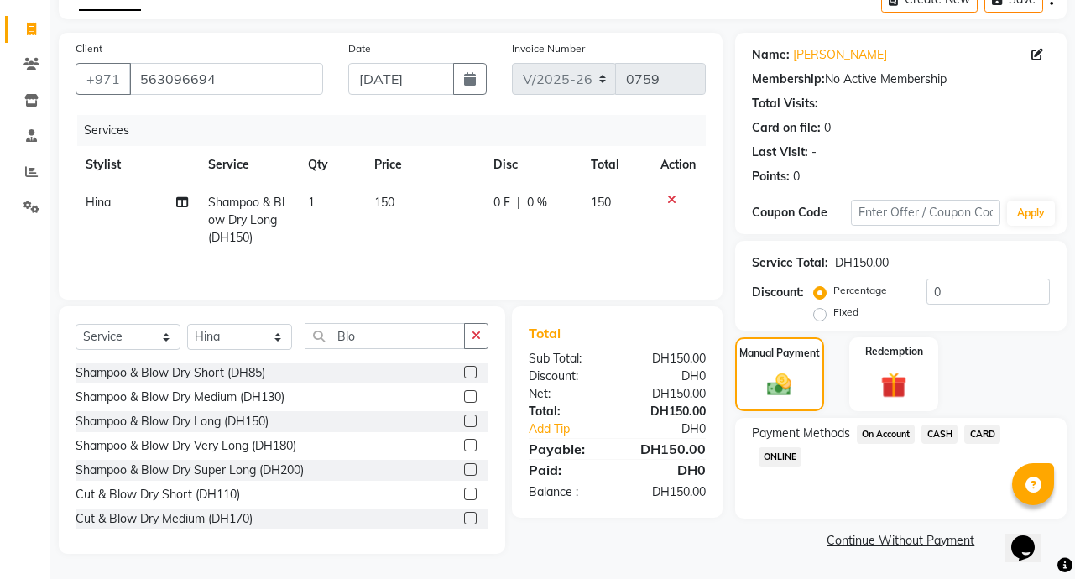
click at [992, 436] on span "CARD" at bounding box center [982, 434] width 36 height 19
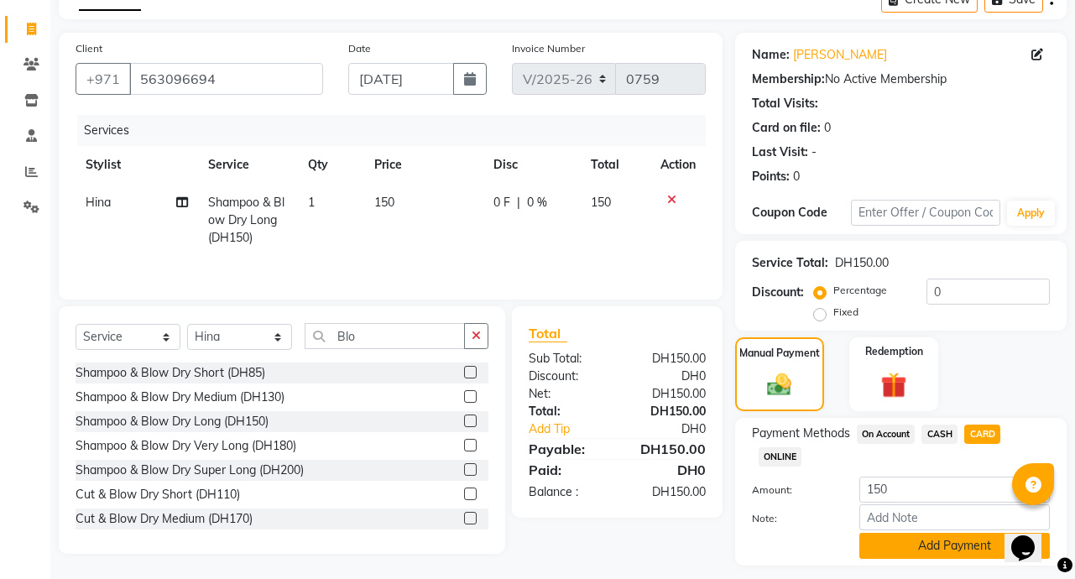
click at [967, 546] on button "Add Payment" at bounding box center [955, 546] width 191 height 26
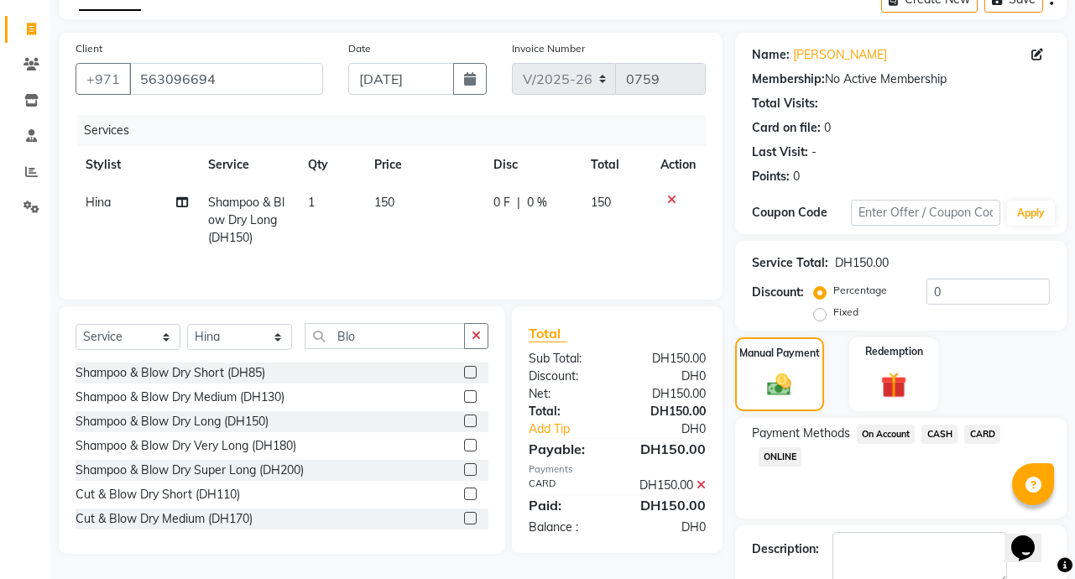
scroll to position [187, 0]
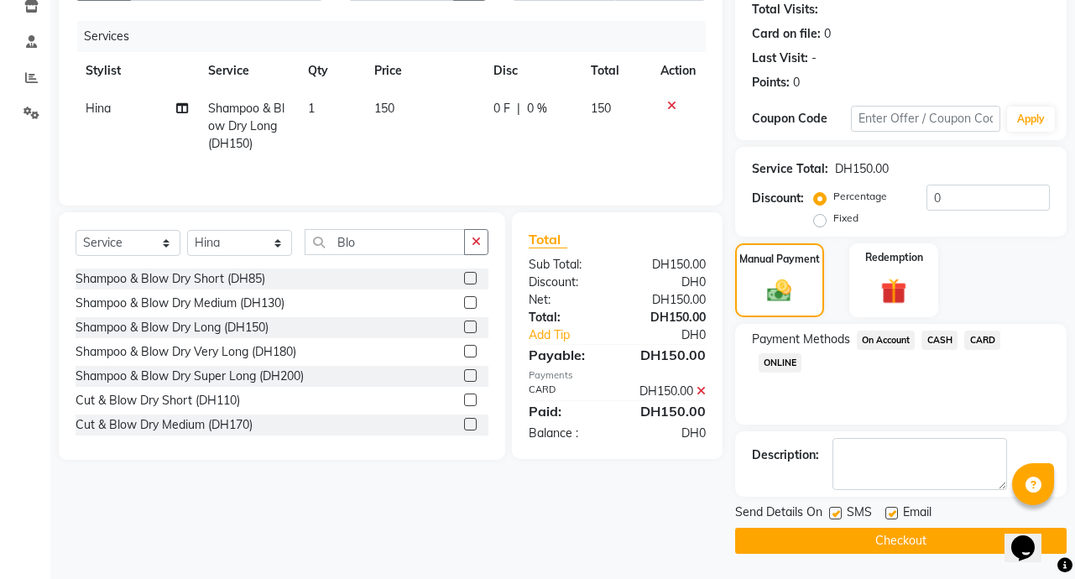
click at [949, 547] on button "Checkout" at bounding box center [901, 541] width 332 height 26
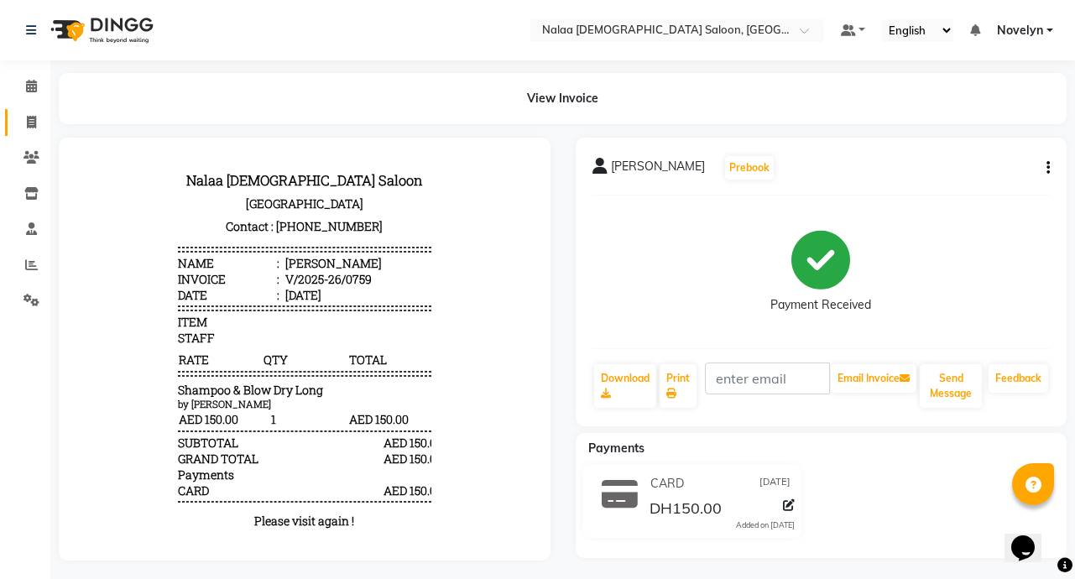
click at [29, 123] on icon at bounding box center [31, 122] width 9 height 13
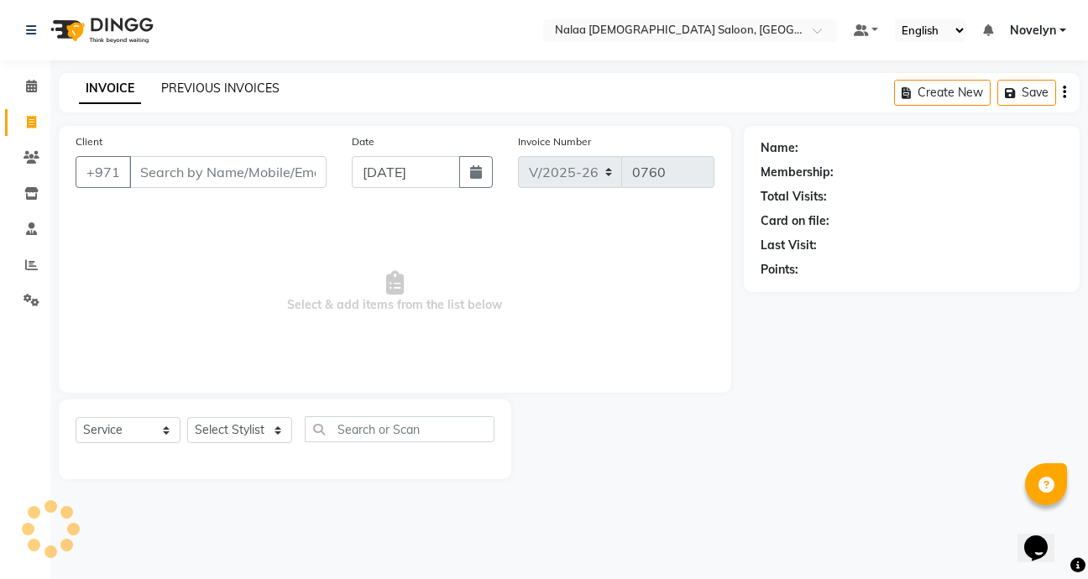
click at [237, 86] on link "PREVIOUS INVOICES" at bounding box center [220, 88] width 118 height 15
